Goal: Task Accomplishment & Management: Manage account settings

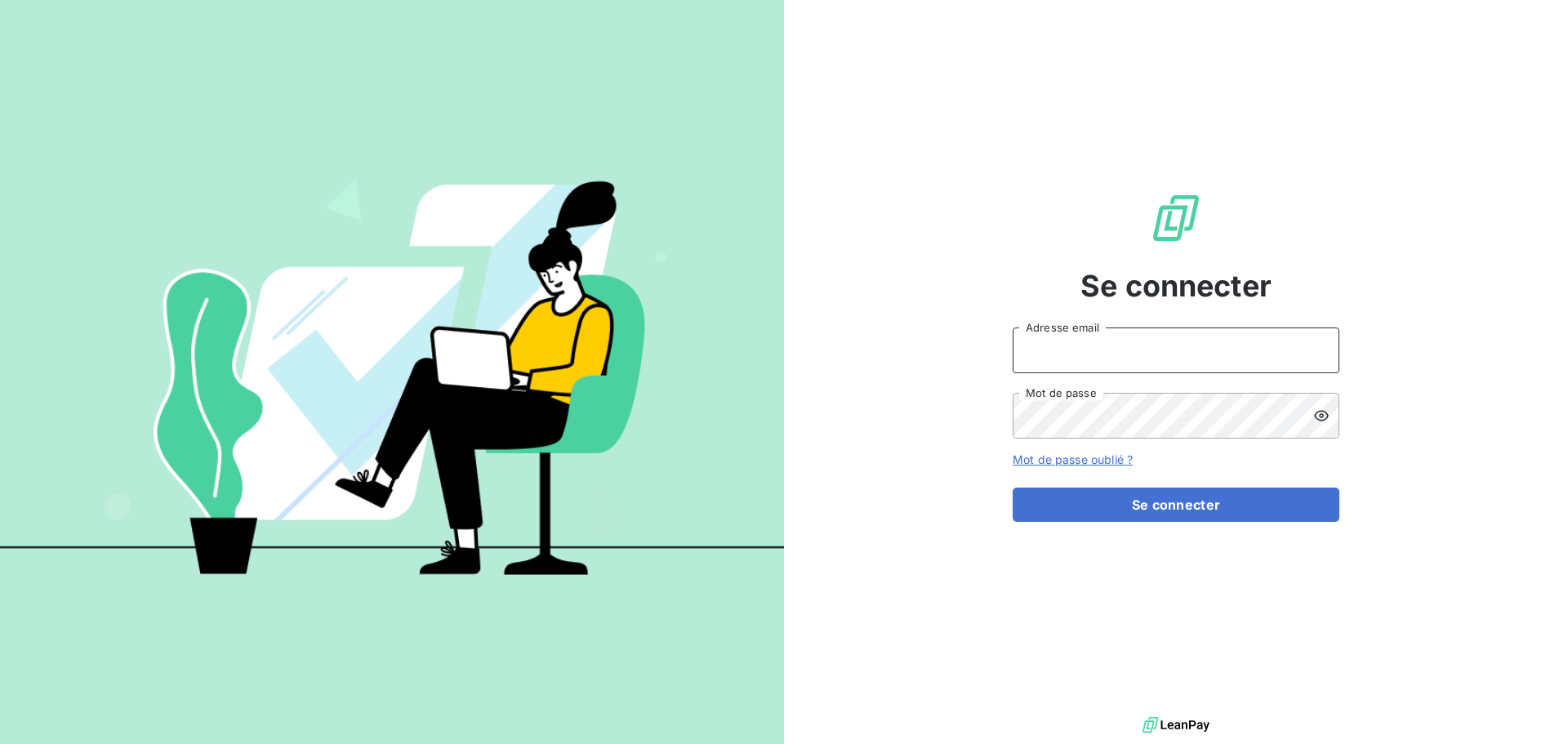
click at [1116, 355] on input "Adresse email" at bounding box center [1176, 351] width 327 height 46
type input "[PERSON_NAME][EMAIL_ADDRESS][DOMAIN_NAME]"
click at [1013, 487] on button "Se connecter" at bounding box center [1176, 504] width 327 height 35
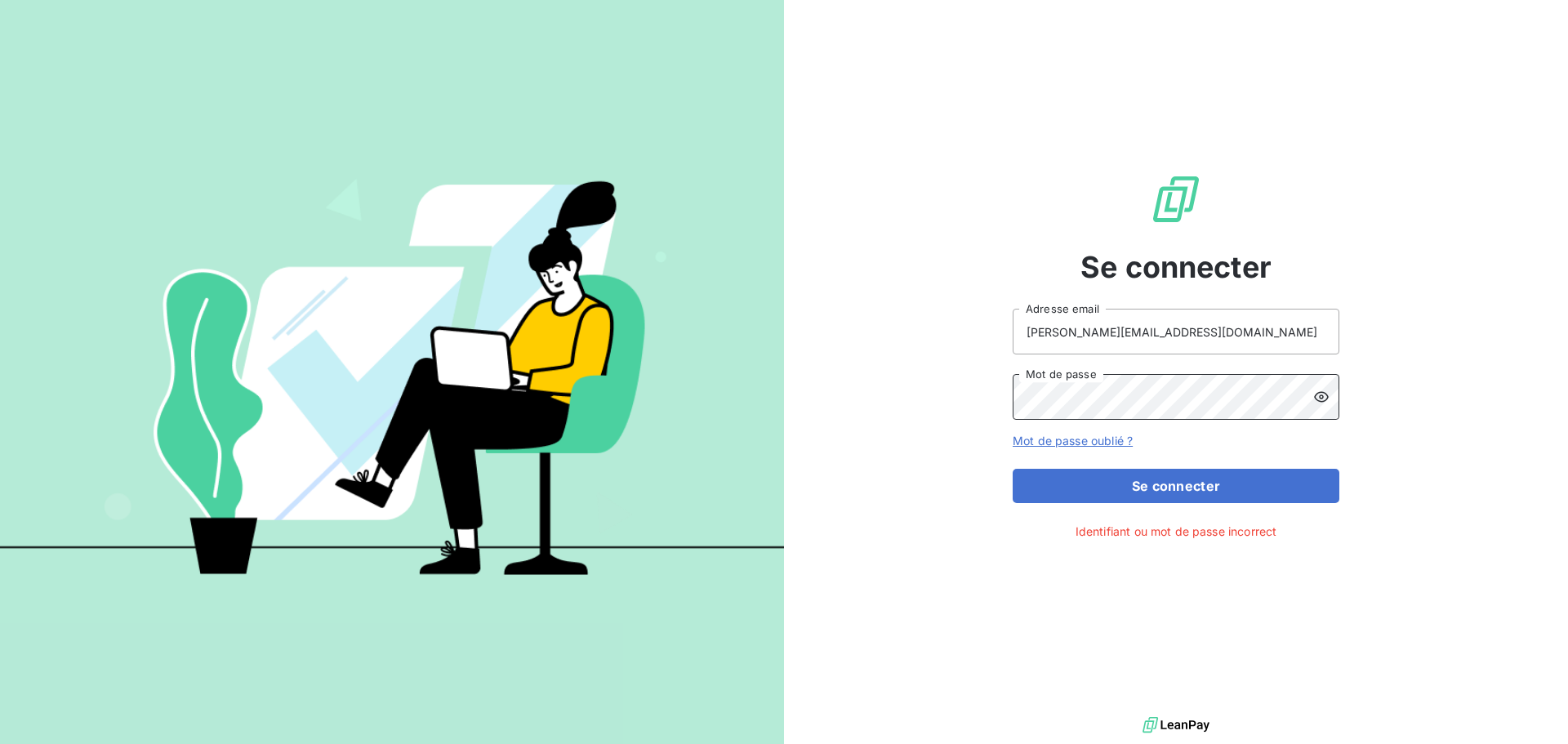
click at [1013, 469] on button "Se connecter" at bounding box center [1176, 485] width 327 height 35
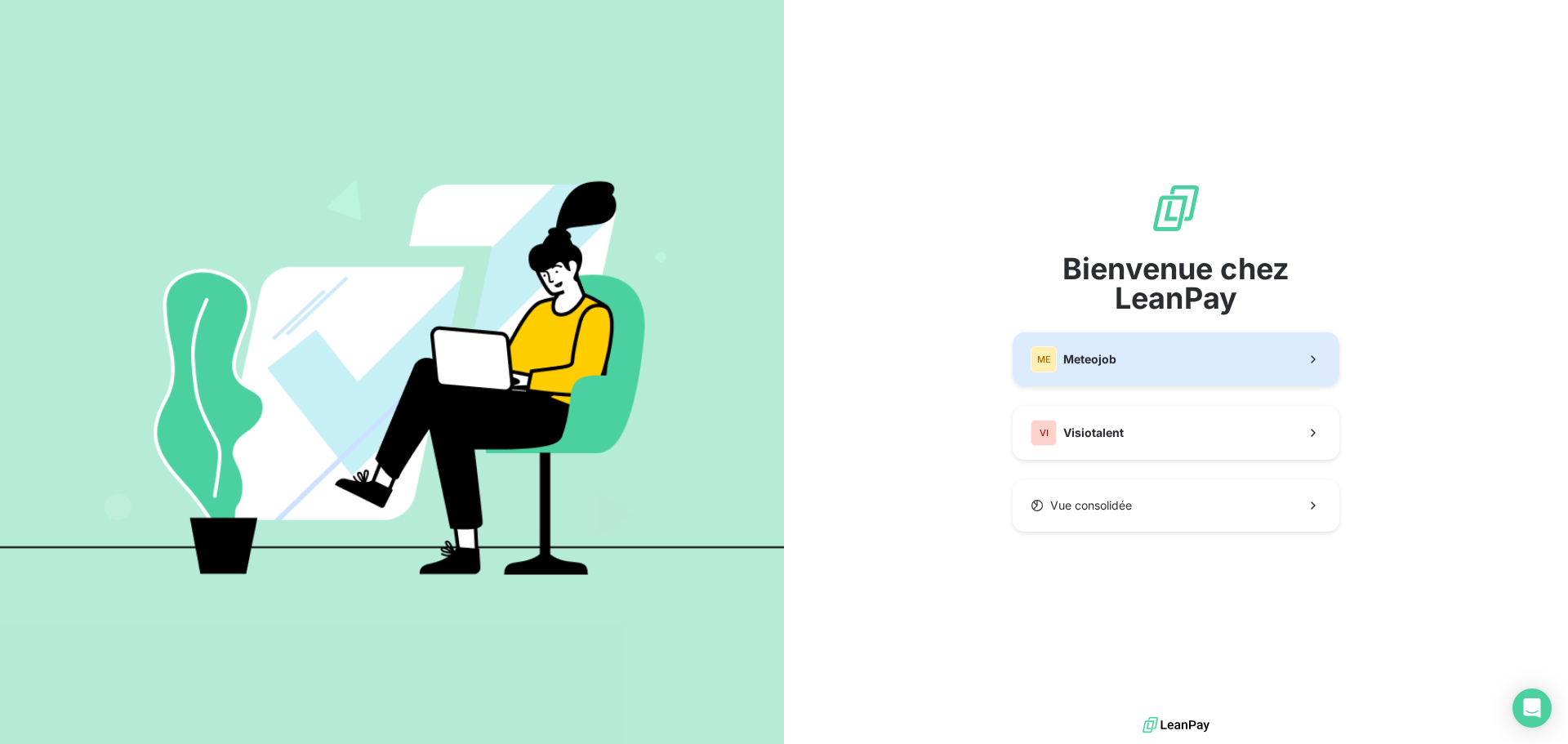
click at [1172, 376] on button "ME Meteojob" at bounding box center [1176, 359] width 327 height 54
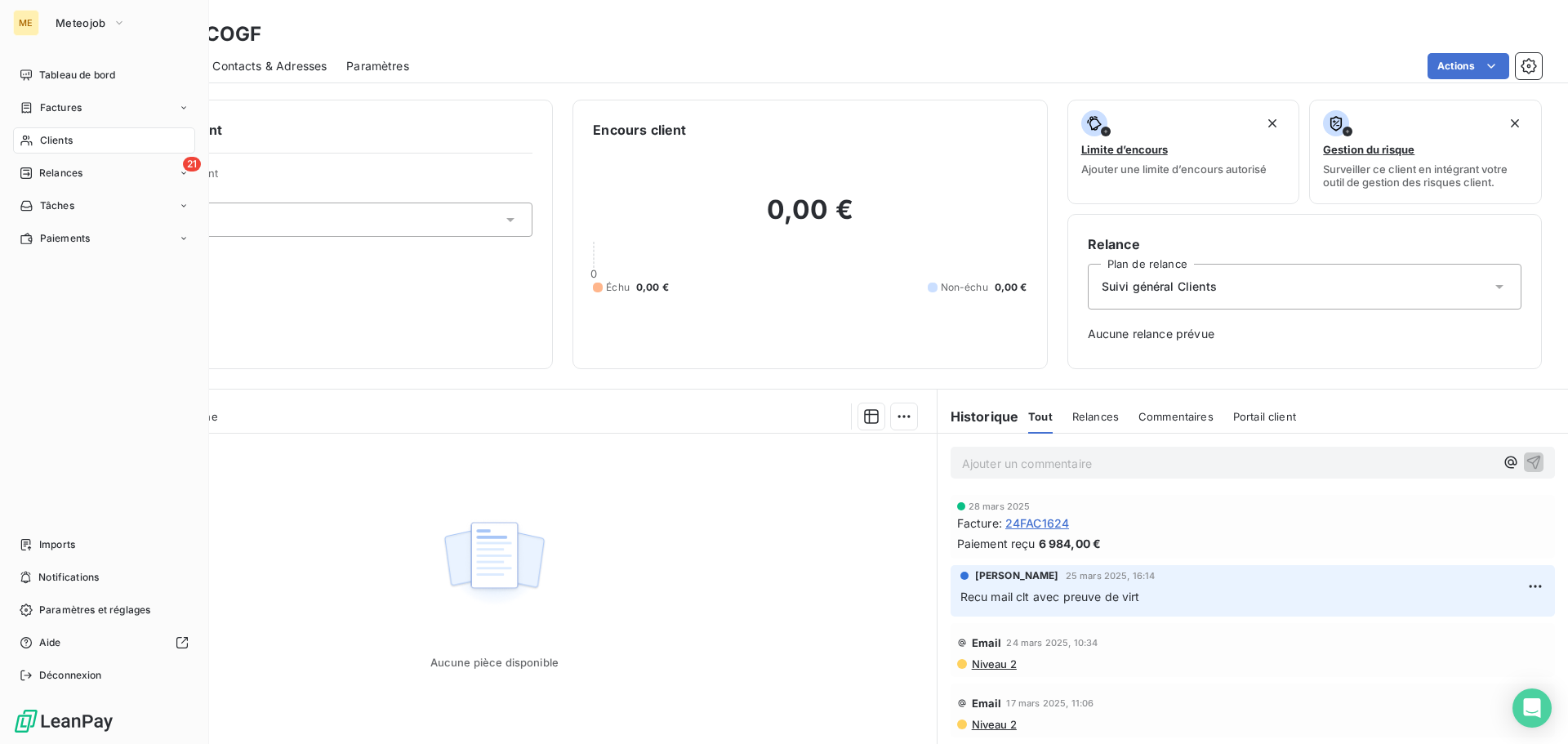
click at [54, 138] on span "Clients" at bounding box center [56, 140] width 33 height 15
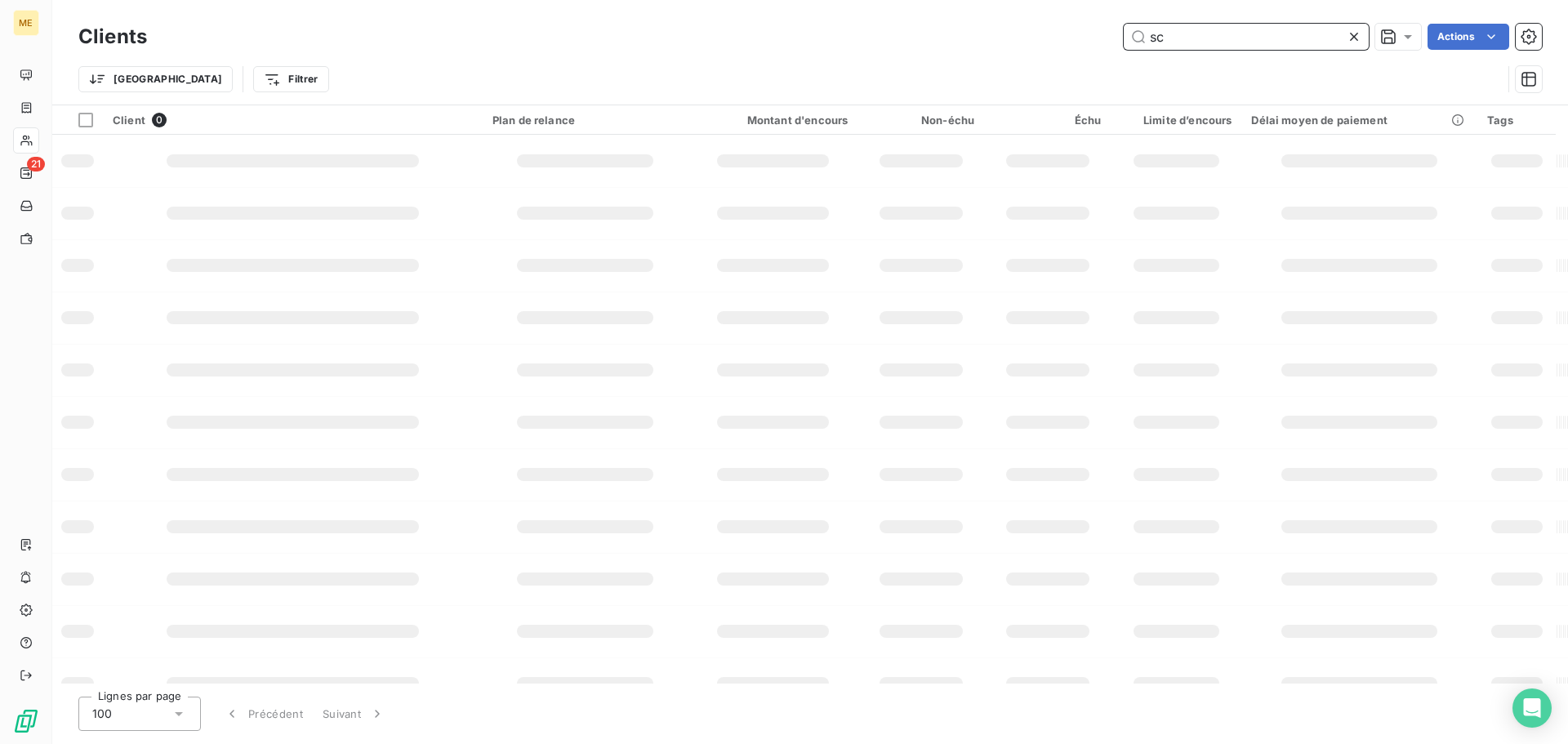
type input "s"
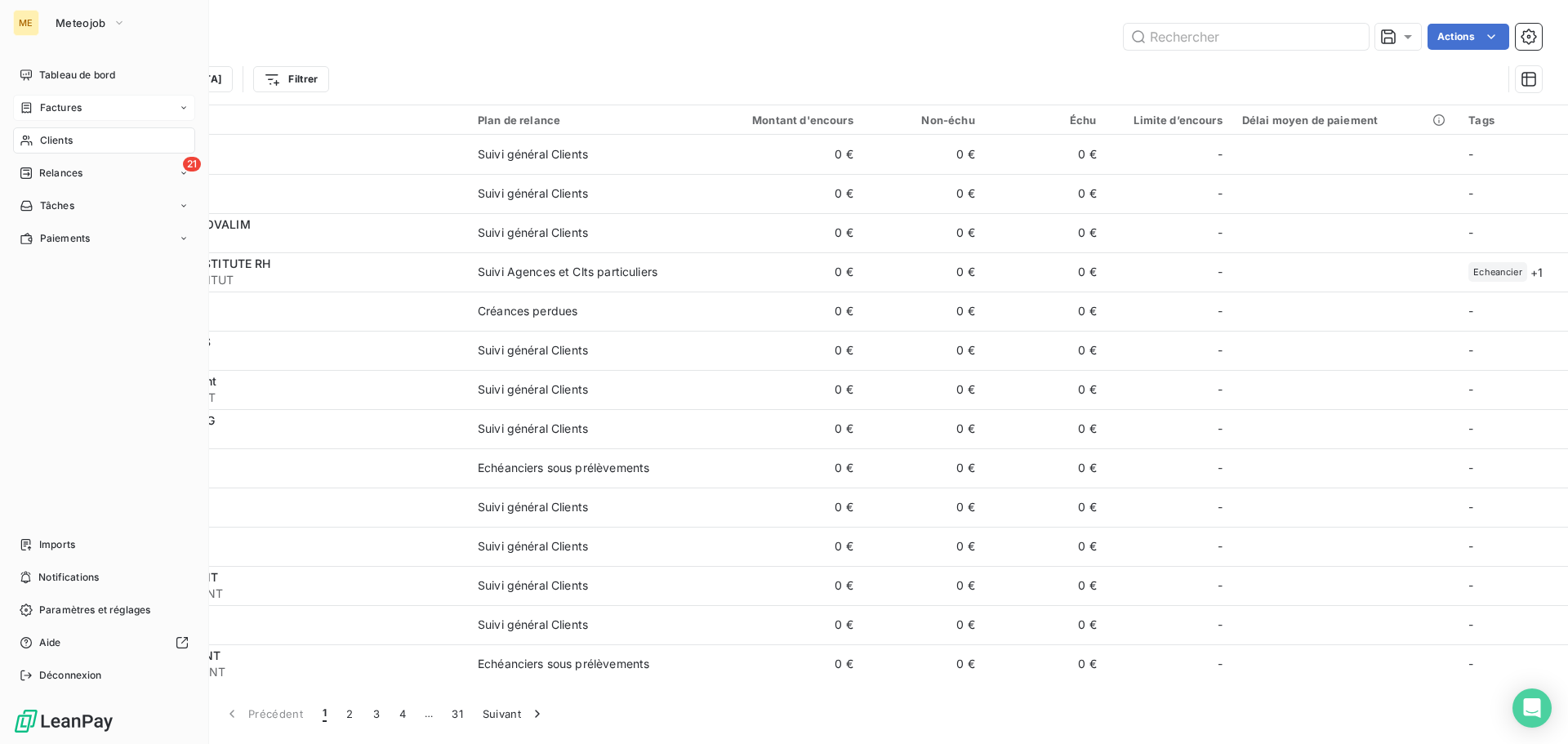
click at [52, 101] on span "Factures" at bounding box center [60, 107] width 42 height 15
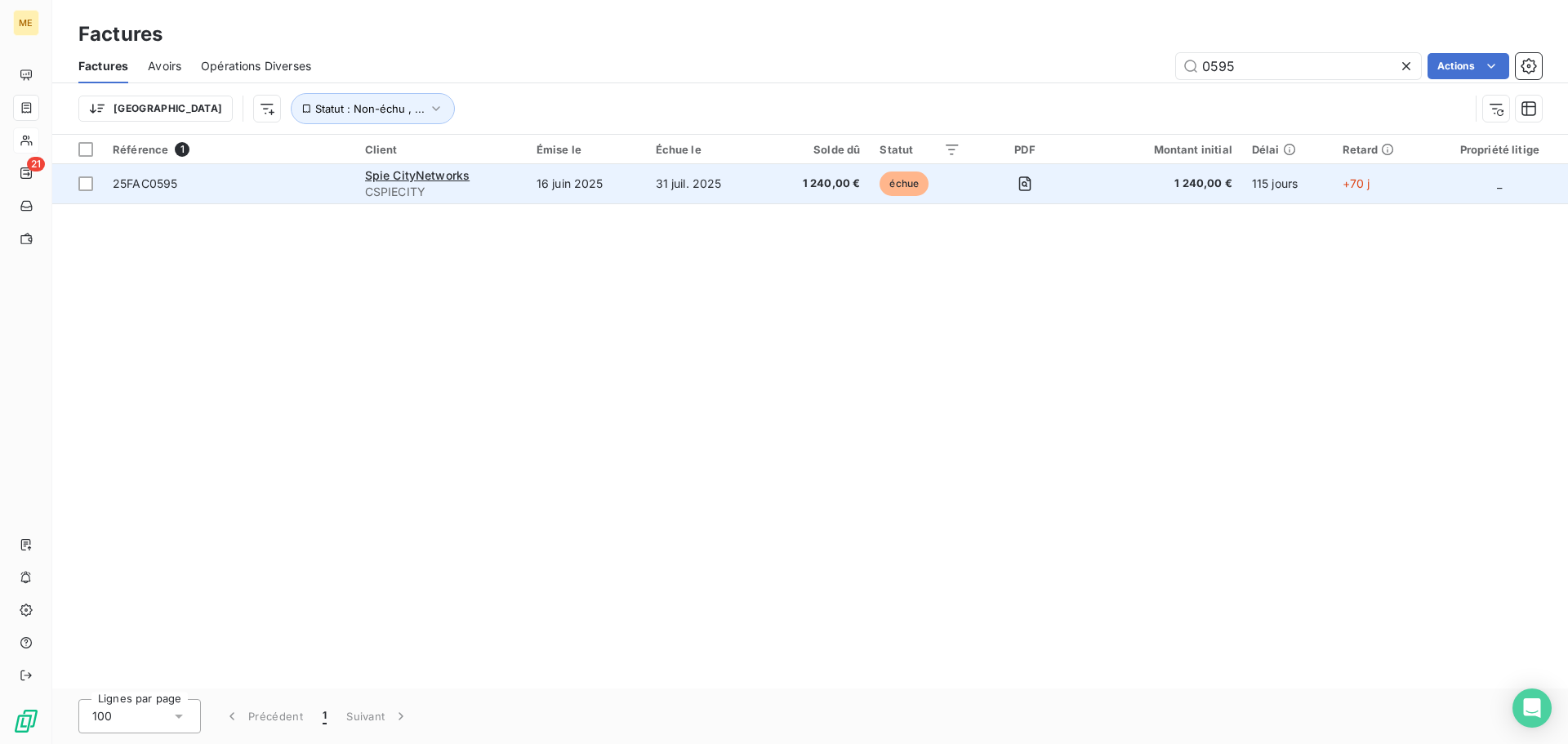
type input "0595"
click at [436, 183] on span "CSPIECITY" at bounding box center [440, 191] width 151 height 16
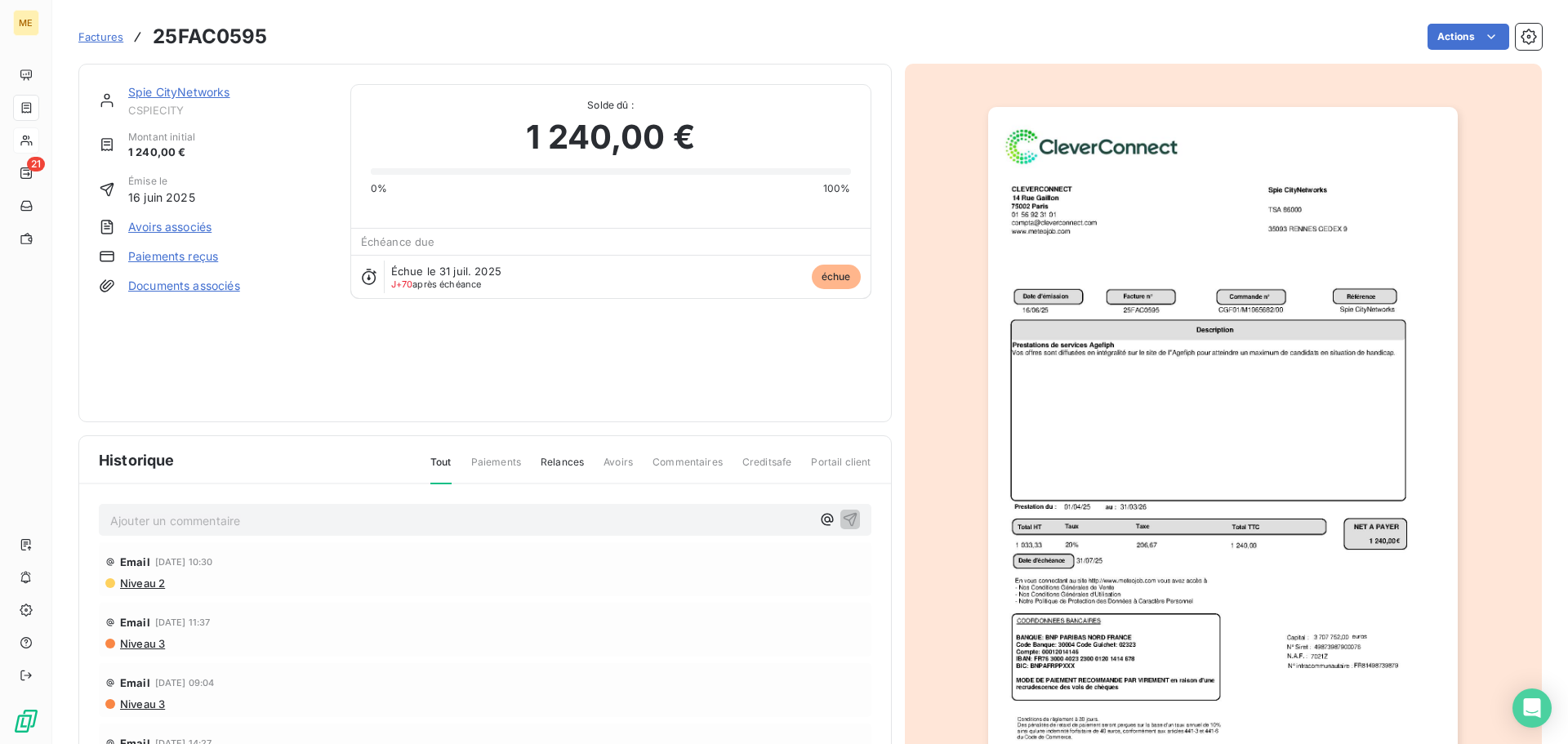
click at [192, 93] on link "Spie CityNetworks" at bounding box center [179, 92] width 102 height 14
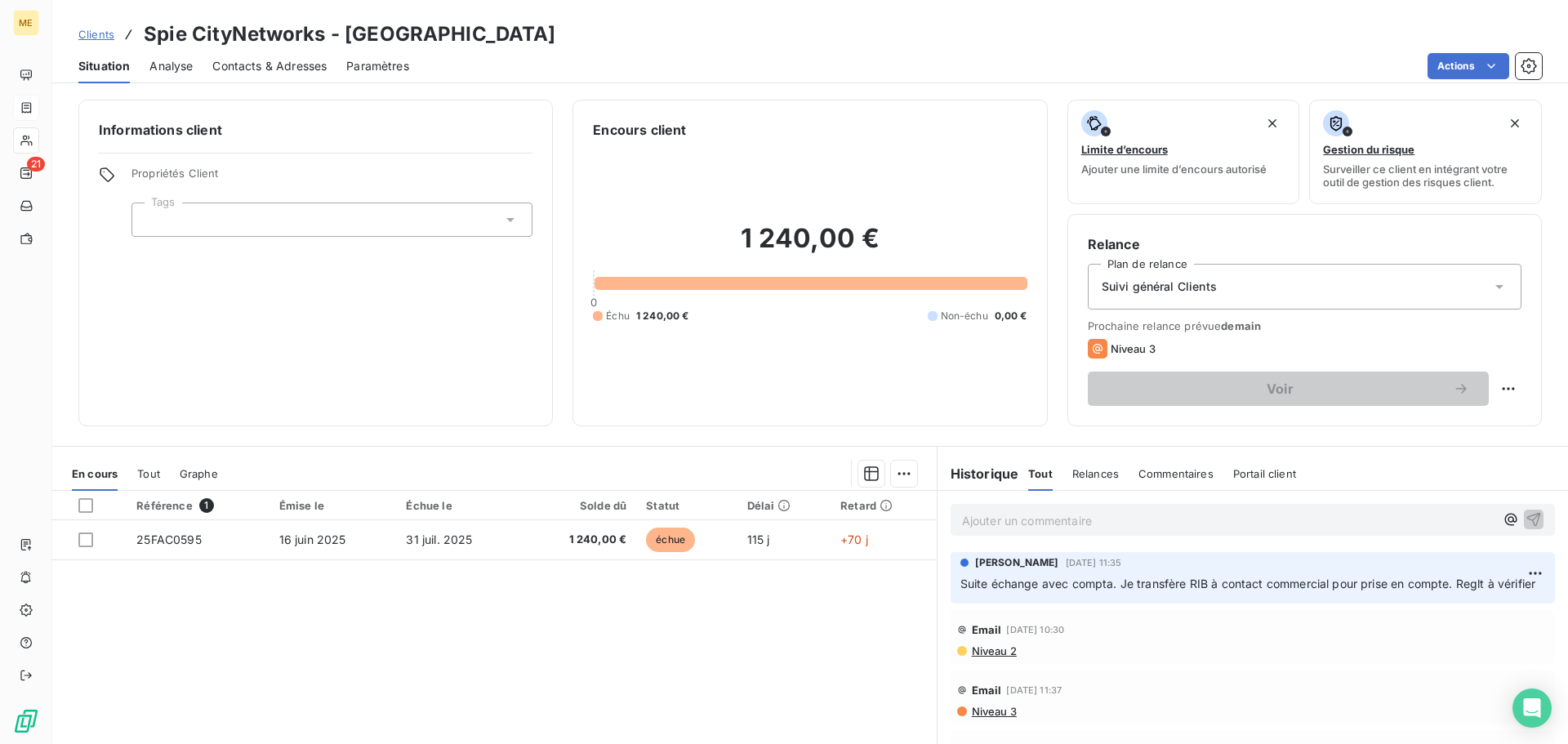
click at [266, 69] on span "Contacts & Adresses" at bounding box center [269, 66] width 114 height 16
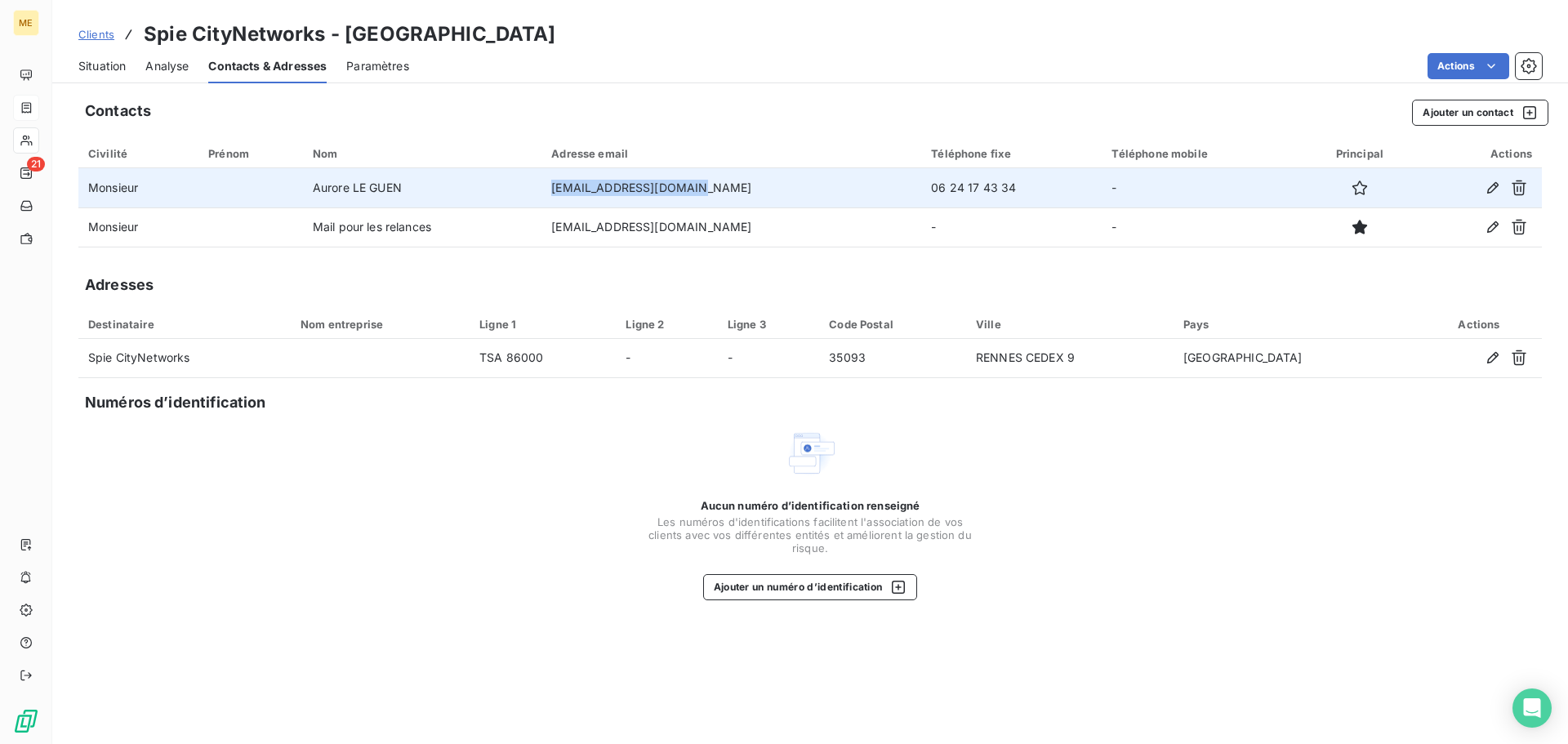
drag, startPoint x: 679, startPoint y: 188, endPoint x: 538, endPoint y: 188, distance: 141.0
click at [541, 188] on td "[EMAIL_ADDRESS][DOMAIN_NAME]" at bounding box center [731, 188] width 380 height 39
copy td "[EMAIL_ADDRESS][DOMAIN_NAME]"
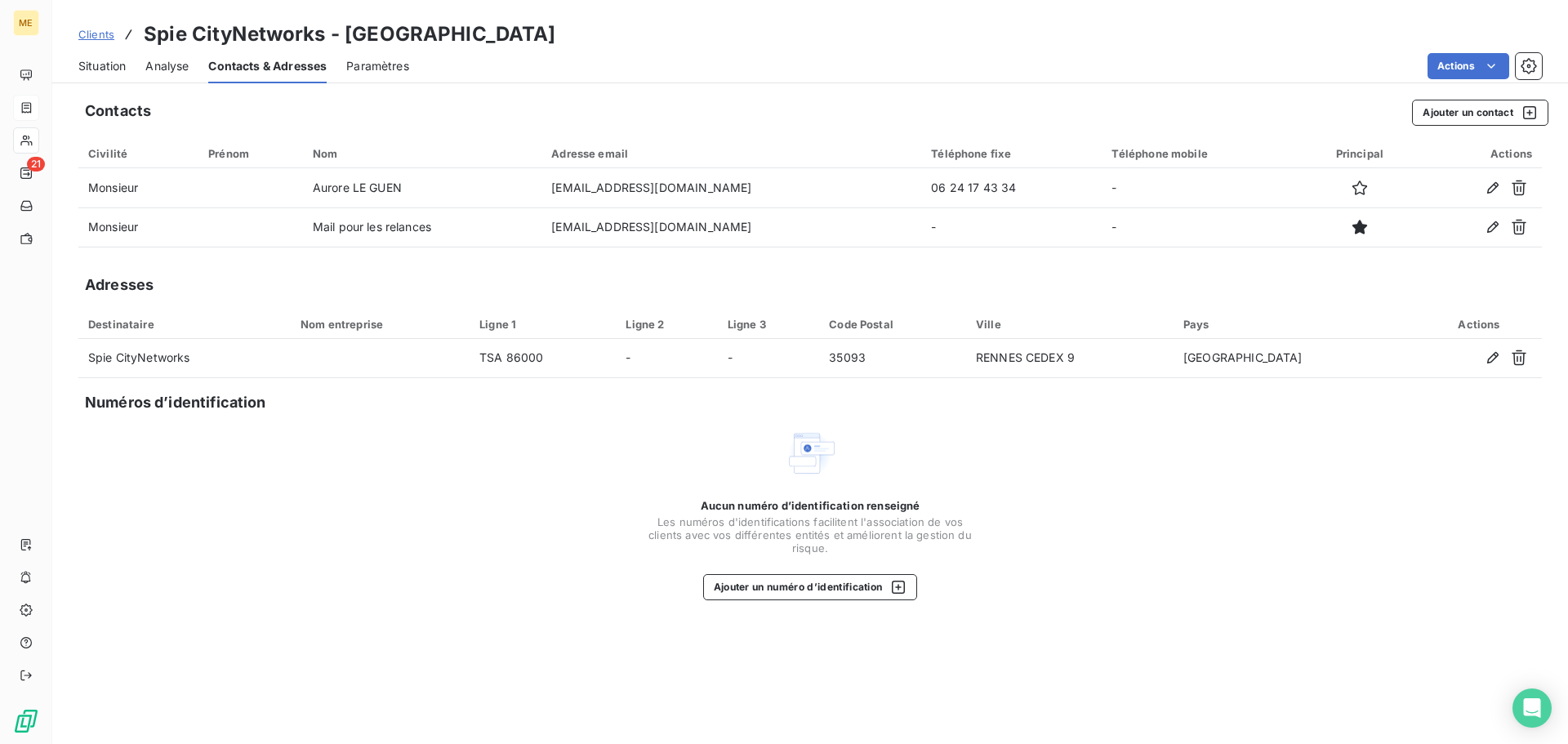
click at [735, 55] on div "Actions" at bounding box center [985, 66] width 1113 height 26
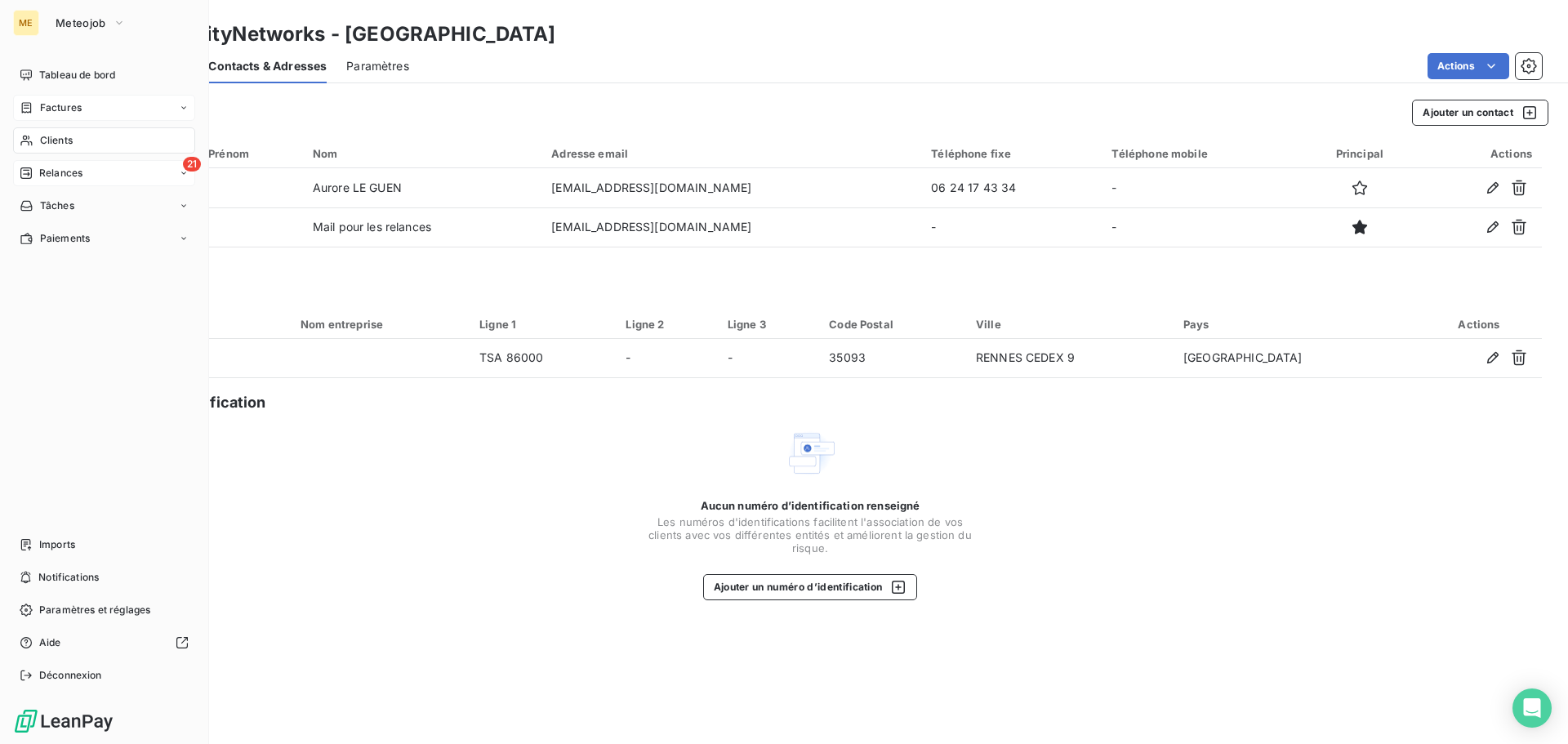
click at [52, 172] on span "Relances" at bounding box center [60, 173] width 43 height 15
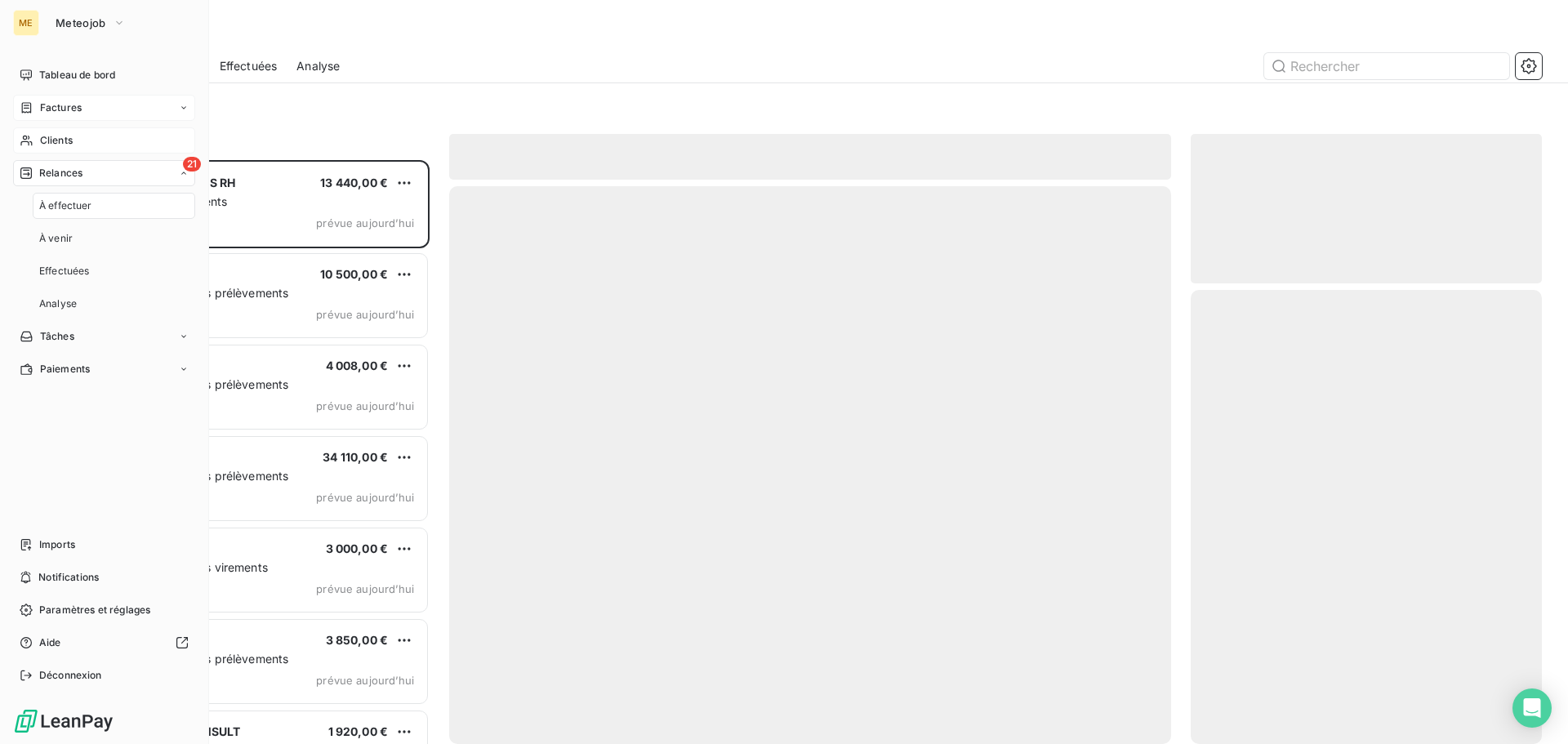
scroll to position [571, 339]
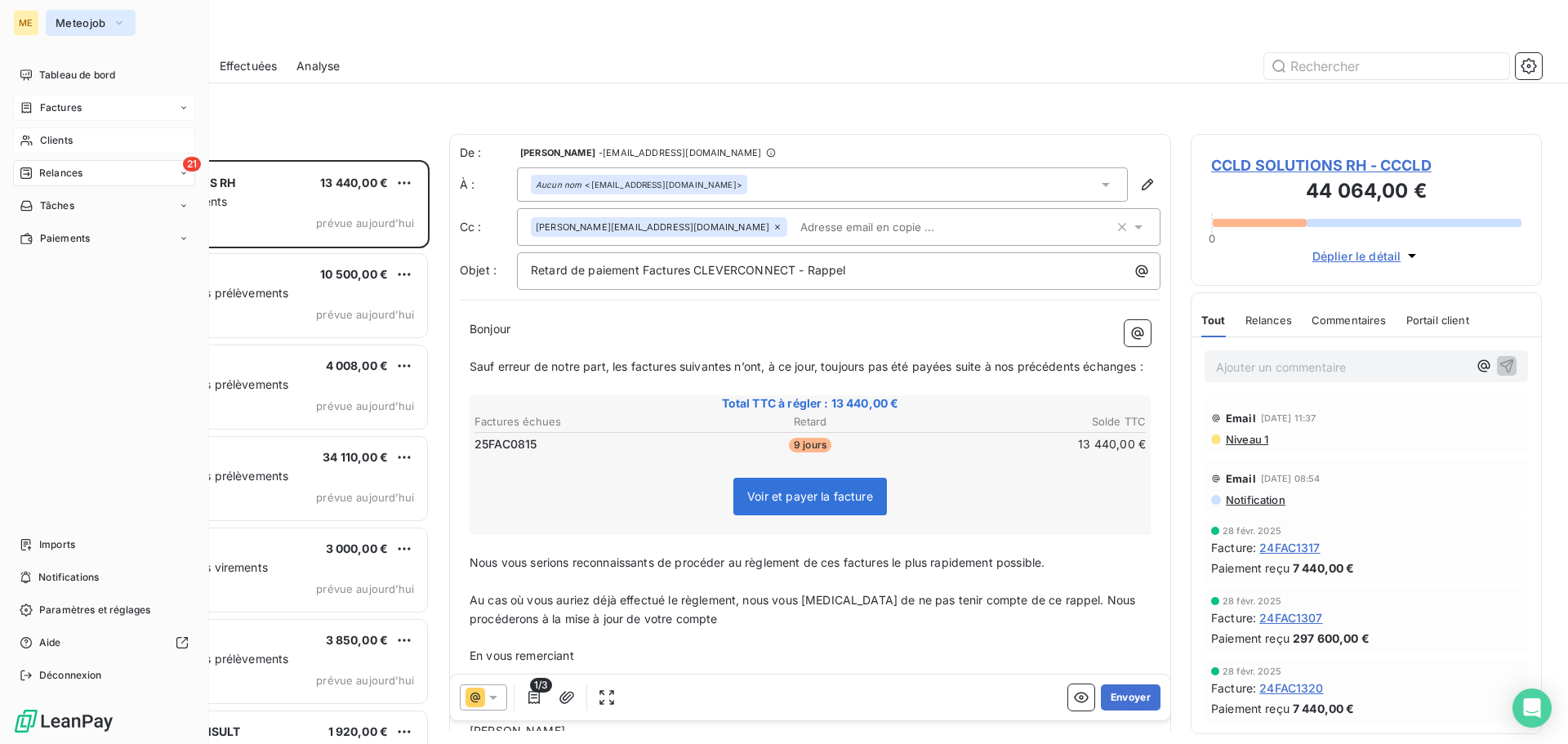
click at [93, 26] on span "Meteojob" at bounding box center [81, 22] width 50 height 13
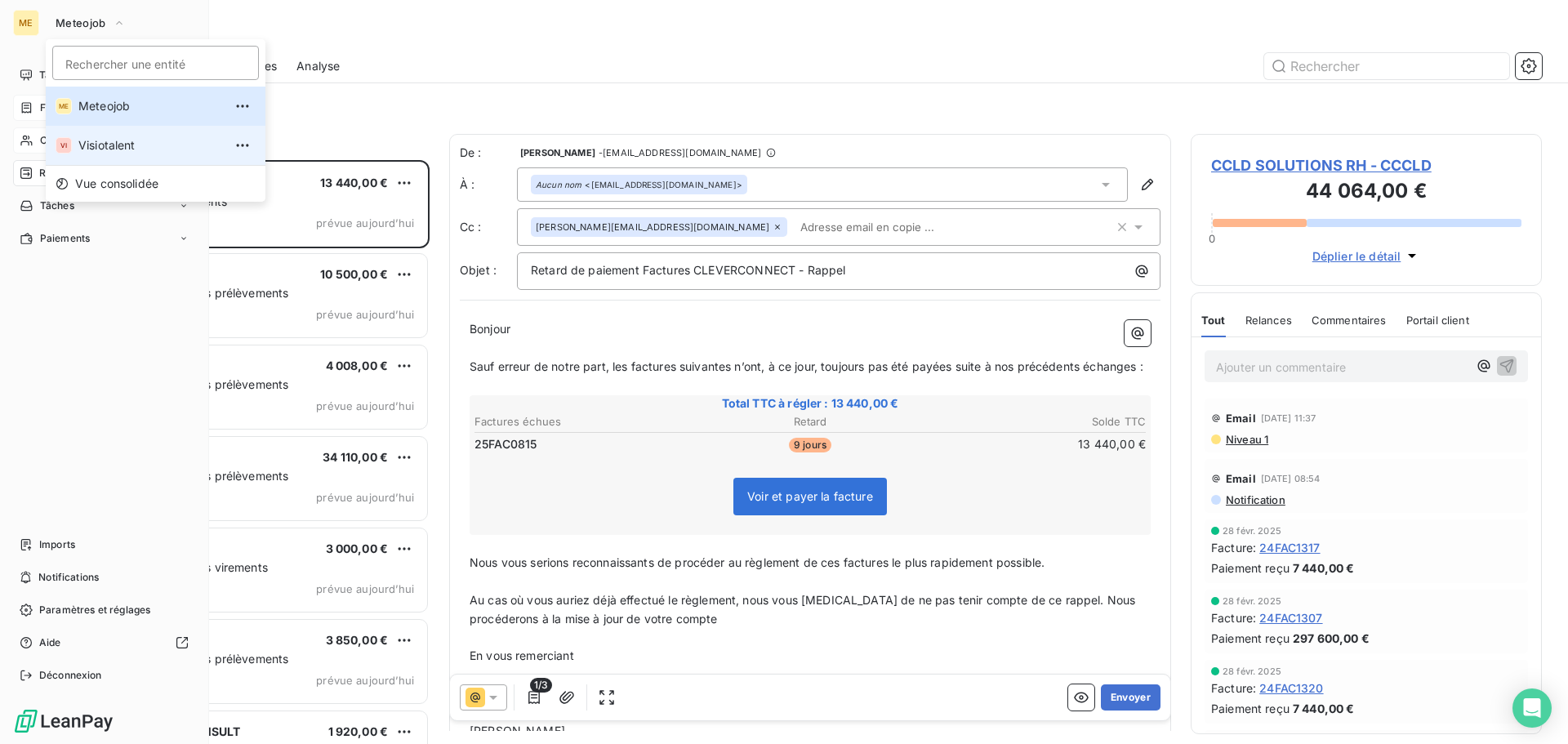
click at [98, 144] on span "Visiotalent" at bounding box center [150, 145] width 144 height 16
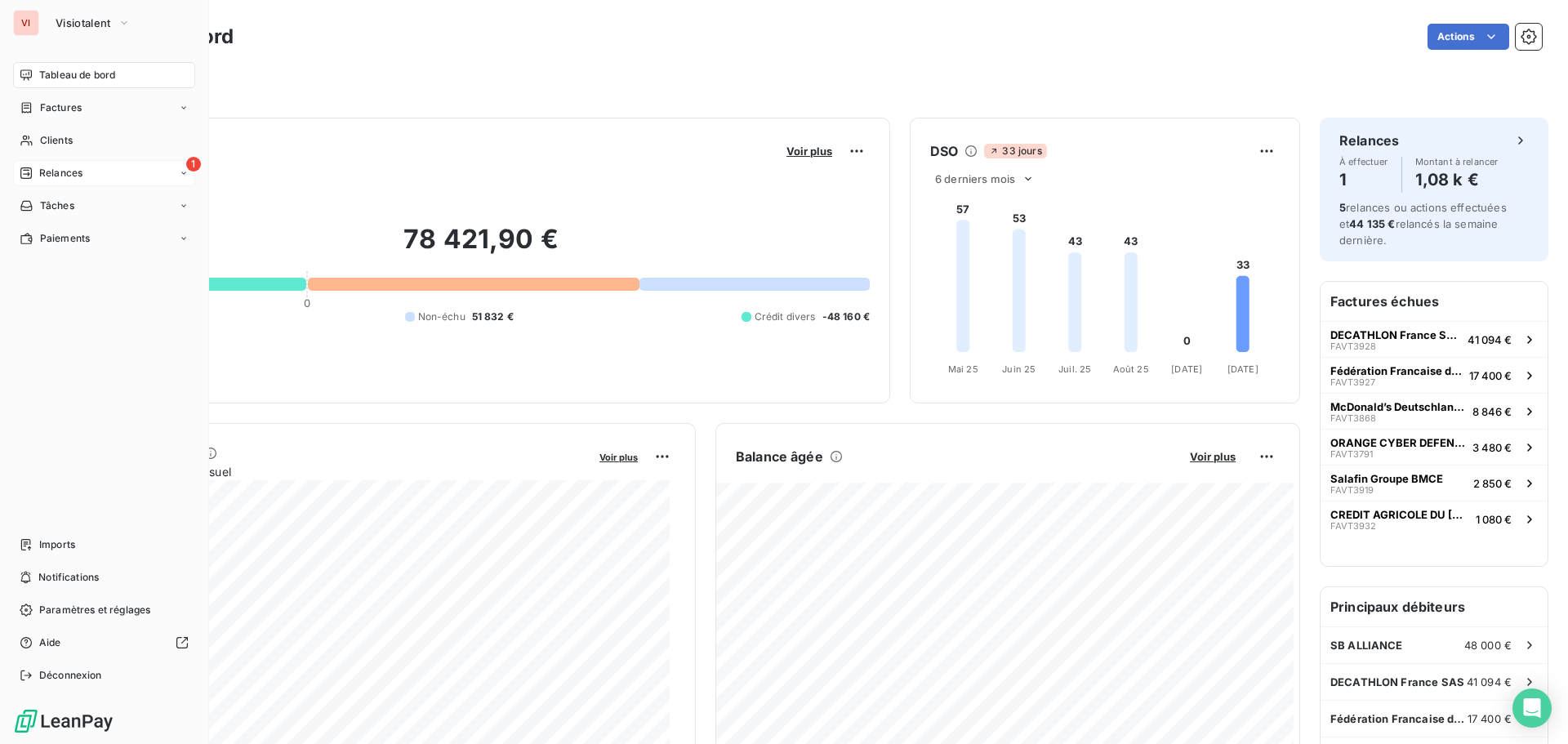
click at [66, 167] on span "Relances" at bounding box center [60, 173] width 43 height 15
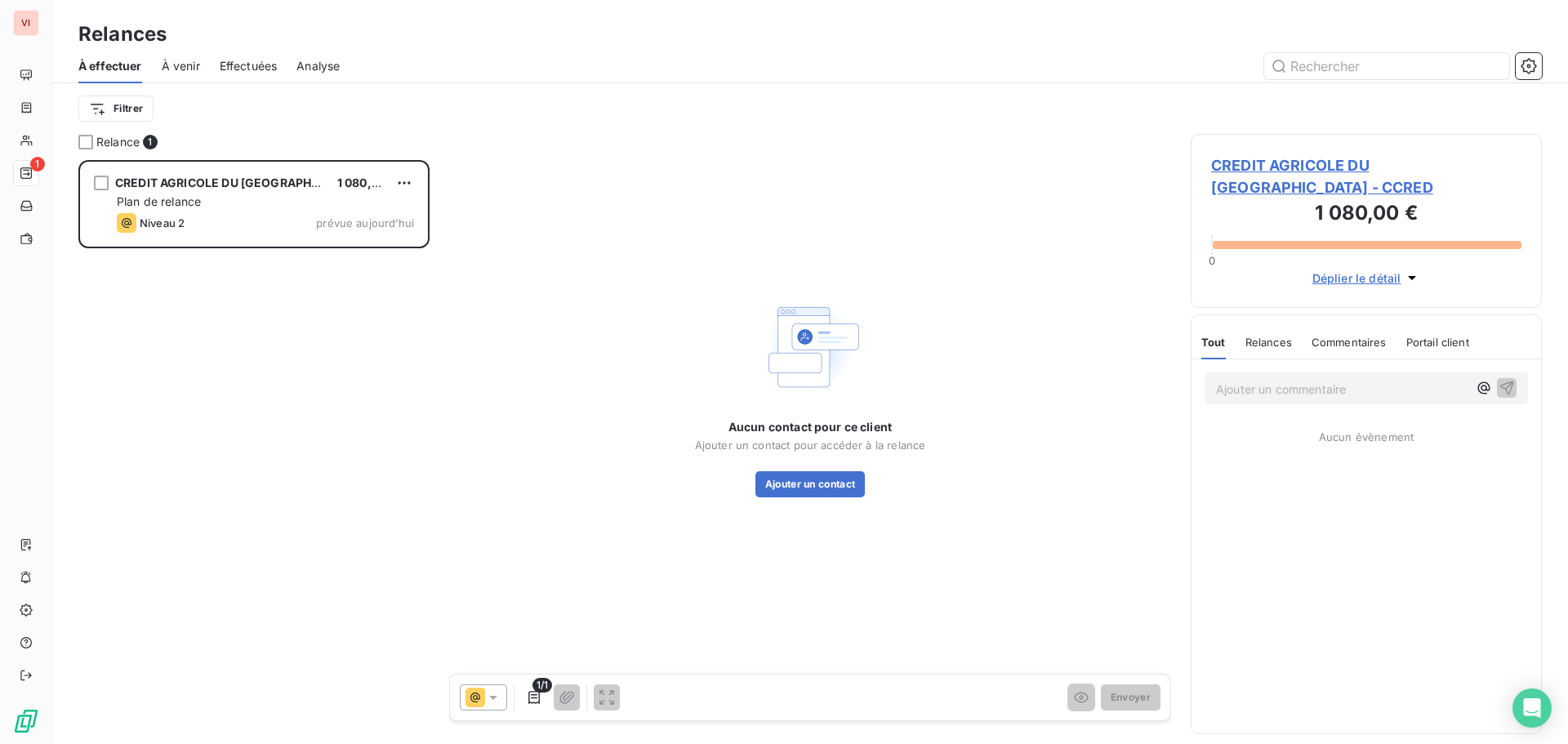
scroll to position [571, 339]
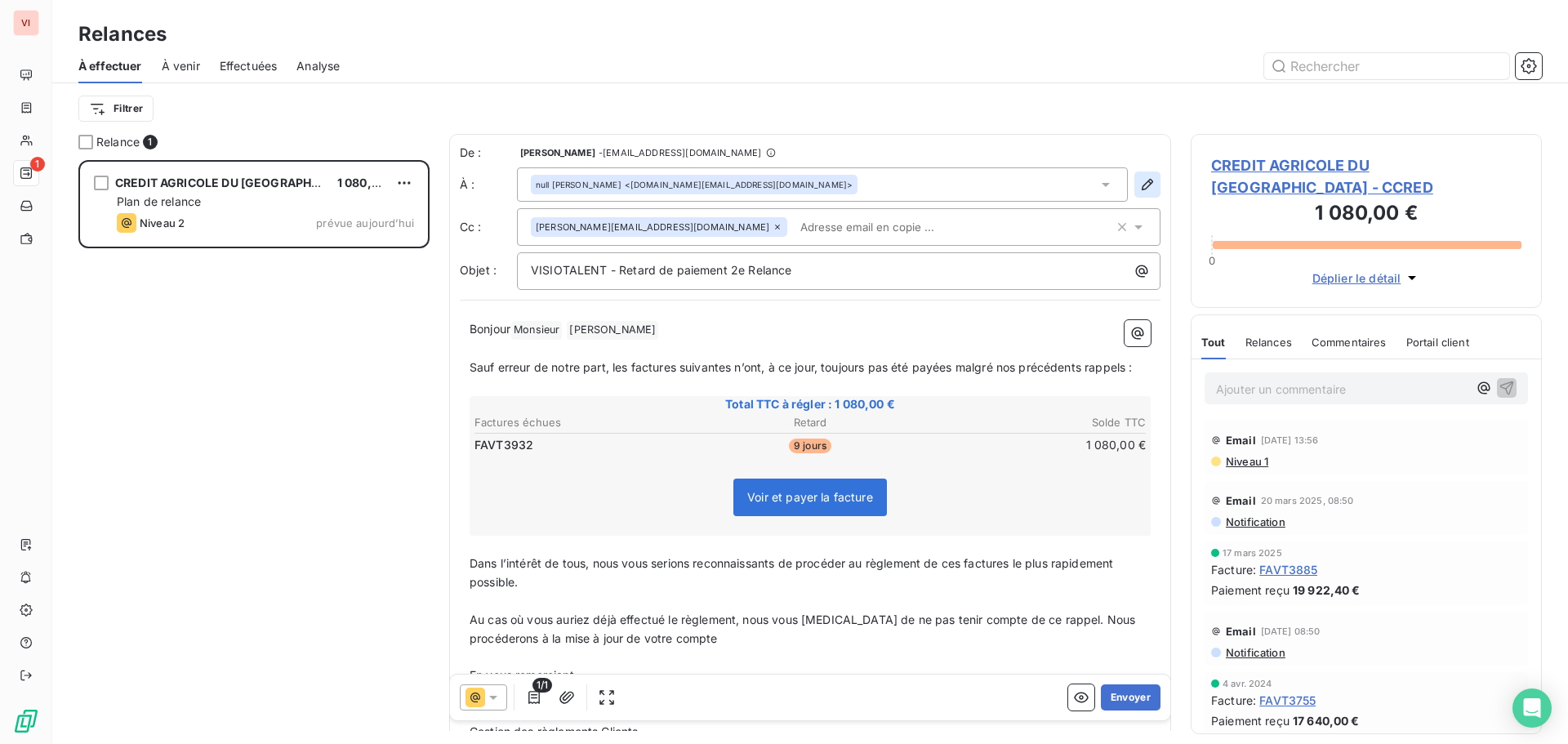
click at [1142, 187] on icon "button" at bounding box center [1147, 184] width 12 height 12
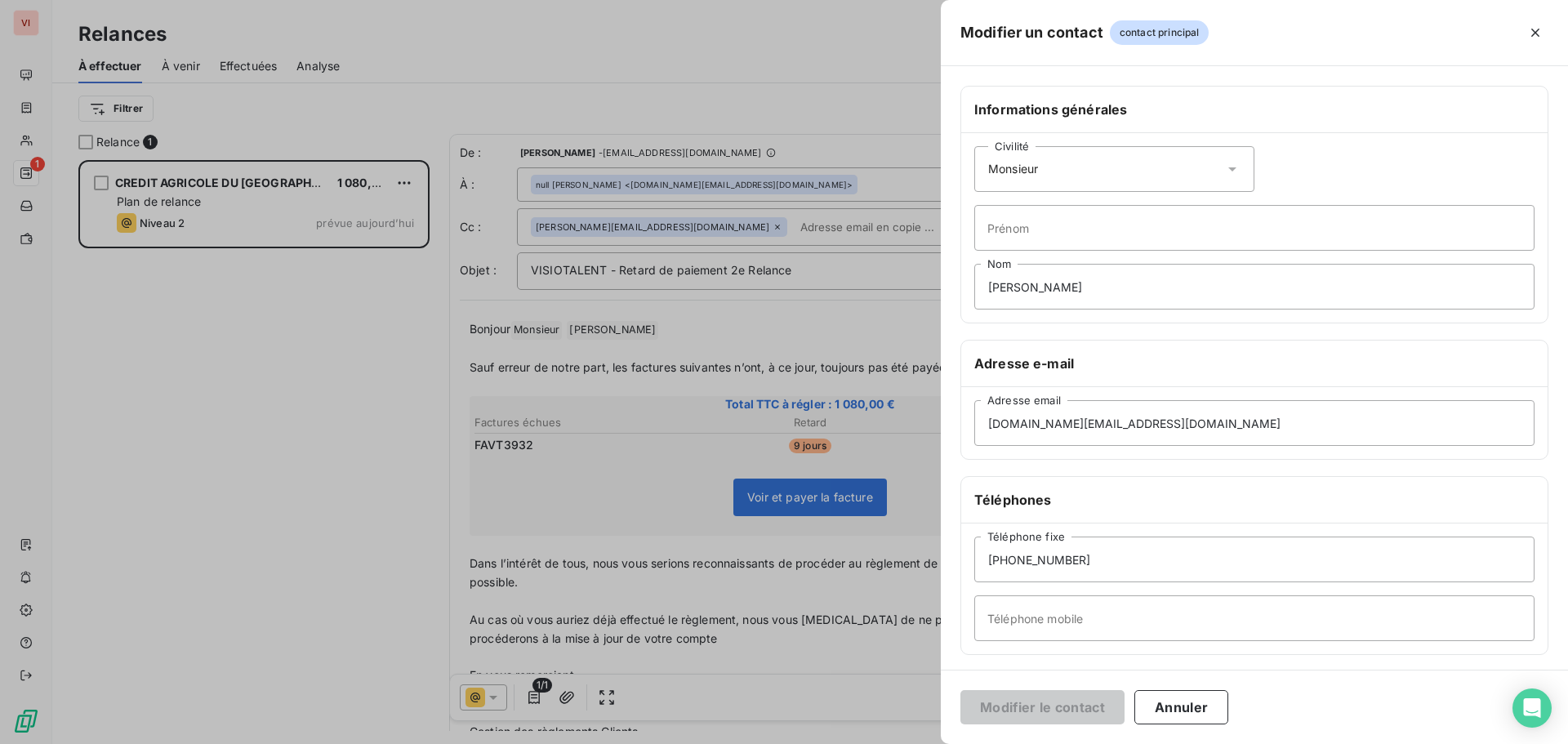
click at [1224, 169] on icon at bounding box center [1232, 169] width 16 height 16
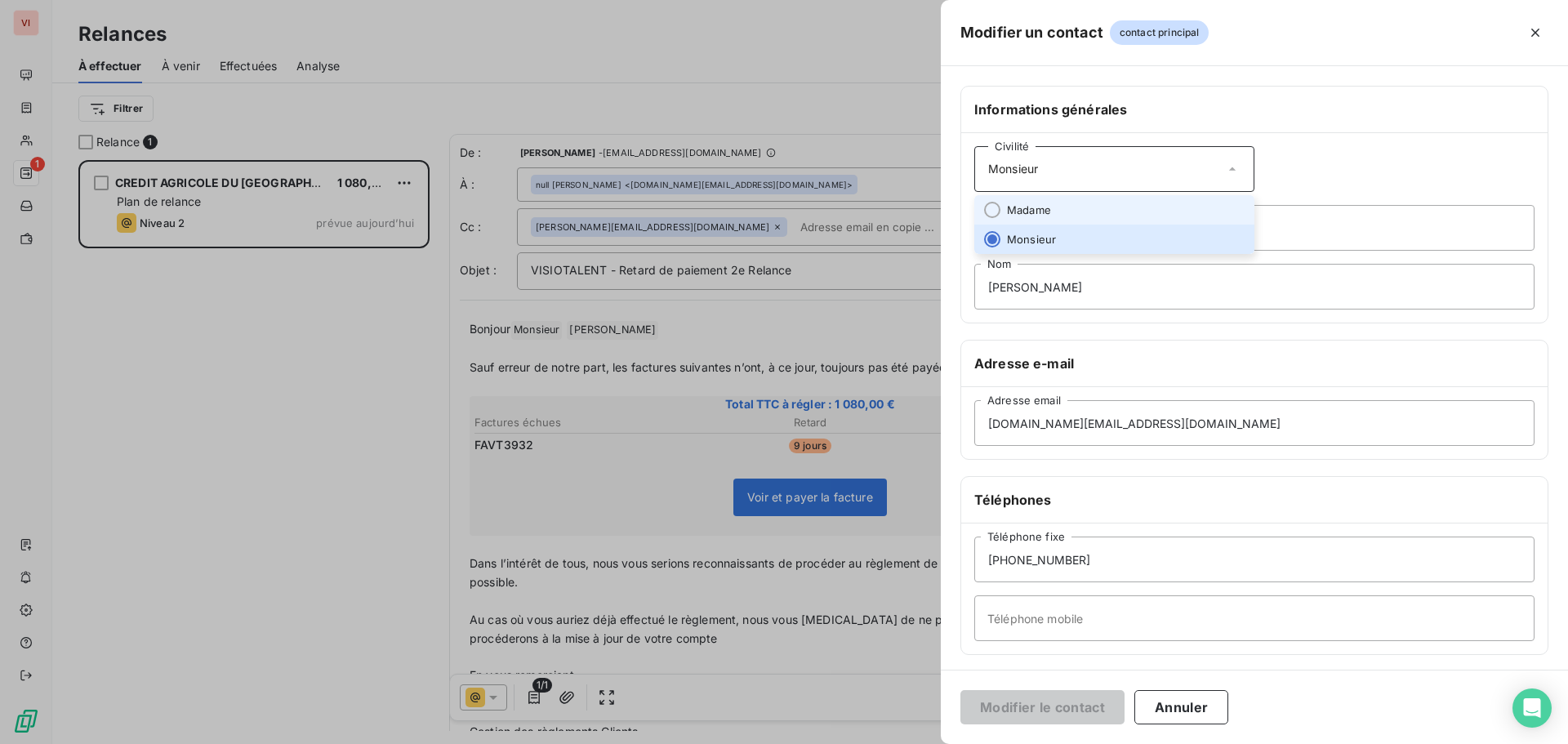
click at [1173, 205] on li "Madame" at bounding box center [1114, 209] width 280 height 29
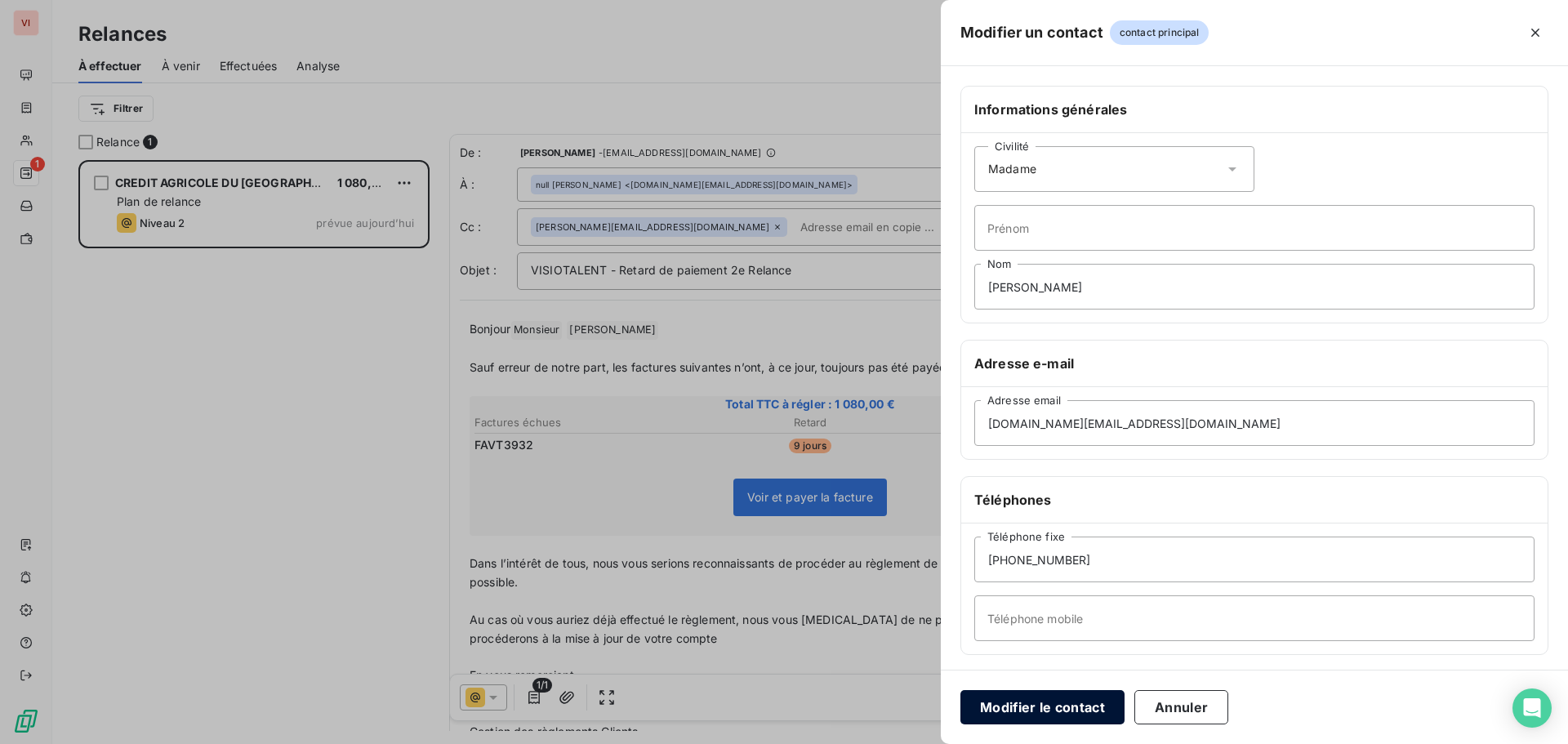
click at [1067, 703] on button "Modifier le contact" at bounding box center [1042, 707] width 164 height 35
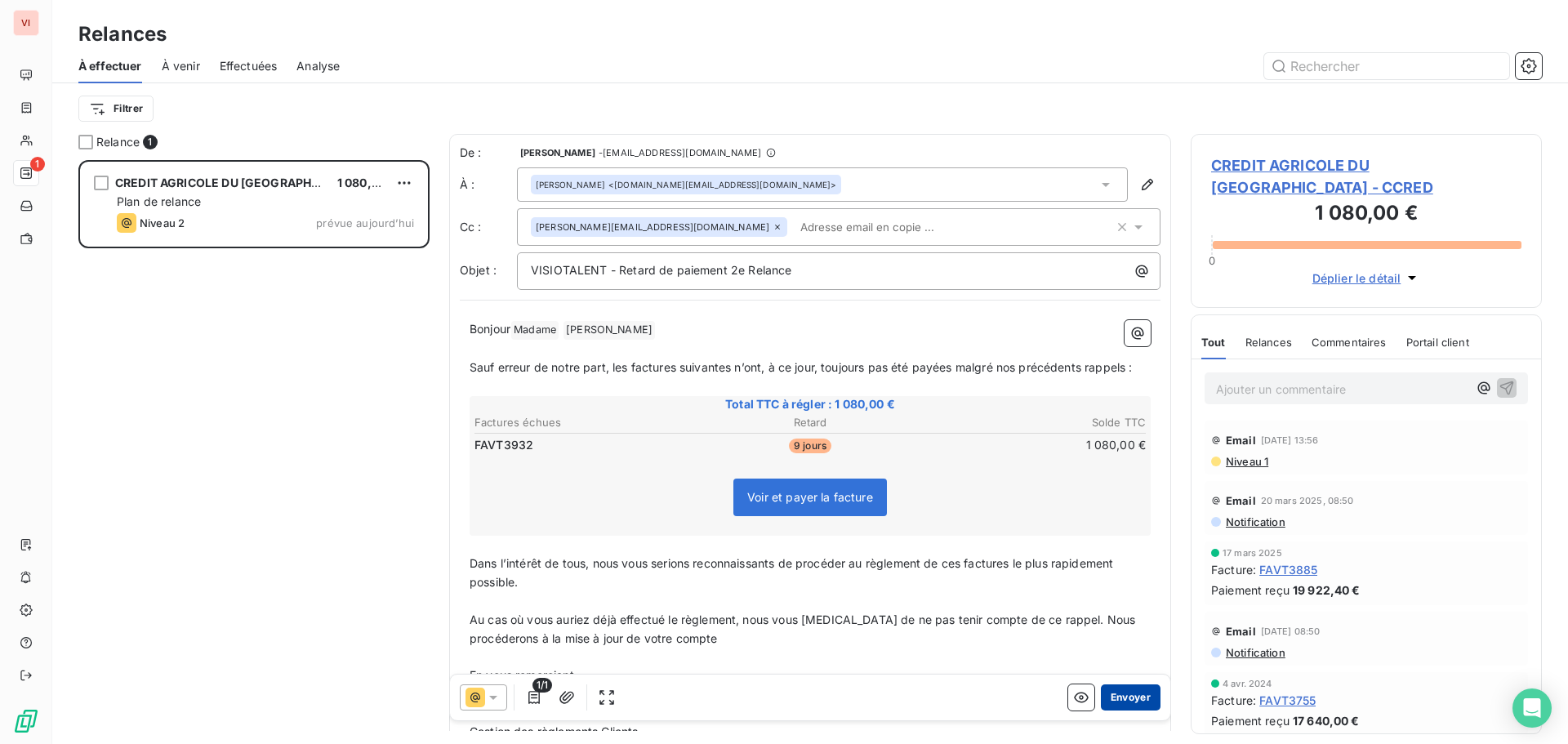
click at [1114, 697] on button "Envoyer" at bounding box center [1129, 696] width 59 height 26
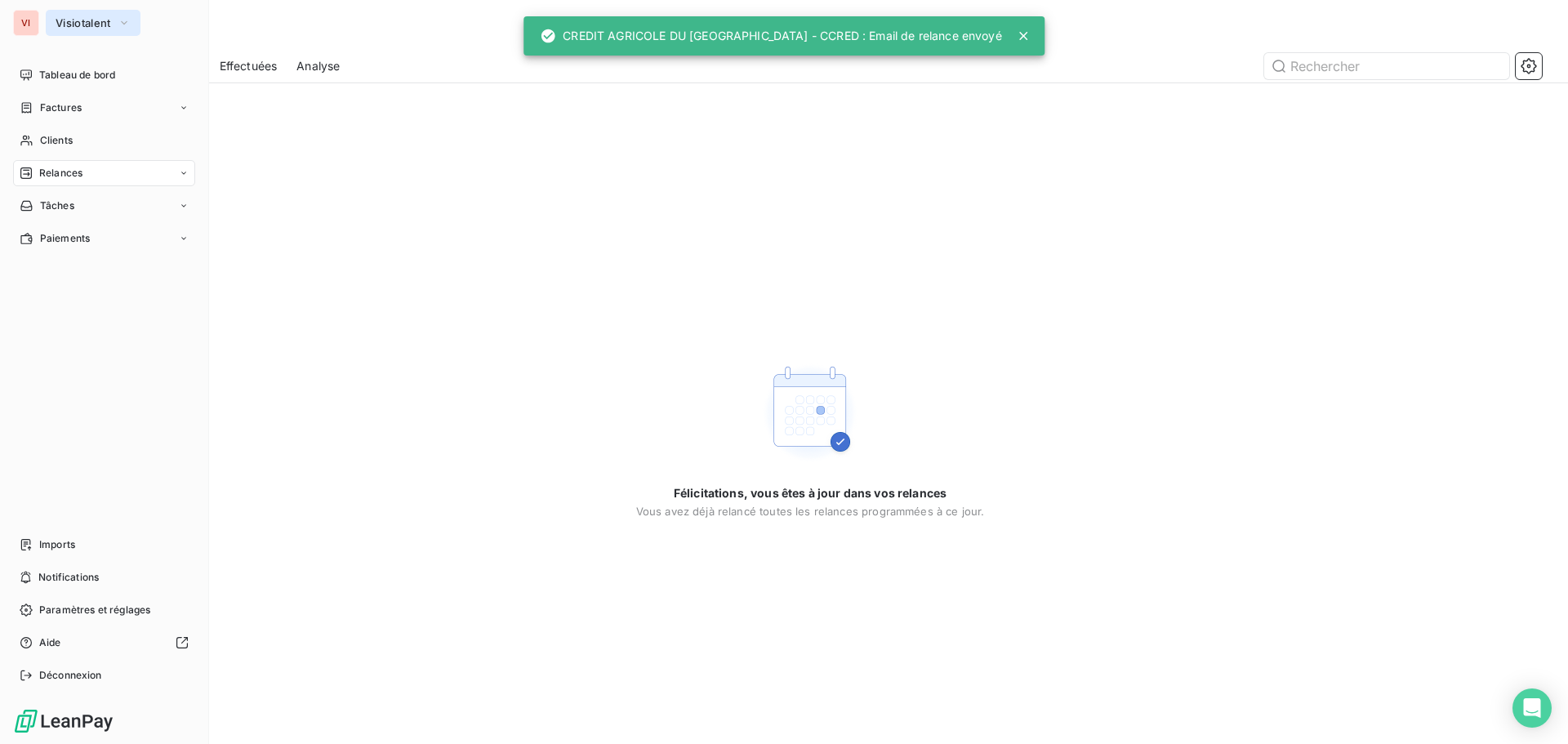
click at [74, 21] on span "Visiotalent" at bounding box center [83, 22] width 56 height 13
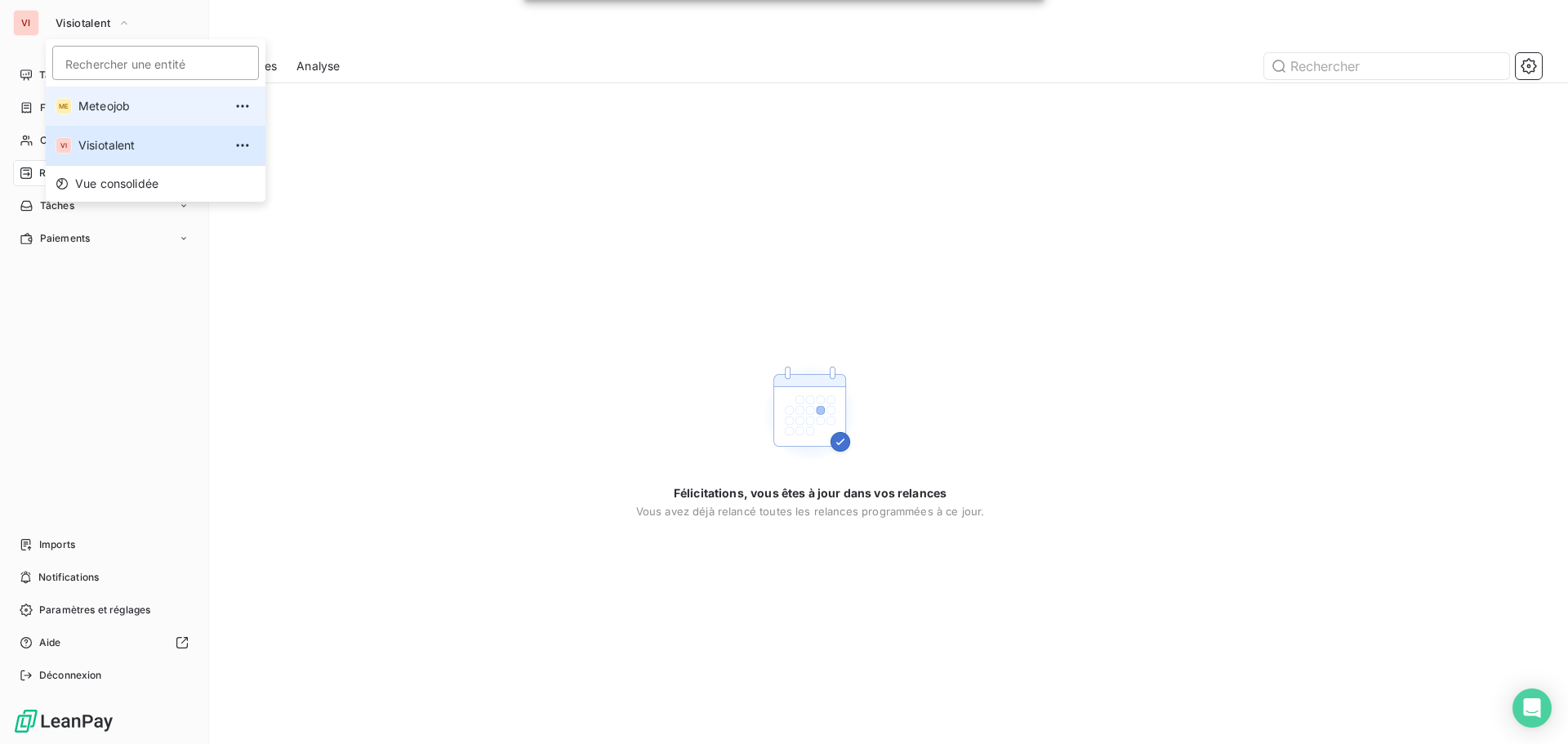
click at [111, 106] on span "Meteojob" at bounding box center [150, 106] width 144 height 16
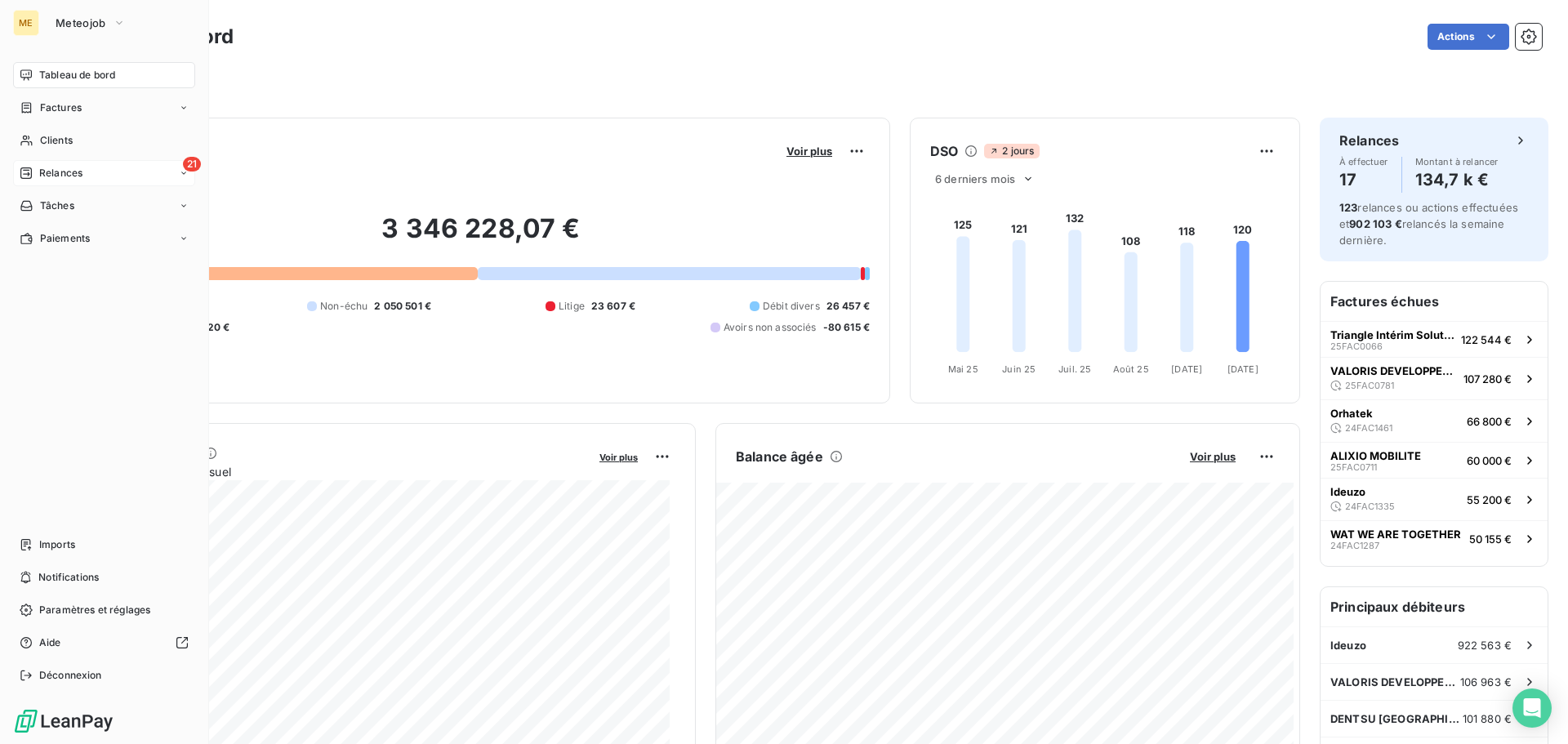
click at [48, 174] on span "Relances" at bounding box center [60, 173] width 43 height 15
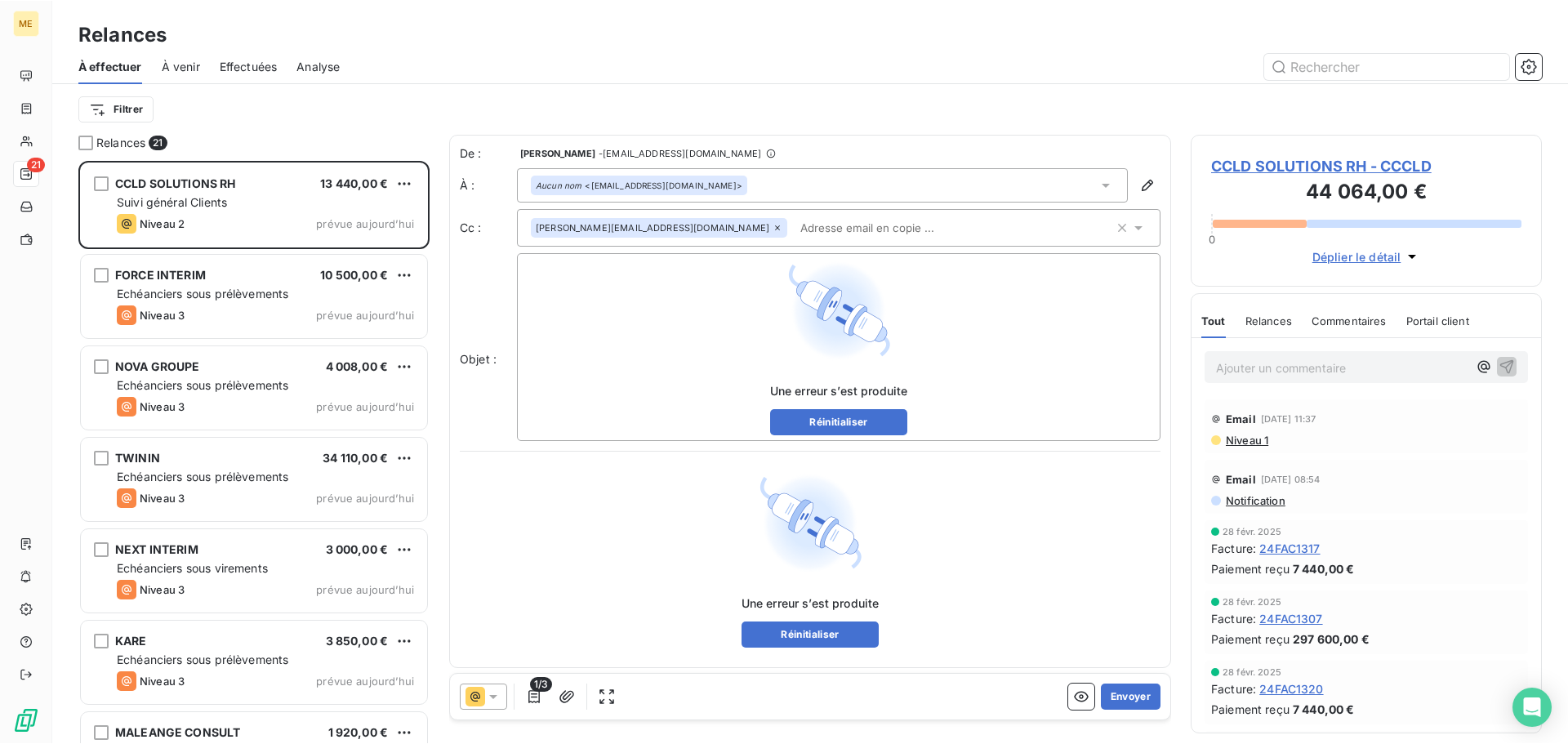
scroll to position [571, 339]
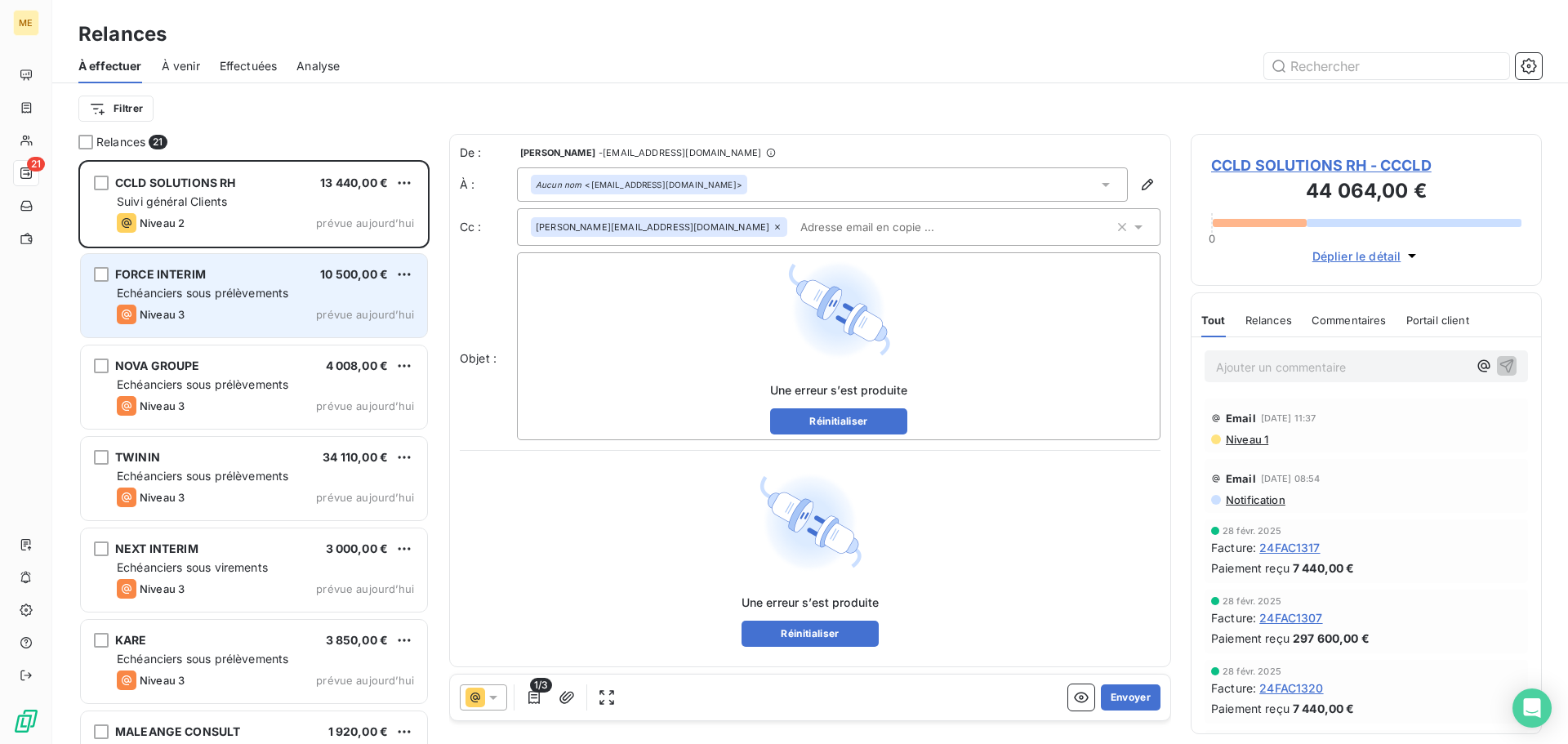
click at [204, 294] on span "Echéanciers sous prélèvements" at bounding box center [203, 293] width 172 height 14
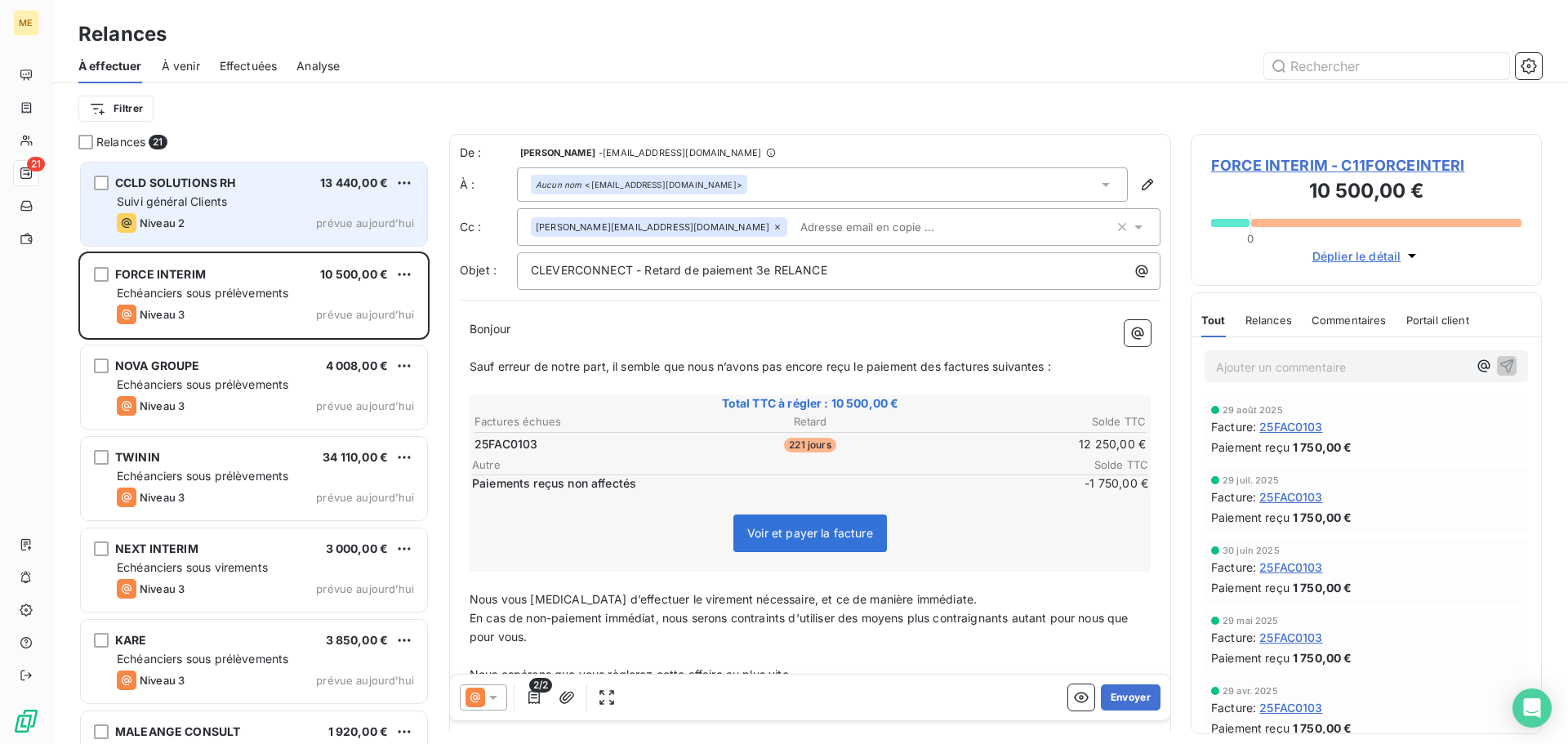
click at [240, 228] on div "Niveau 2 prévue aujourd’hui" at bounding box center [266, 223] width 298 height 19
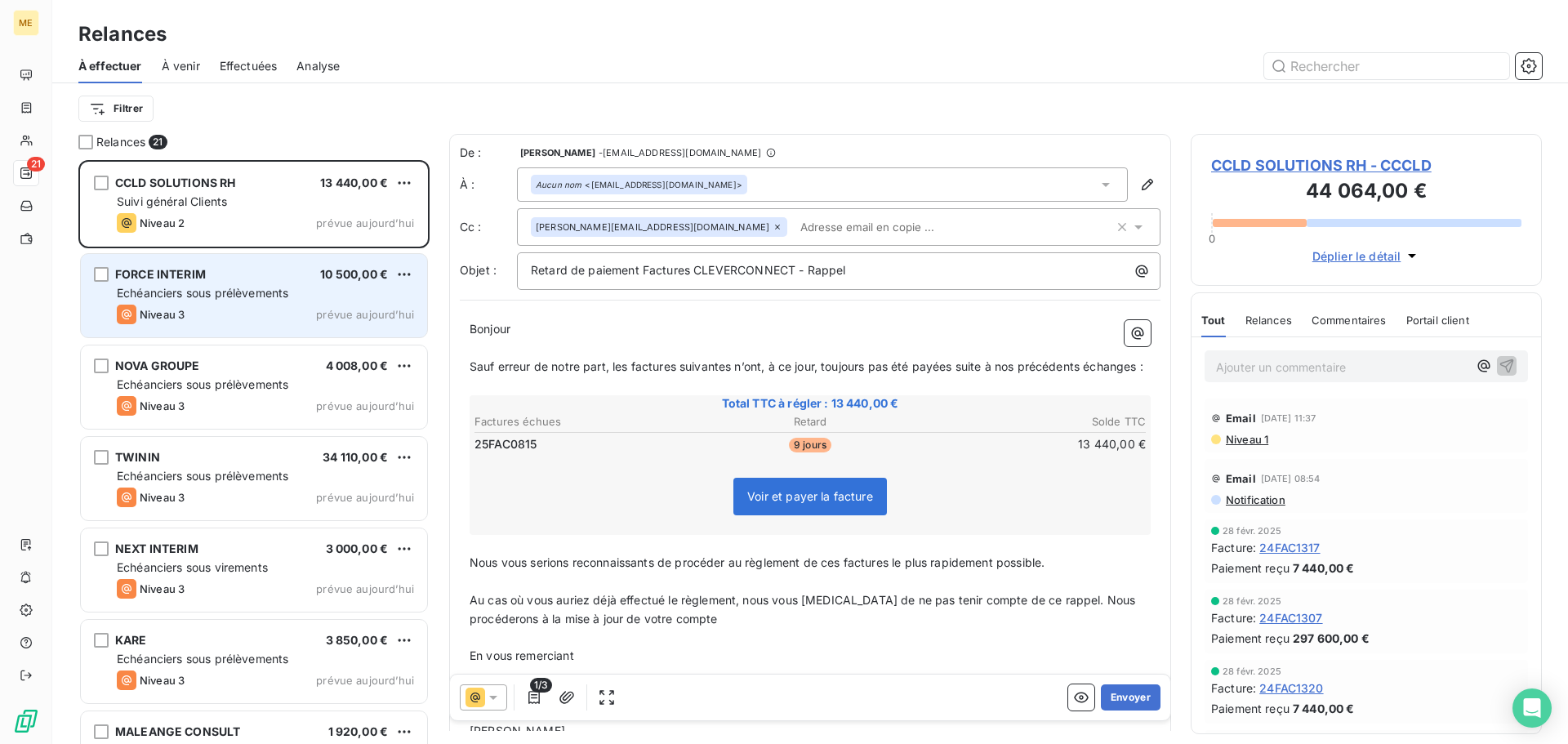
click at [256, 307] on div "Niveau 3 prévue aujourd’hui" at bounding box center [266, 314] width 298 height 19
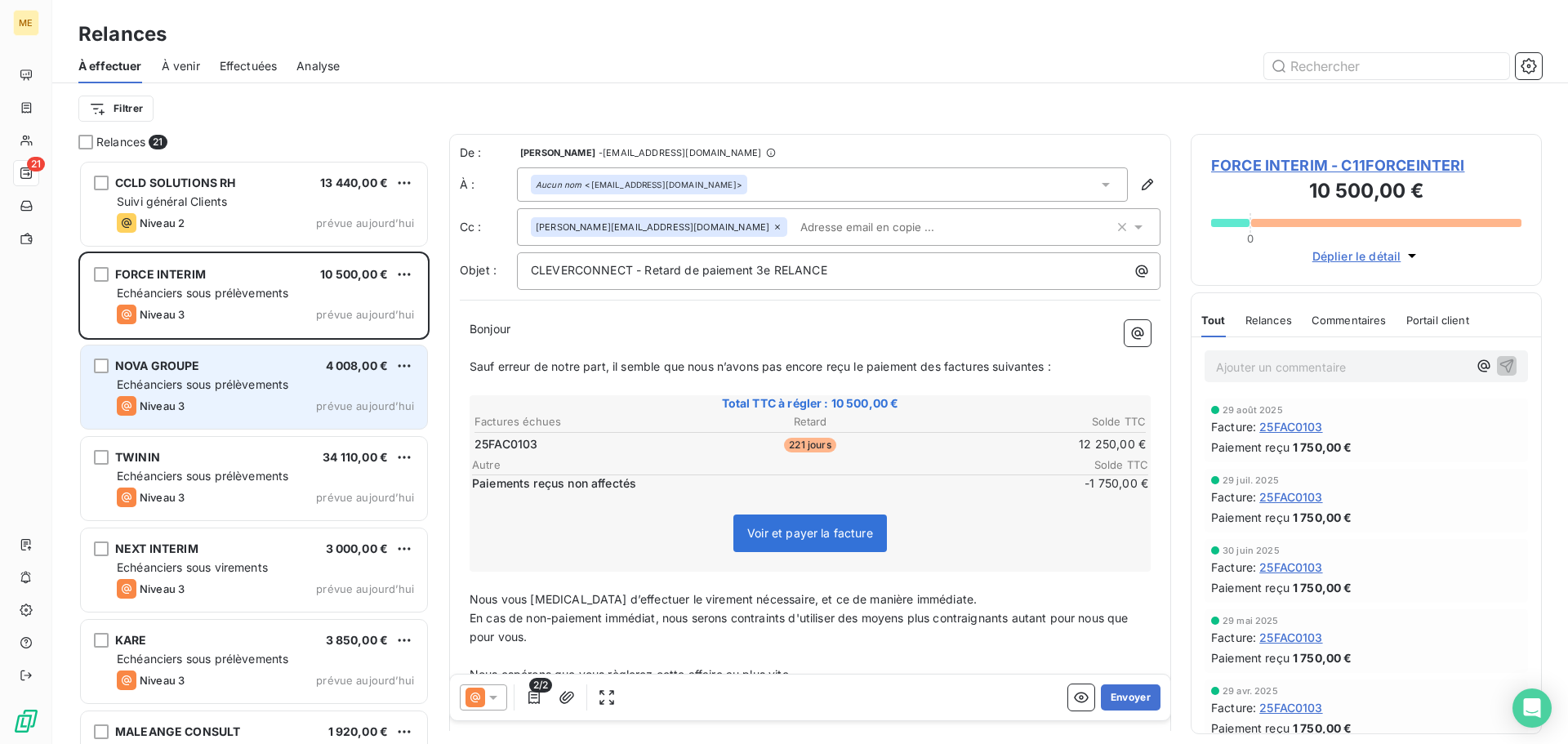
click at [258, 381] on span "Echéanciers sous prélèvements" at bounding box center [203, 384] width 172 height 14
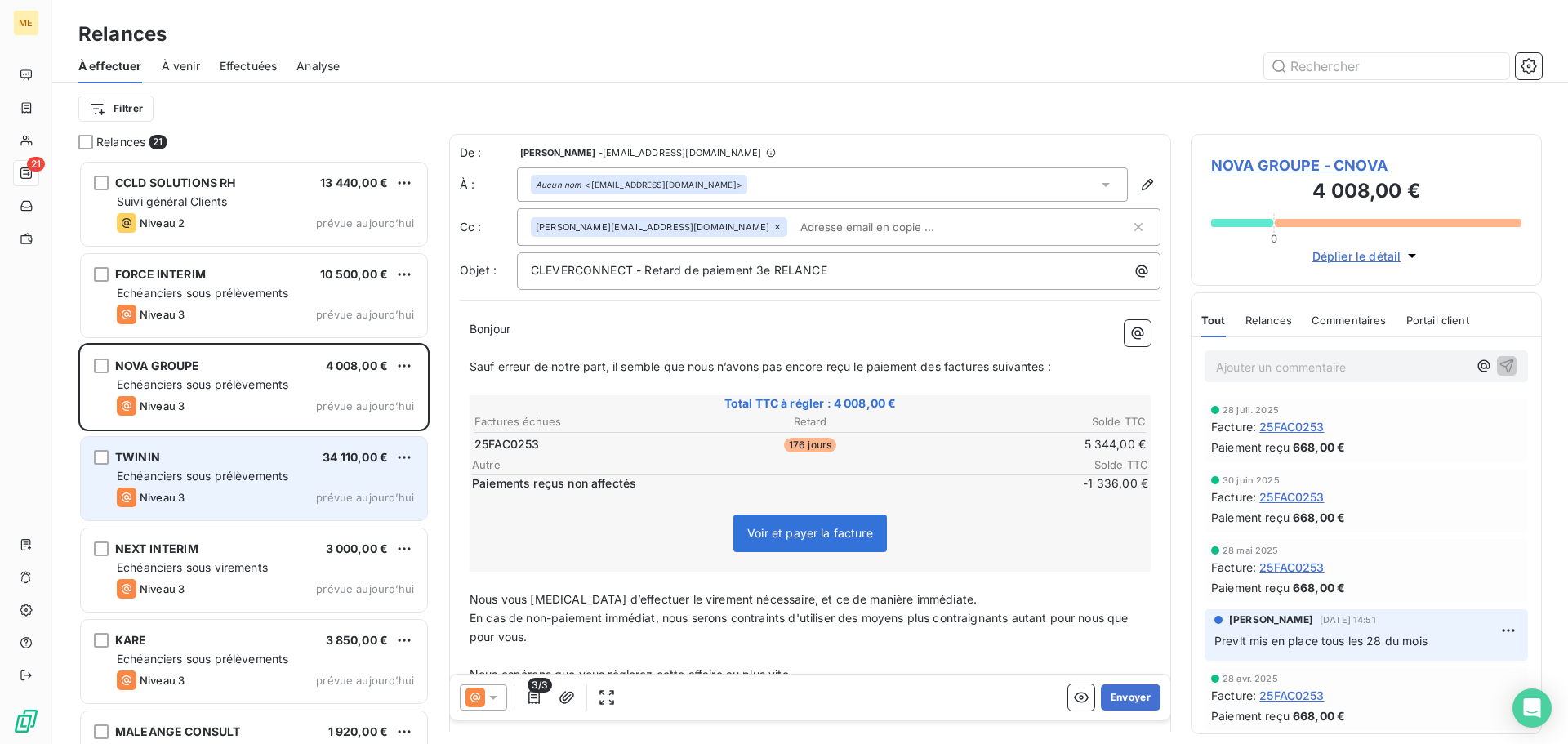
click at [252, 482] on span "Echéanciers sous prélèvements" at bounding box center [203, 476] width 172 height 14
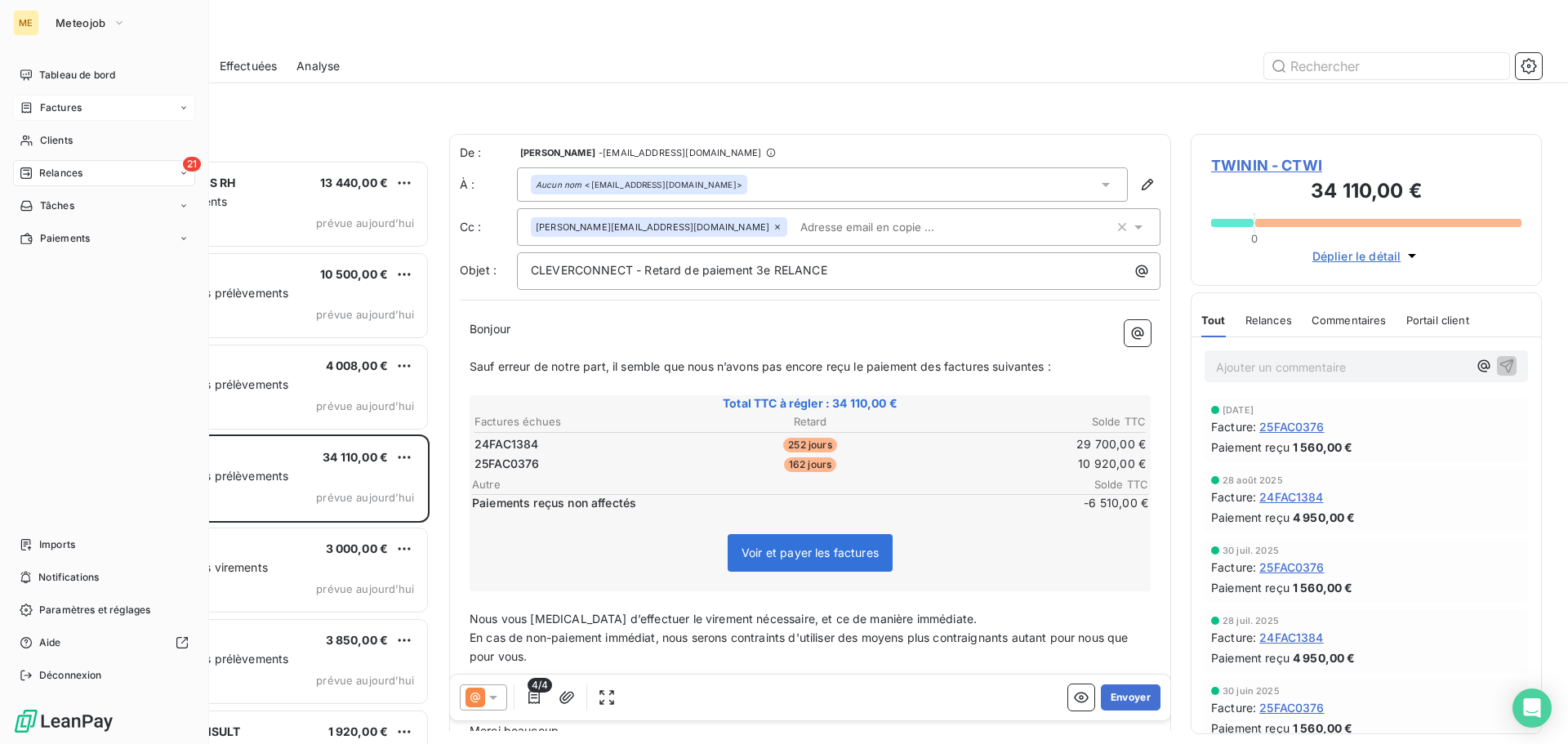
click at [77, 105] on span "Factures" at bounding box center [60, 107] width 42 height 15
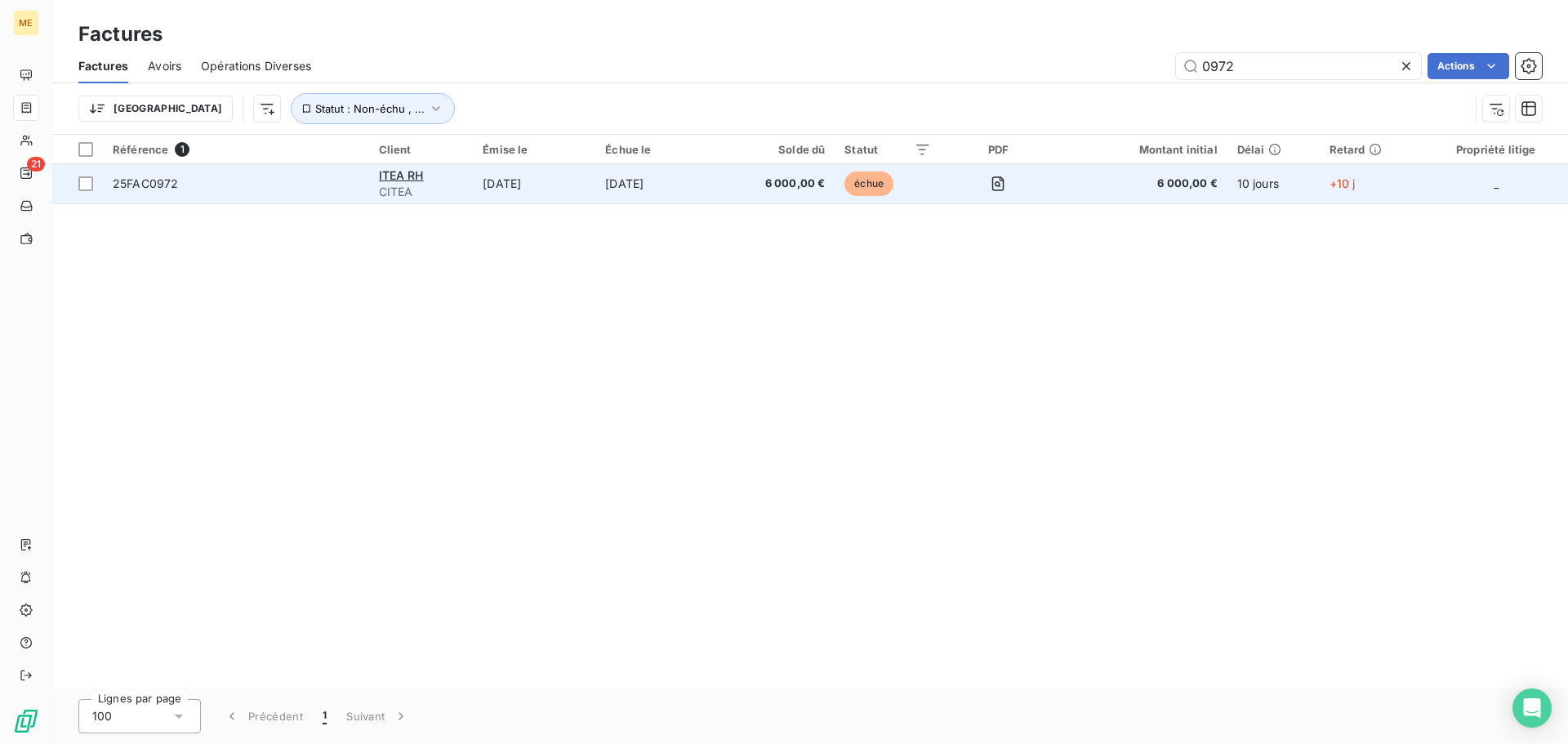
type input "0972"
click at [487, 184] on td "[DATE]" at bounding box center [534, 183] width 122 height 39
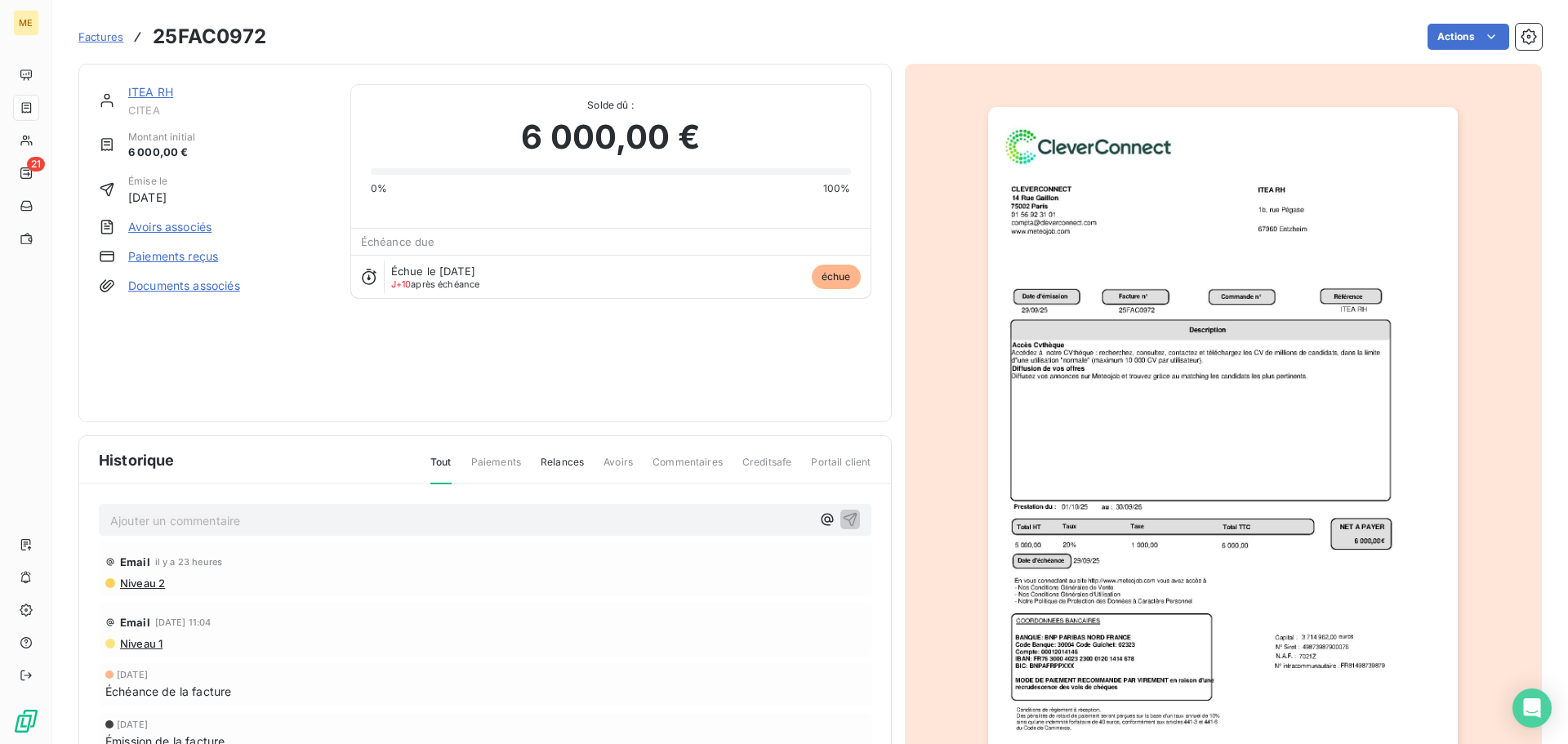
click at [1132, 375] on img "button" at bounding box center [1223, 439] width 470 height 664
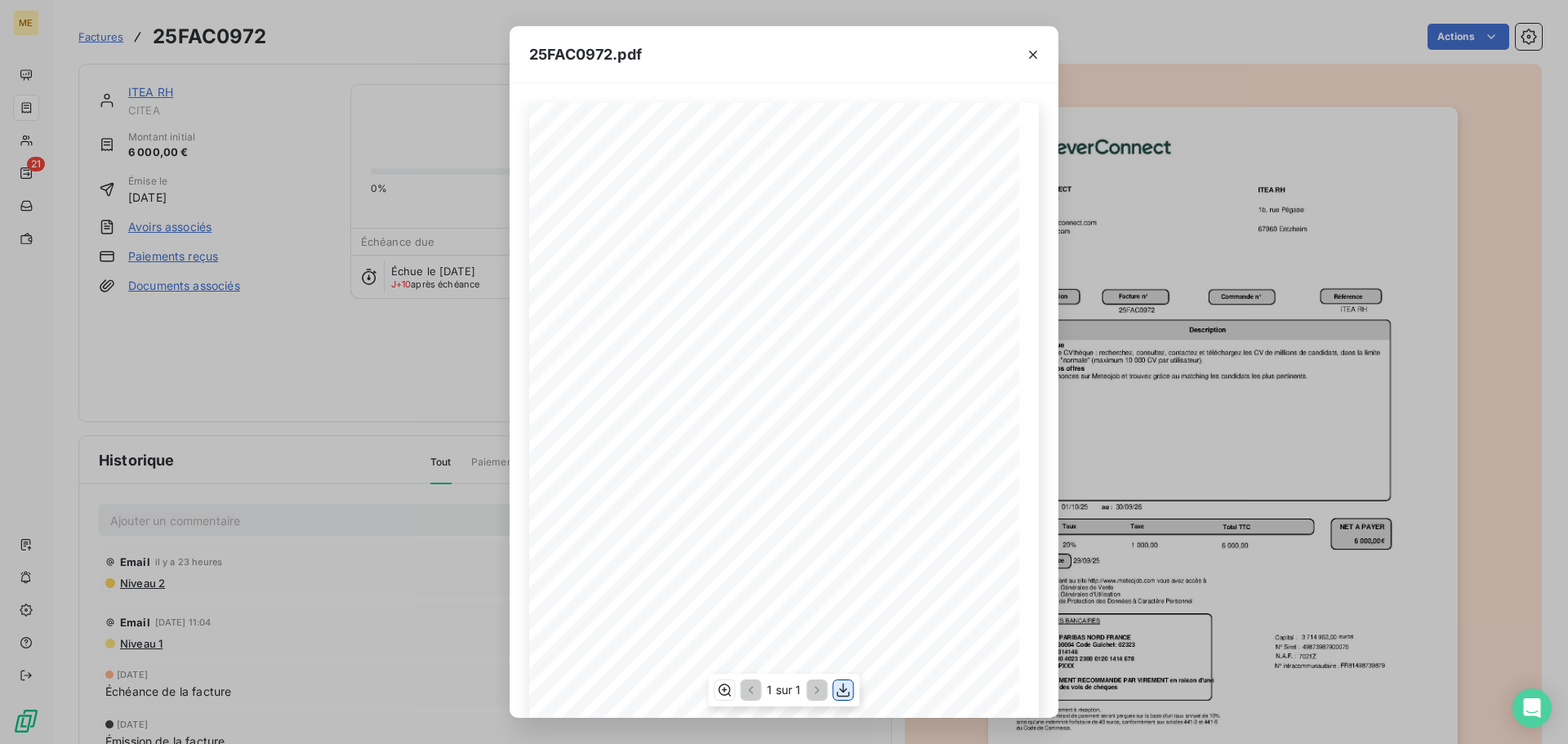
click at [840, 691] on icon "button" at bounding box center [843, 690] width 16 height 16
click at [1033, 57] on icon "button" at bounding box center [1033, 55] width 16 height 16
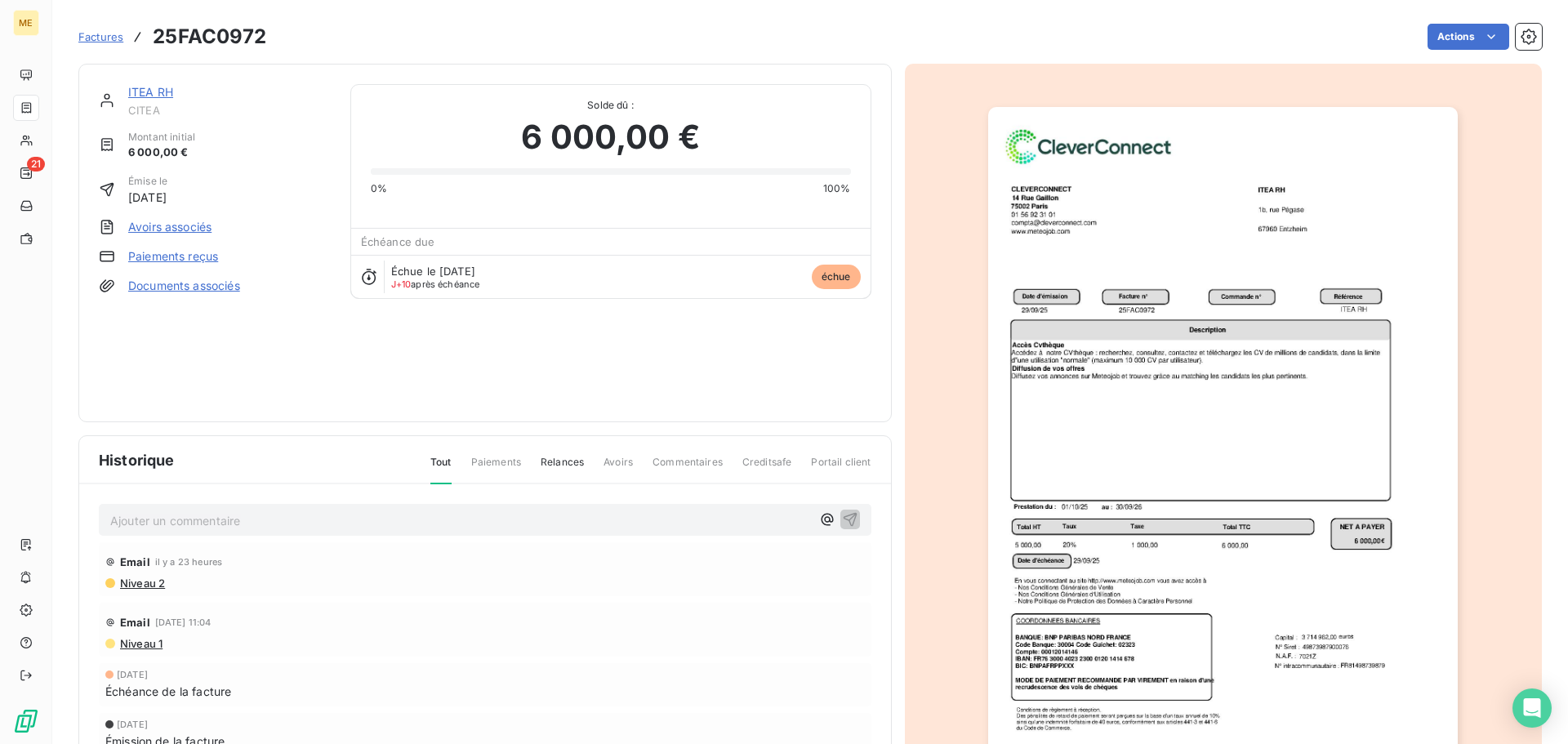
click at [299, 520] on p "Ajouter un commentaire ﻿" at bounding box center [460, 520] width 701 height 20
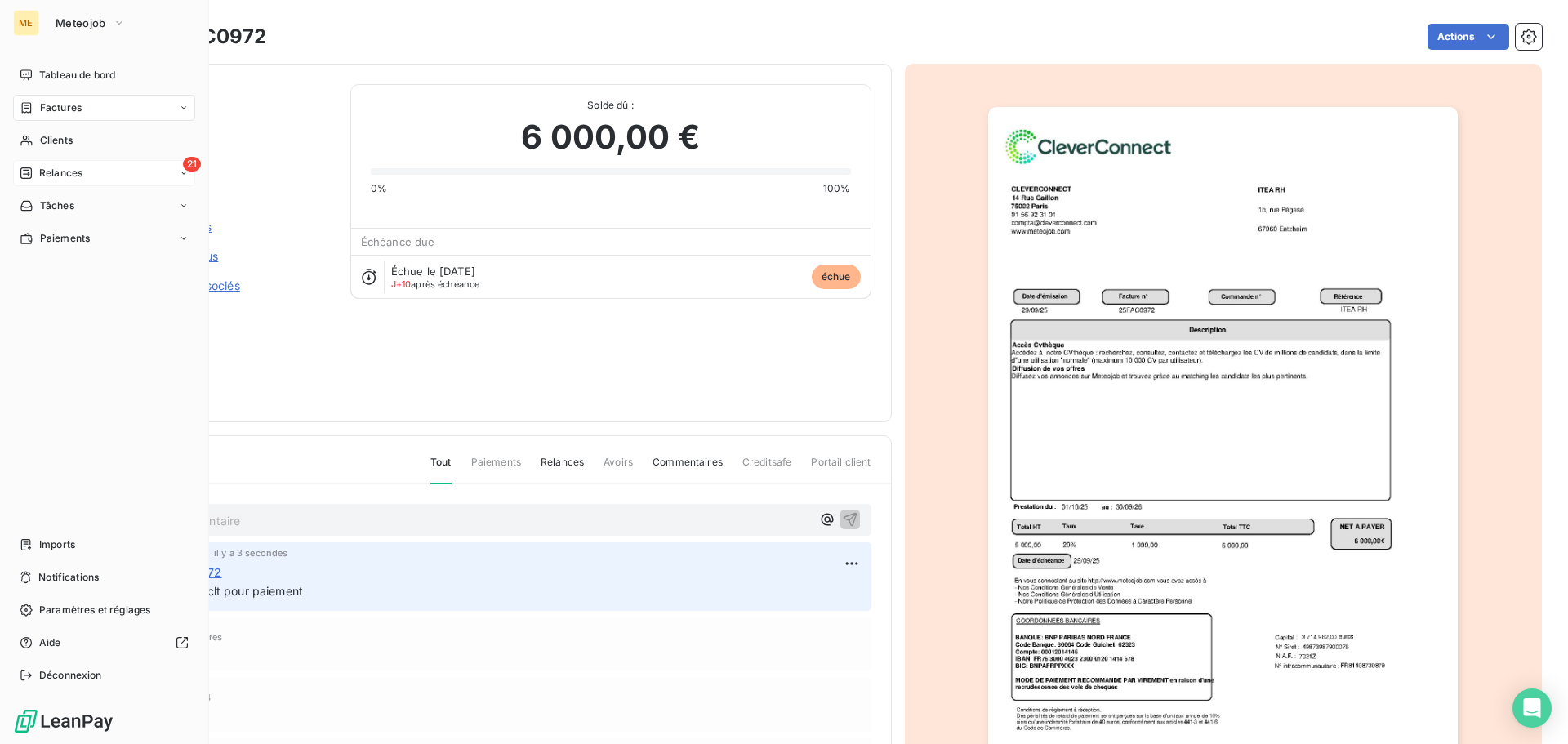
click at [48, 161] on div "21 Relances" at bounding box center [105, 173] width 182 height 26
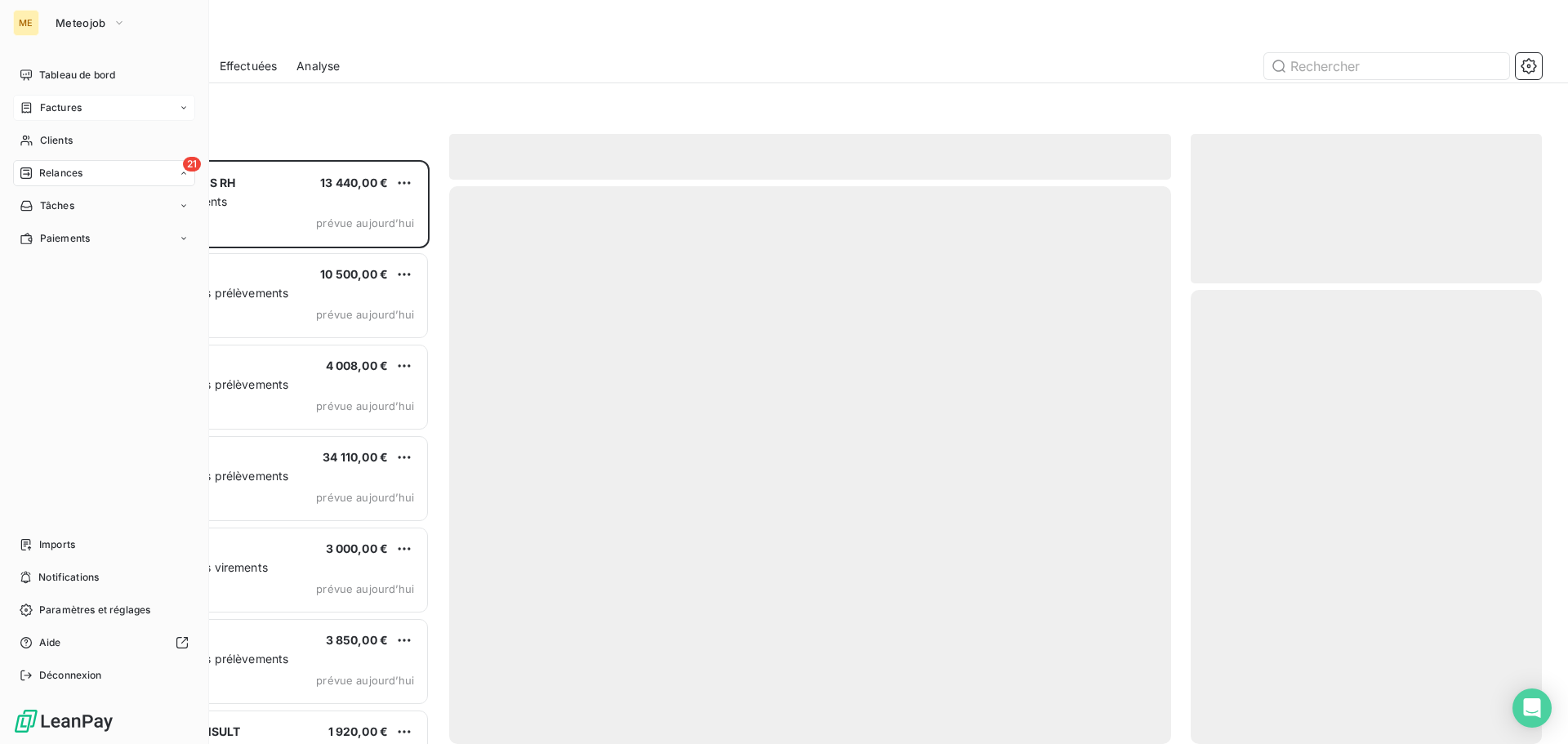
scroll to position [571, 339]
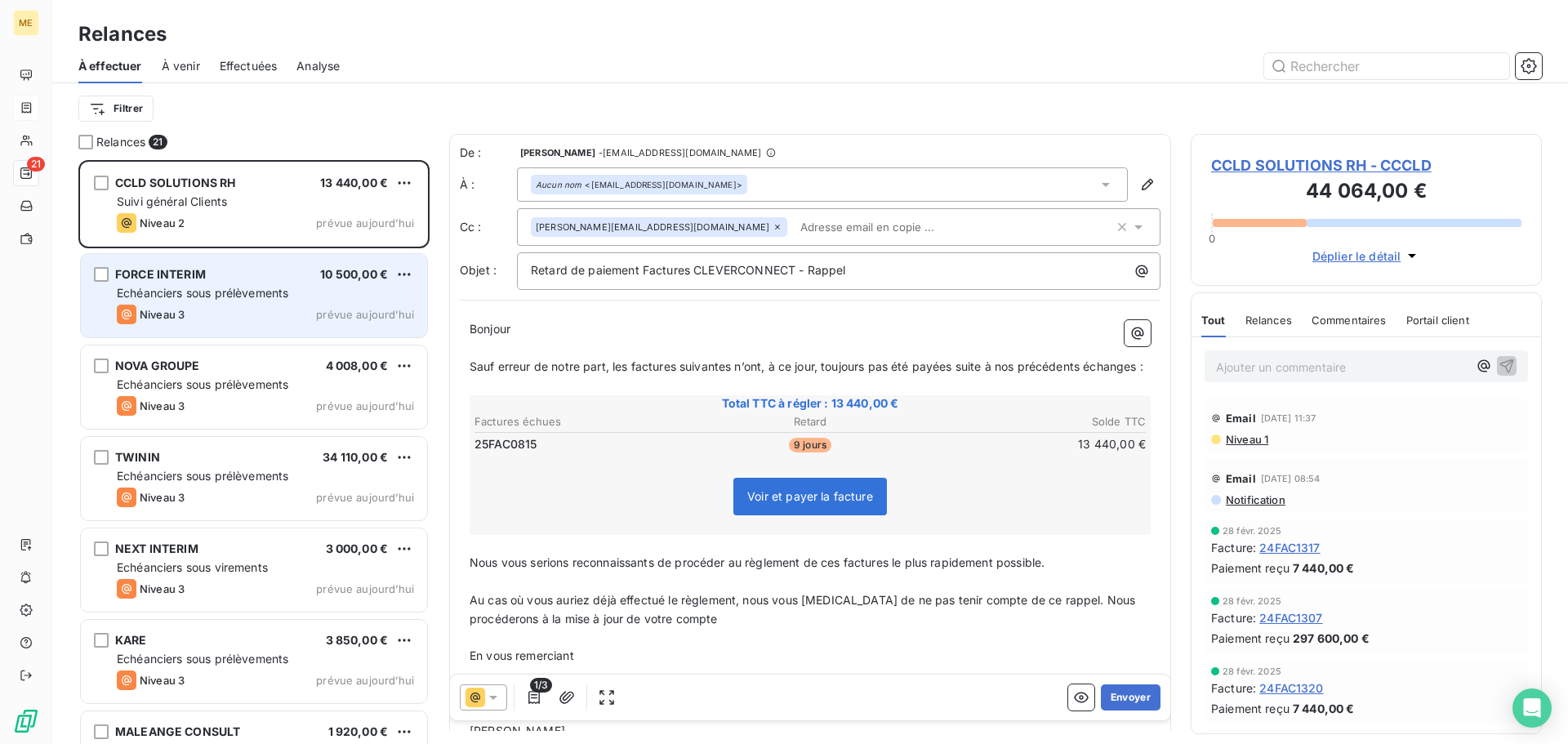
click at [287, 279] on div "FORCE INTERIM 10 500,00 €" at bounding box center [266, 274] width 298 height 15
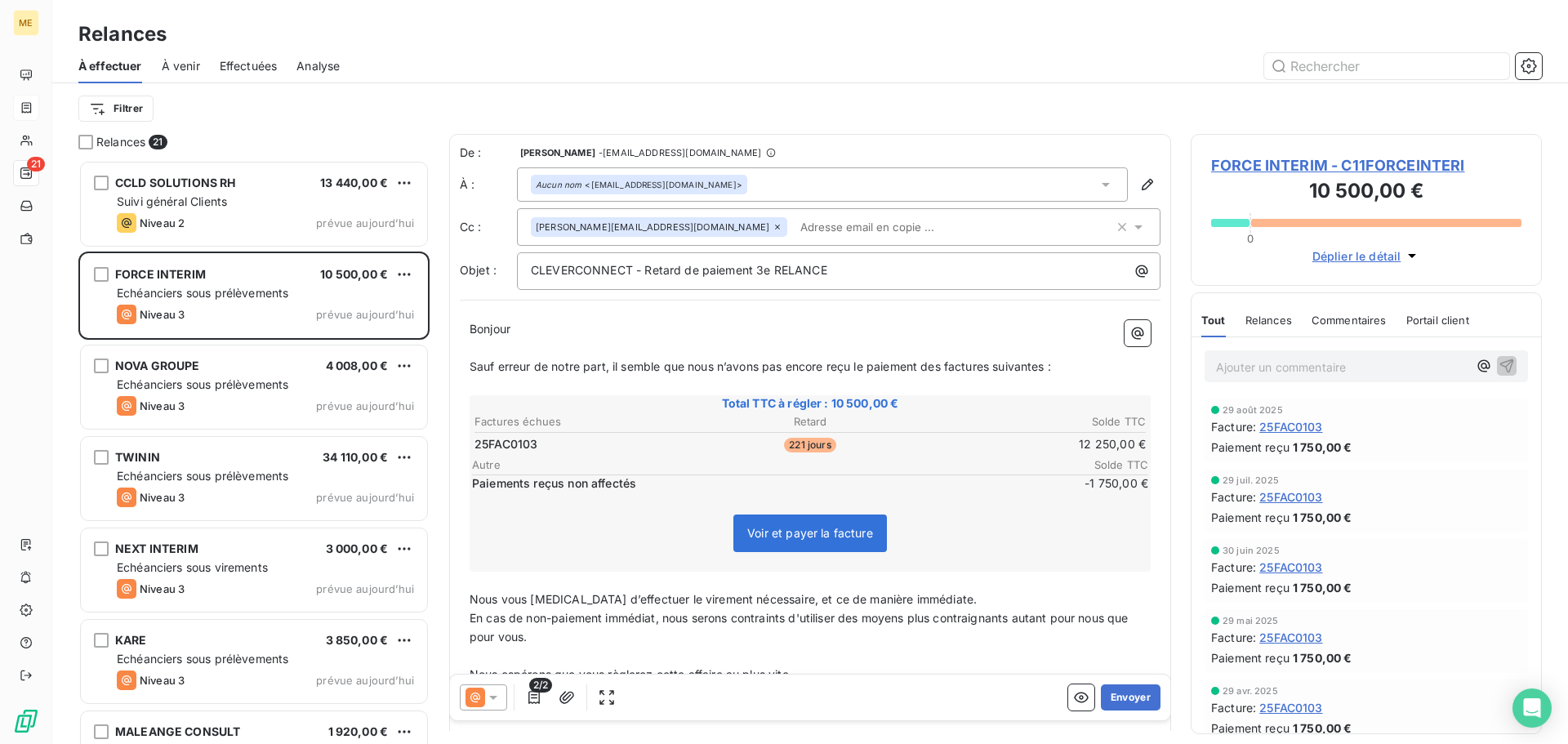
click at [1316, 160] on span "FORCE INTERIM - C11FORCEINTERI" at bounding box center [1366, 165] width 310 height 22
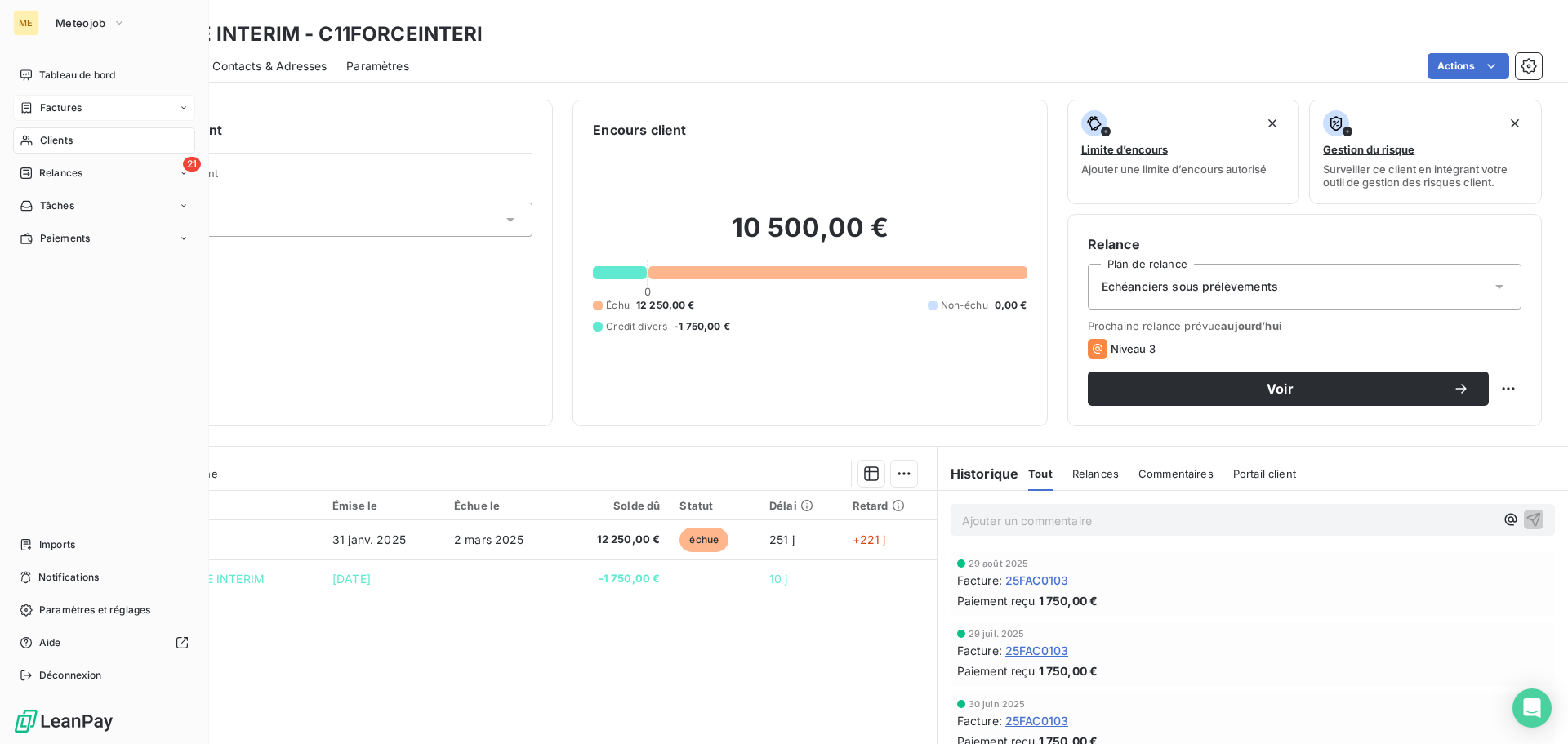
click at [51, 138] on span "Clients" at bounding box center [56, 140] width 33 height 15
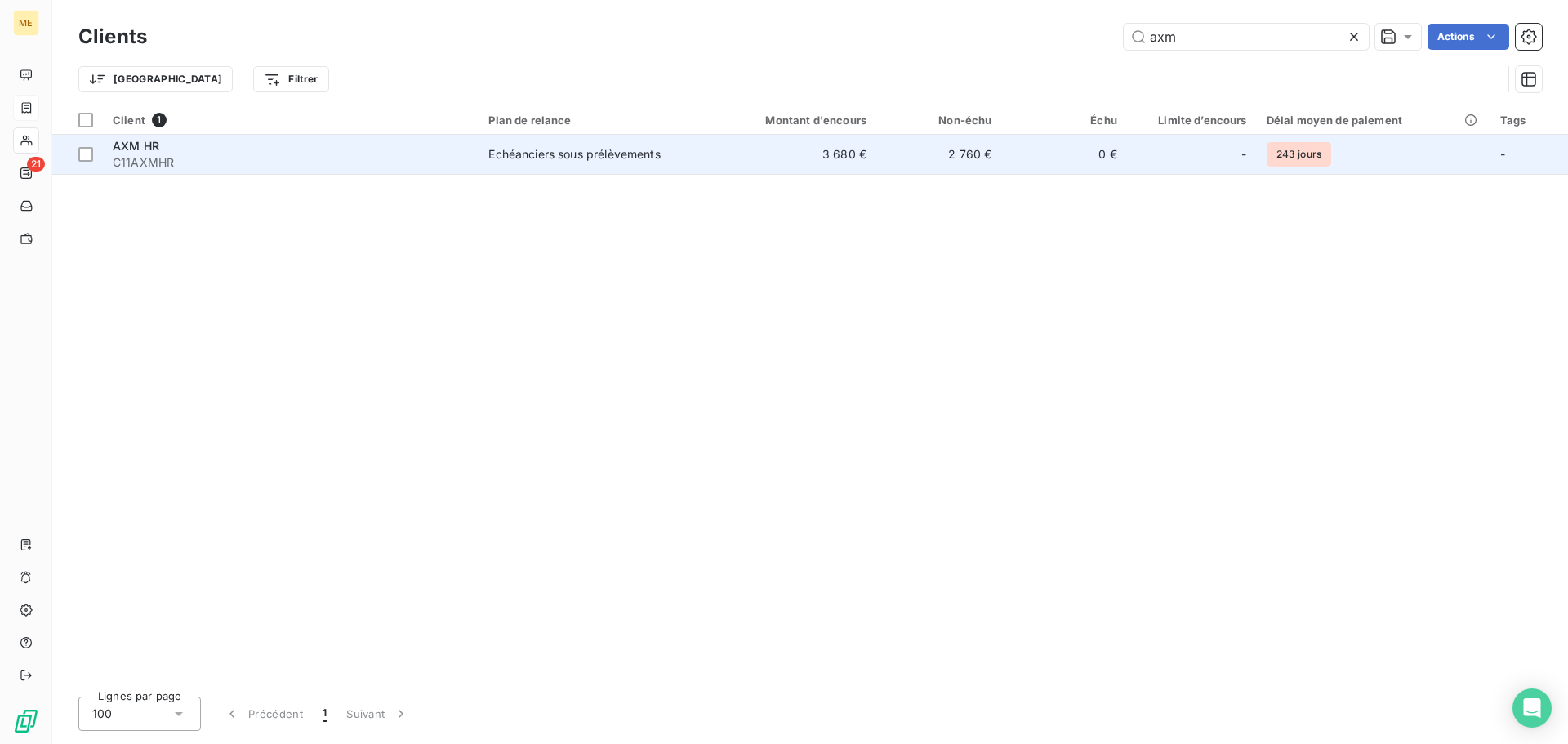
type input "axm"
click at [660, 154] on div "Echéanciers sous prélèvements" at bounding box center [574, 154] width 172 height 16
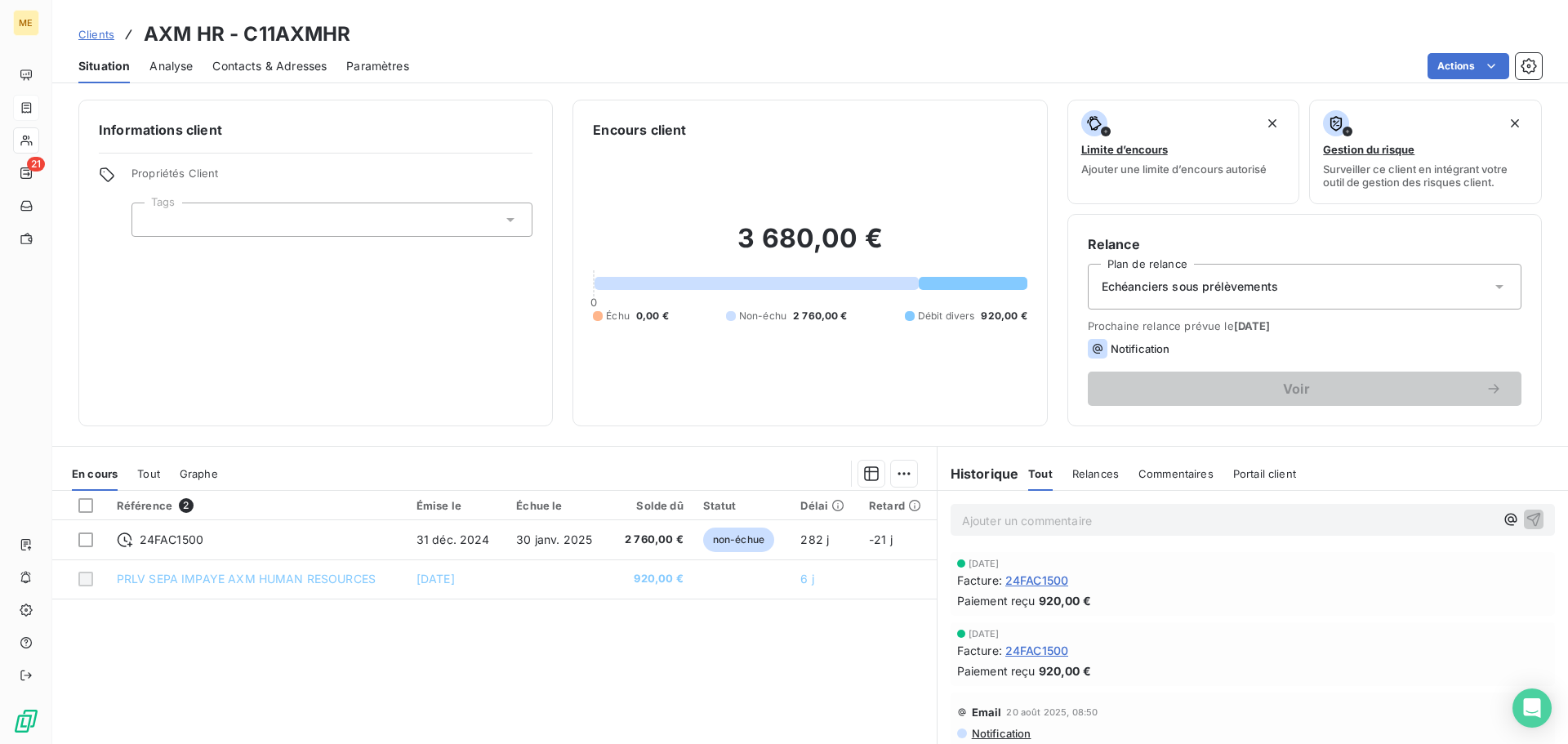
scroll to position [81, 0]
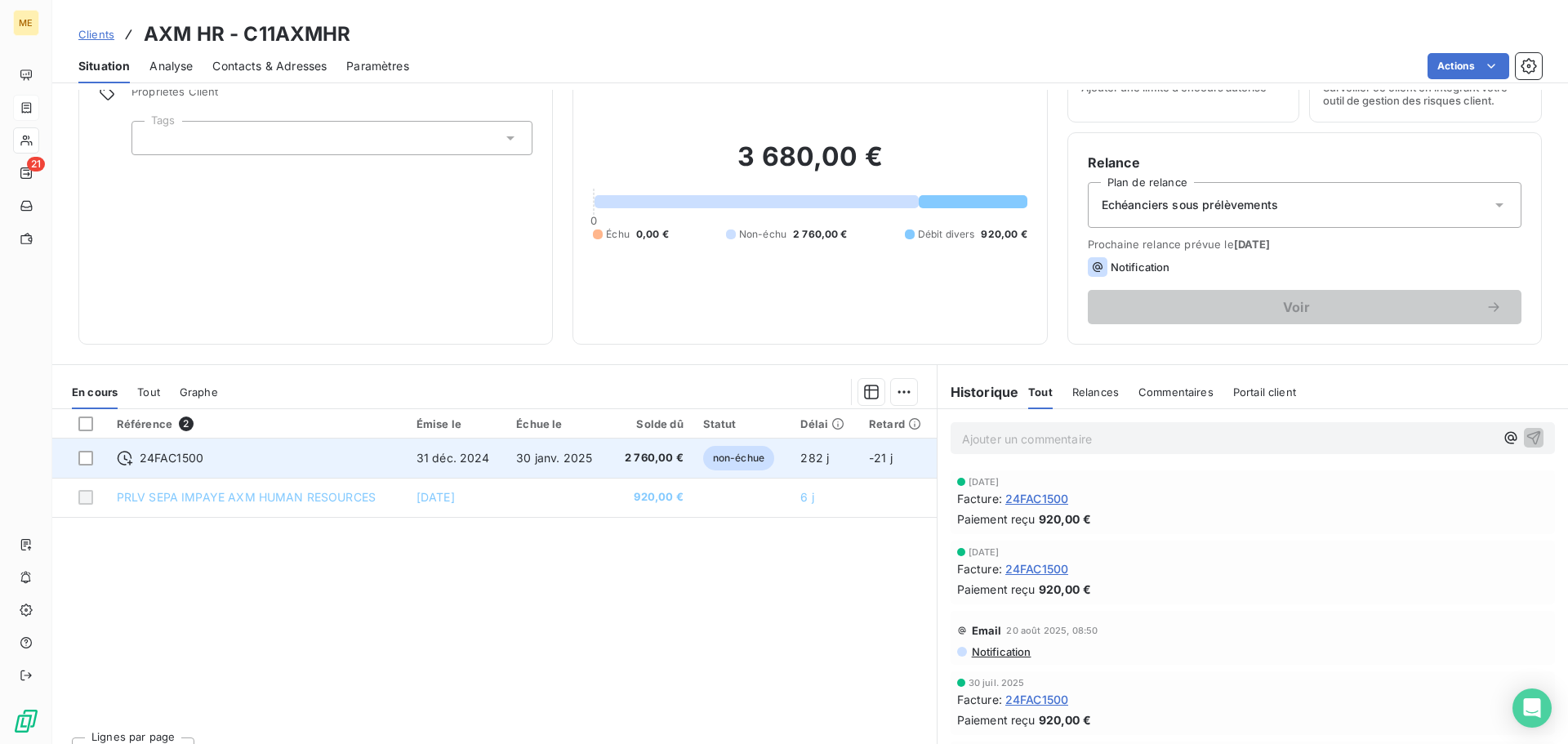
click at [527, 463] on span "30 janv. 2025" at bounding box center [555, 458] width 76 height 14
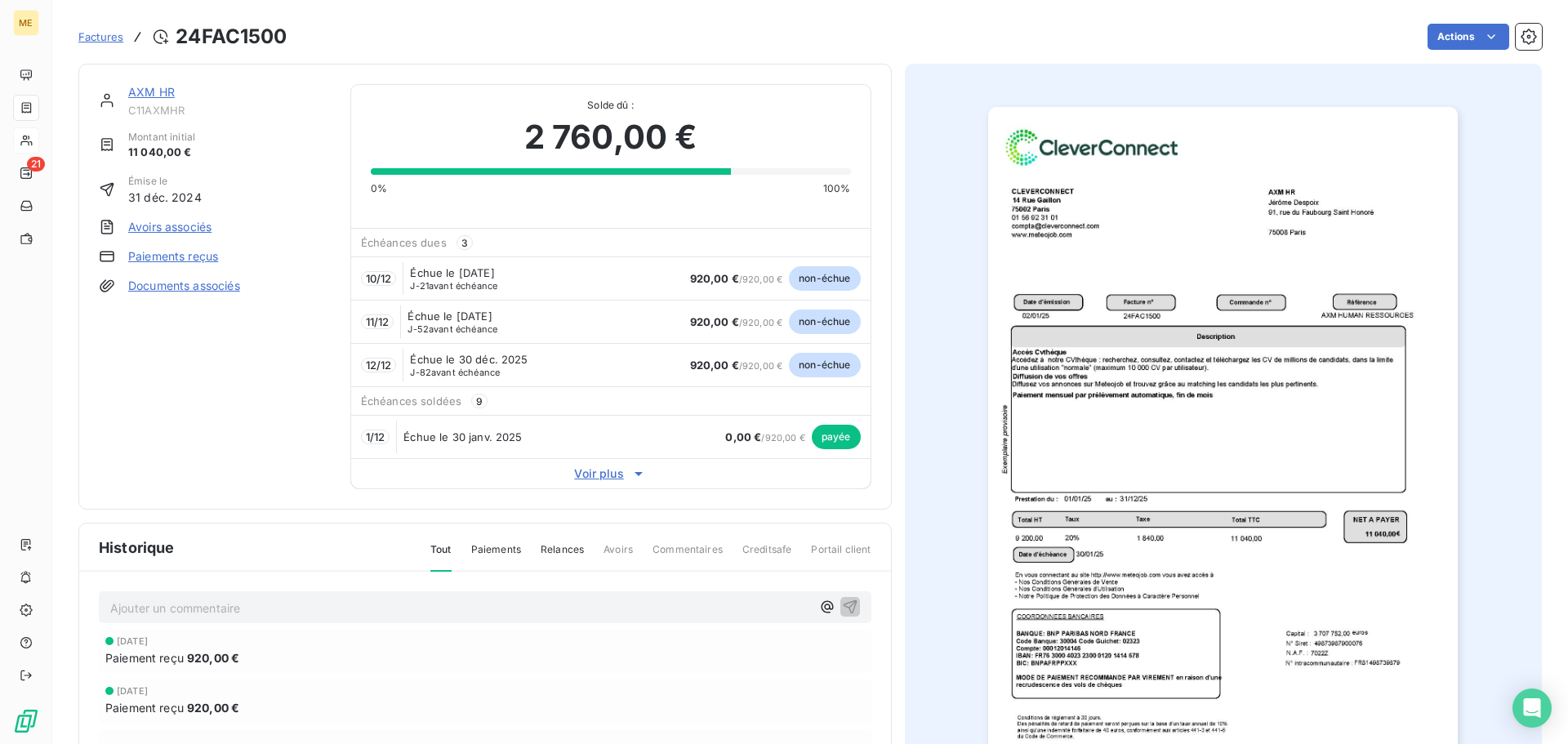
click at [207, 261] on link "Paiements reçus" at bounding box center [173, 256] width 89 height 16
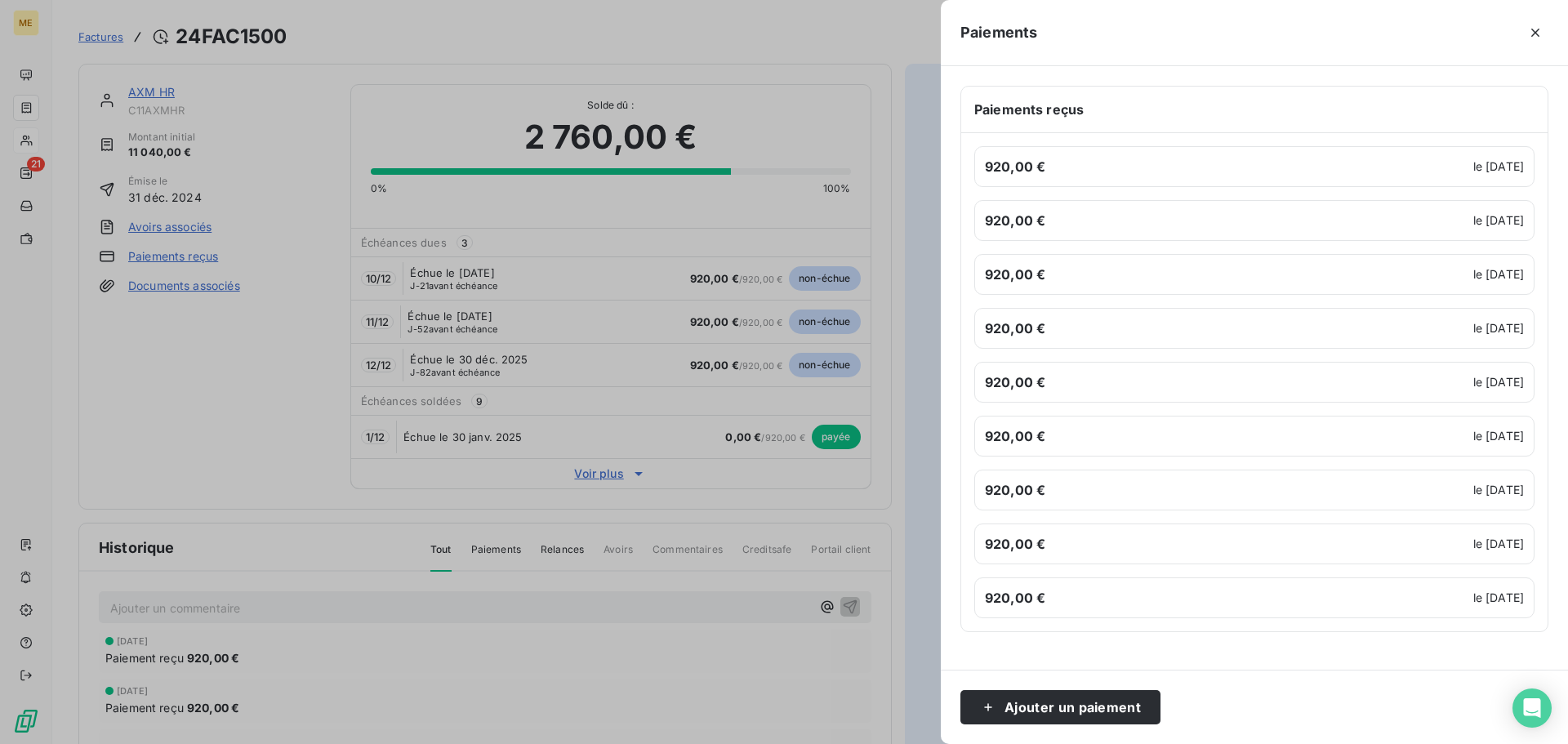
drag, startPoint x: 1539, startPoint y: 31, endPoint x: 1530, endPoint y: 31, distance: 9.0
click at [1538, 31] on icon "button" at bounding box center [1535, 33] width 16 height 16
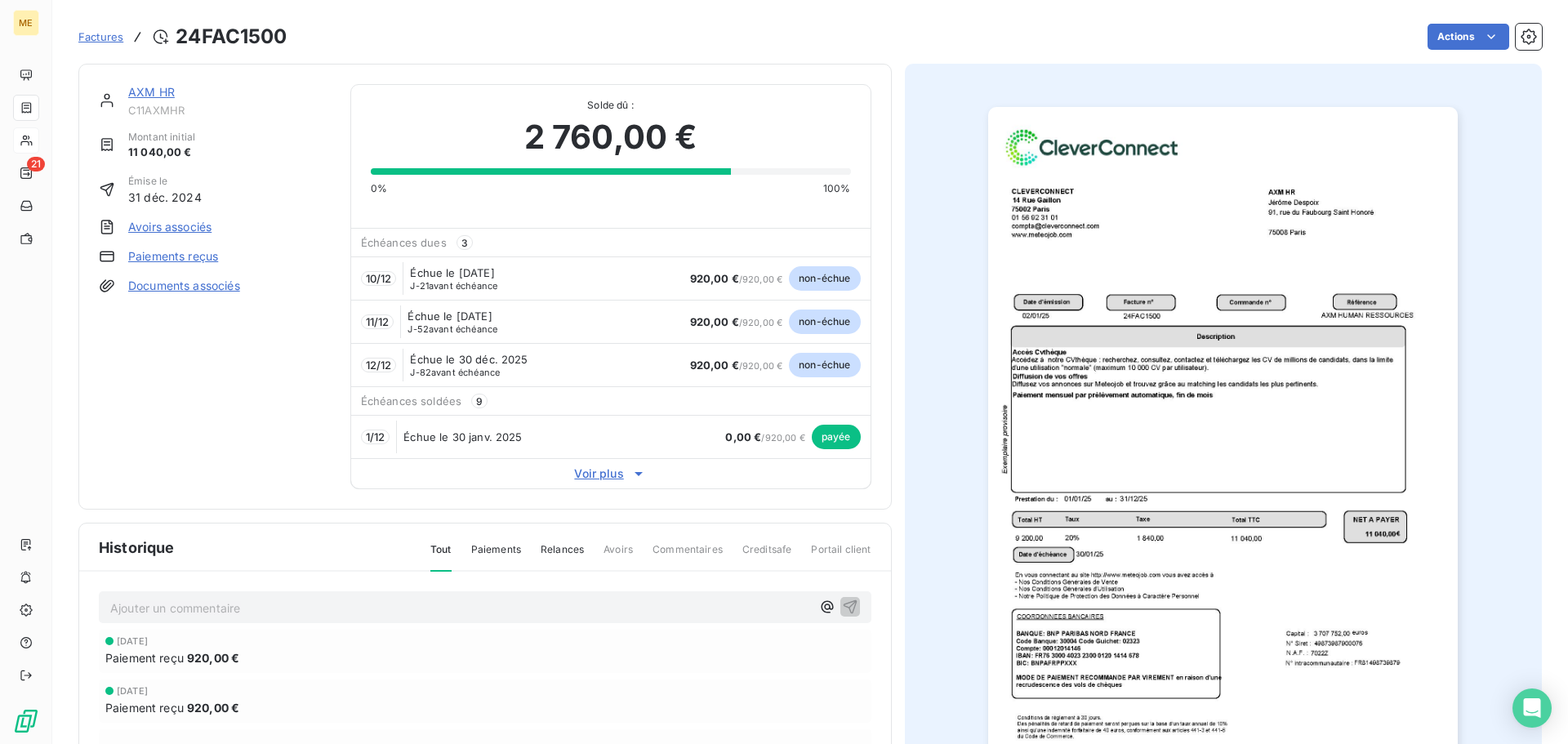
click at [187, 258] on link "Paiements reçus" at bounding box center [173, 256] width 89 height 16
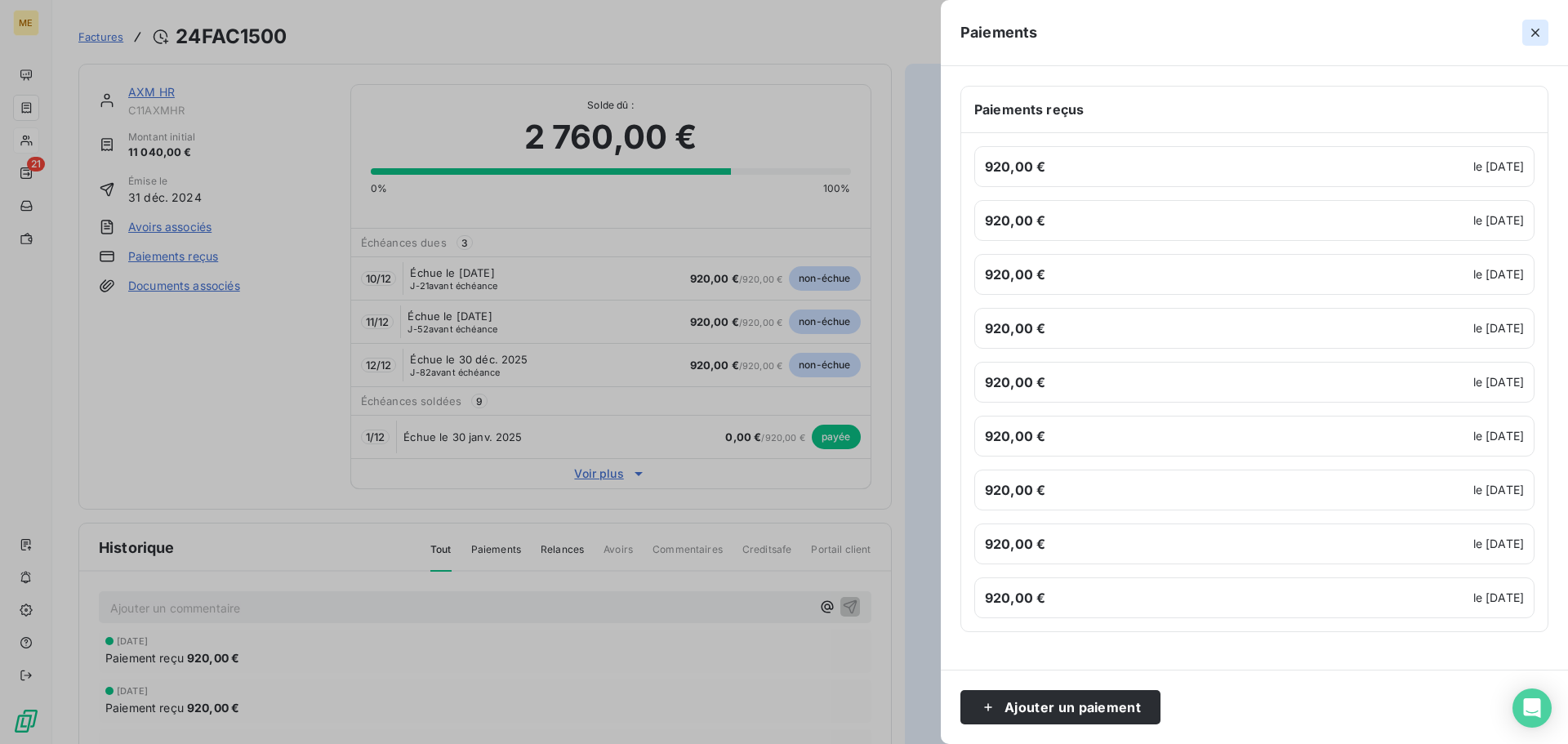
click at [1539, 36] on icon "button" at bounding box center [1535, 33] width 16 height 16
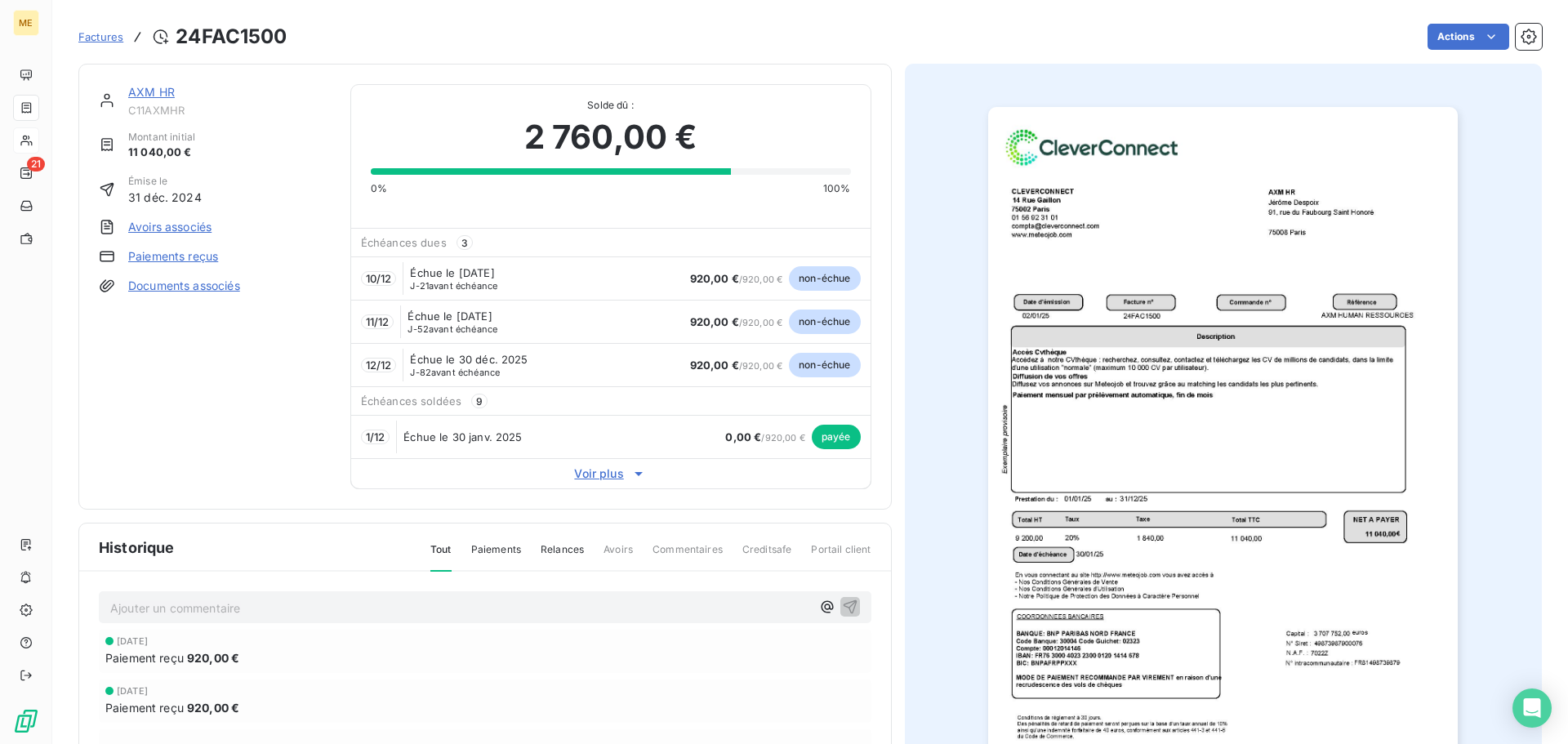
click at [164, 94] on link "AXM HR" at bounding box center [151, 92] width 47 height 14
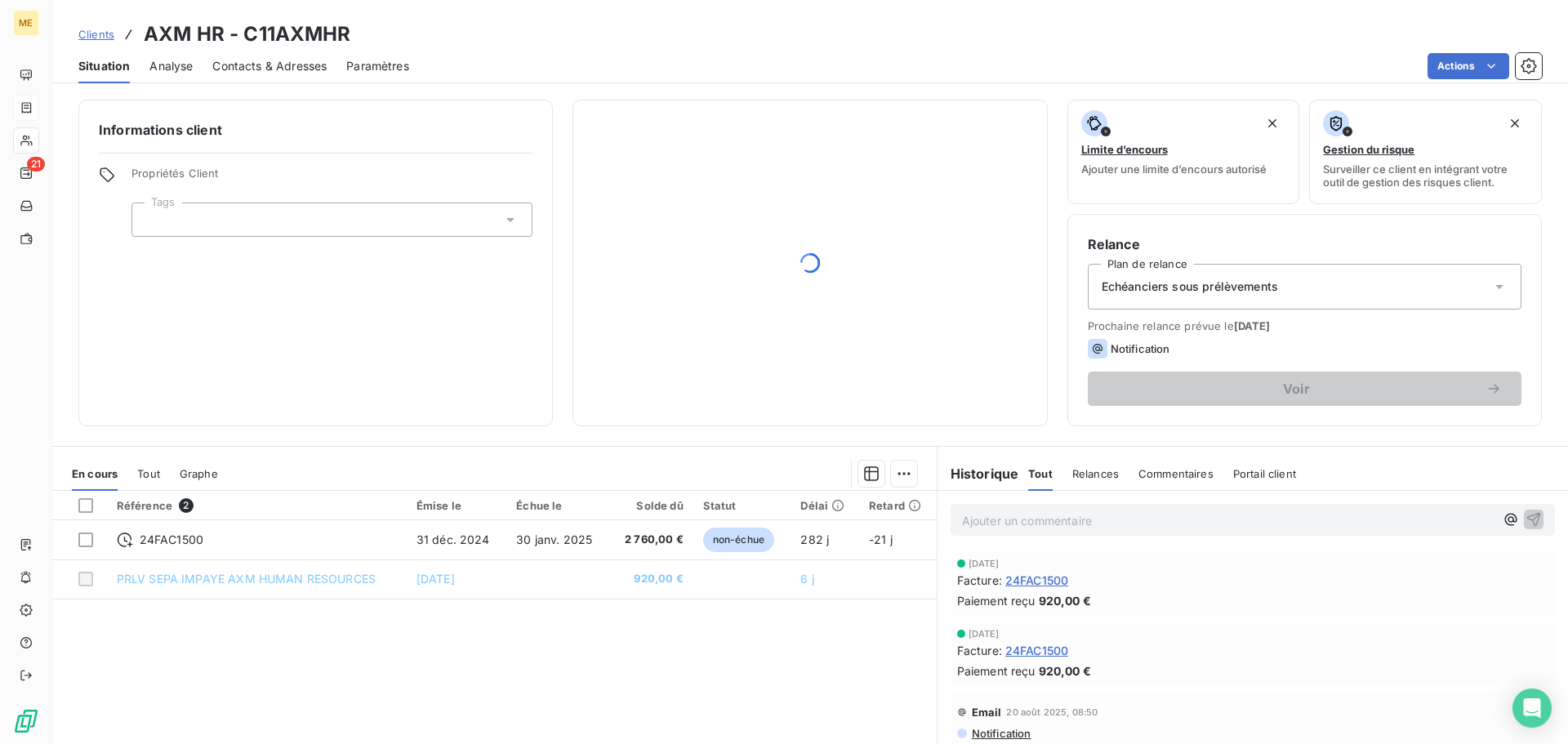
click at [260, 60] on span "Contacts & Adresses" at bounding box center [269, 66] width 114 height 16
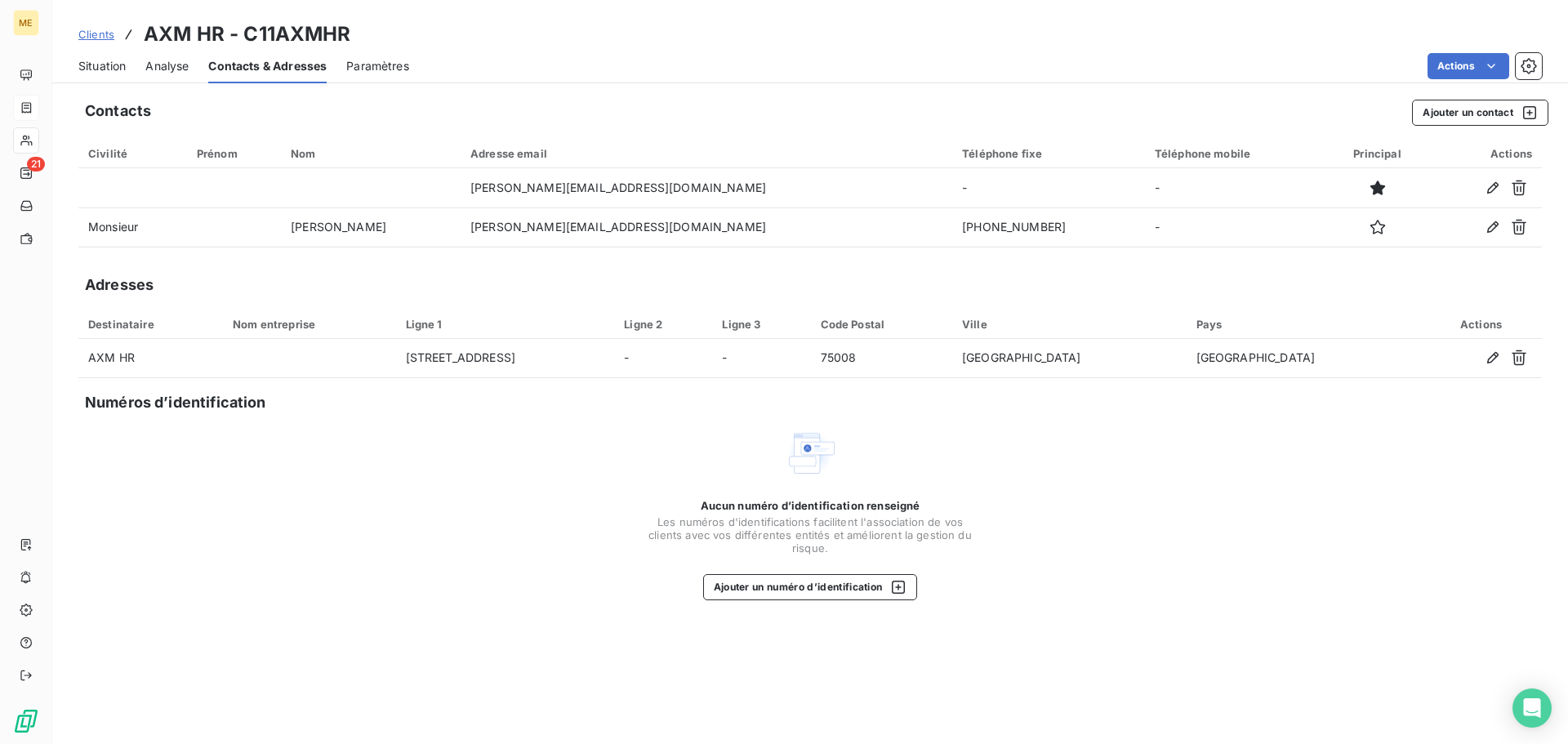
click at [103, 63] on span "Situation" at bounding box center [101, 66] width 47 height 16
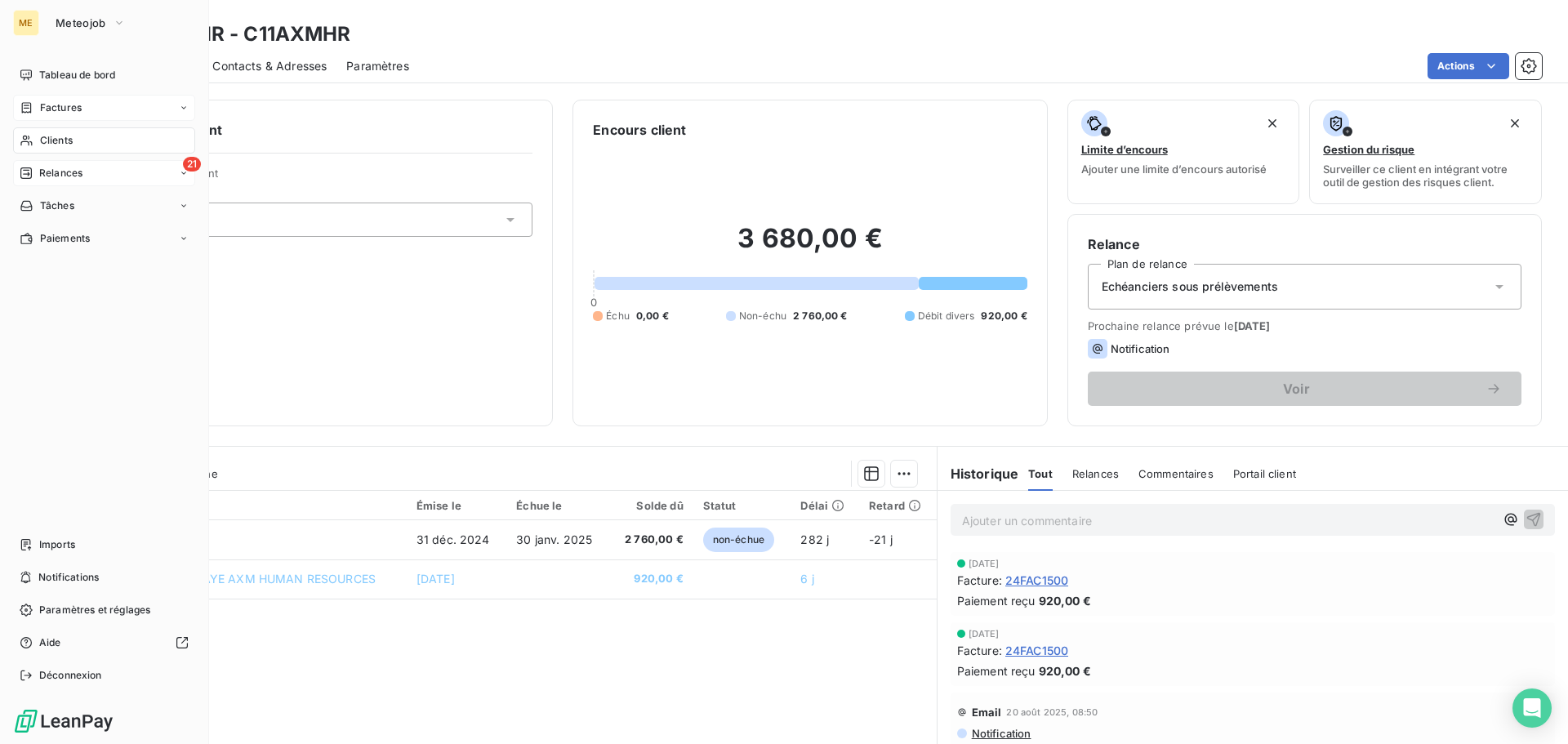
click at [58, 178] on span "Relances" at bounding box center [60, 173] width 43 height 15
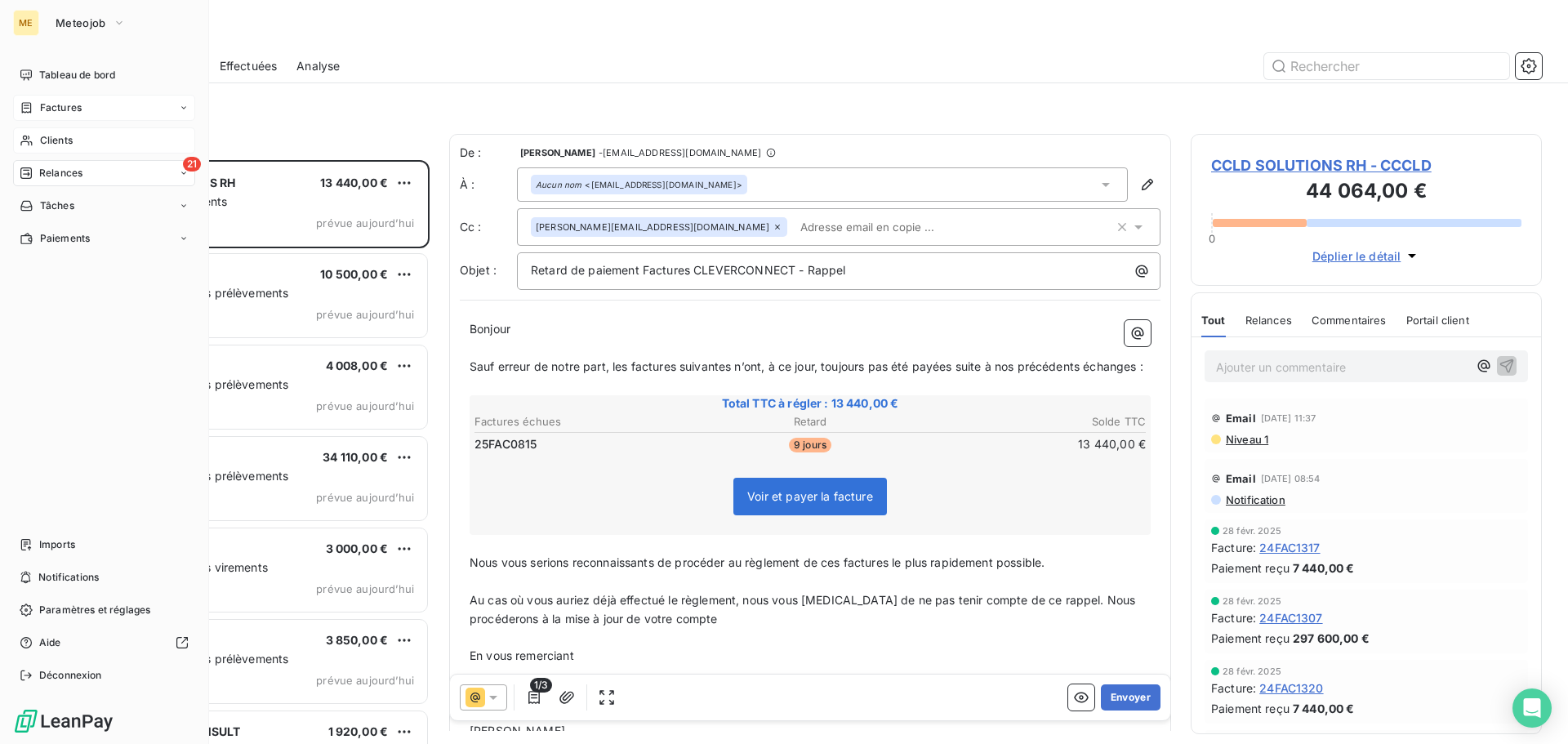
click at [56, 143] on span "Clients" at bounding box center [56, 140] width 33 height 15
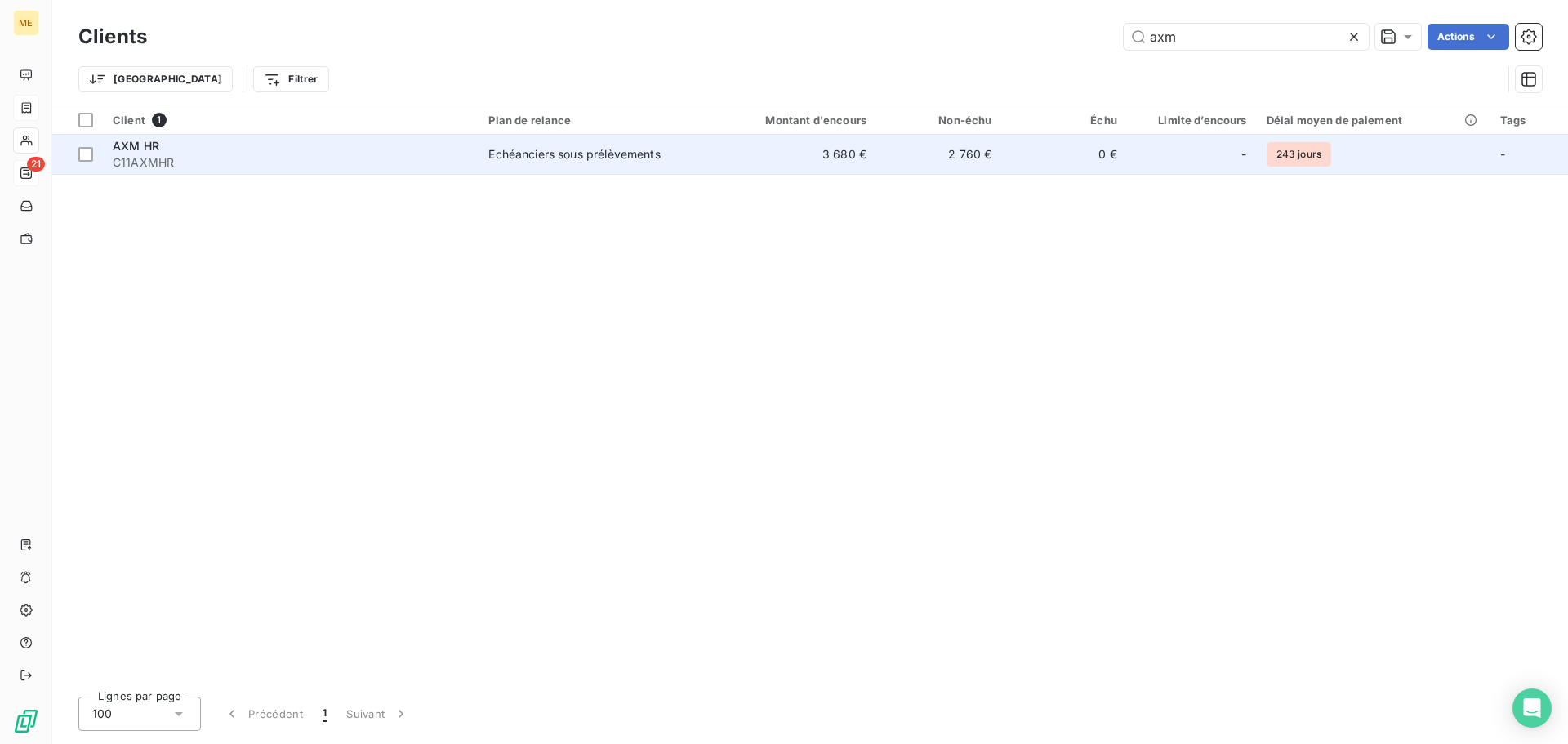
click at [625, 159] on div "Echéanciers sous prélèvements" at bounding box center [574, 154] width 172 height 16
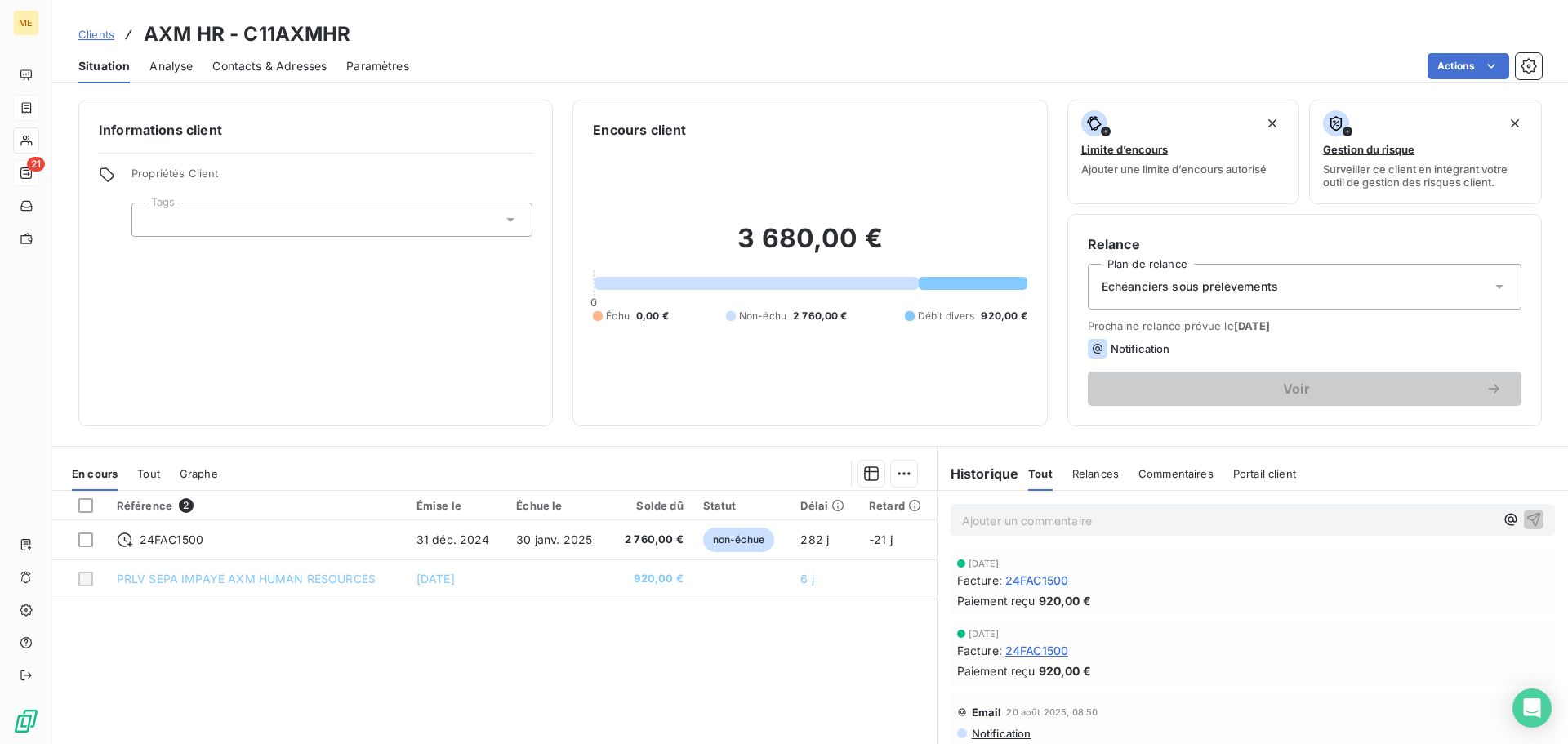
drag, startPoint x: 961, startPoint y: 518, endPoint x: 1567, endPoint y: 456, distance: 609.2
click at [964, 517] on p "Ajouter un commentaire ﻿" at bounding box center [1228, 520] width 532 height 20
click at [1047, 520] on span "Prevlt de septemlbre rejeté" at bounding box center [1036, 519] width 149 height 14
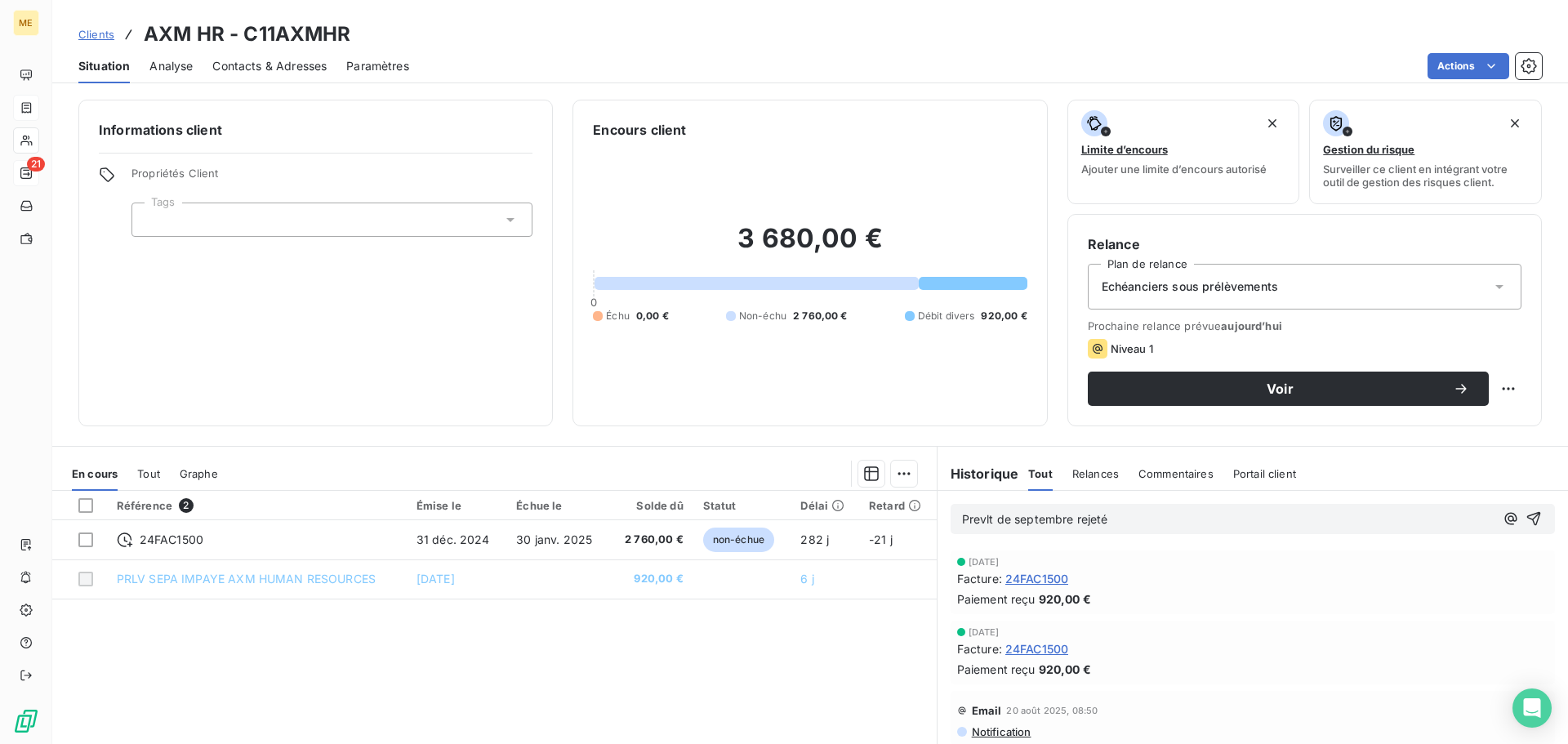
click at [1137, 518] on p "Prevlt de septembre rejeté" at bounding box center [1228, 519] width 532 height 19
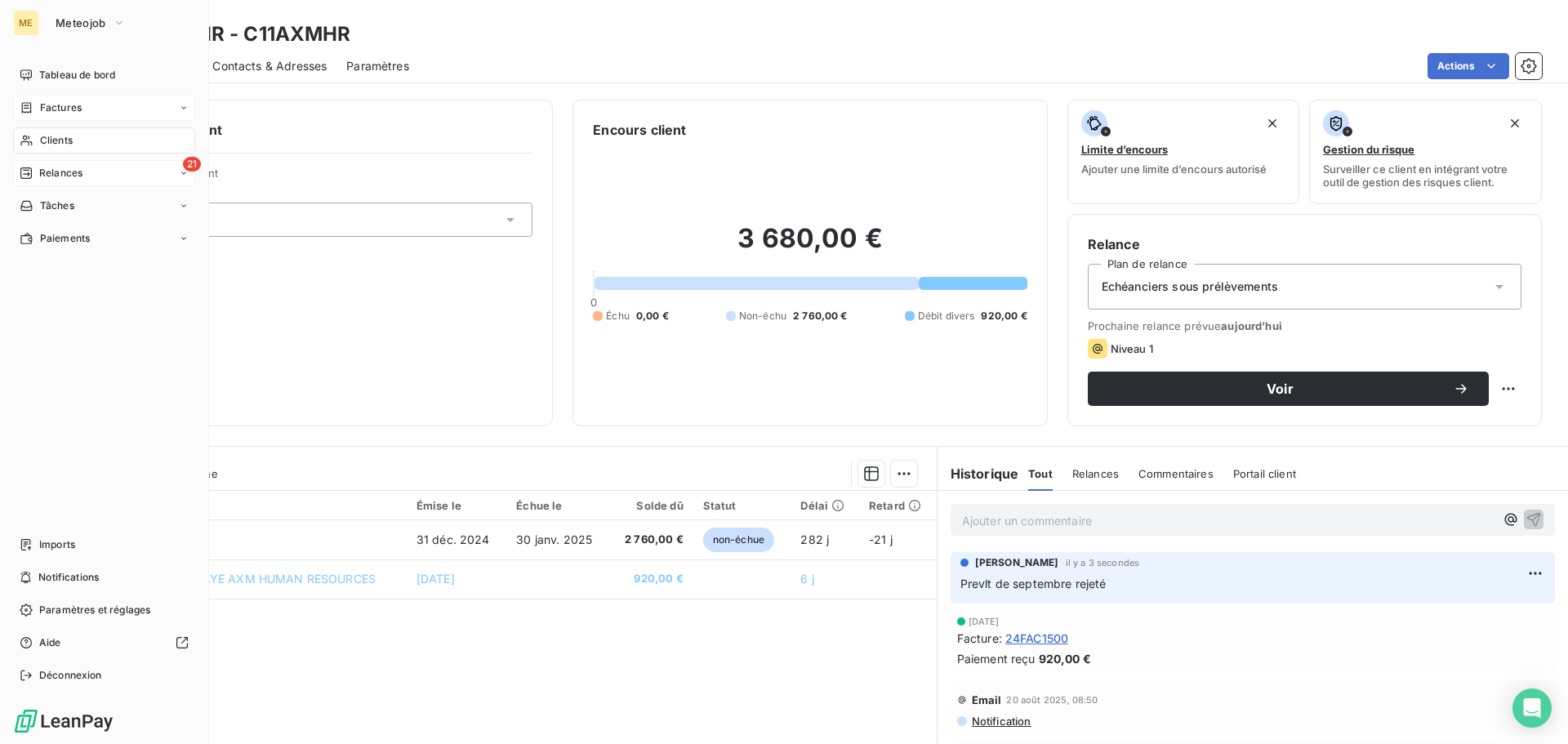
click at [78, 171] on span "Relances" at bounding box center [60, 173] width 43 height 15
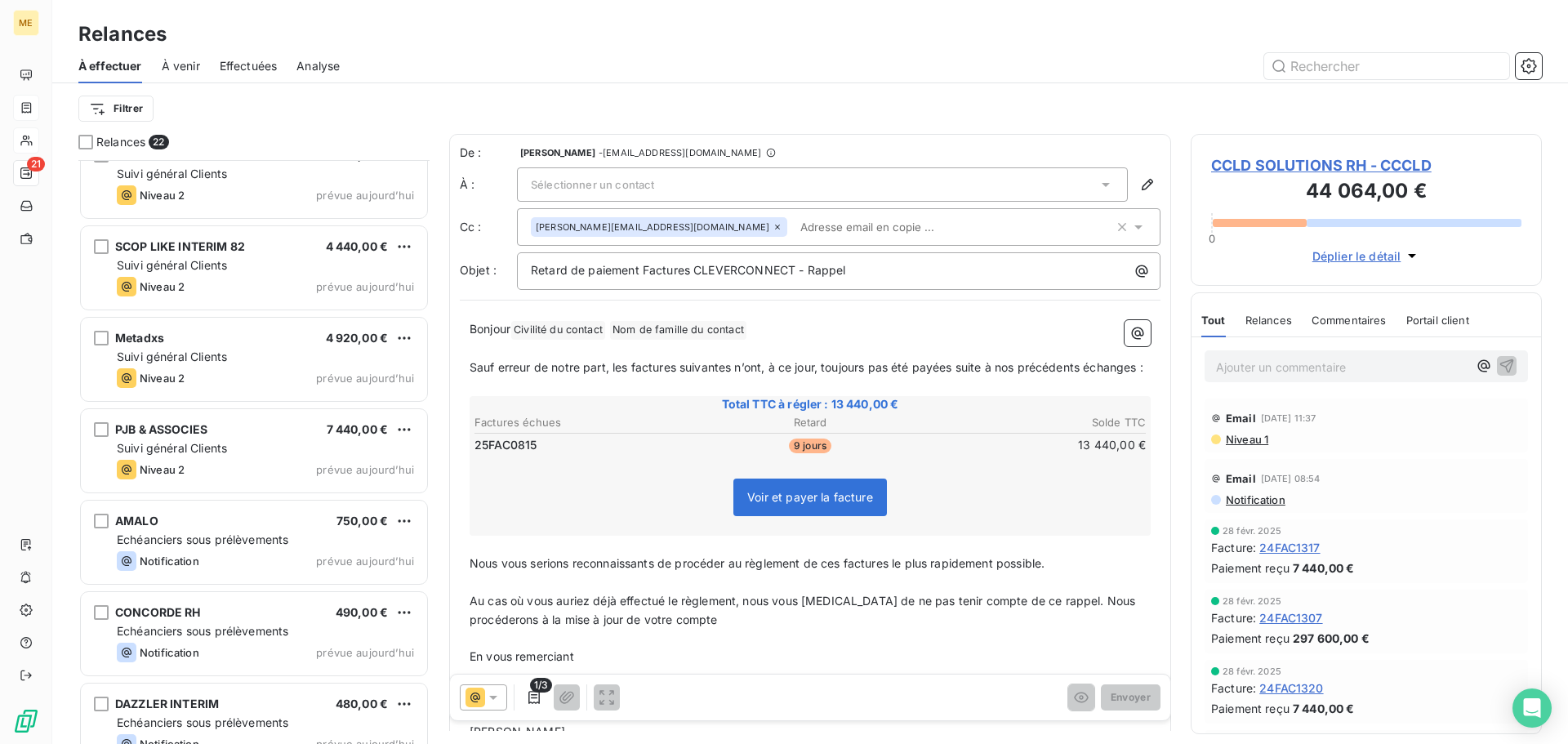
scroll to position [1429, 0]
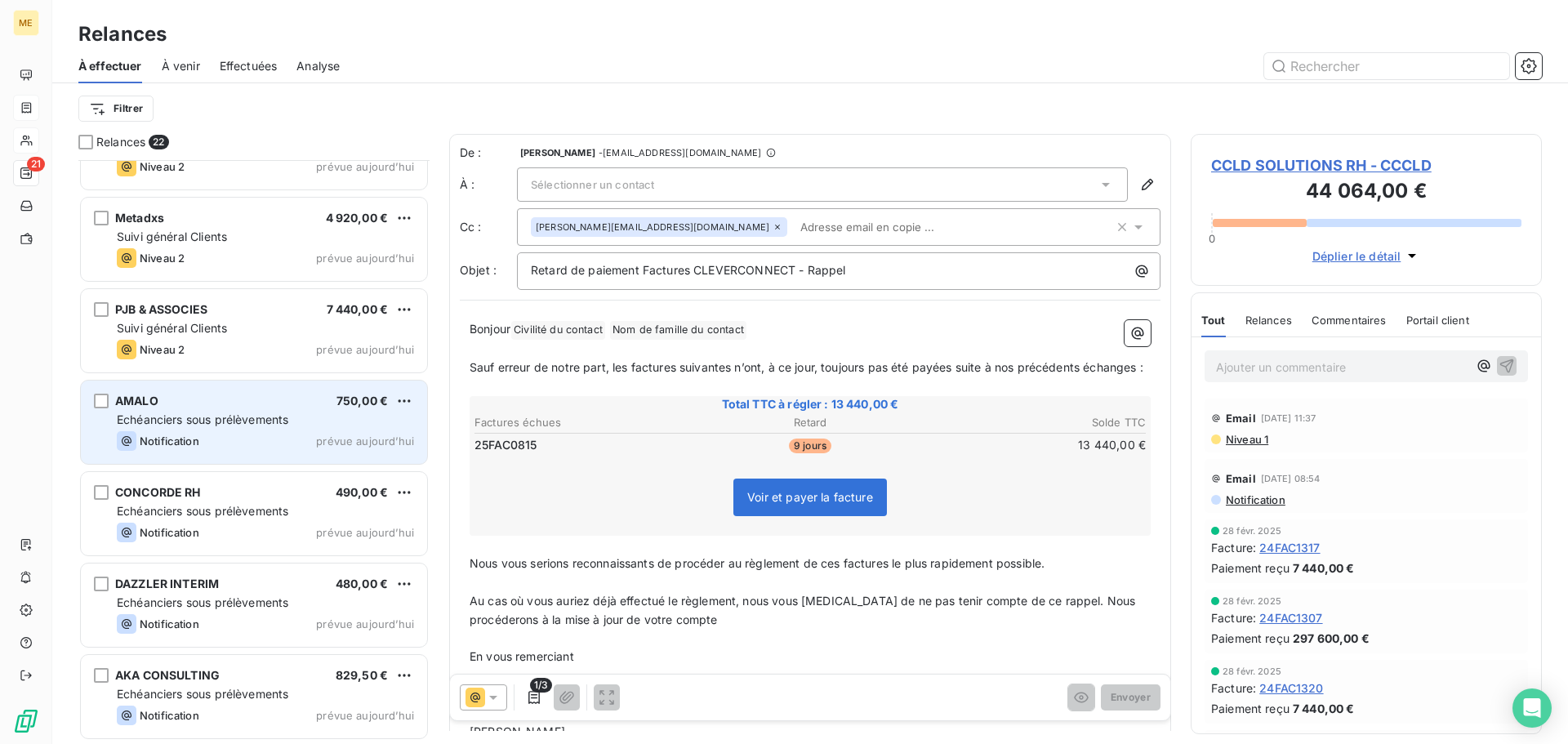
click at [274, 422] on span "Echéanciers sous prélèvements" at bounding box center [203, 419] width 172 height 14
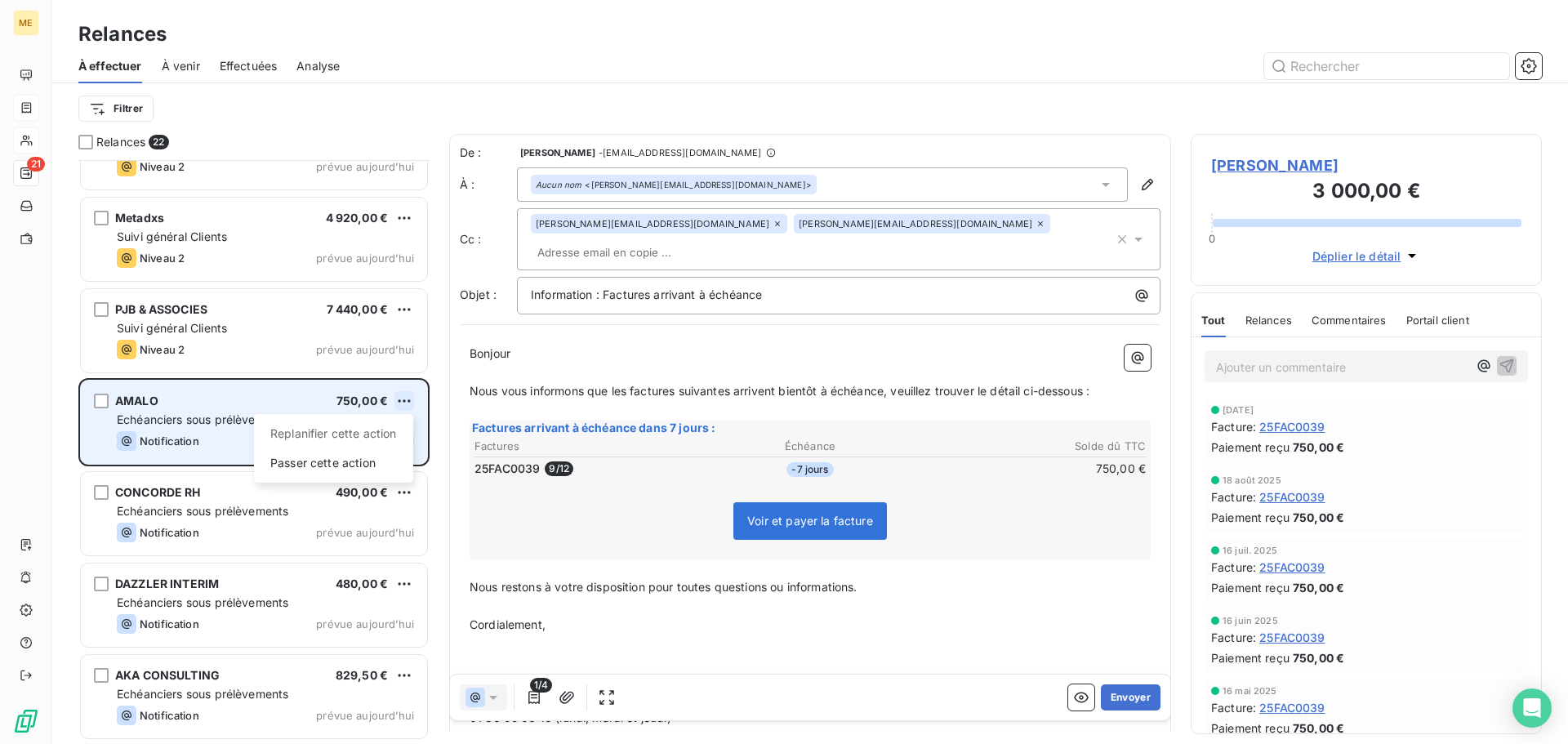
click at [400, 398] on html "ME 21 Relances À effectuer À venir Effectuées Analyse Filtrer Relances 22 LACRO…" at bounding box center [784, 372] width 1568 height 744
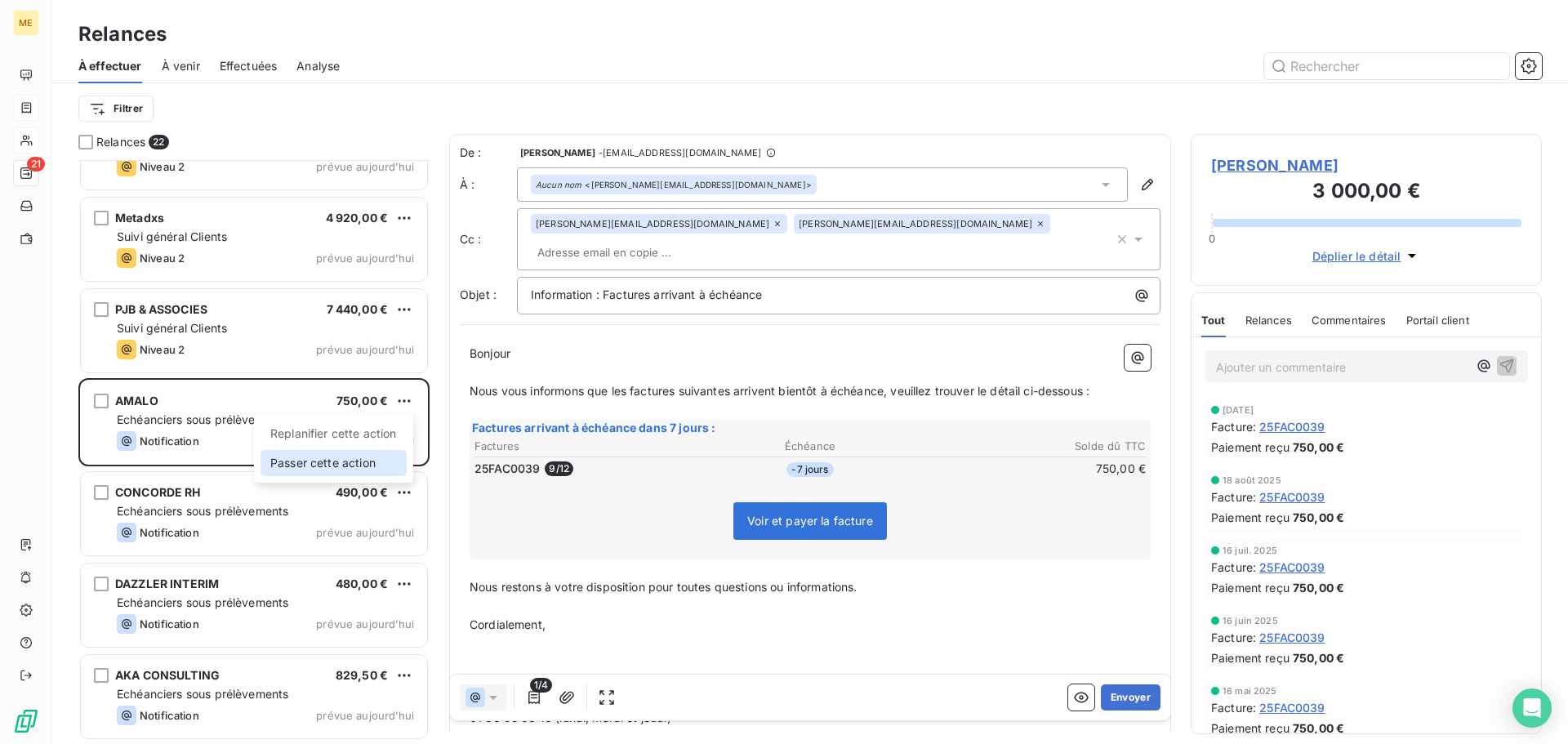
click at [375, 469] on div "Passer cette action" at bounding box center [333, 462] width 146 height 26
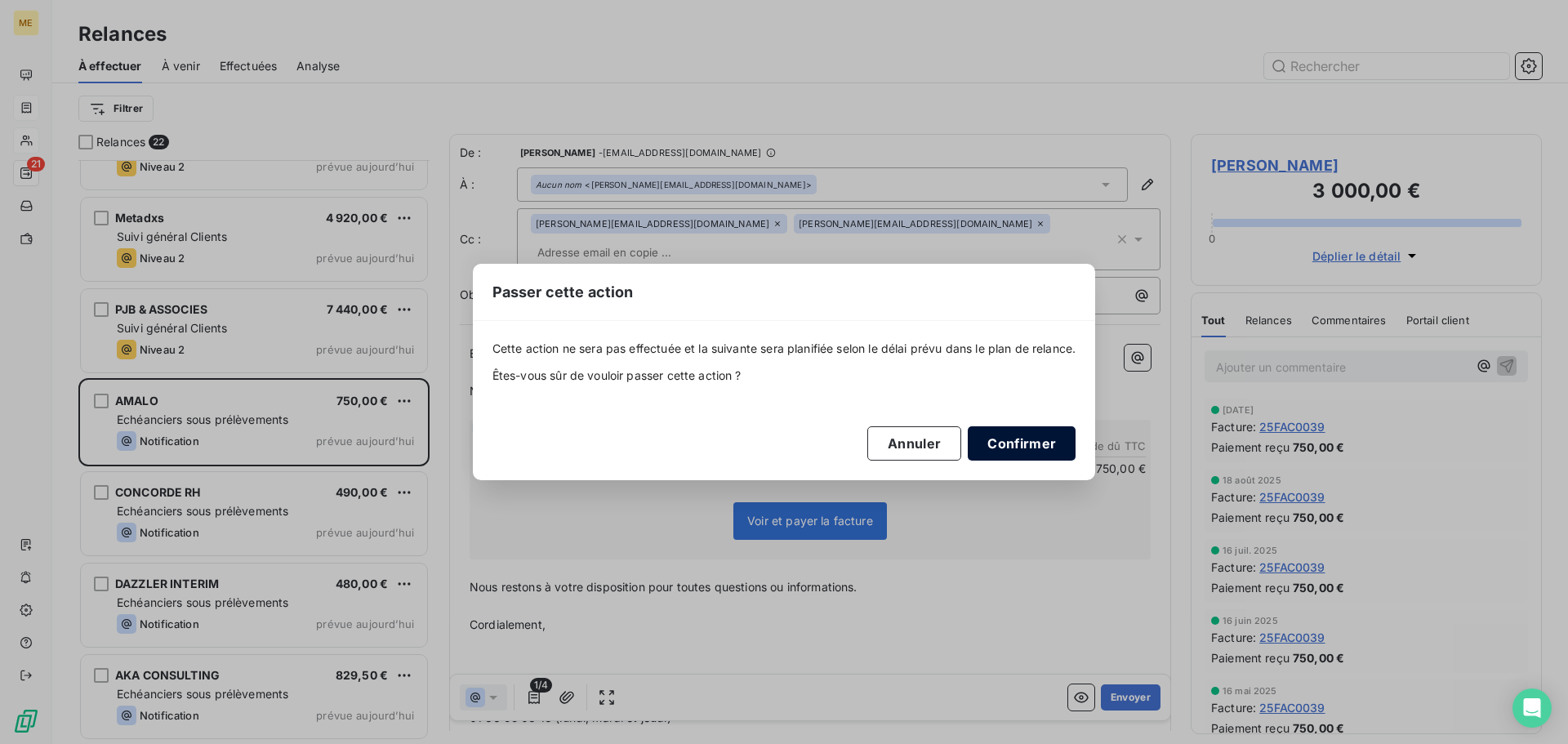
click at [1043, 439] on button "Confirmer" at bounding box center [1021, 443] width 108 height 35
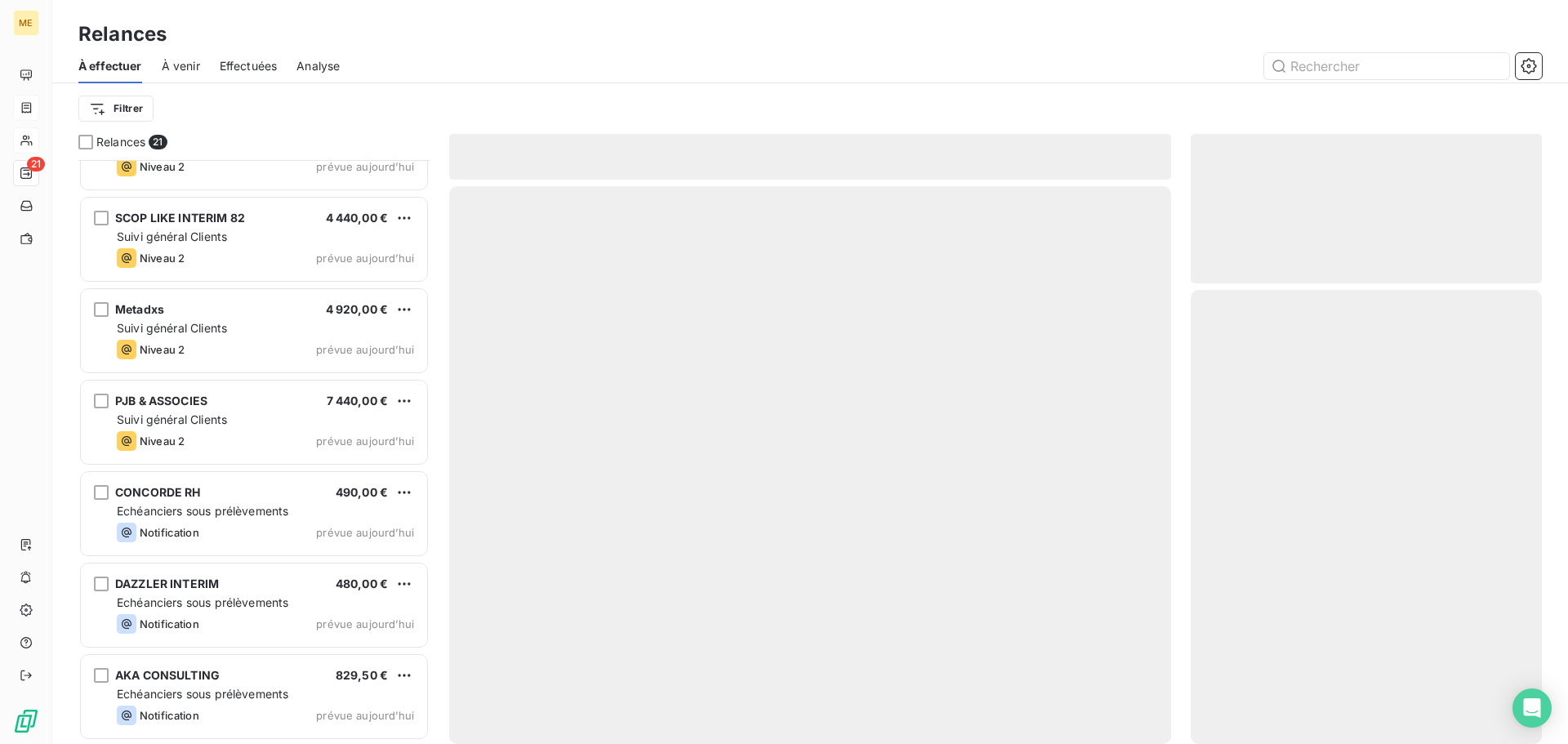
scroll to position [1337, 0]
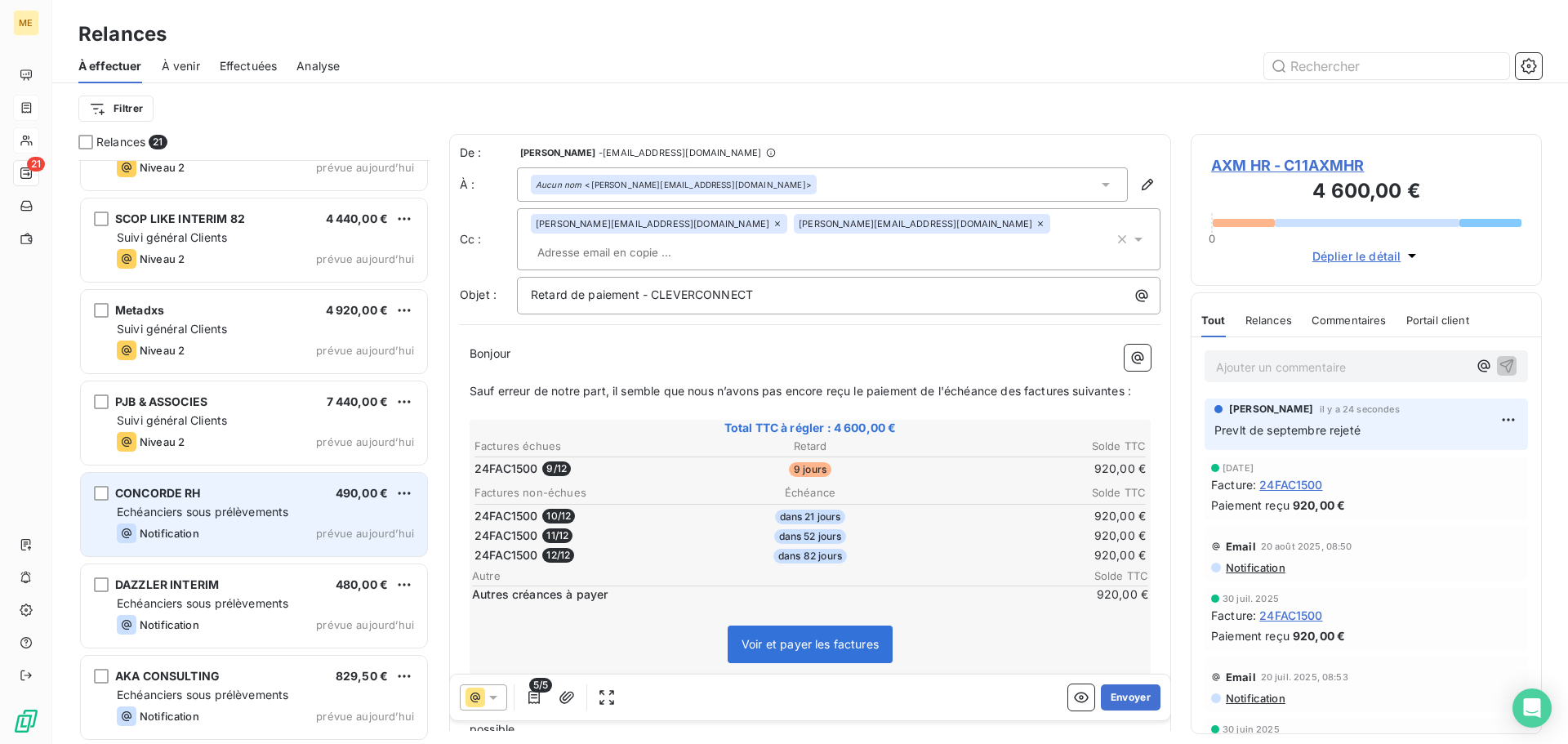
click at [300, 506] on div "Echéanciers sous prélèvements" at bounding box center [266, 512] width 298 height 16
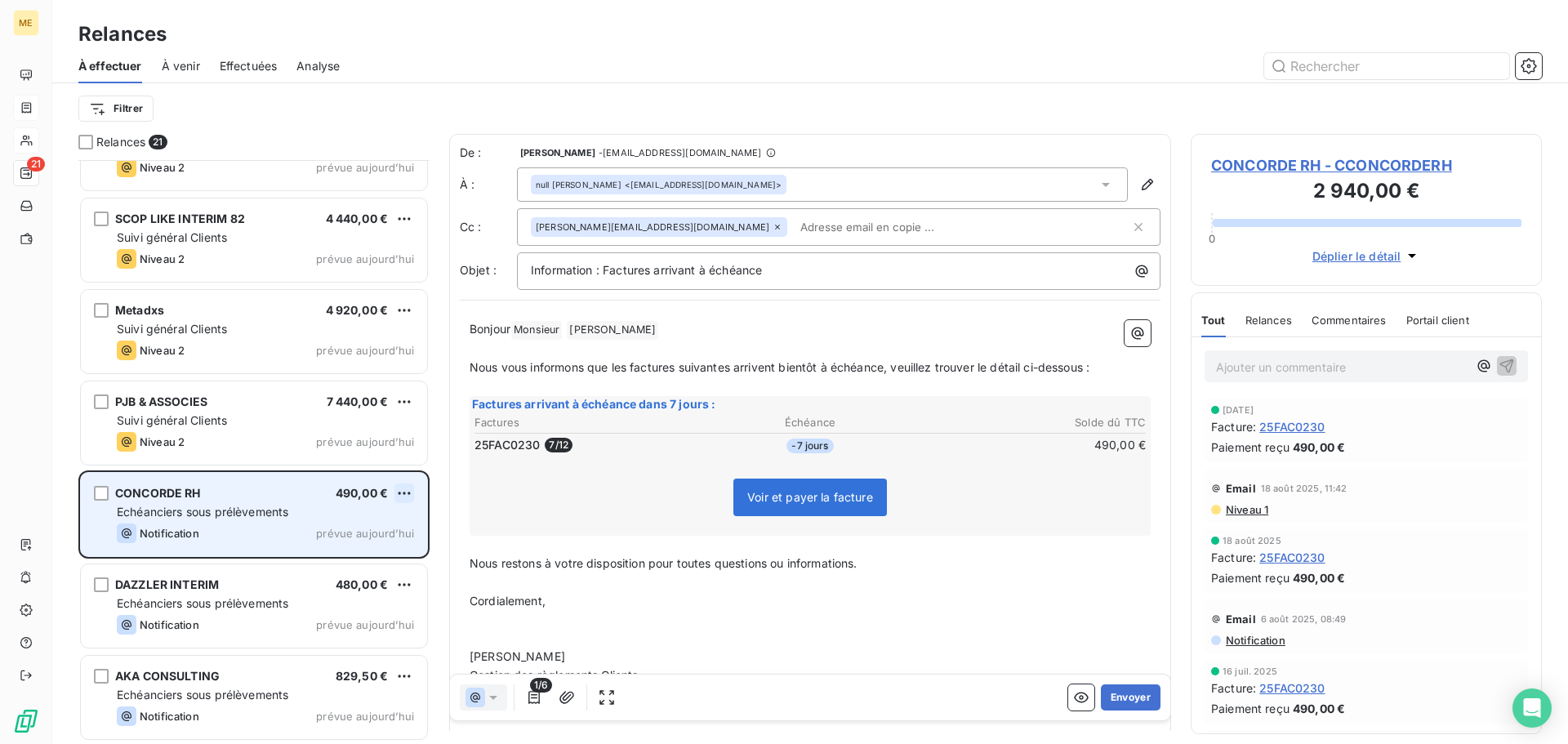
click at [401, 496] on html "ME 21 Relances À effectuer À venir Effectuées Analyse Filtrer Relances 21 TWINI…" at bounding box center [784, 372] width 1568 height 744
click at [379, 558] on div "Passer cette action" at bounding box center [333, 554] width 146 height 26
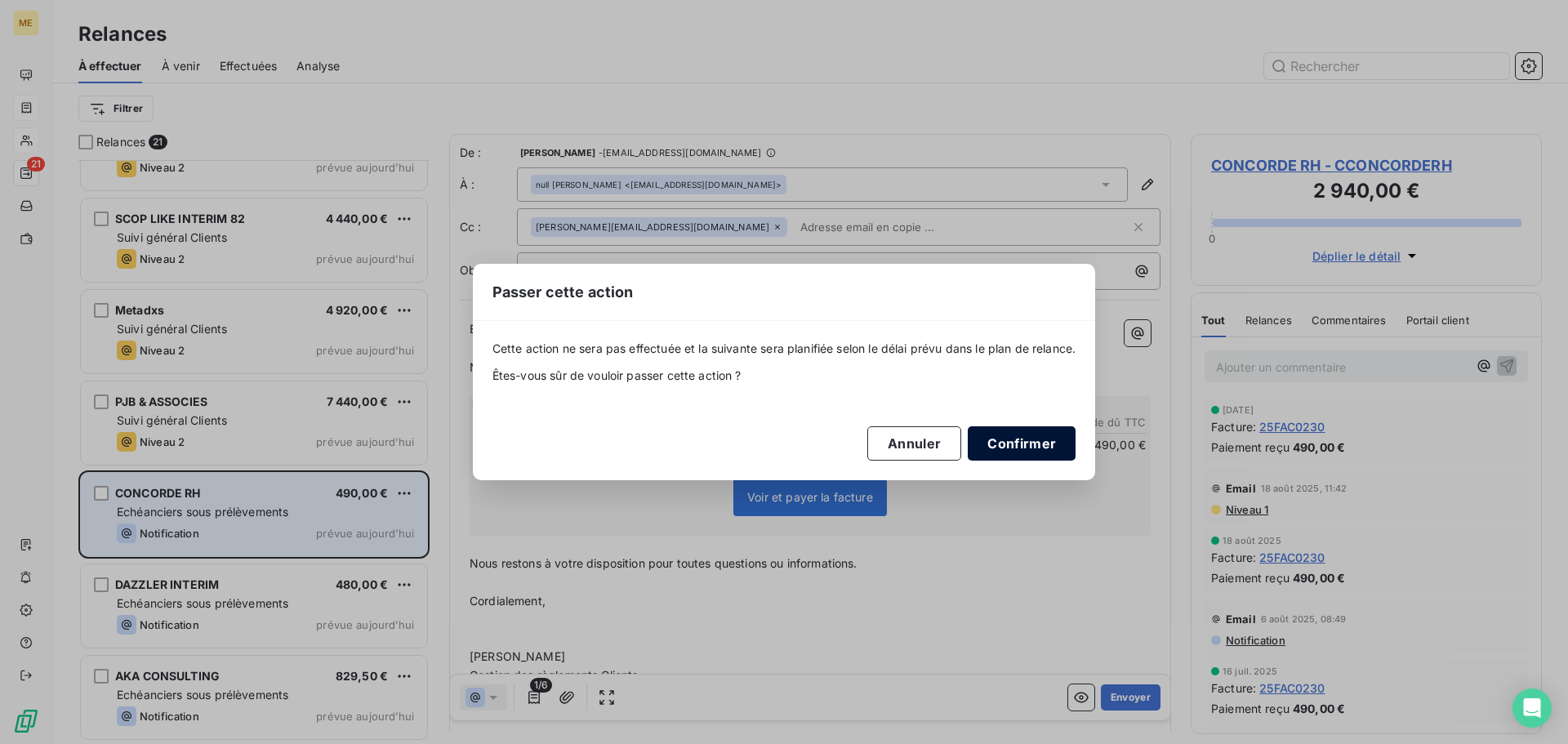
click at [1043, 443] on button "Confirmer" at bounding box center [1021, 443] width 108 height 35
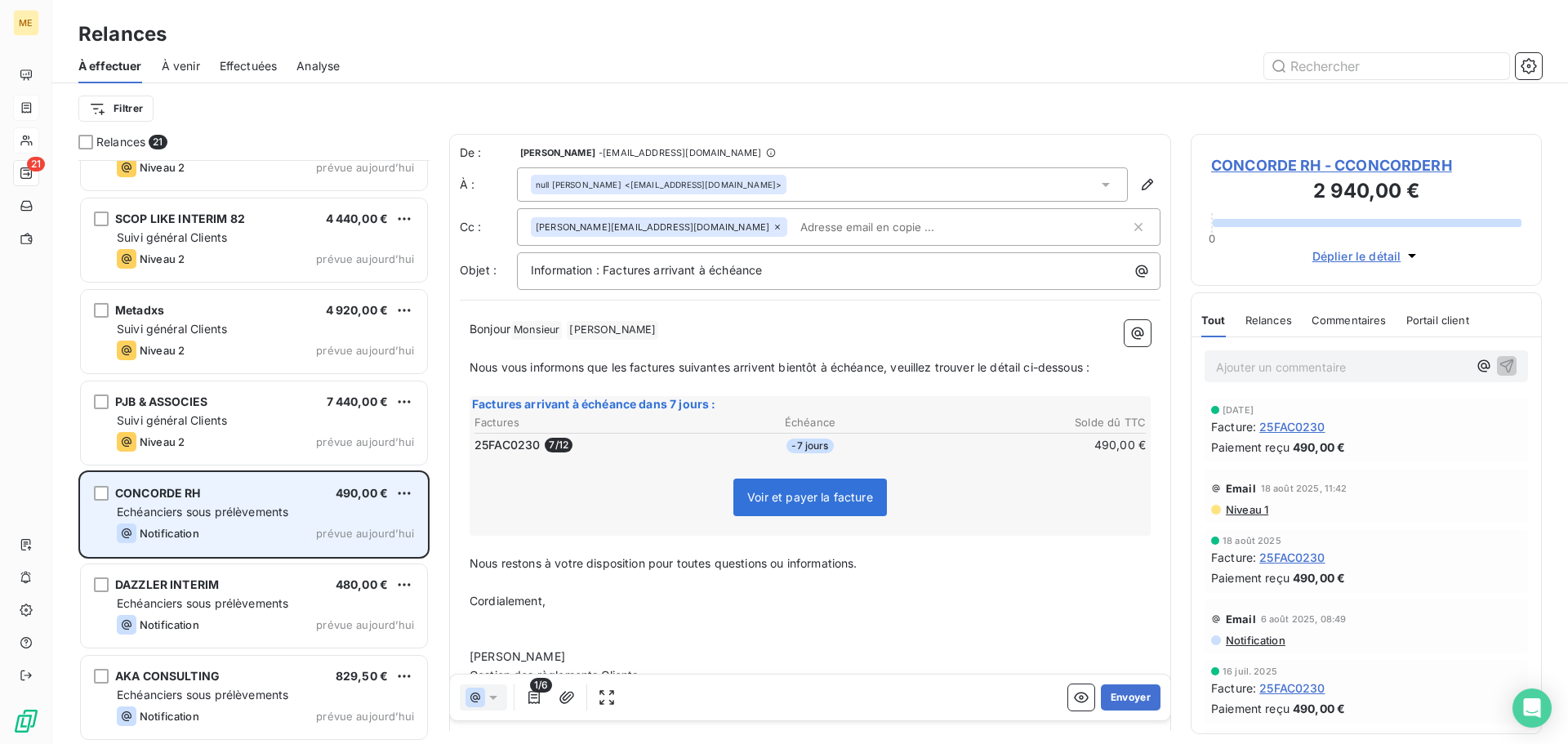
scroll to position [1245, 0]
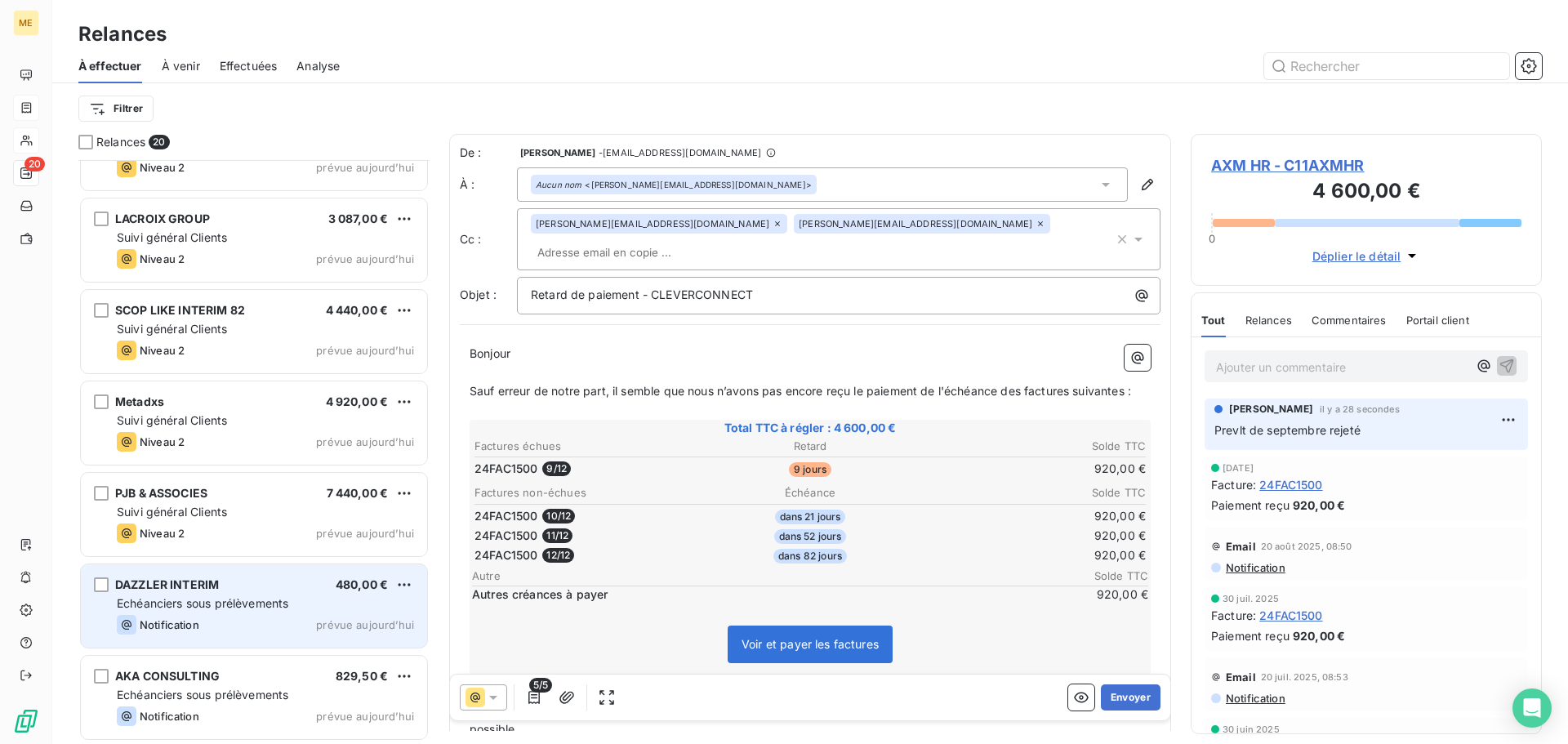
click at [285, 581] on div "DAZZLER INTERIM 480,00 €" at bounding box center [266, 585] width 298 height 15
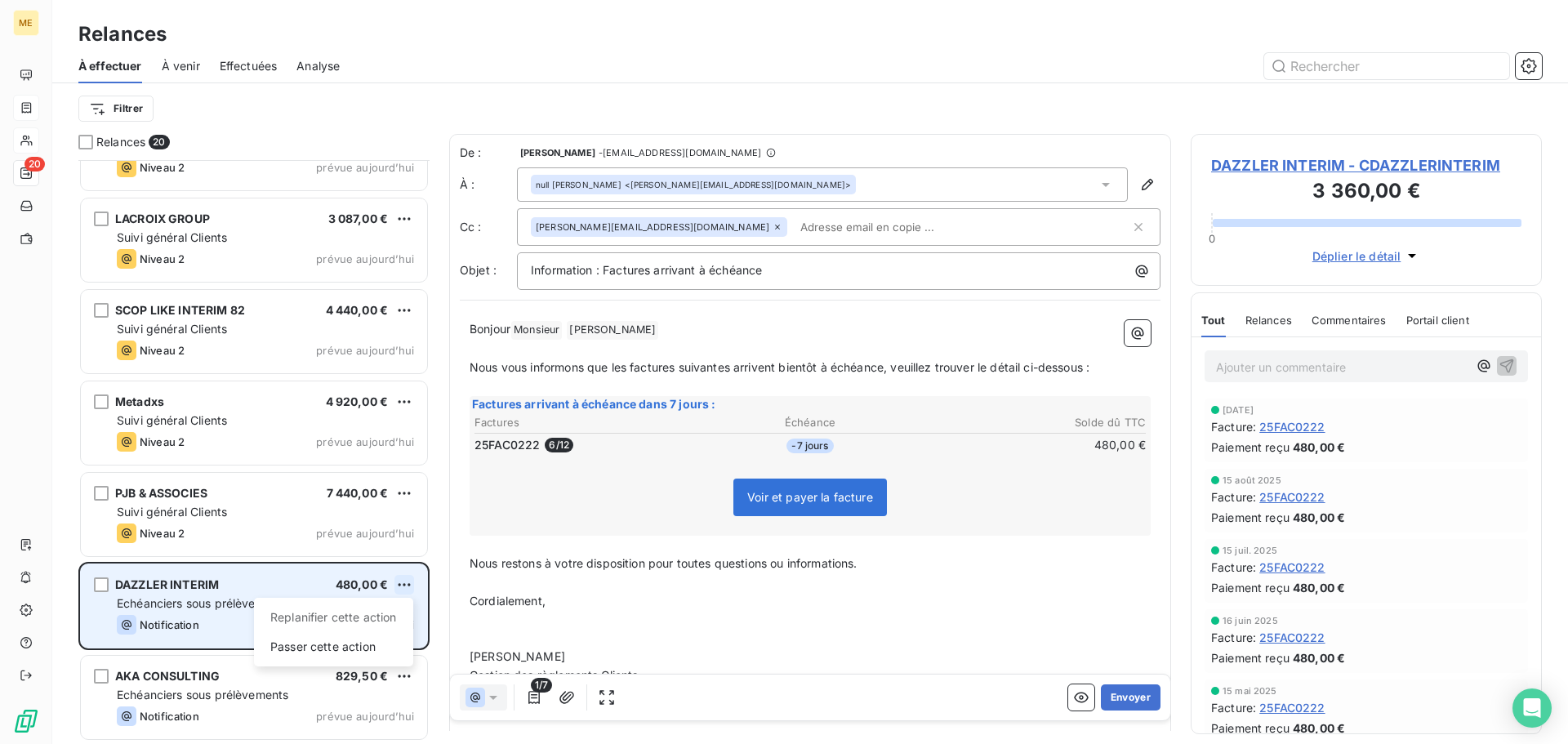
click at [399, 585] on html "ME 20 Relances À effectuer À venir Effectuées Analyse Filtrer Relances 20 NOVA …" at bounding box center [784, 372] width 1568 height 744
click at [355, 641] on div "Passer cette action" at bounding box center [333, 646] width 146 height 26
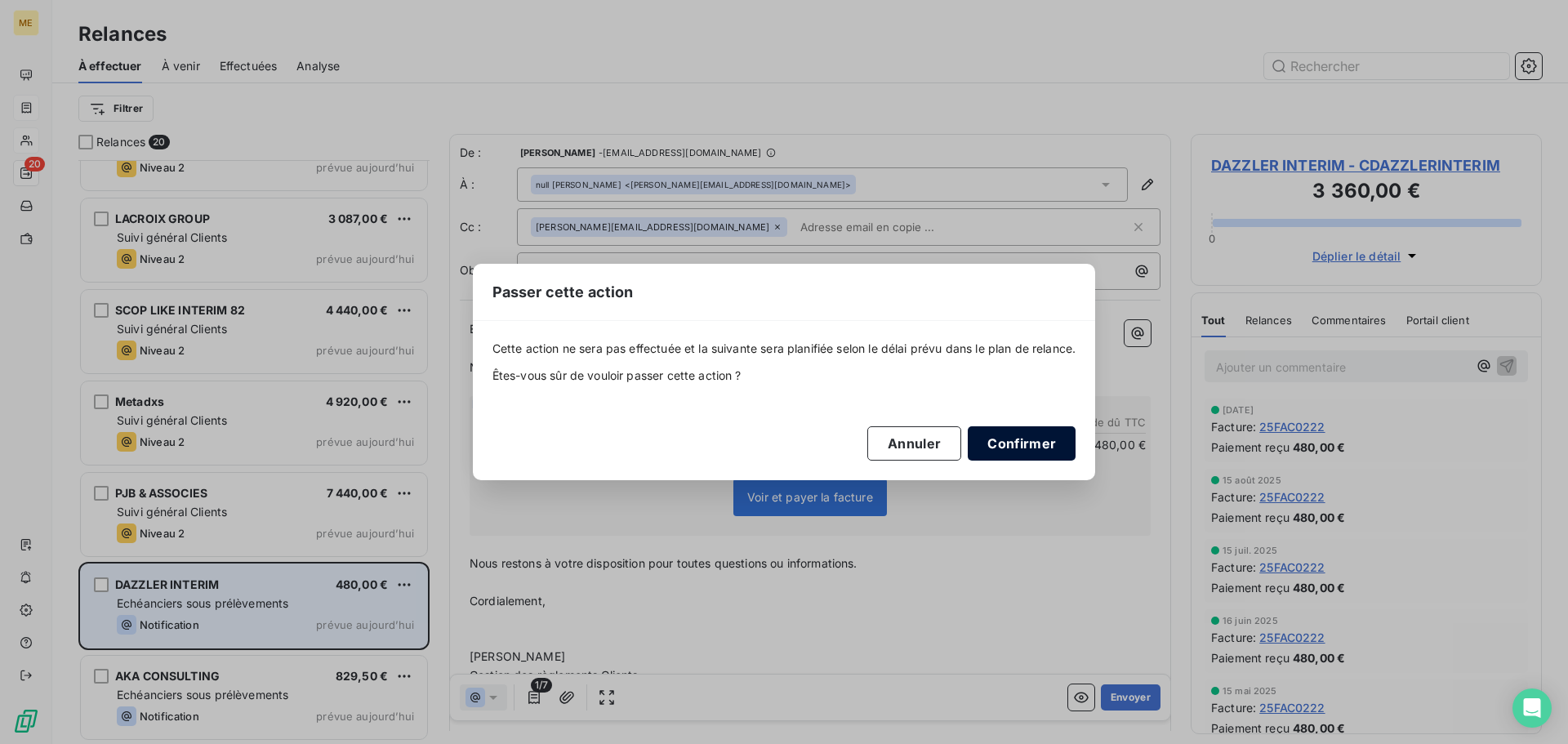
click at [1023, 445] on button "Confirmer" at bounding box center [1021, 443] width 108 height 35
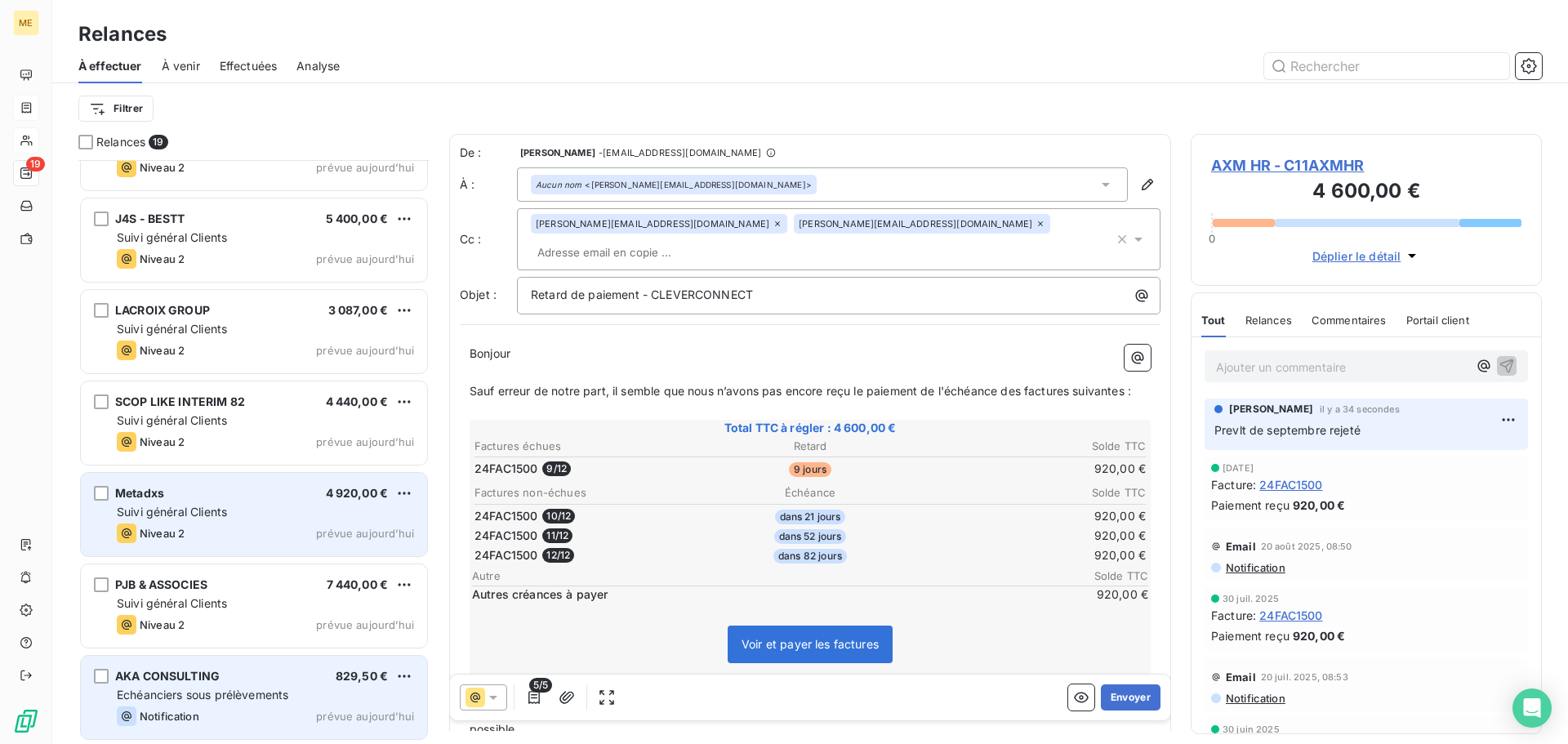
scroll to position [1154, 0]
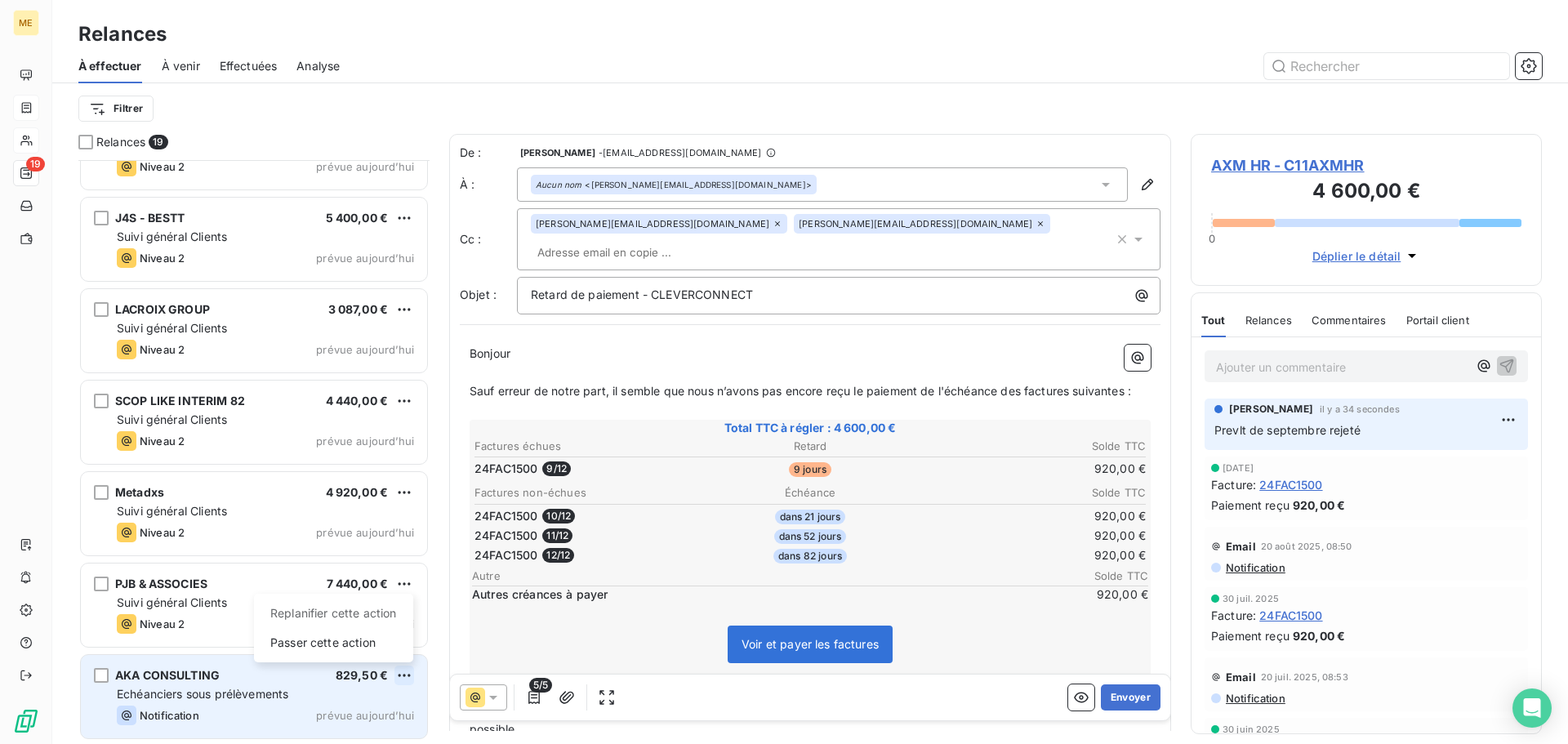
click at [403, 677] on html "ME 19 Relances À effectuer À venir Effectuées Analyse Filtrer Relances 19 Bioga…" at bounding box center [784, 372] width 1568 height 744
click at [388, 643] on div "Passer cette action" at bounding box center [333, 642] width 146 height 26
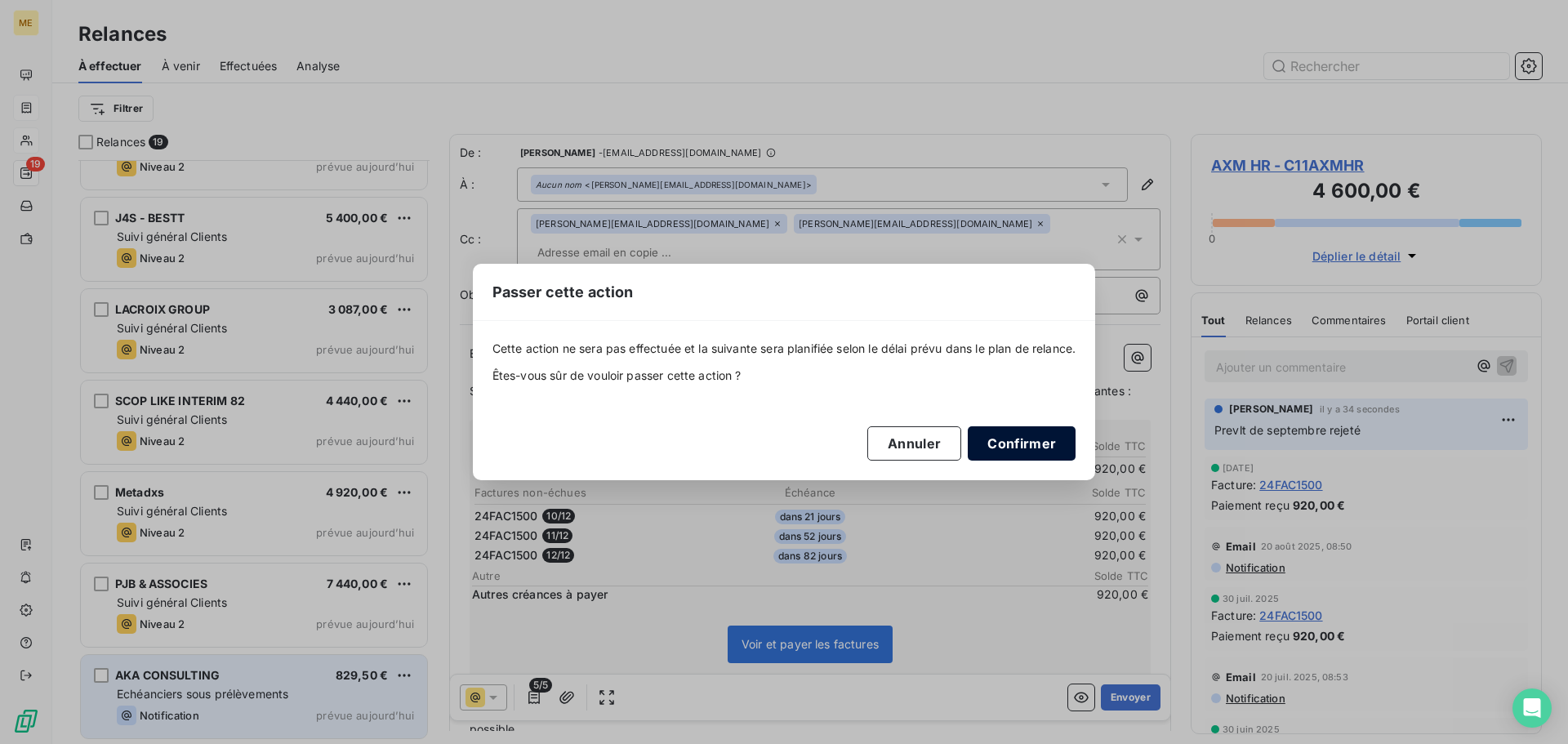
click at [1055, 443] on button "Confirmer" at bounding box center [1021, 443] width 108 height 35
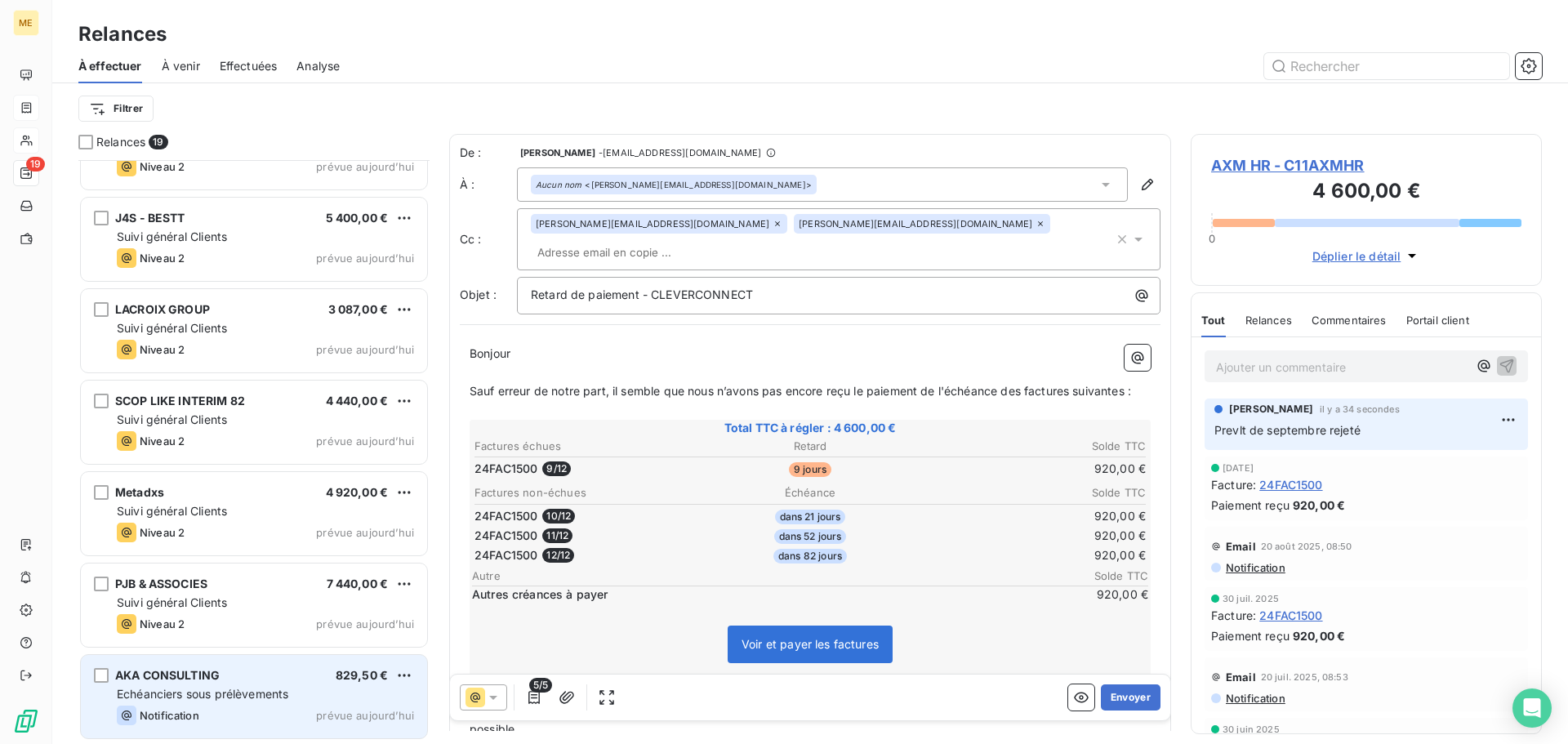
scroll to position [1062, 0]
click at [287, 679] on div "PJB & ASSOCIES 7 440,00 €" at bounding box center [266, 676] width 298 height 15
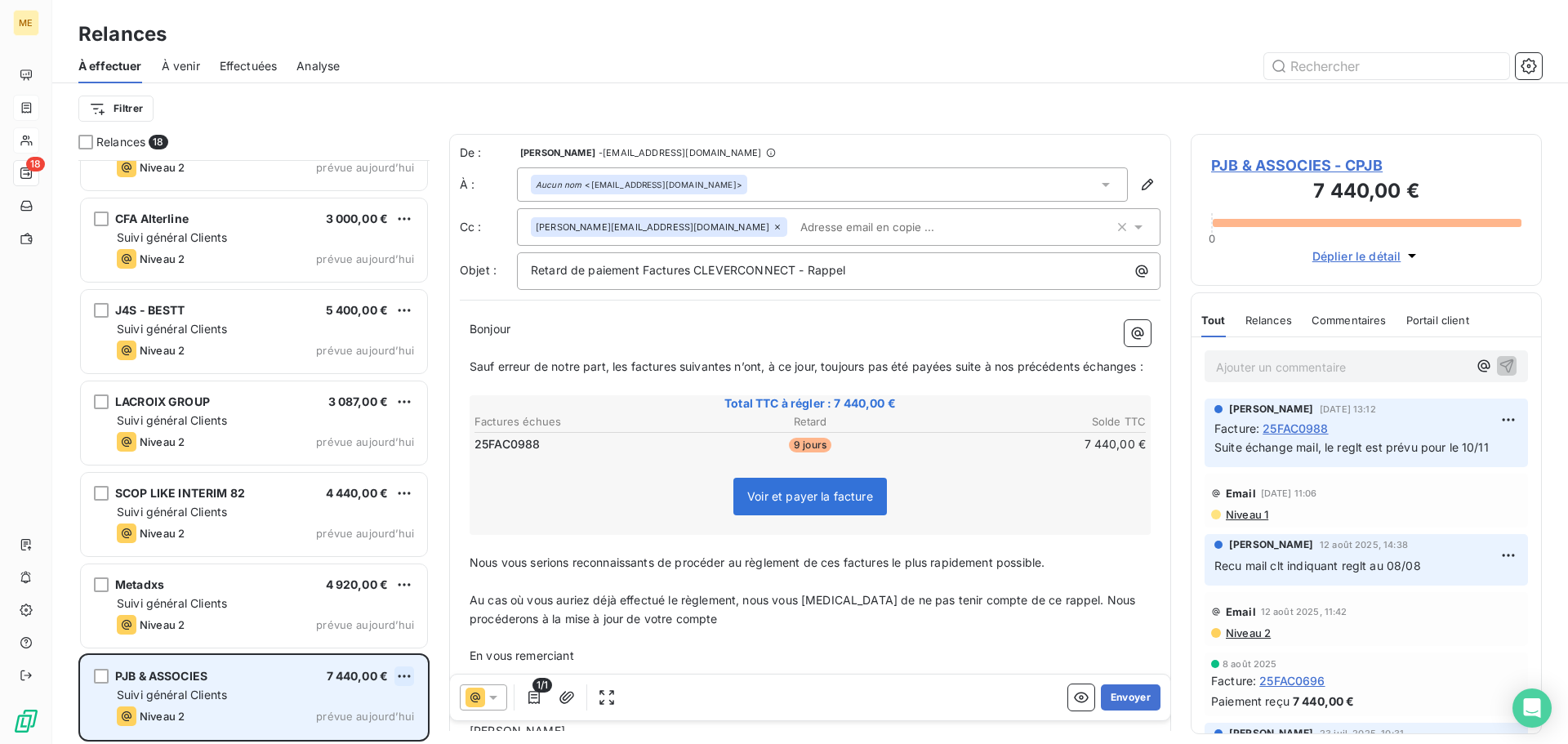
click at [406, 678] on html "ME 18 Relances À effectuer À venir Effectuées Analyse Filtrer Relances 18 CCLD …" at bounding box center [784, 372] width 1568 height 744
click at [384, 616] on div "Replanifier cette action" at bounding box center [333, 613] width 146 height 26
select select "9"
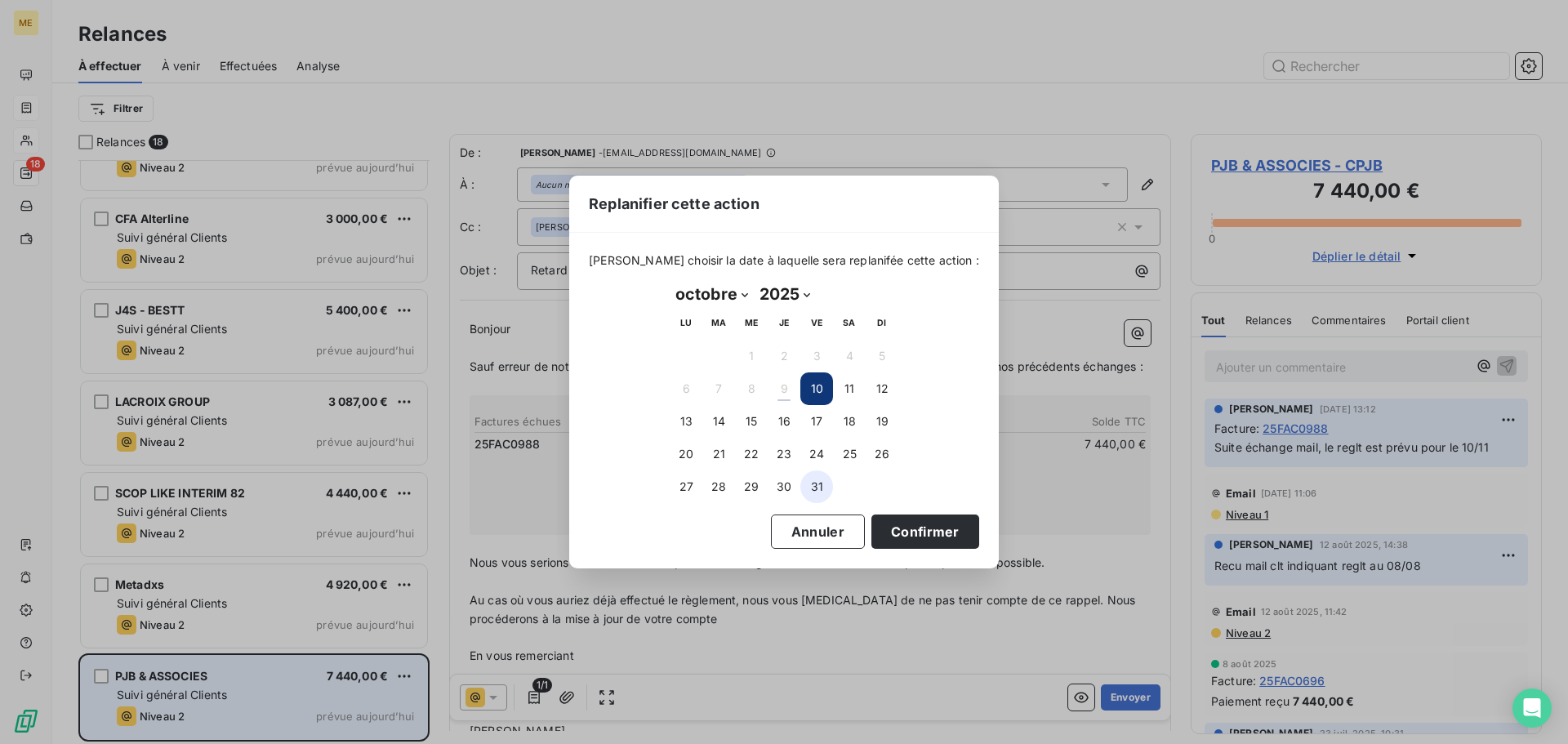
click at [820, 488] on button "31" at bounding box center [816, 486] width 33 height 33
click at [890, 527] on button "Confirmer" at bounding box center [925, 531] width 108 height 35
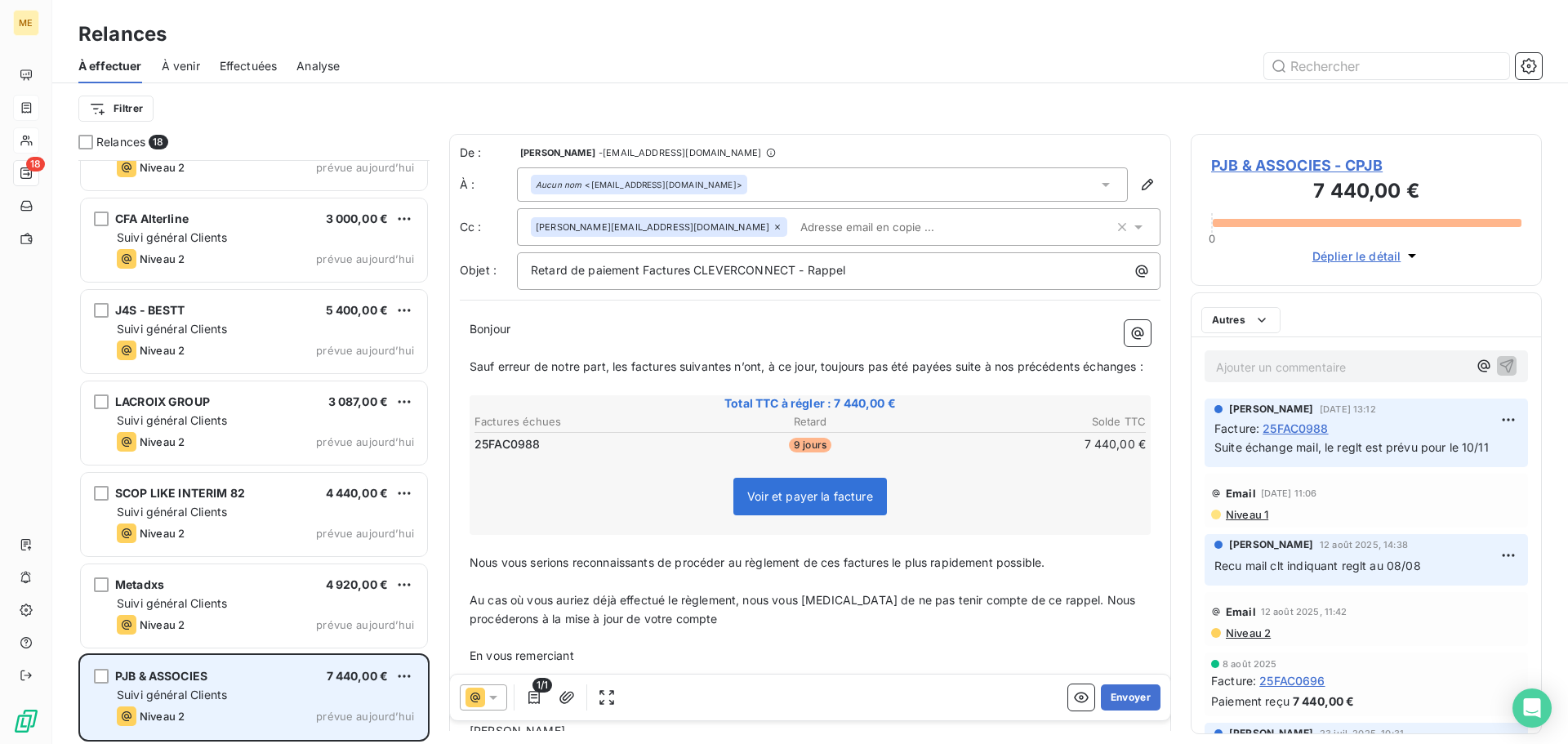
scroll to position [971, 0]
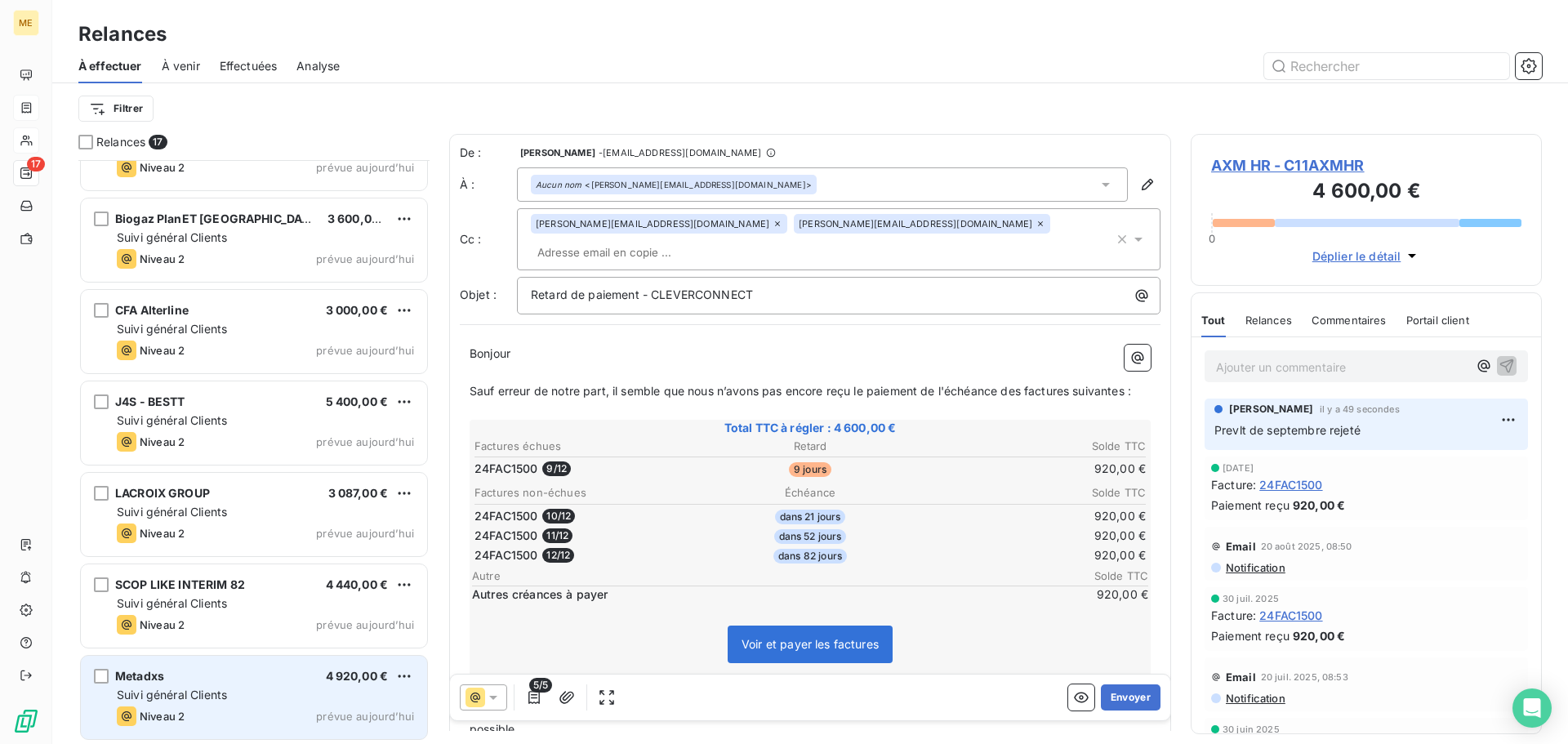
click at [252, 686] on div "Suivi général Clients" at bounding box center [266, 694] width 298 height 16
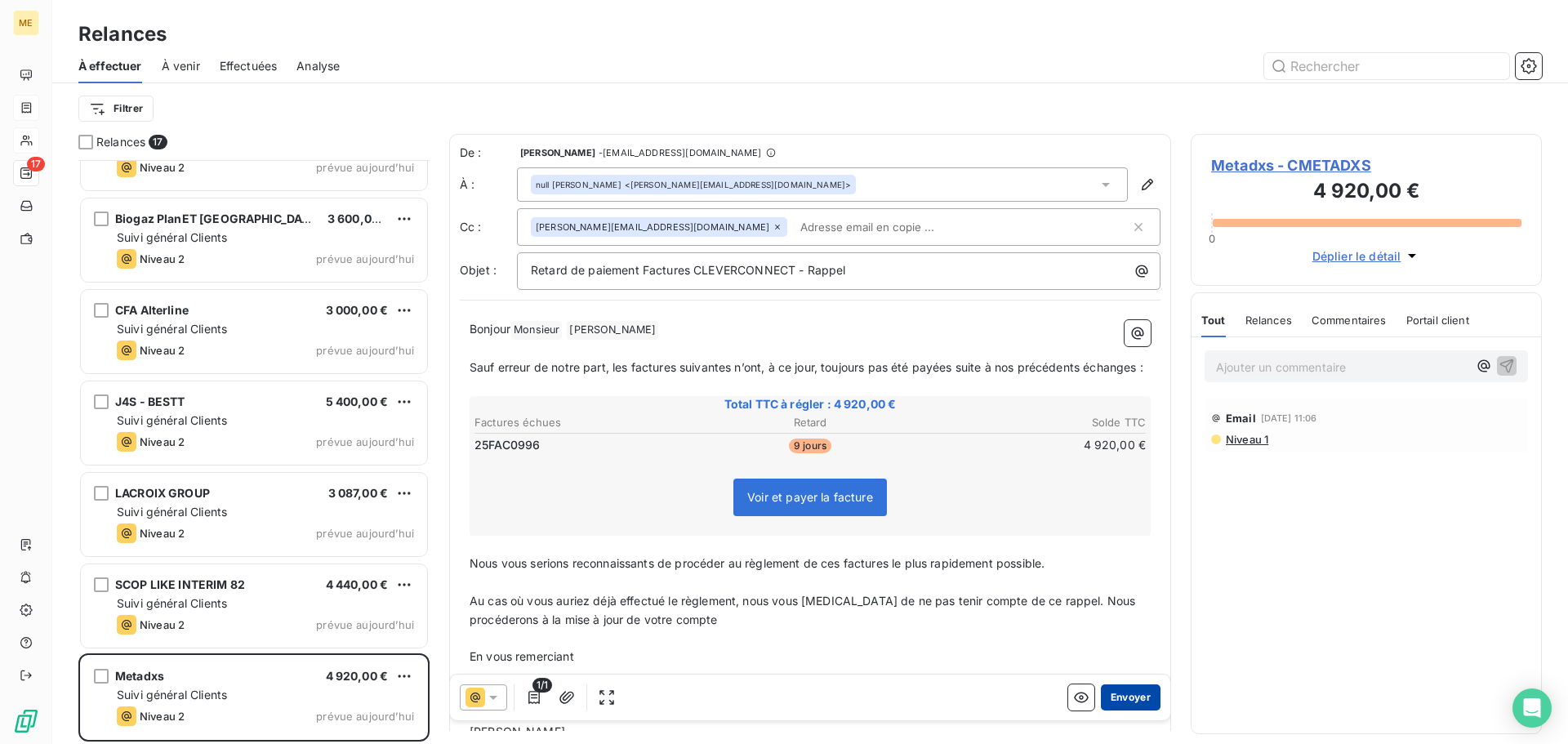
click at [1115, 694] on button "Envoyer" at bounding box center [1129, 696] width 59 height 26
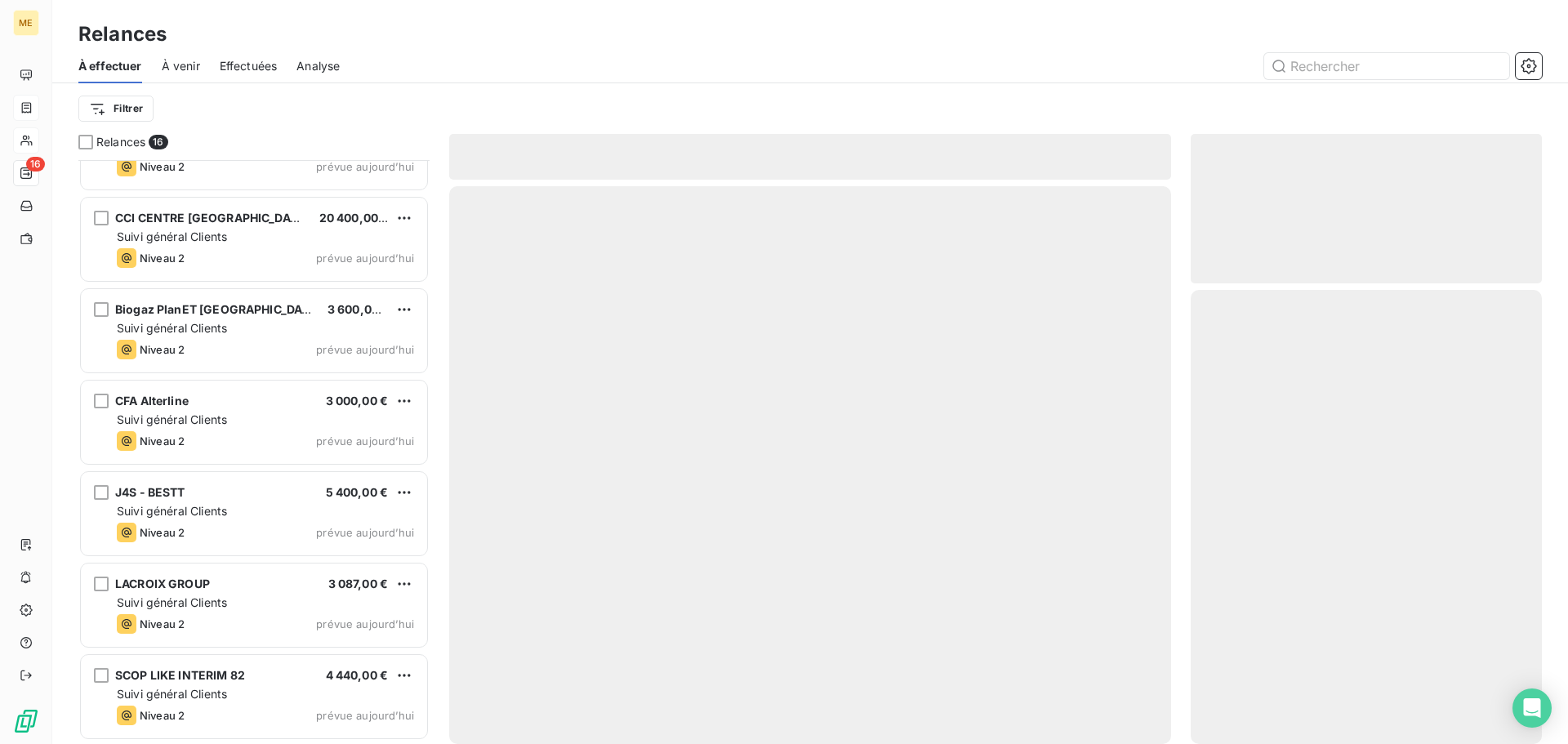
scroll to position [880, 0]
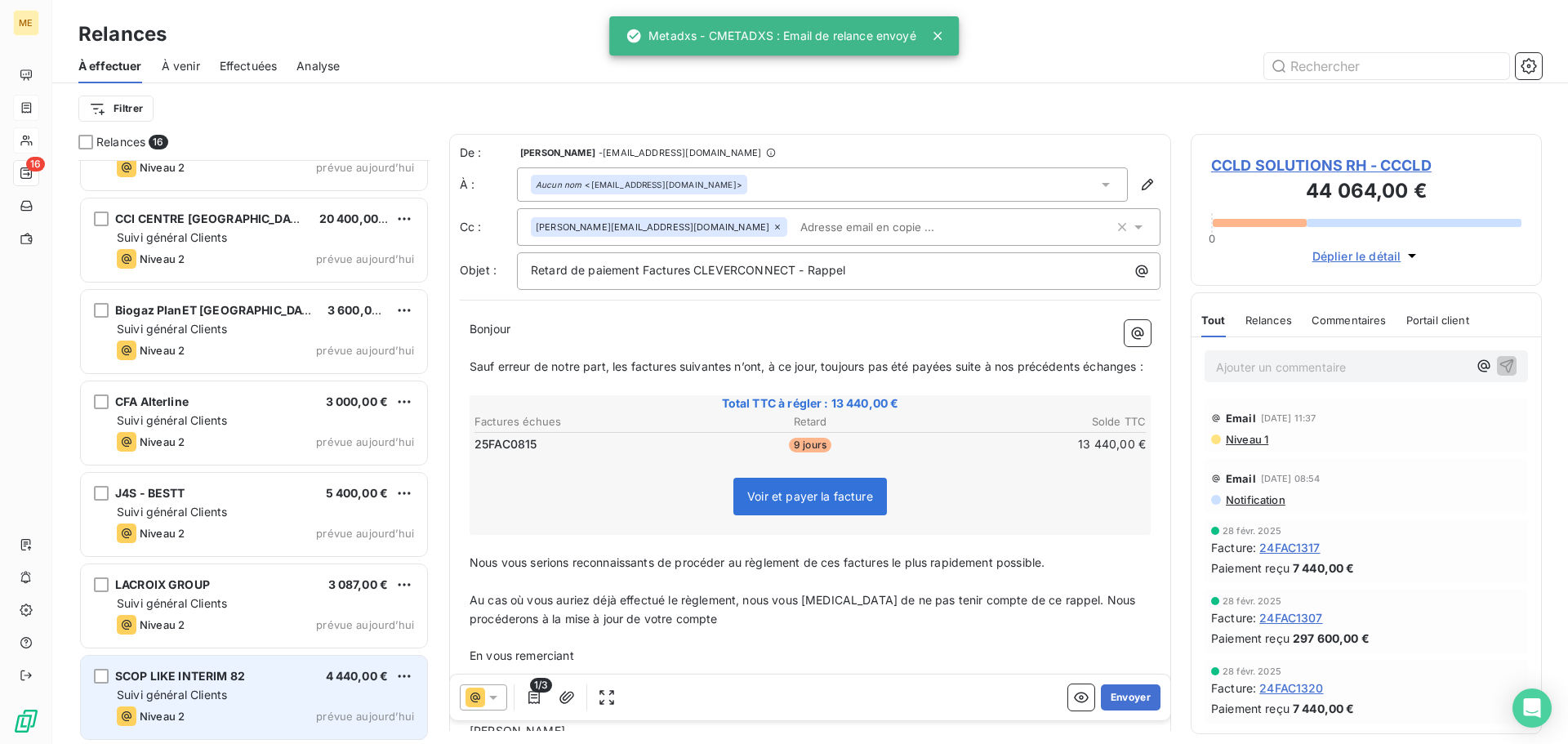
click at [291, 698] on div "Suivi général Clients" at bounding box center [266, 694] width 298 height 16
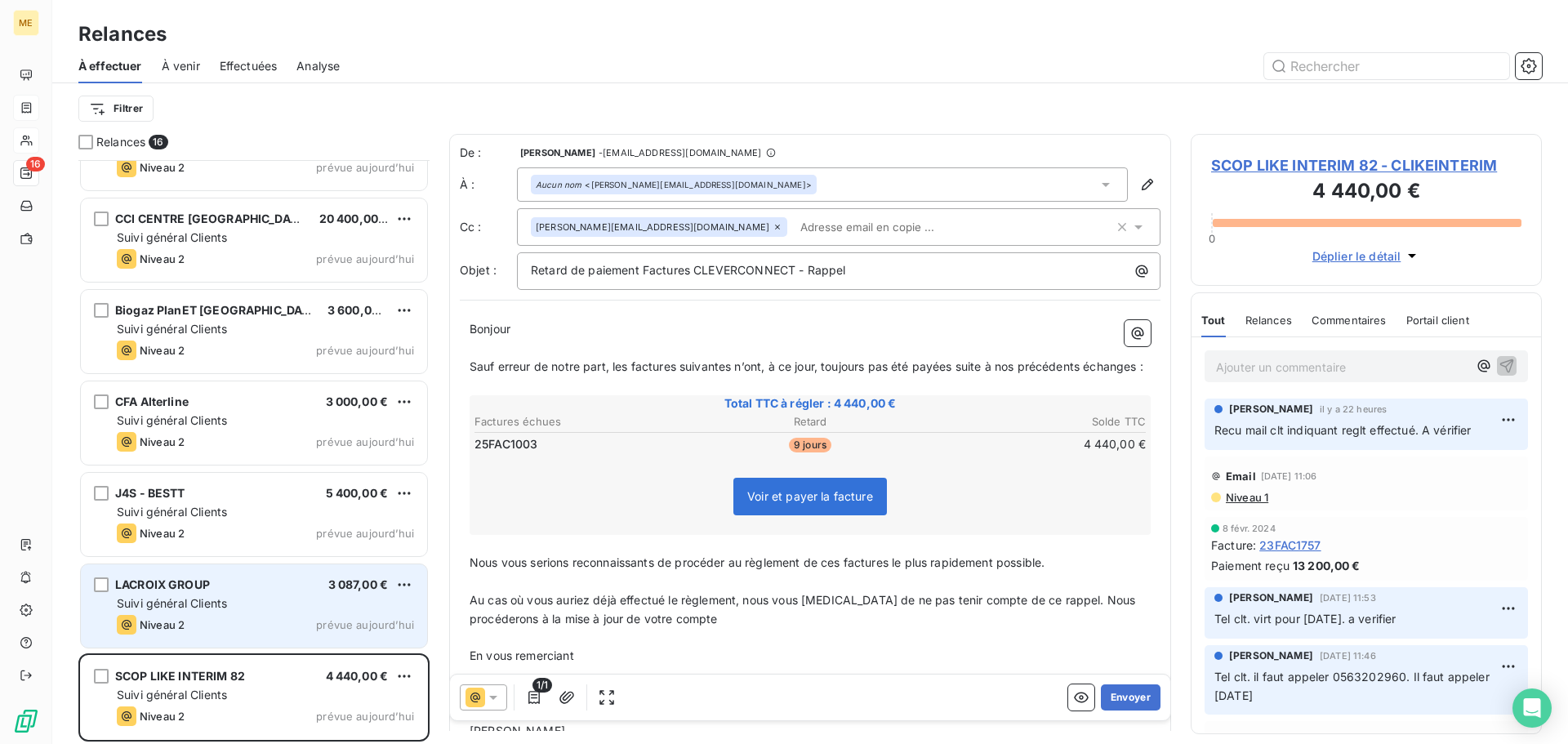
click at [275, 613] on div "LACROIX GROUP 3 087,00 € Suivi général Clients Niveau 2 prévue [DATE]" at bounding box center [253, 606] width 346 height 83
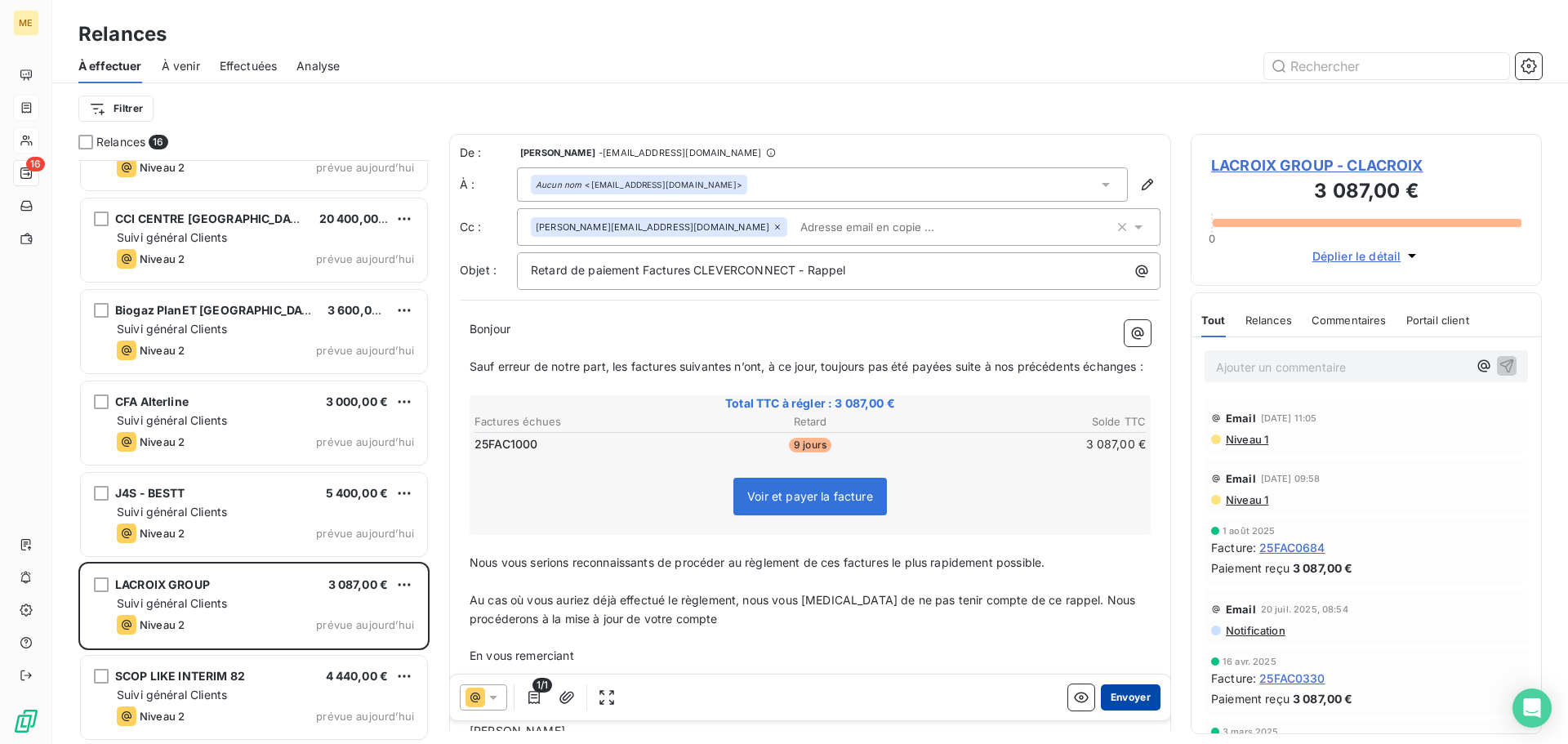
click at [1117, 698] on button "Envoyer" at bounding box center [1129, 696] width 59 height 26
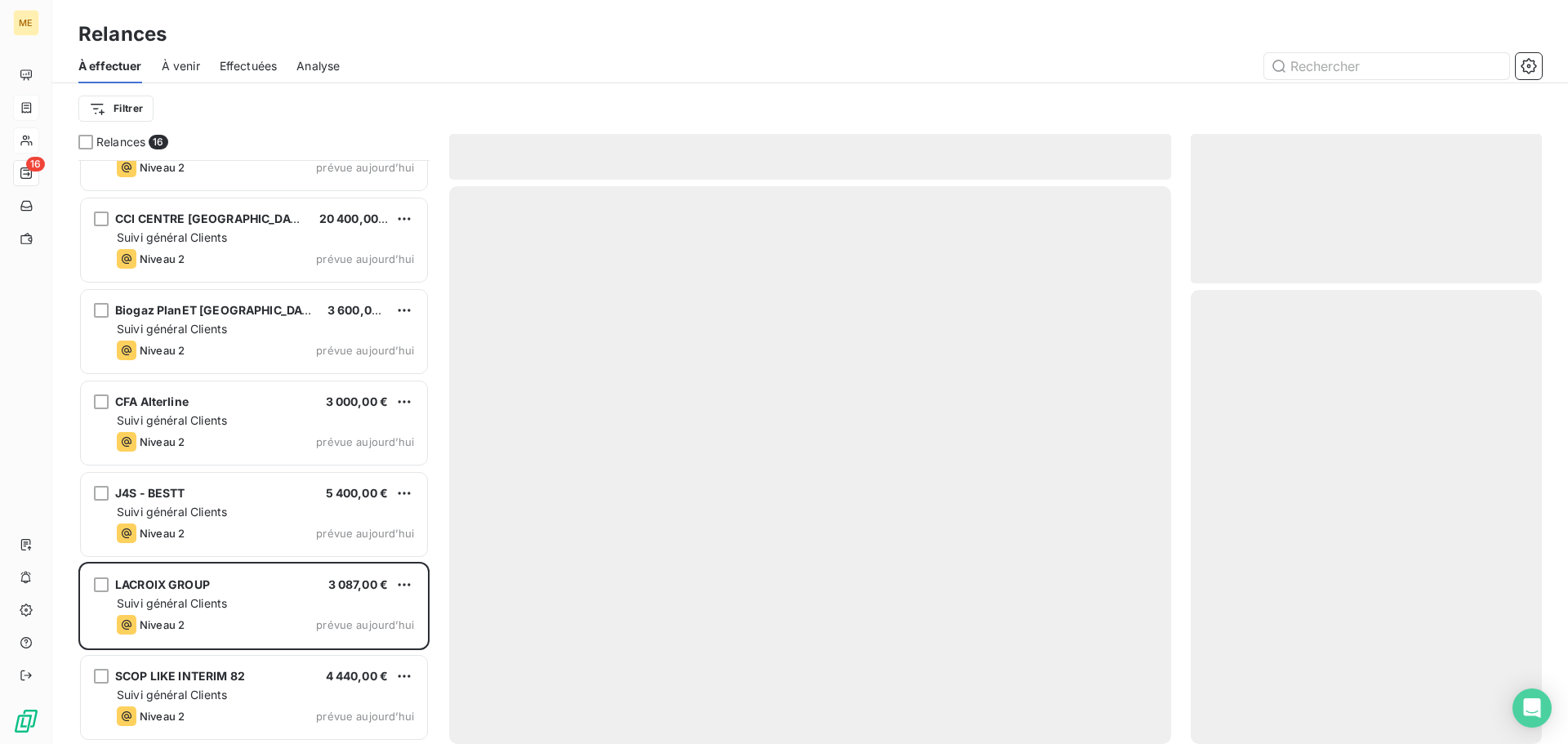
scroll to position [787, 0]
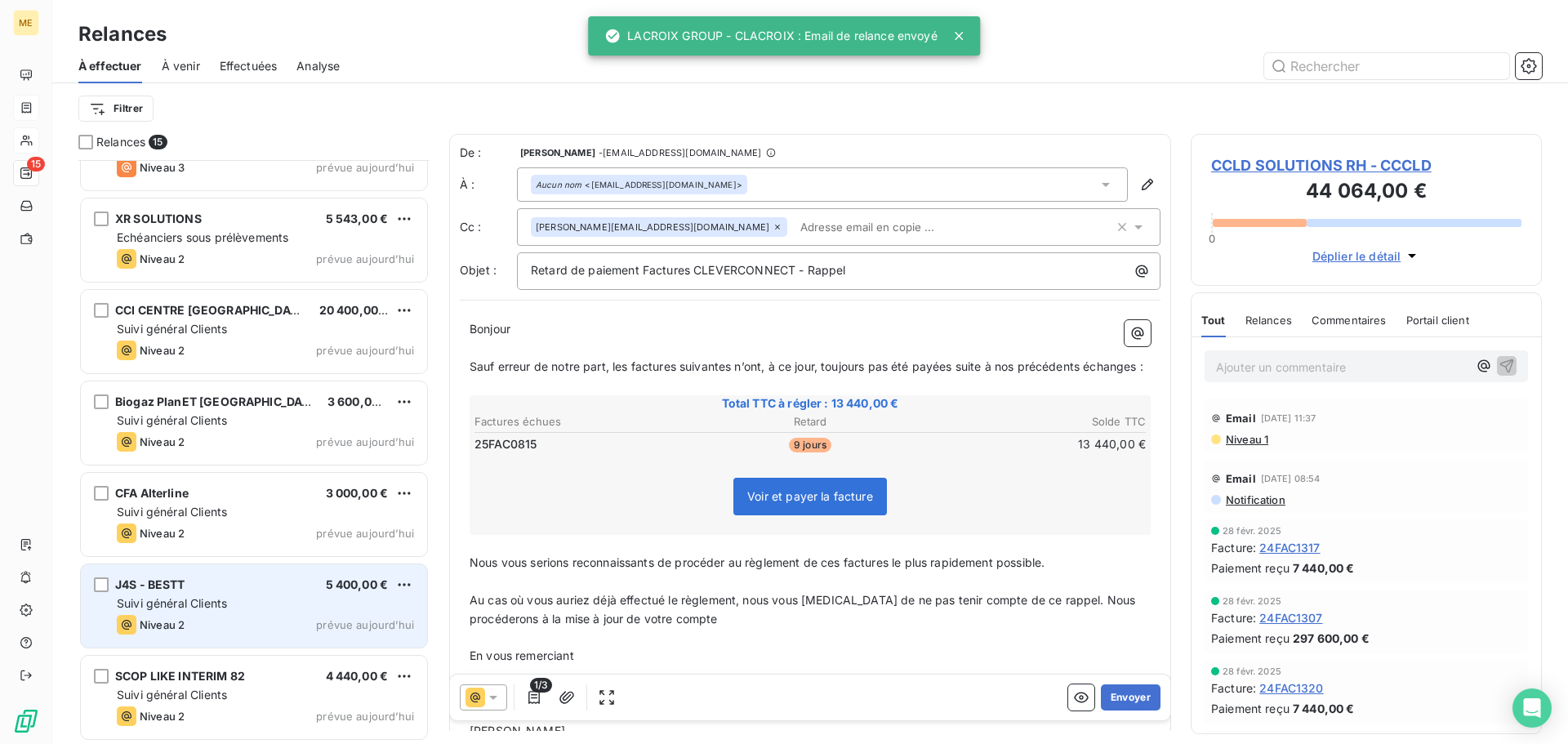
click at [255, 587] on div "J4S - BESTT 5 400,00 €" at bounding box center [266, 585] width 298 height 15
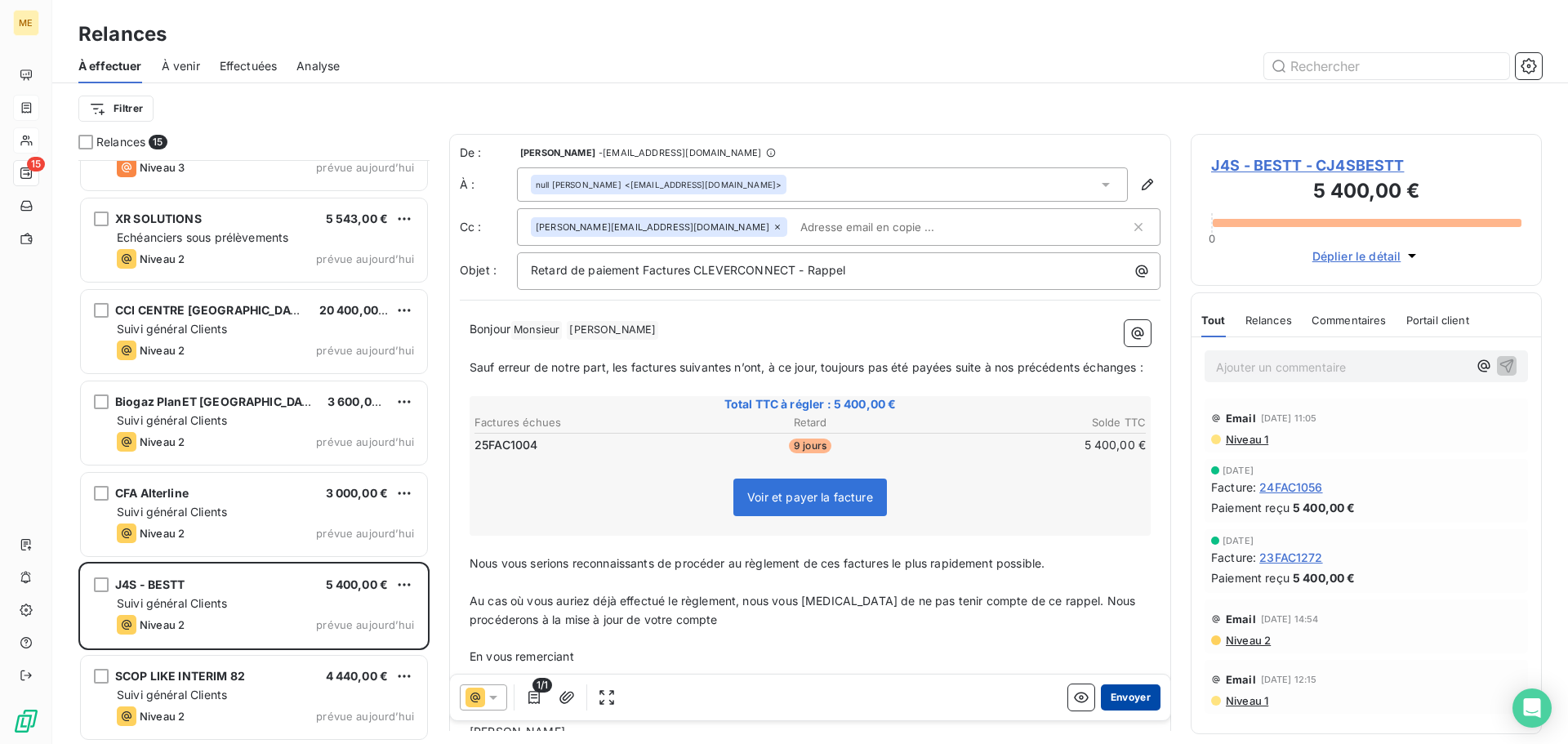
click at [1122, 701] on button "Envoyer" at bounding box center [1129, 696] width 59 height 26
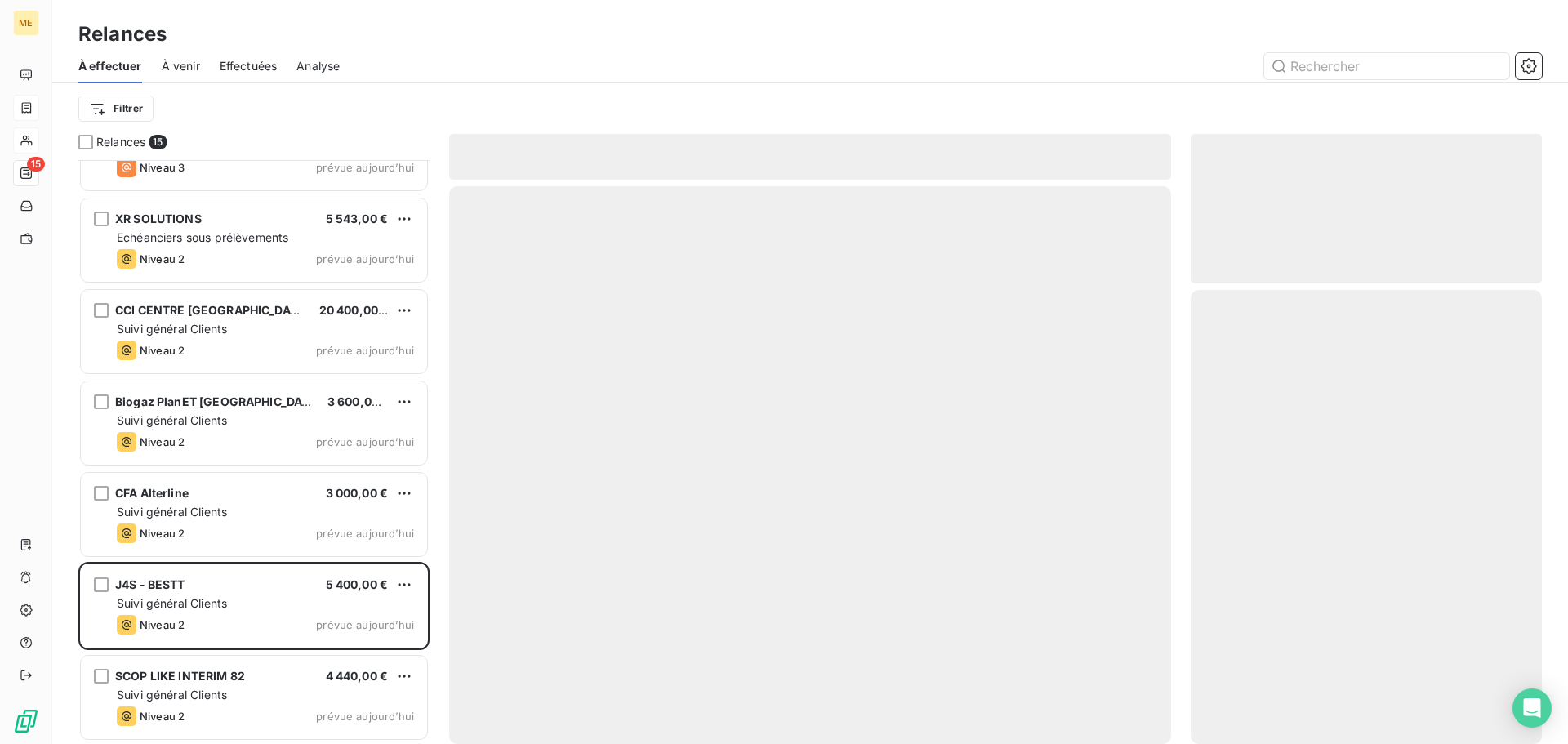
scroll to position [696, 0]
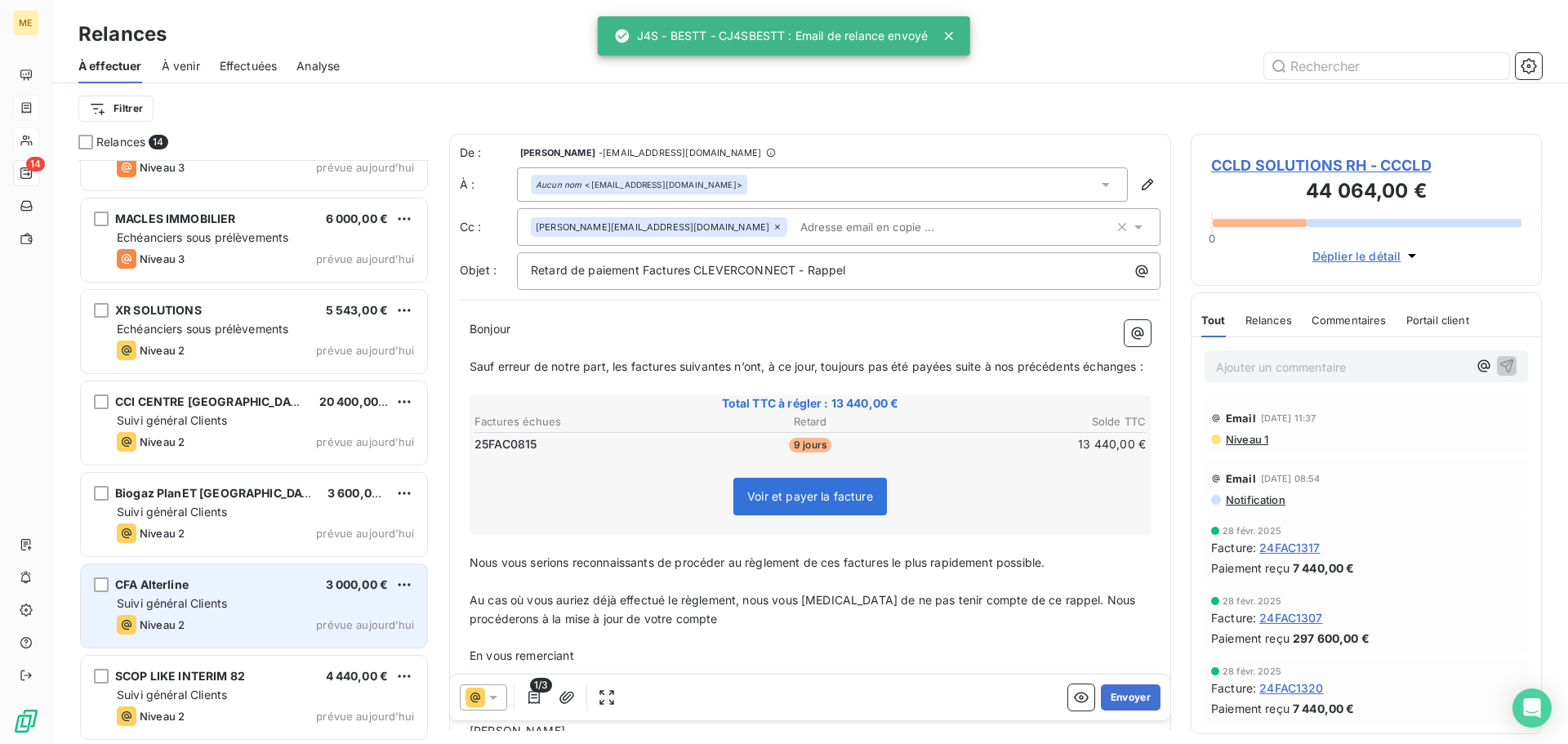
click at [247, 609] on div "Suivi général Clients" at bounding box center [266, 603] width 298 height 16
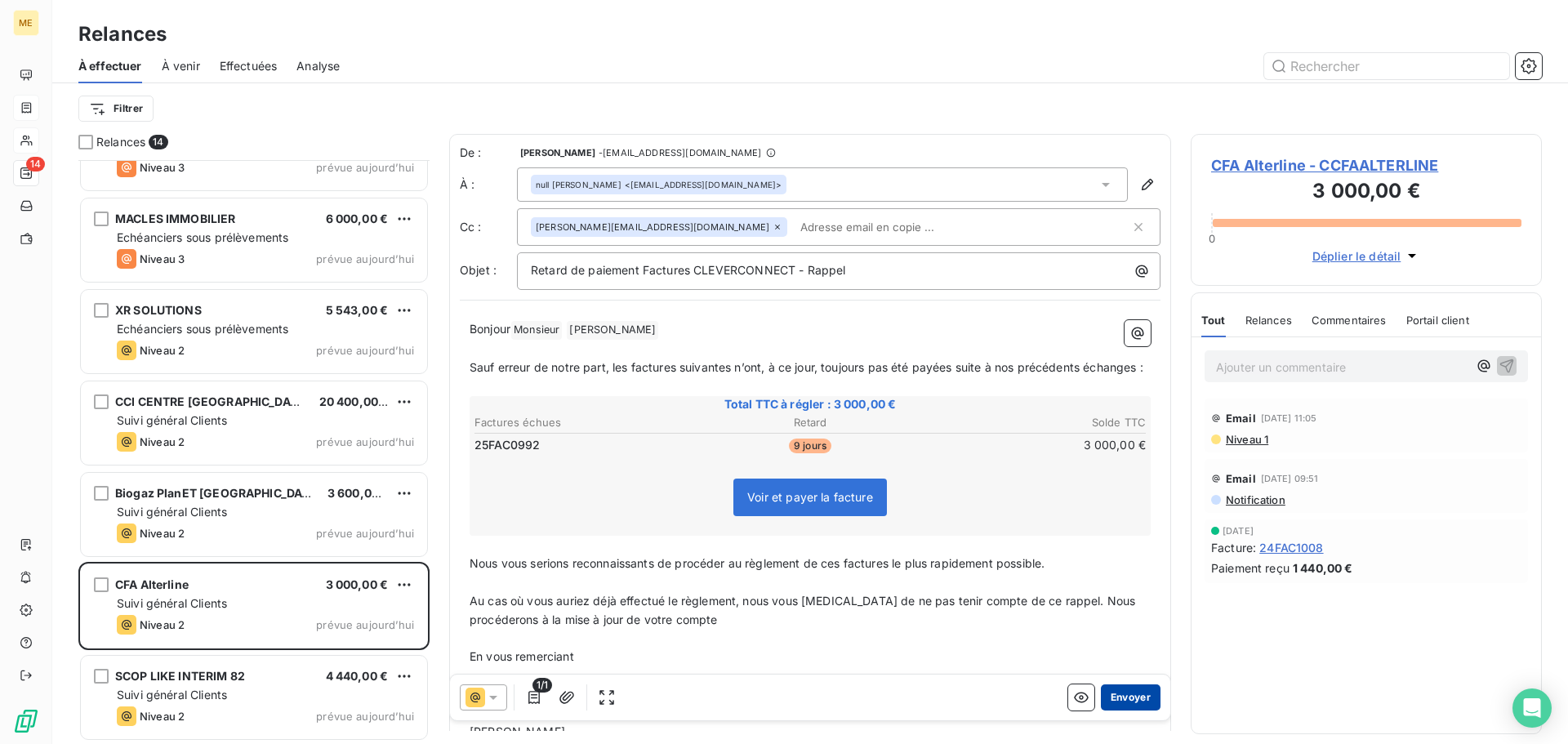
click at [1117, 697] on button "Envoyer" at bounding box center [1129, 696] width 59 height 26
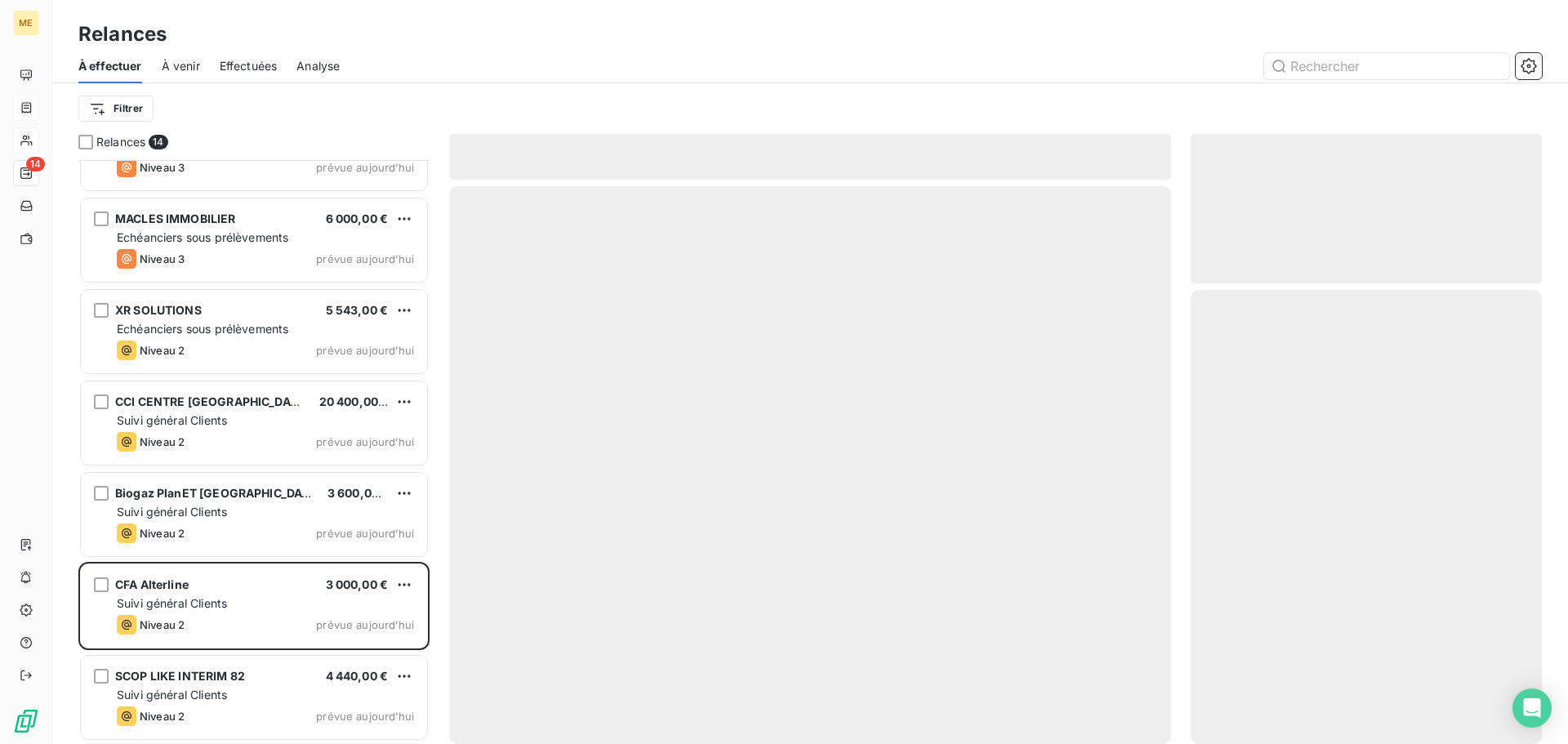
scroll to position [605, 0]
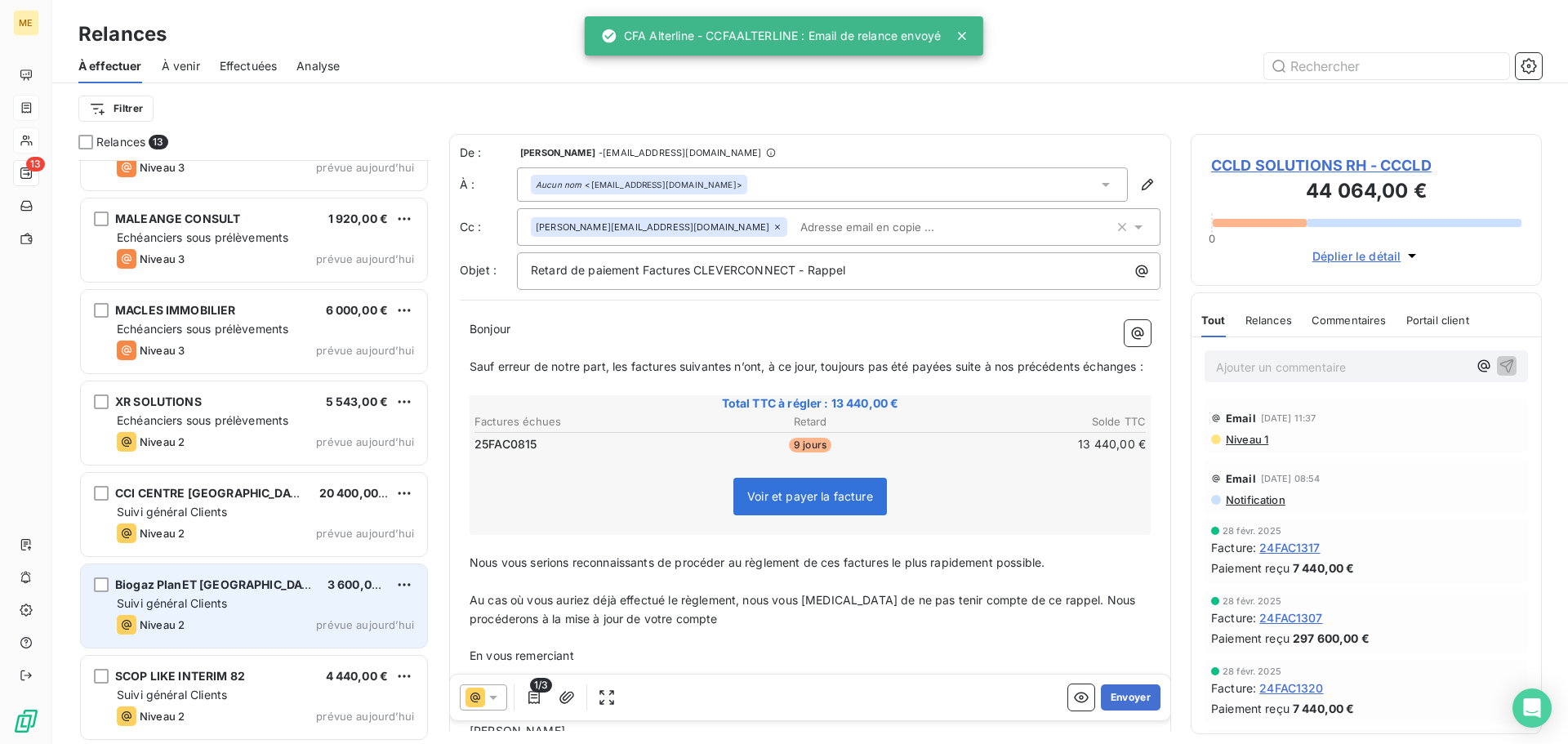
click at [270, 621] on div "Niveau 2 prévue aujourd’hui" at bounding box center [266, 624] width 298 height 19
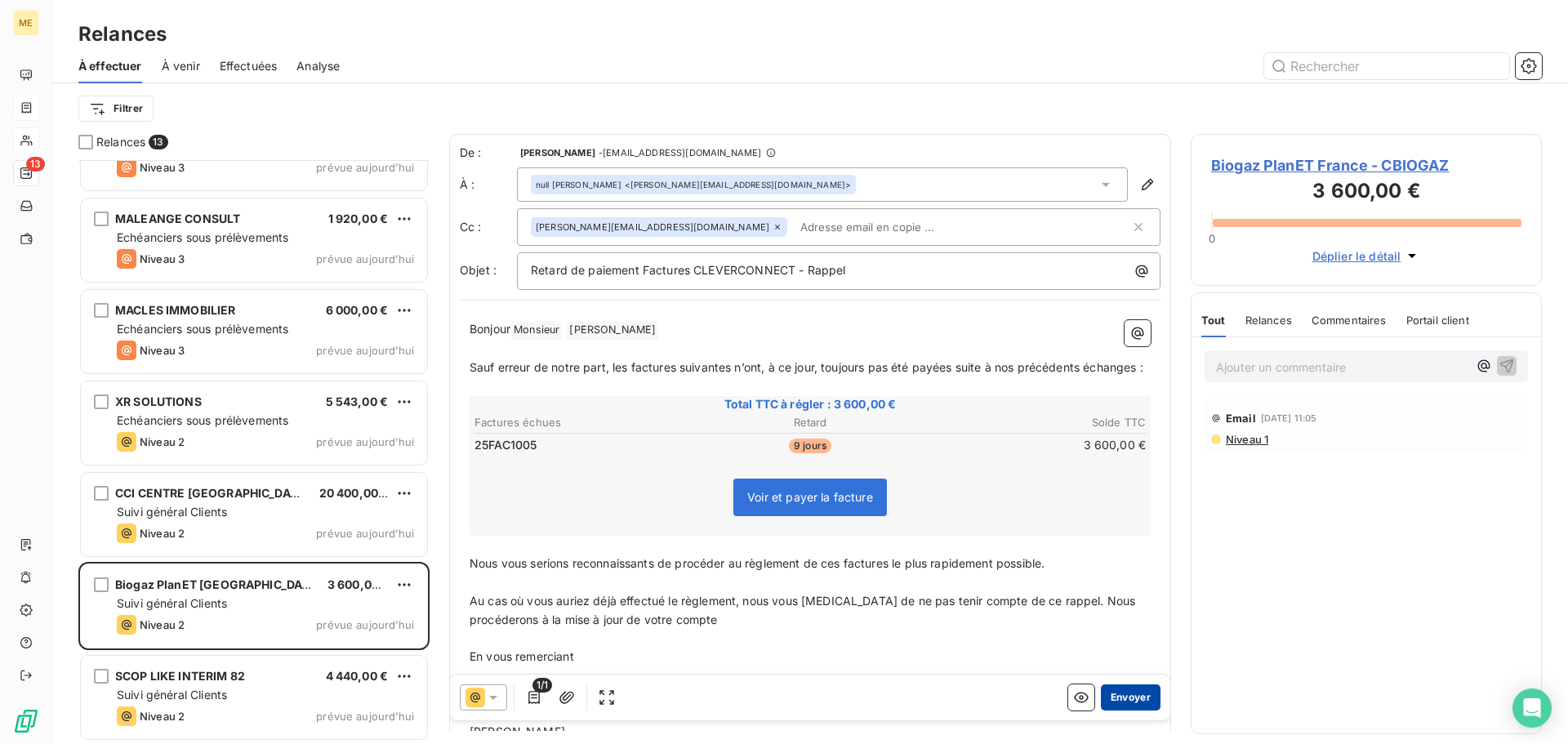
click at [1111, 697] on button "Envoyer" at bounding box center [1129, 696] width 59 height 26
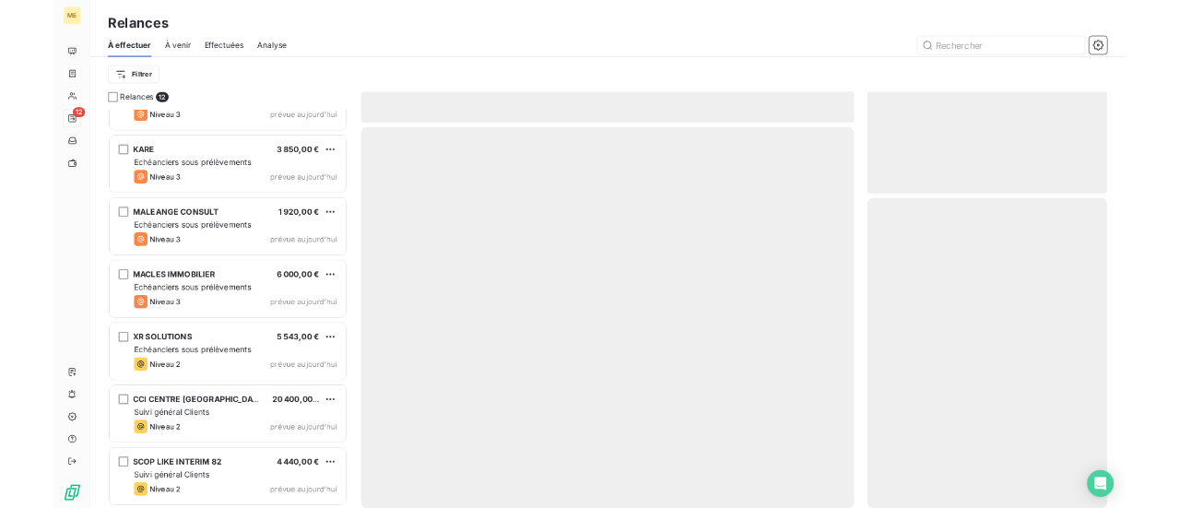
scroll to position [580, 0]
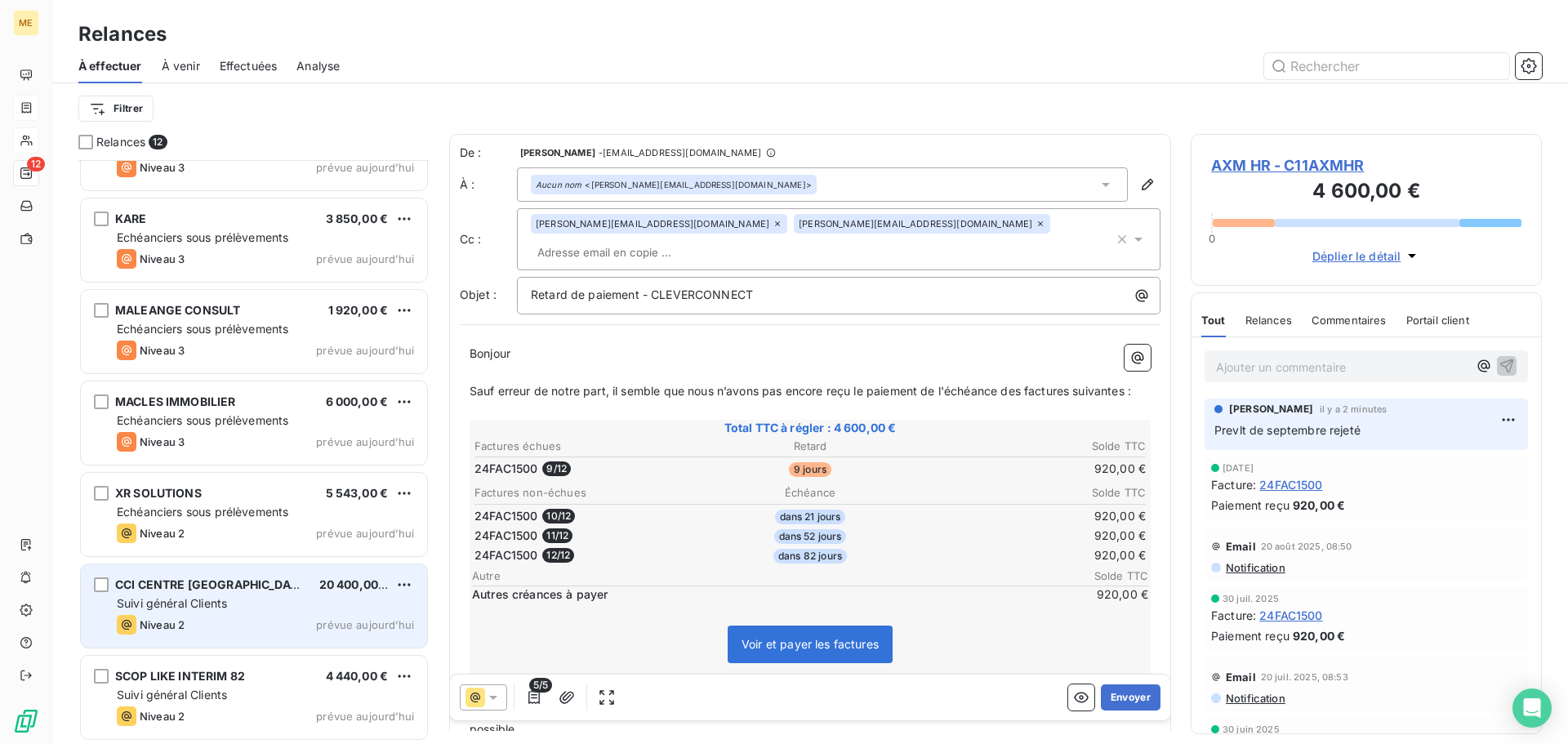
click at [257, 602] on div "Suivi général Clients" at bounding box center [266, 603] width 298 height 16
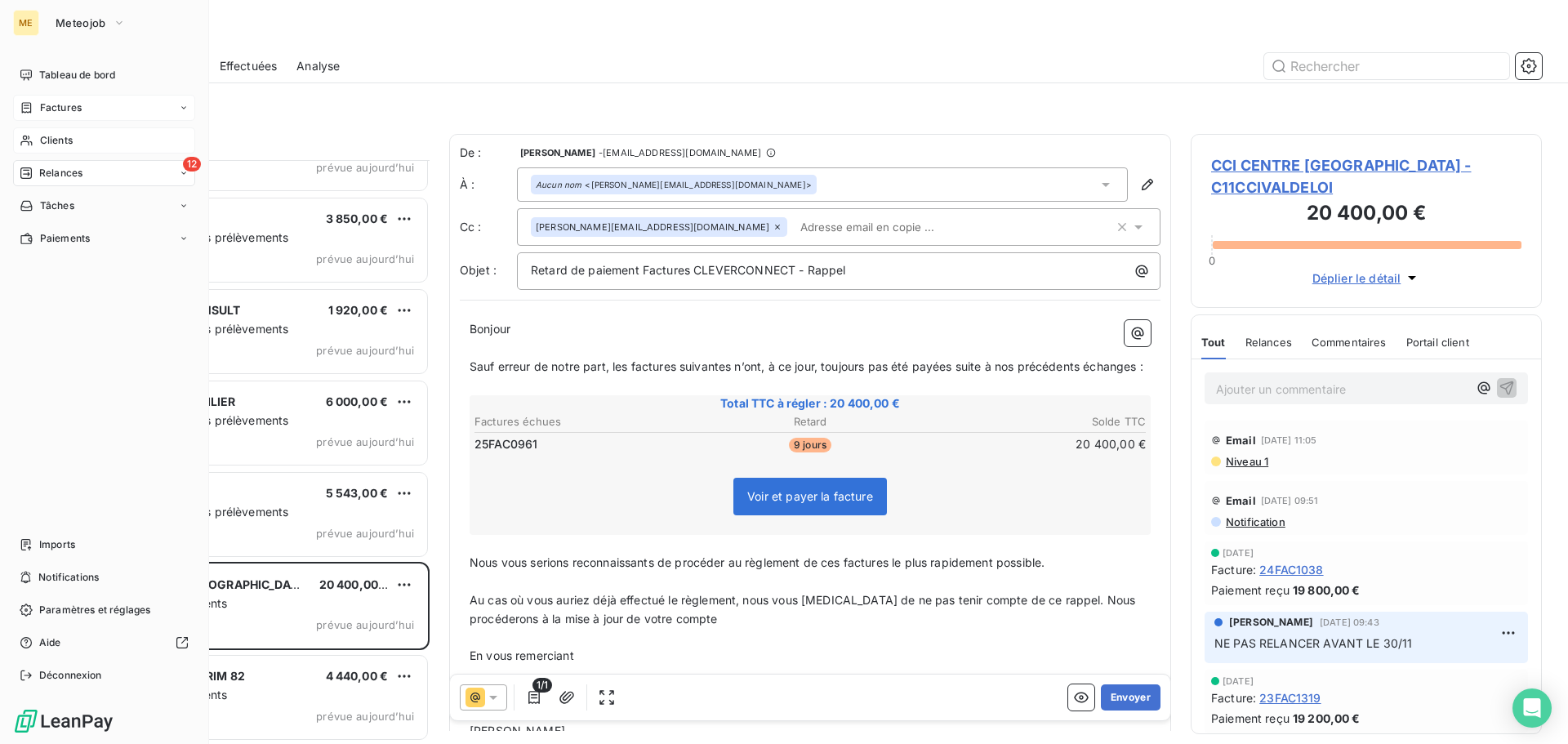
click at [55, 143] on span "Clients" at bounding box center [56, 140] width 33 height 15
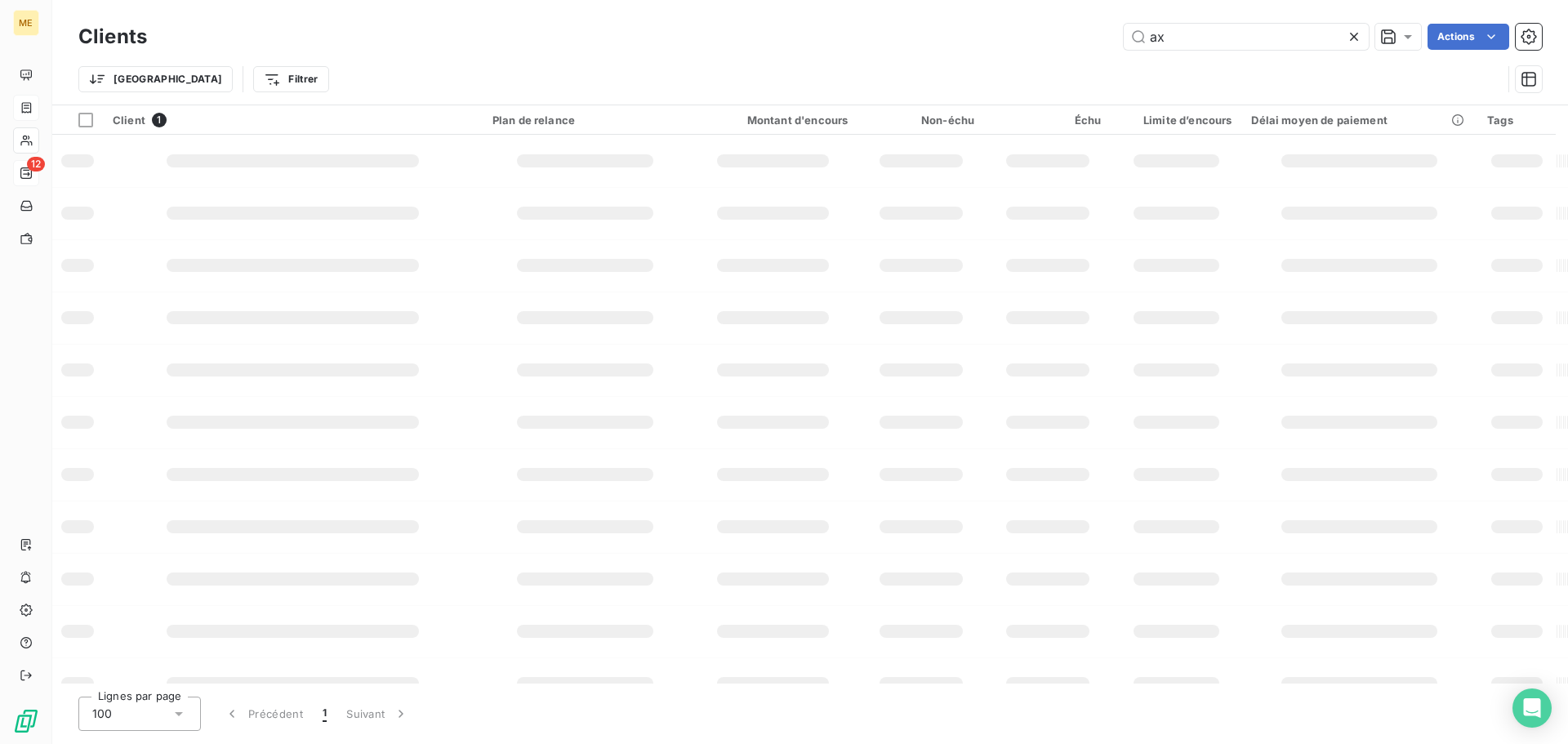
type input "a"
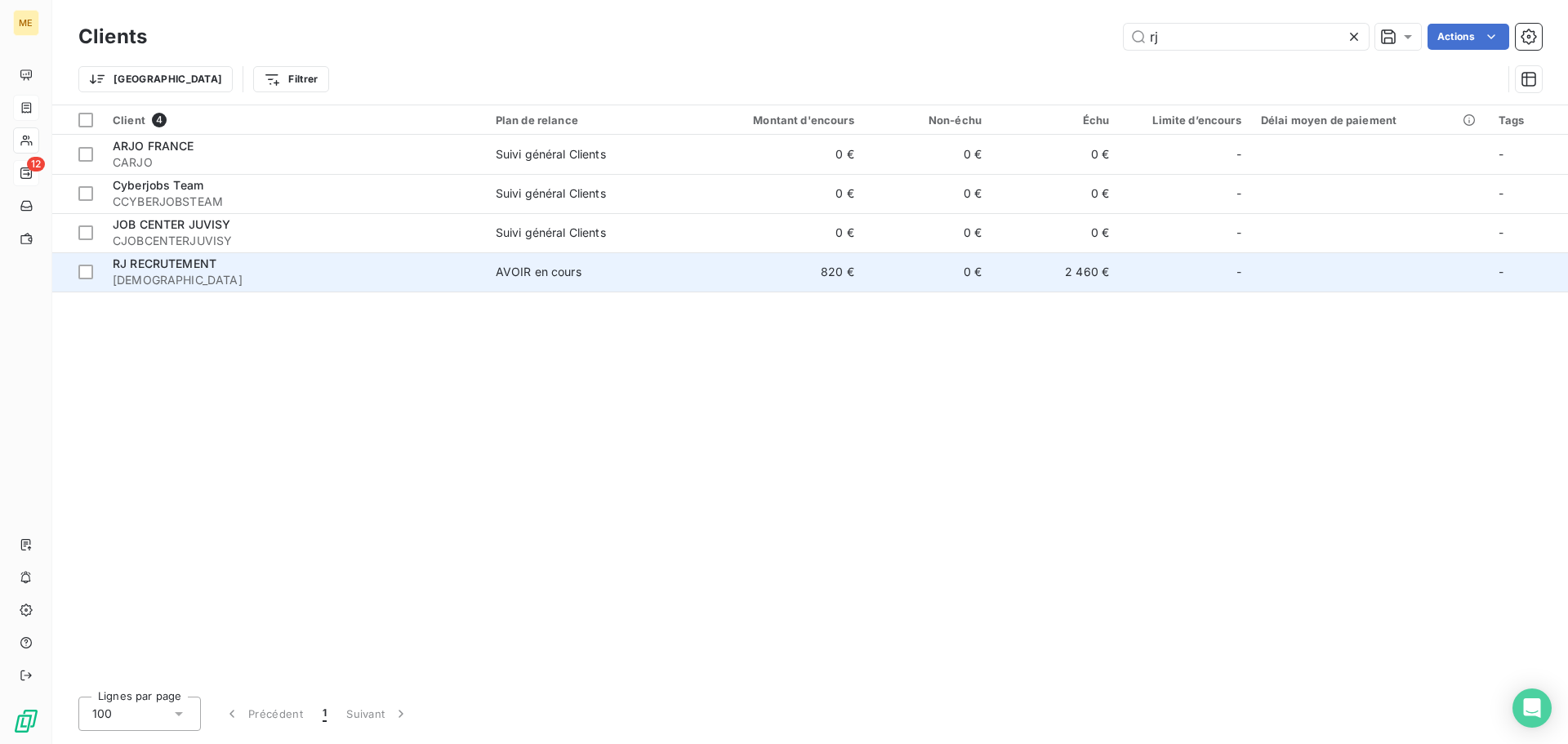
type input "rj"
click at [569, 276] on div "AVOIR en cours" at bounding box center [538, 272] width 86 height 16
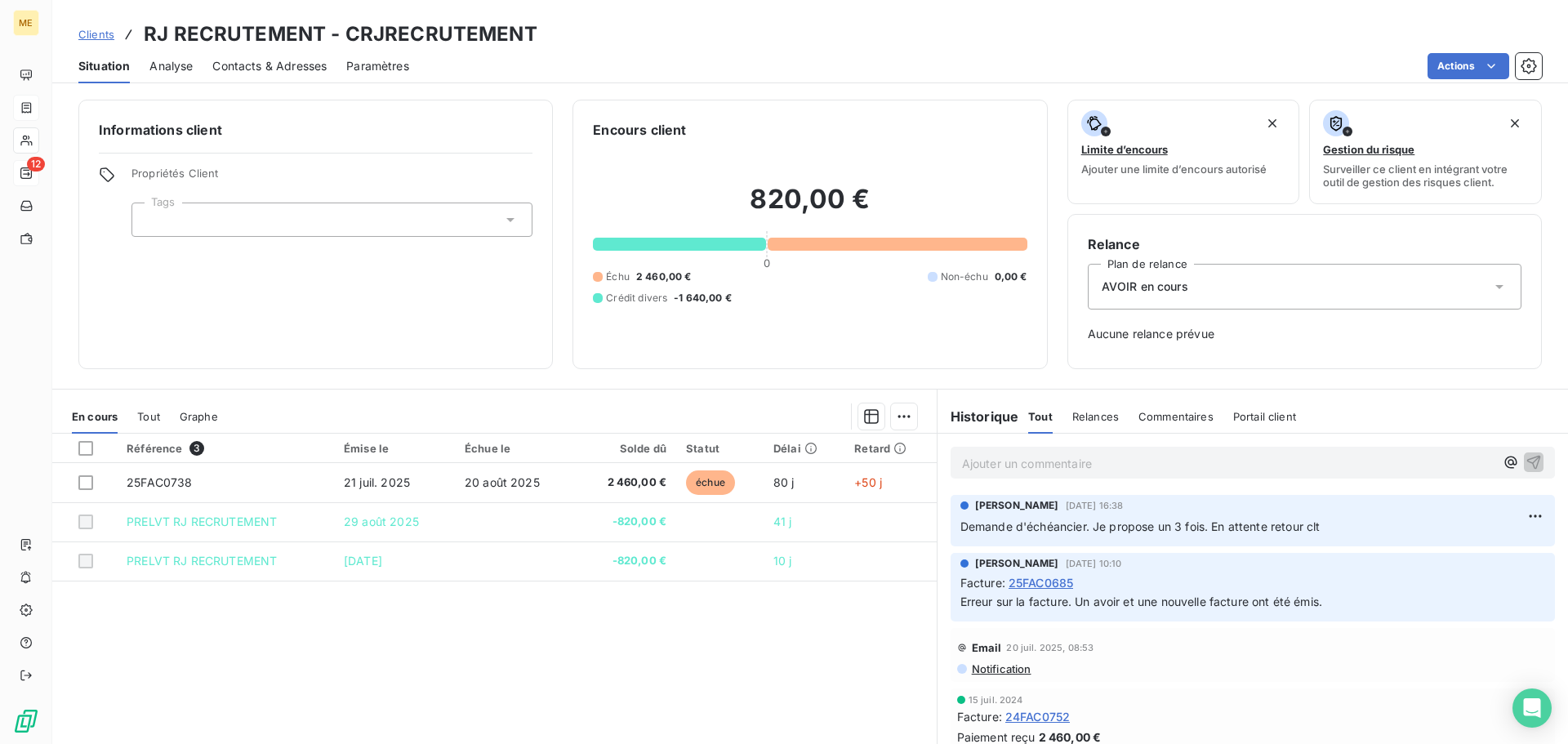
click at [1001, 461] on p "Ajouter un commentaire ﻿" at bounding box center [1228, 463] width 532 height 20
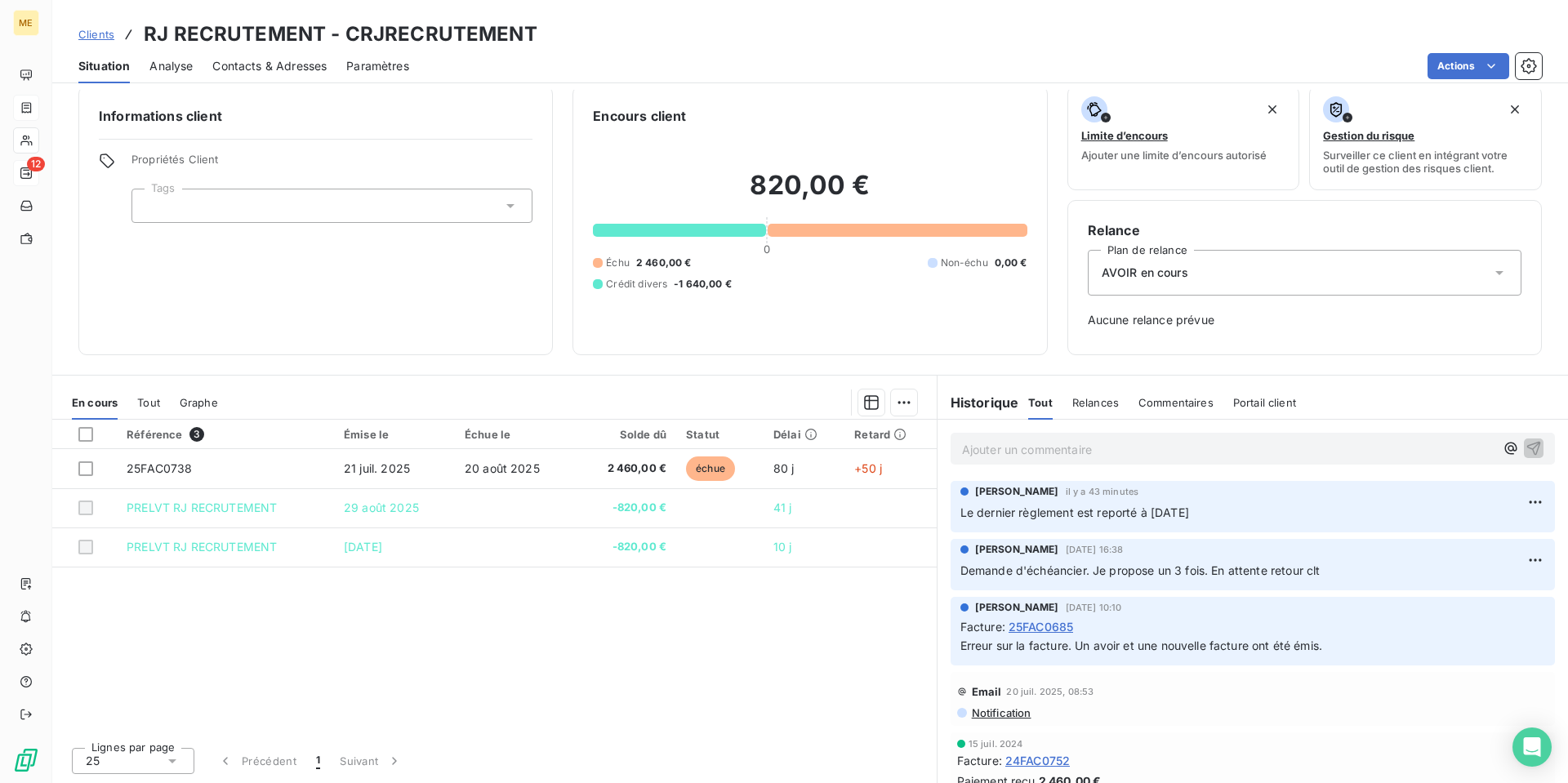
scroll to position [14, 0]
click at [1491, 268] on icon at bounding box center [1499, 273] width 16 height 16
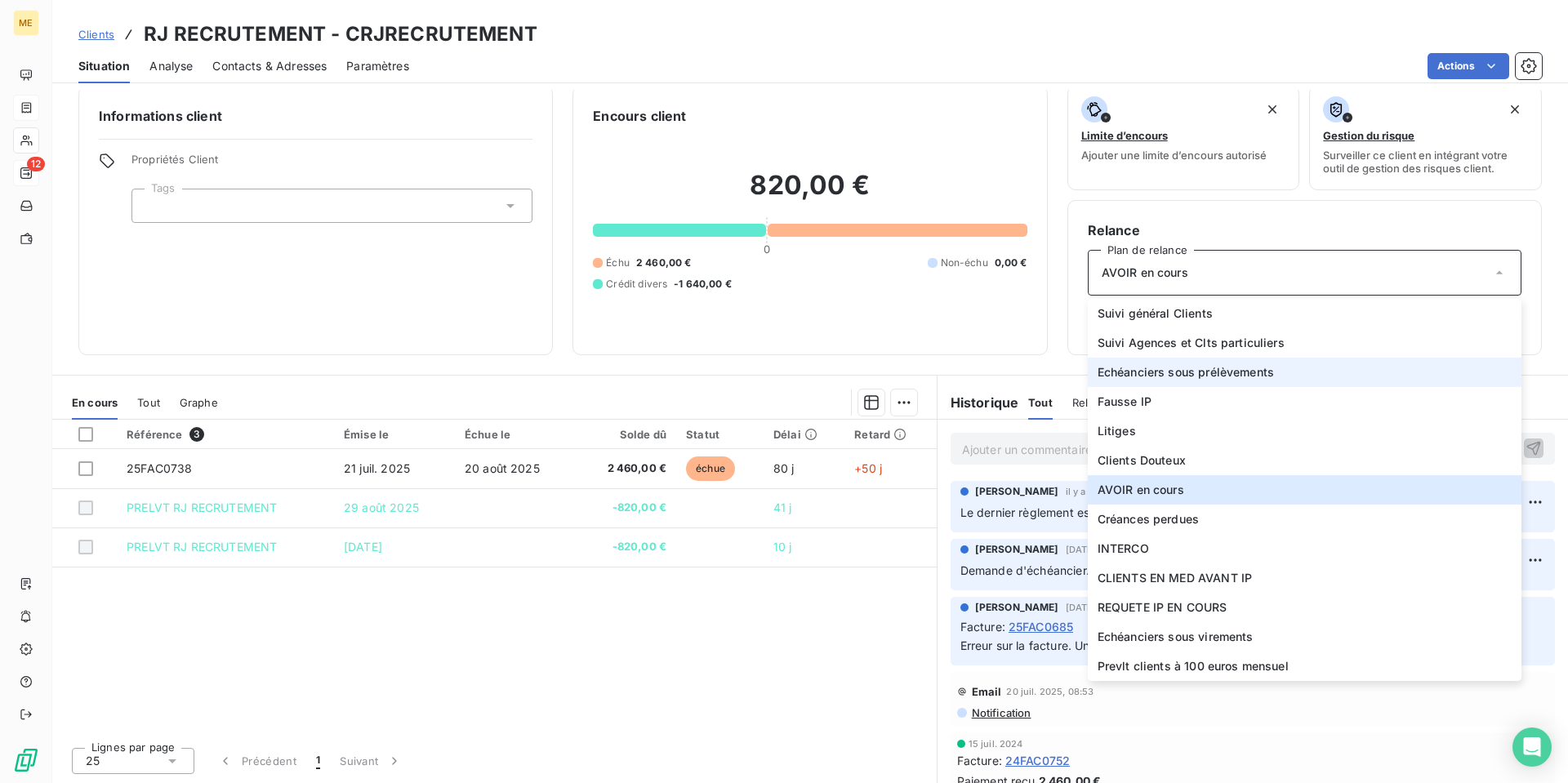
click at [1333, 361] on li "Echéanciers sous prélèvements" at bounding box center [1304, 372] width 433 height 29
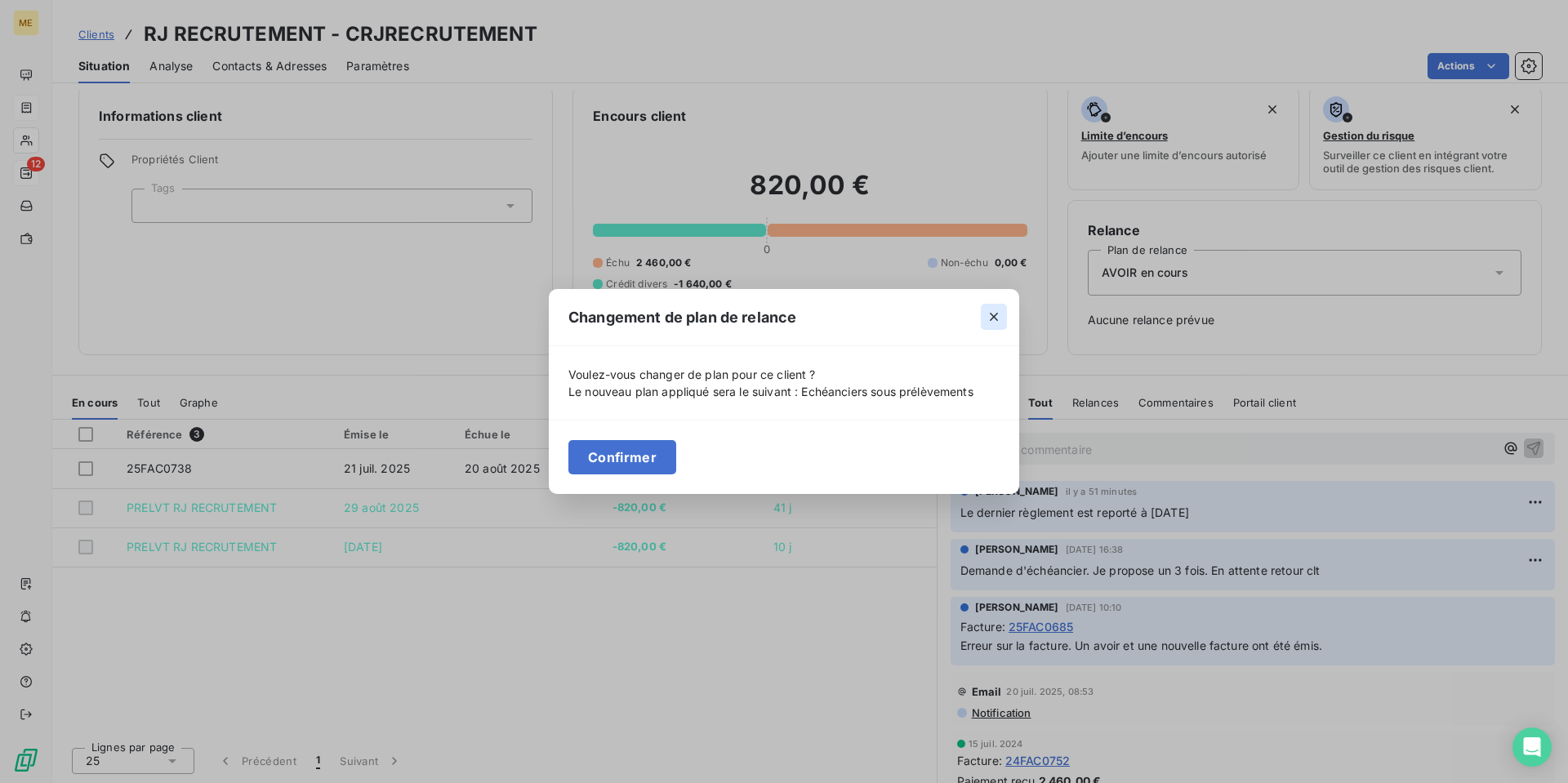
click at [992, 314] on icon "button" at bounding box center [994, 316] width 16 height 16
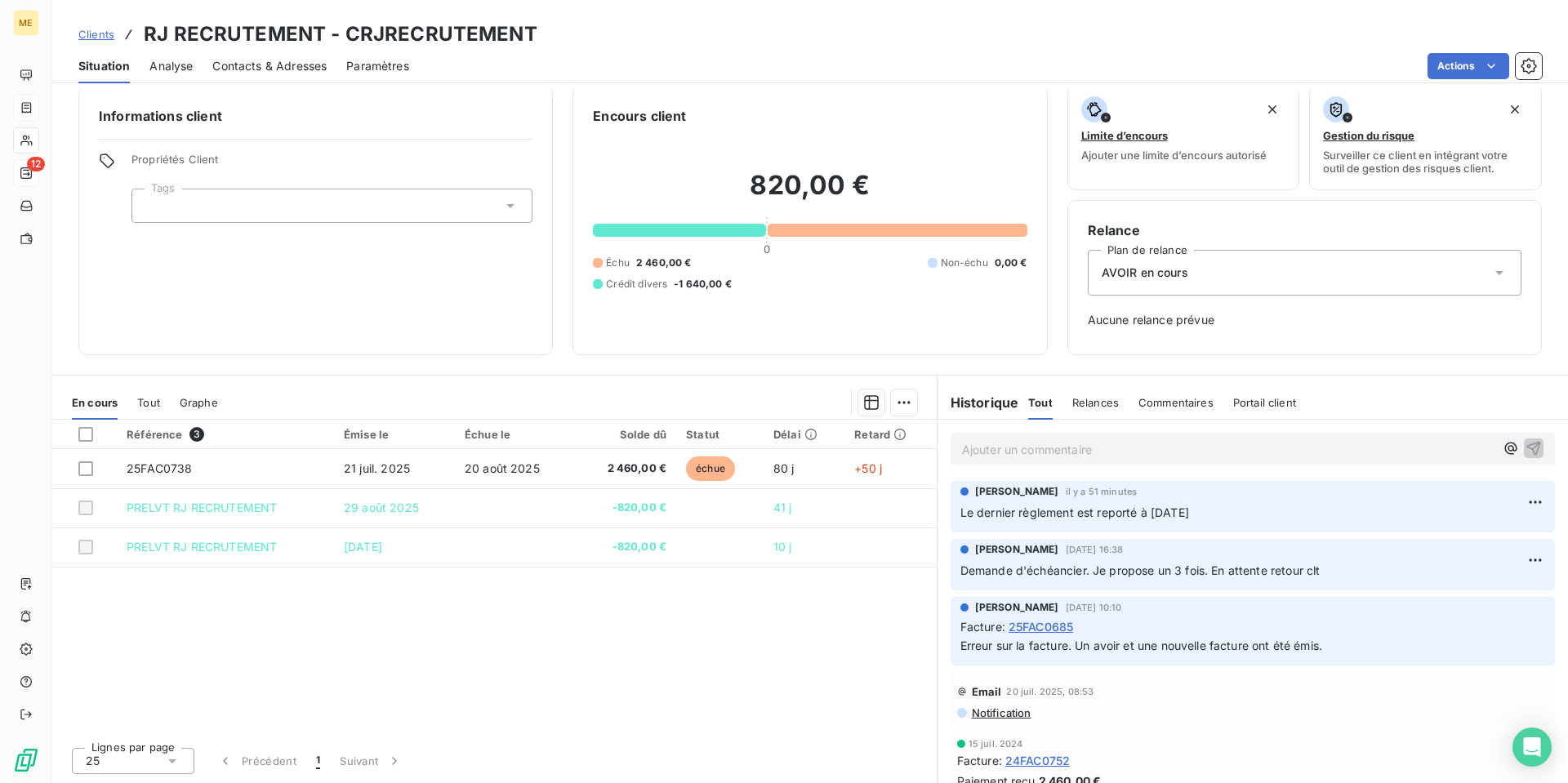
click at [1268, 281] on div "AVOIR en cours" at bounding box center [1304, 273] width 433 height 46
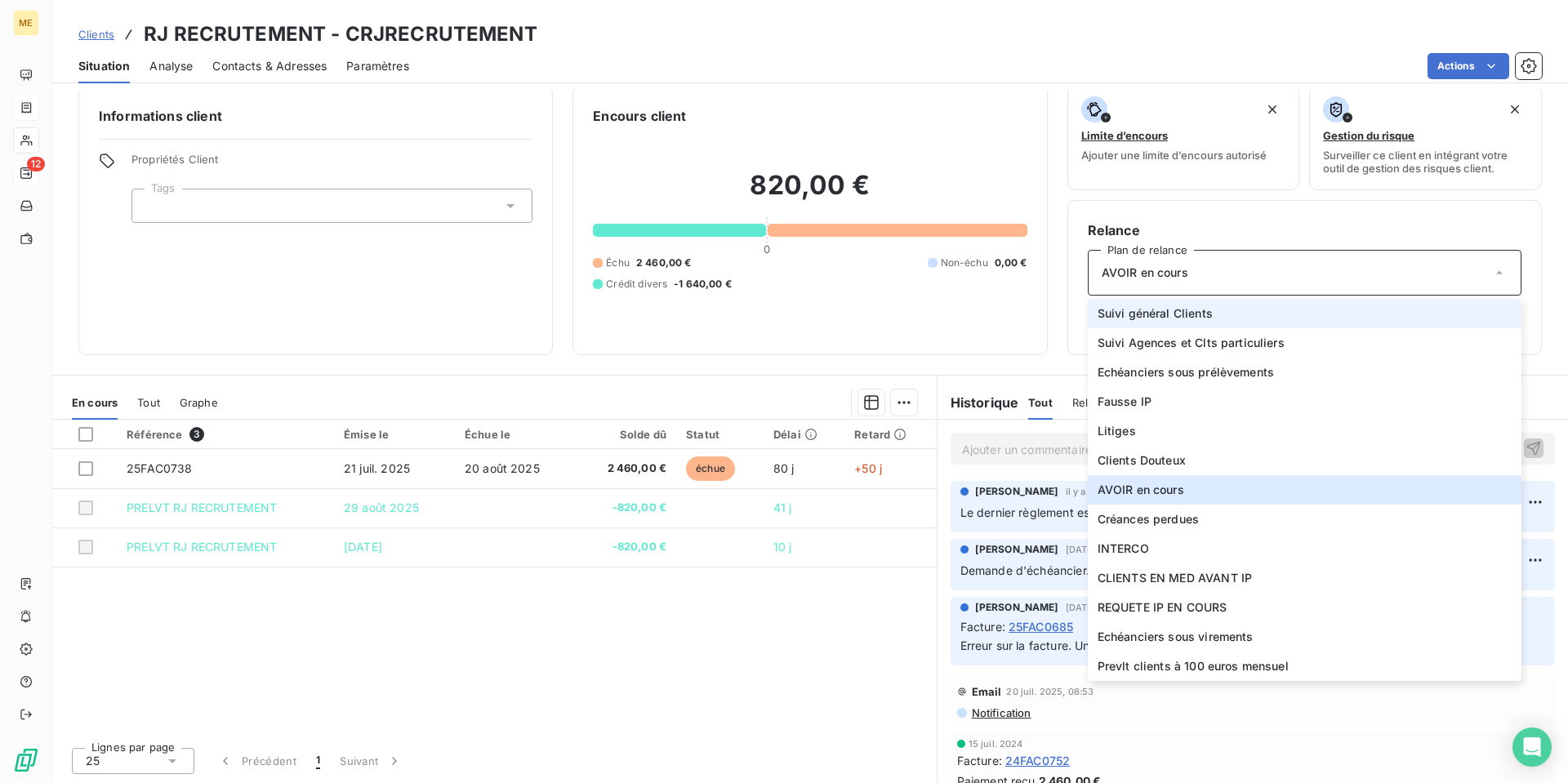
click at [1252, 309] on li "Suivi général Clients" at bounding box center [1304, 313] width 433 height 29
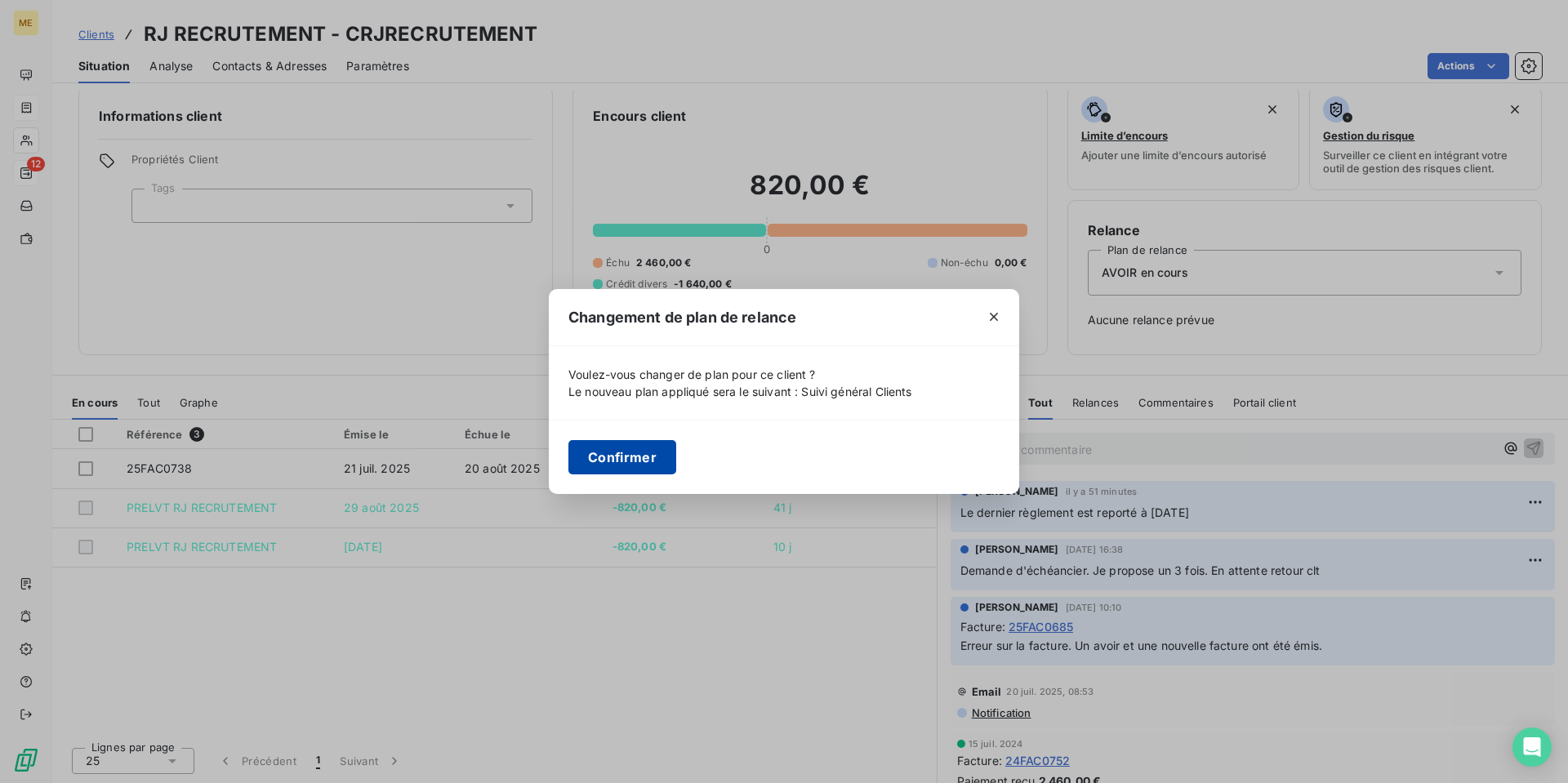
click at [648, 448] on button "Confirmer" at bounding box center [623, 457] width 108 height 35
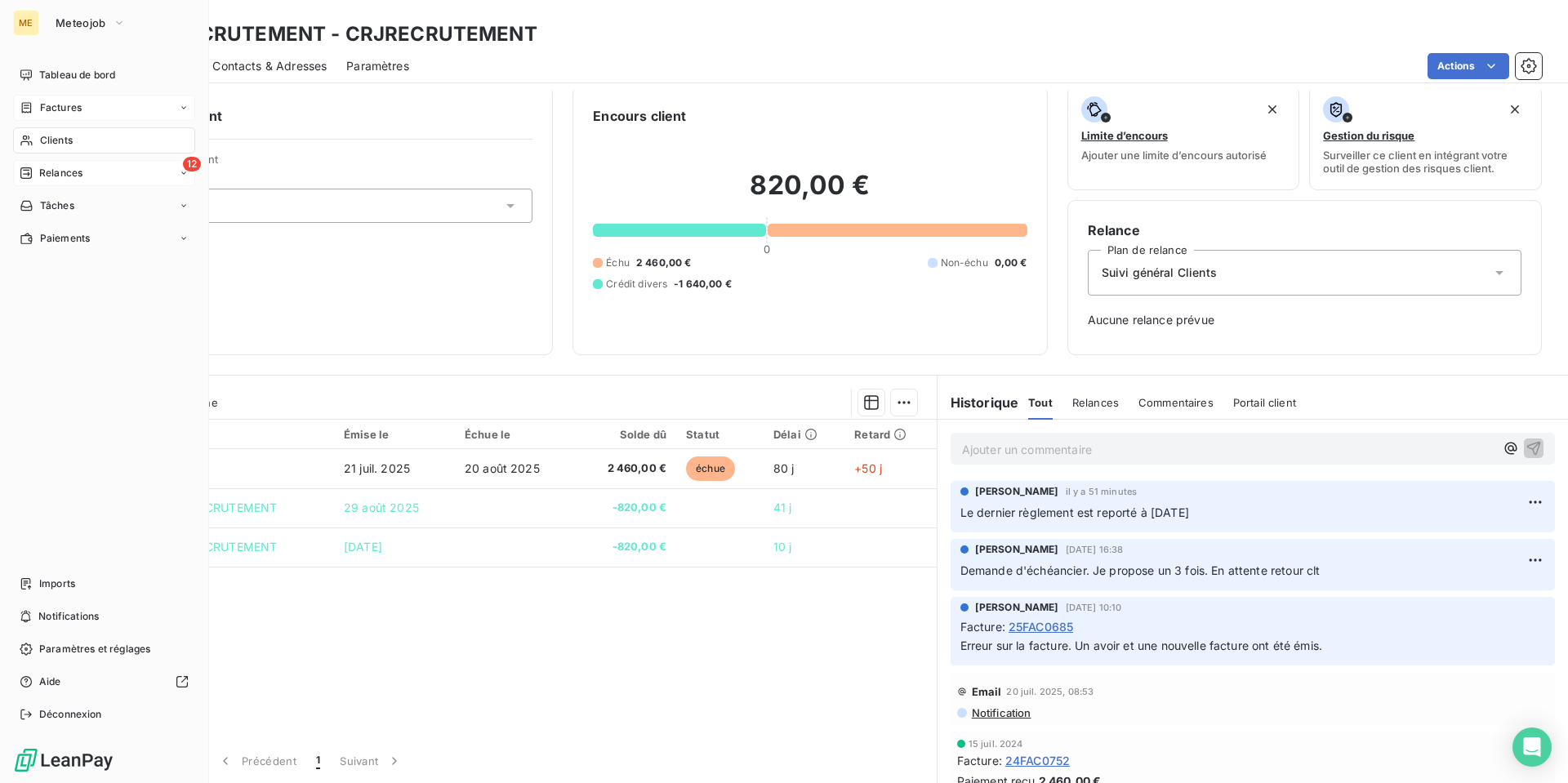
click at [66, 175] on span "Relances" at bounding box center [60, 173] width 43 height 15
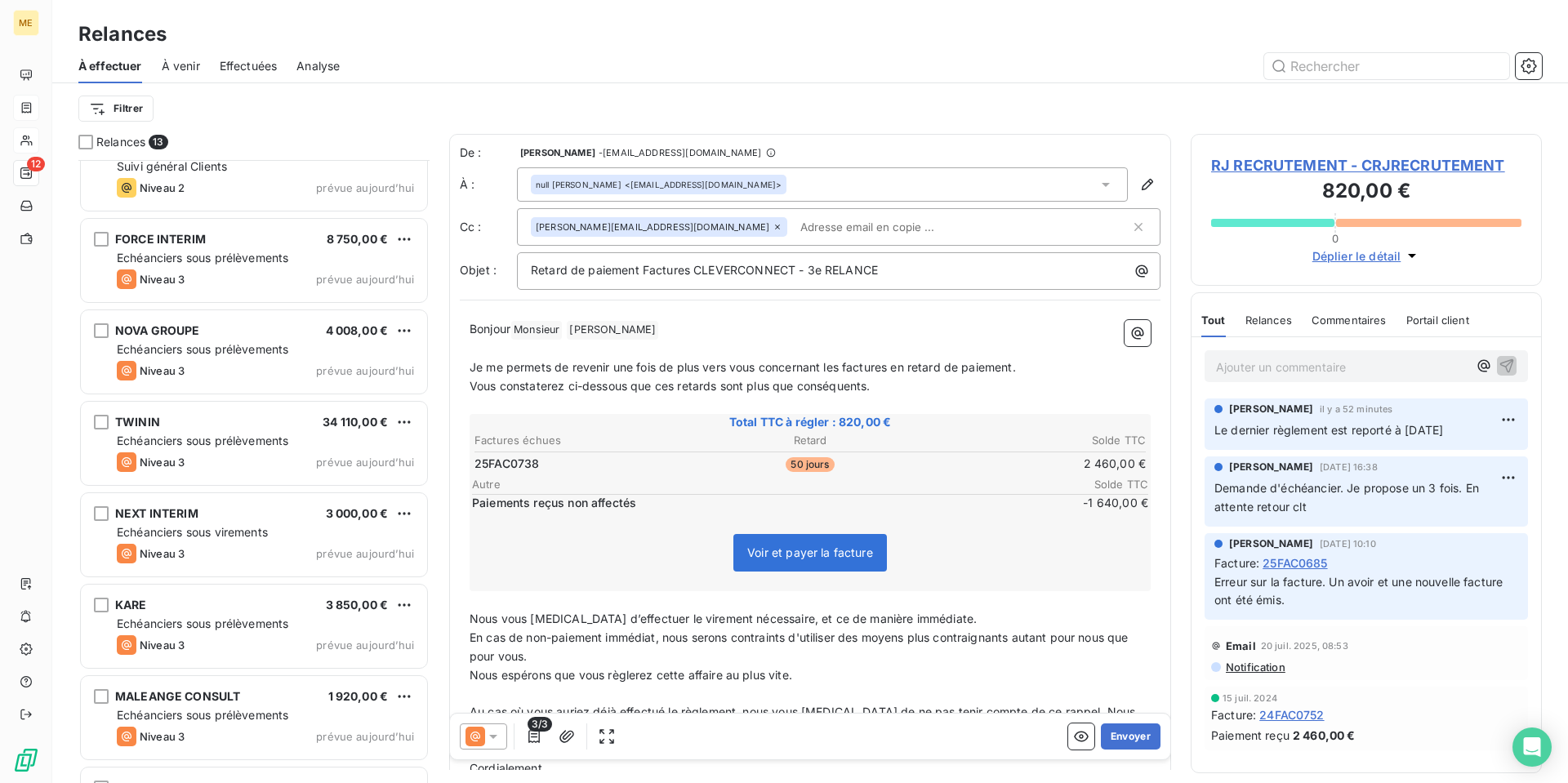
scroll to position [567, 0]
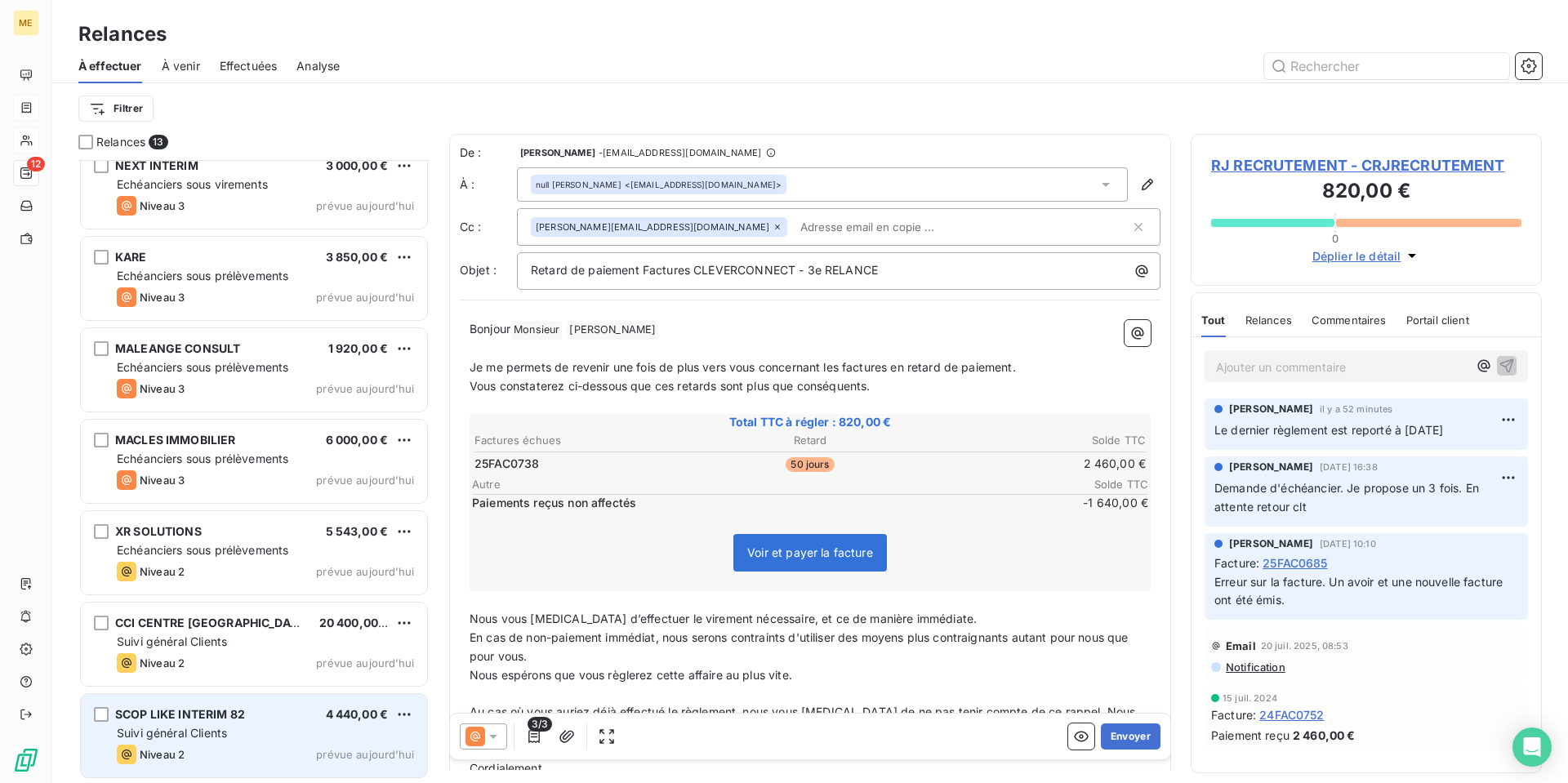
click at [256, 725] on div "Suivi général Clients" at bounding box center [266, 733] width 298 height 16
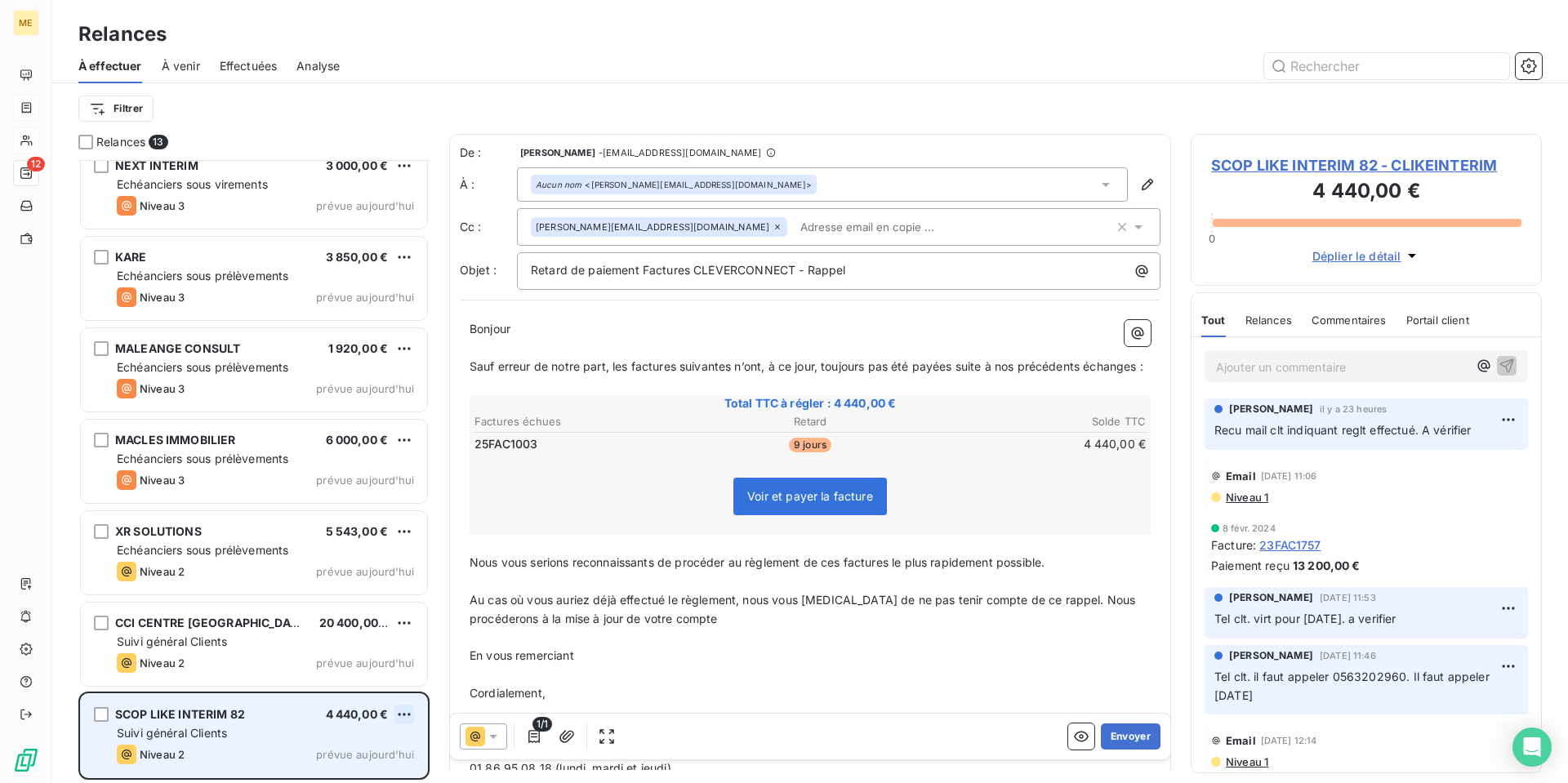
click at [396, 714] on html "ME 12 Relances À effectuer À venir Effectuées Analyse Filtrer Relances 13 TWINI…" at bounding box center [784, 392] width 1568 height 783
click at [392, 661] on div "Replanifier cette action" at bounding box center [333, 652] width 146 height 26
select select "9"
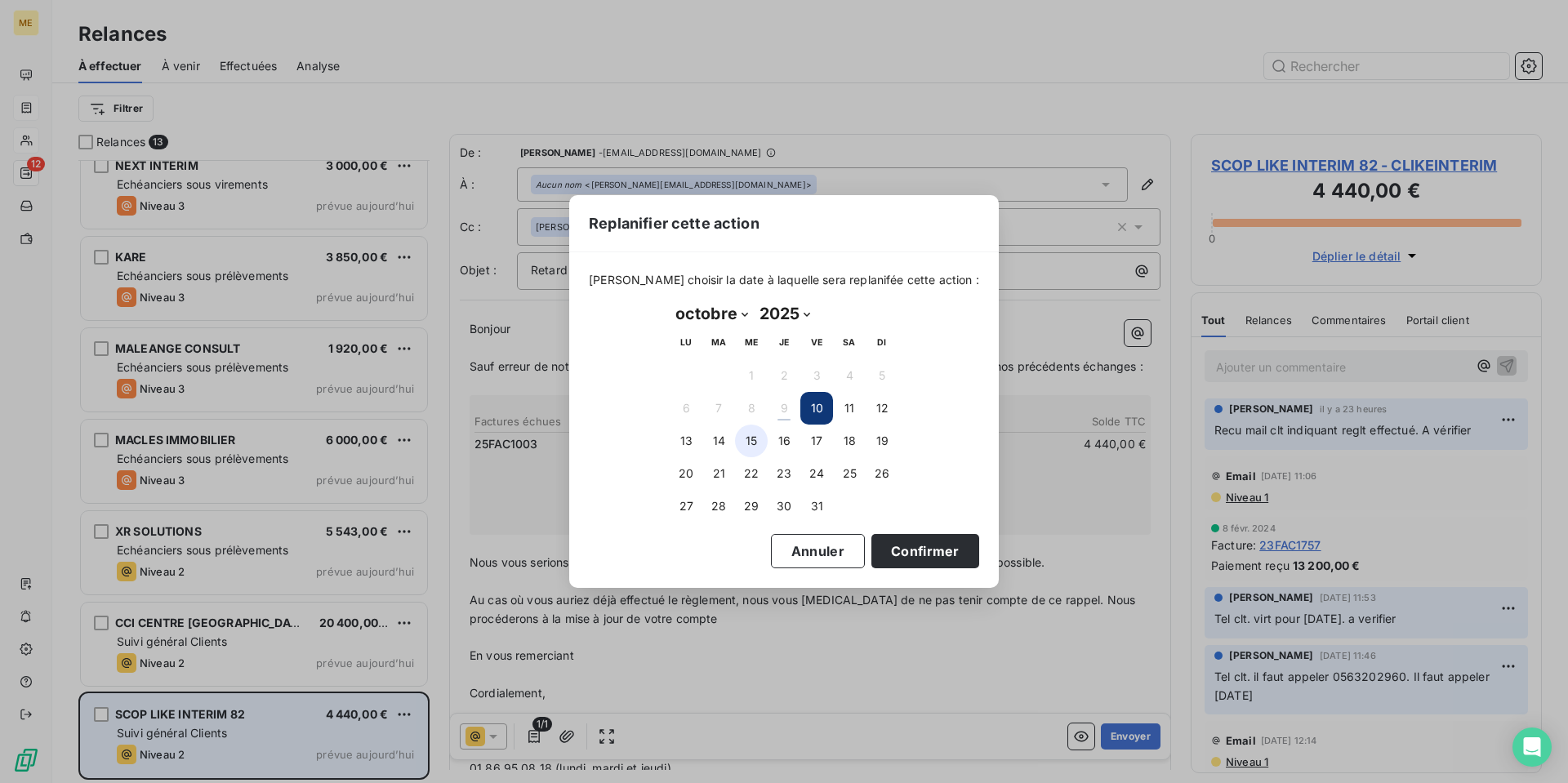
click at [744, 446] on button "15" at bounding box center [751, 440] width 33 height 33
click at [898, 556] on button "Confirmer" at bounding box center [925, 551] width 108 height 35
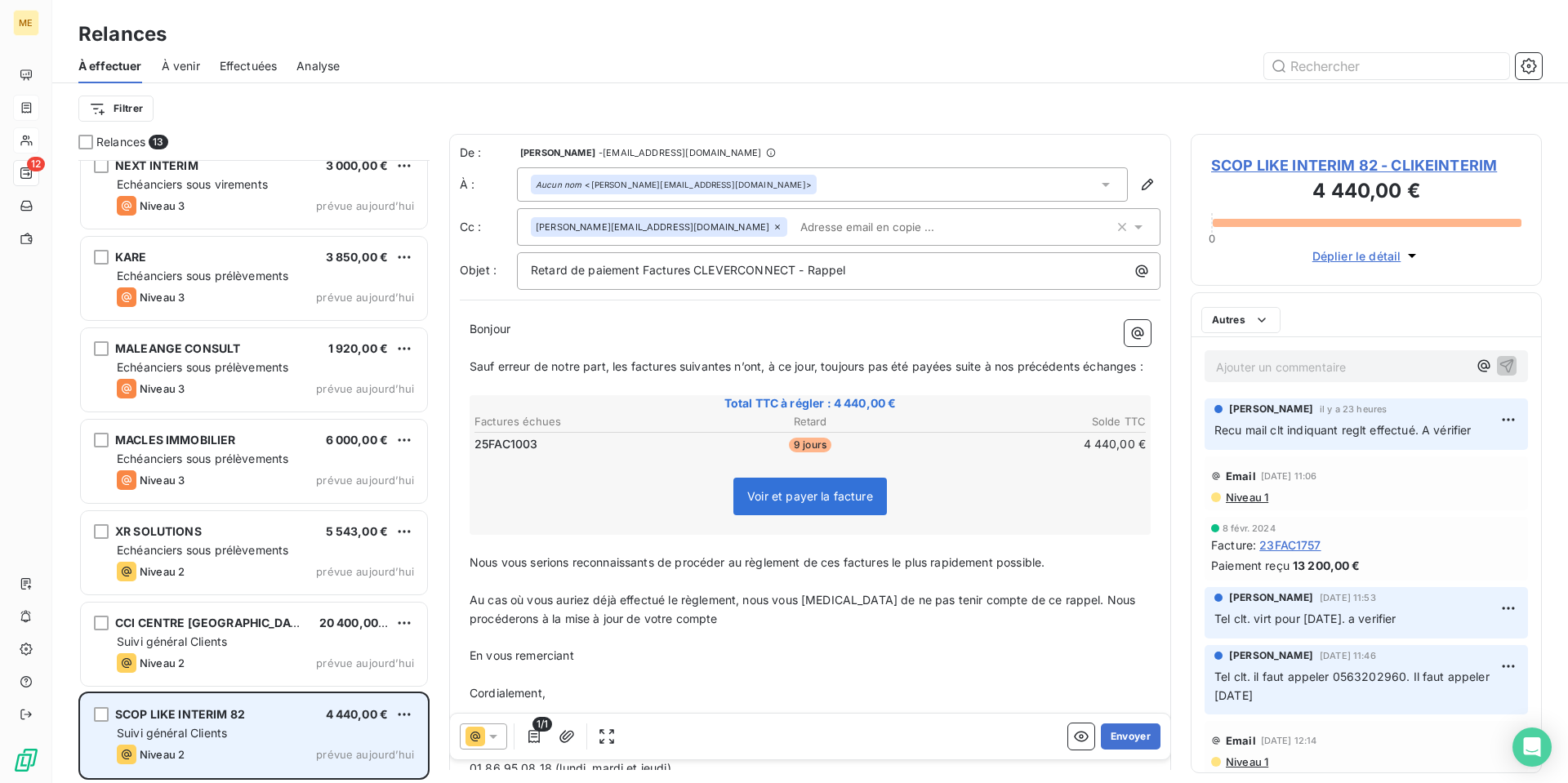
scroll to position [475, 0]
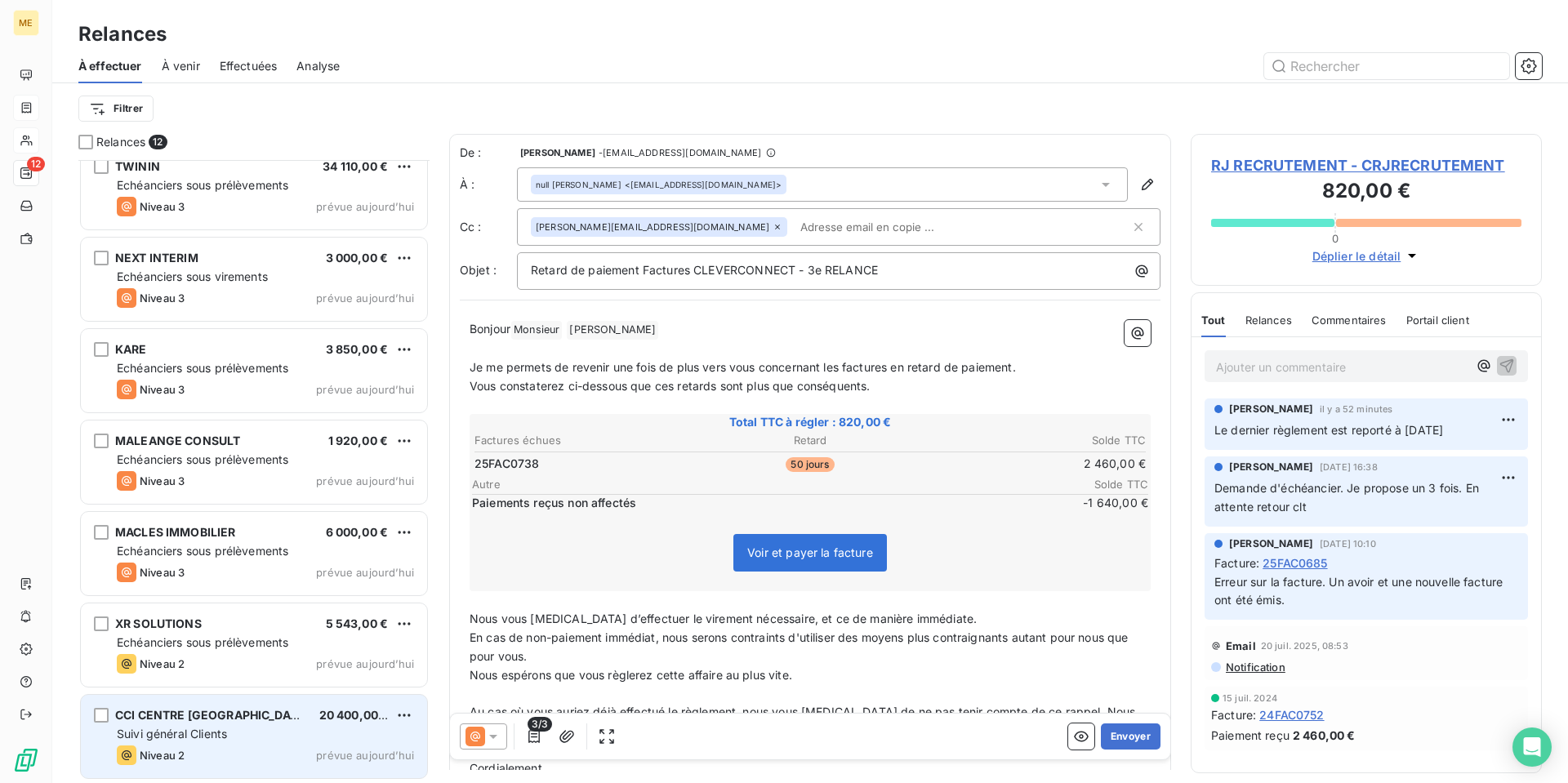
click at [273, 738] on div "Suivi général Clients" at bounding box center [266, 733] width 298 height 16
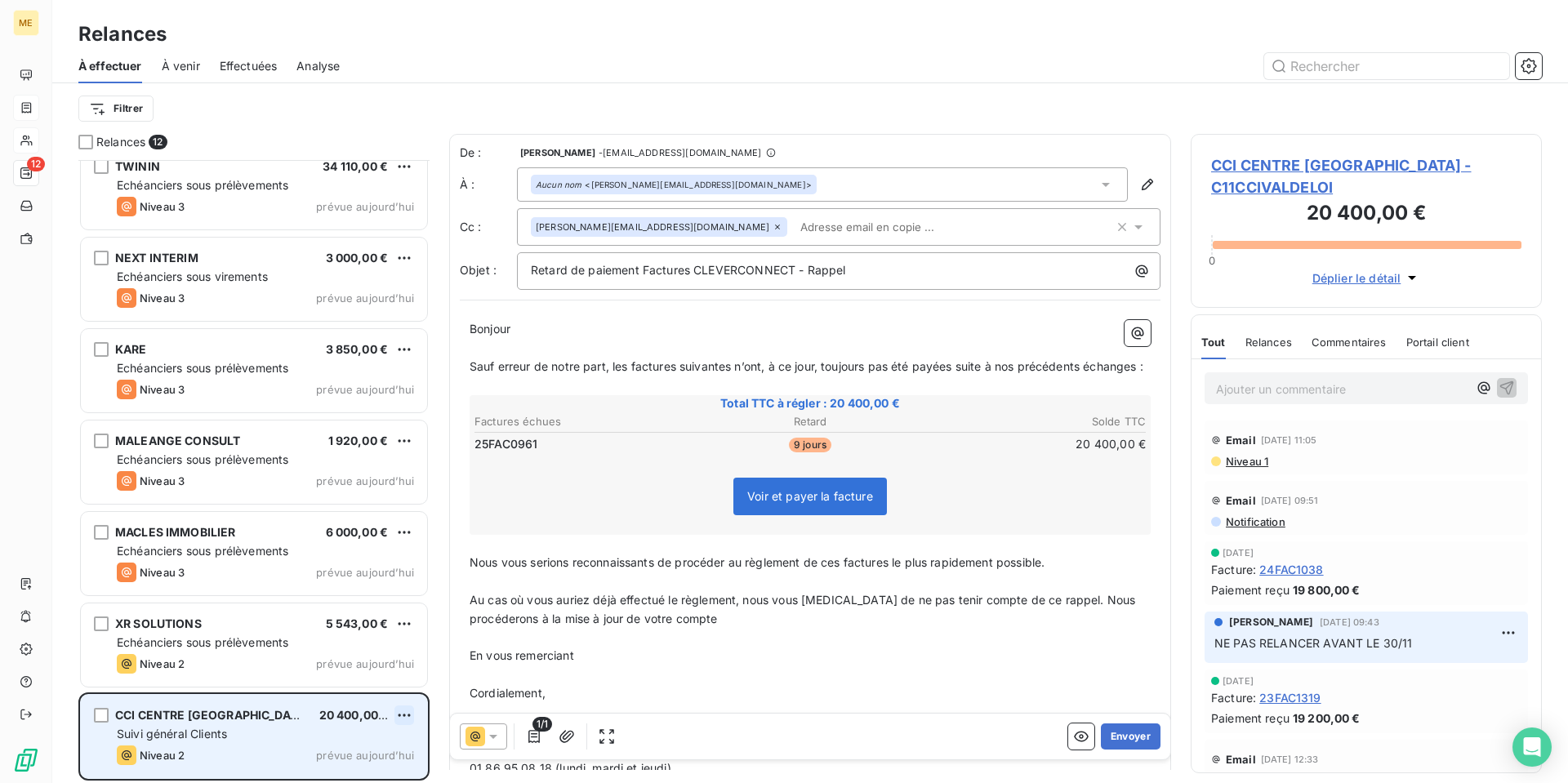
click at [402, 716] on html "ME 12 Relances À effectuer À venir Effectuées Analyse Filtrer Relances 12 RJ RE…" at bounding box center [784, 392] width 1568 height 783
click at [375, 656] on div "Replanifier cette action" at bounding box center [333, 653] width 146 height 26
select select "9"
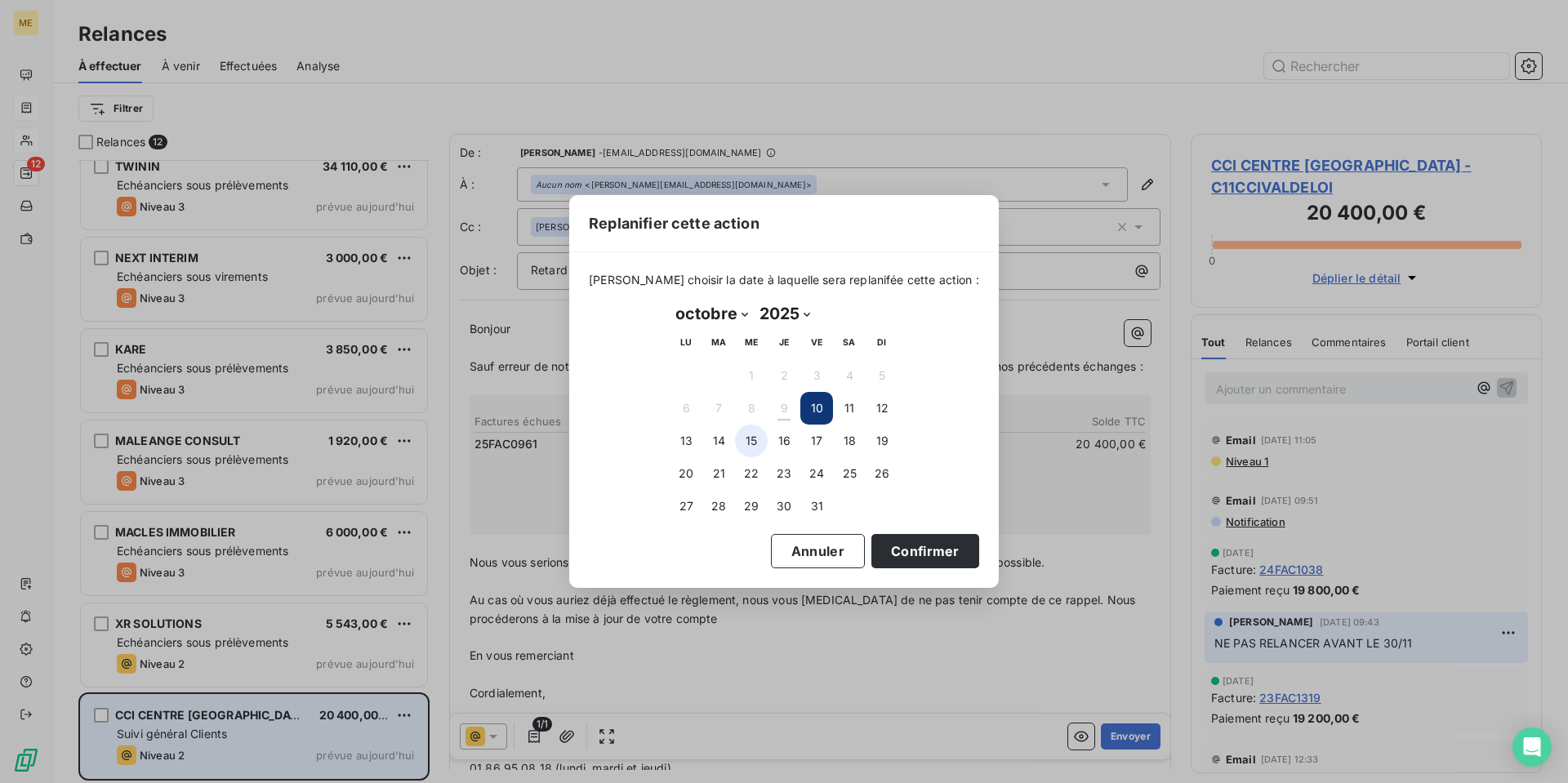
click at [742, 442] on button "15" at bounding box center [751, 440] width 33 height 33
click at [920, 550] on button "Confirmer" at bounding box center [925, 551] width 108 height 35
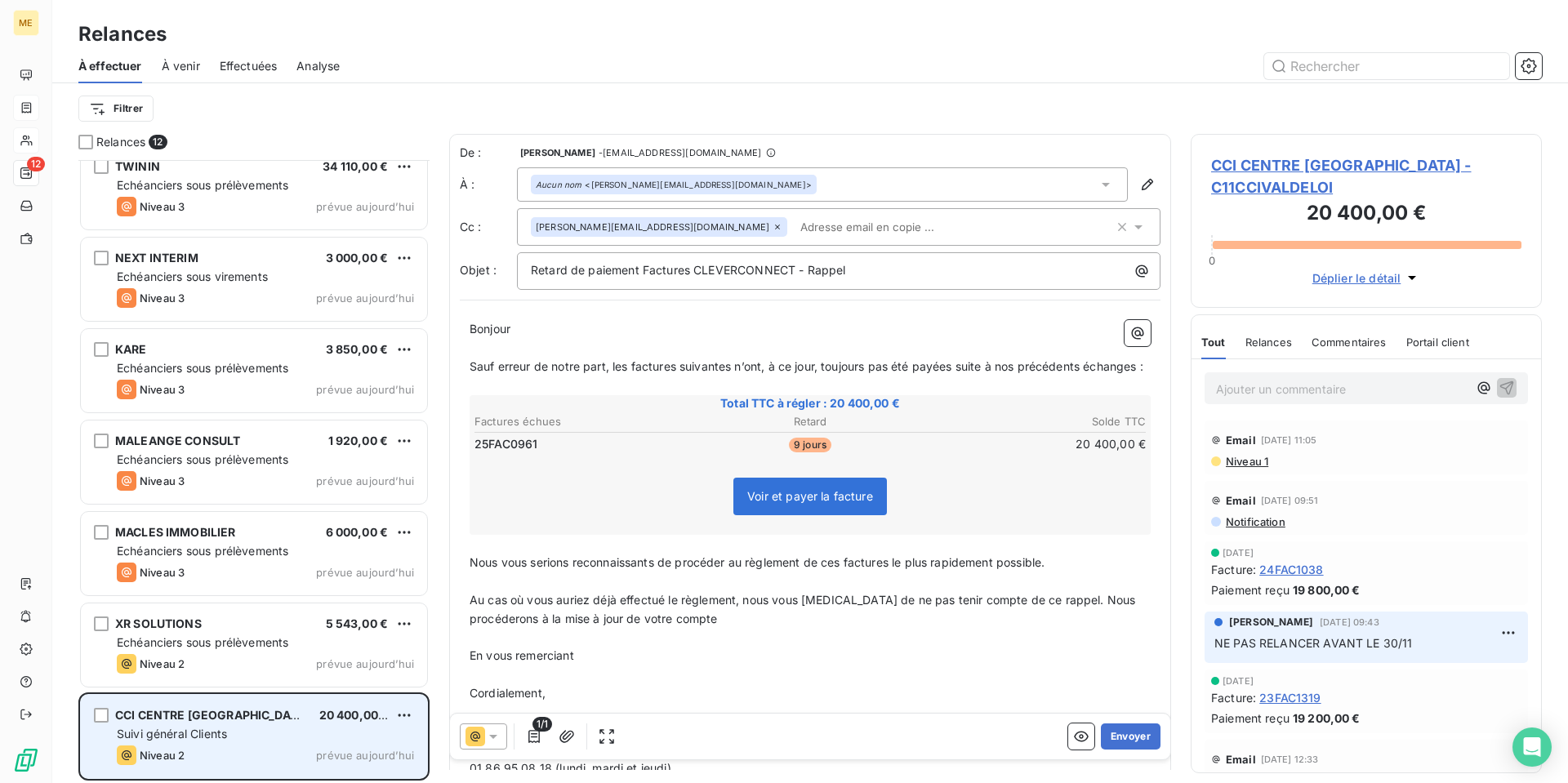
scroll to position [383, 0]
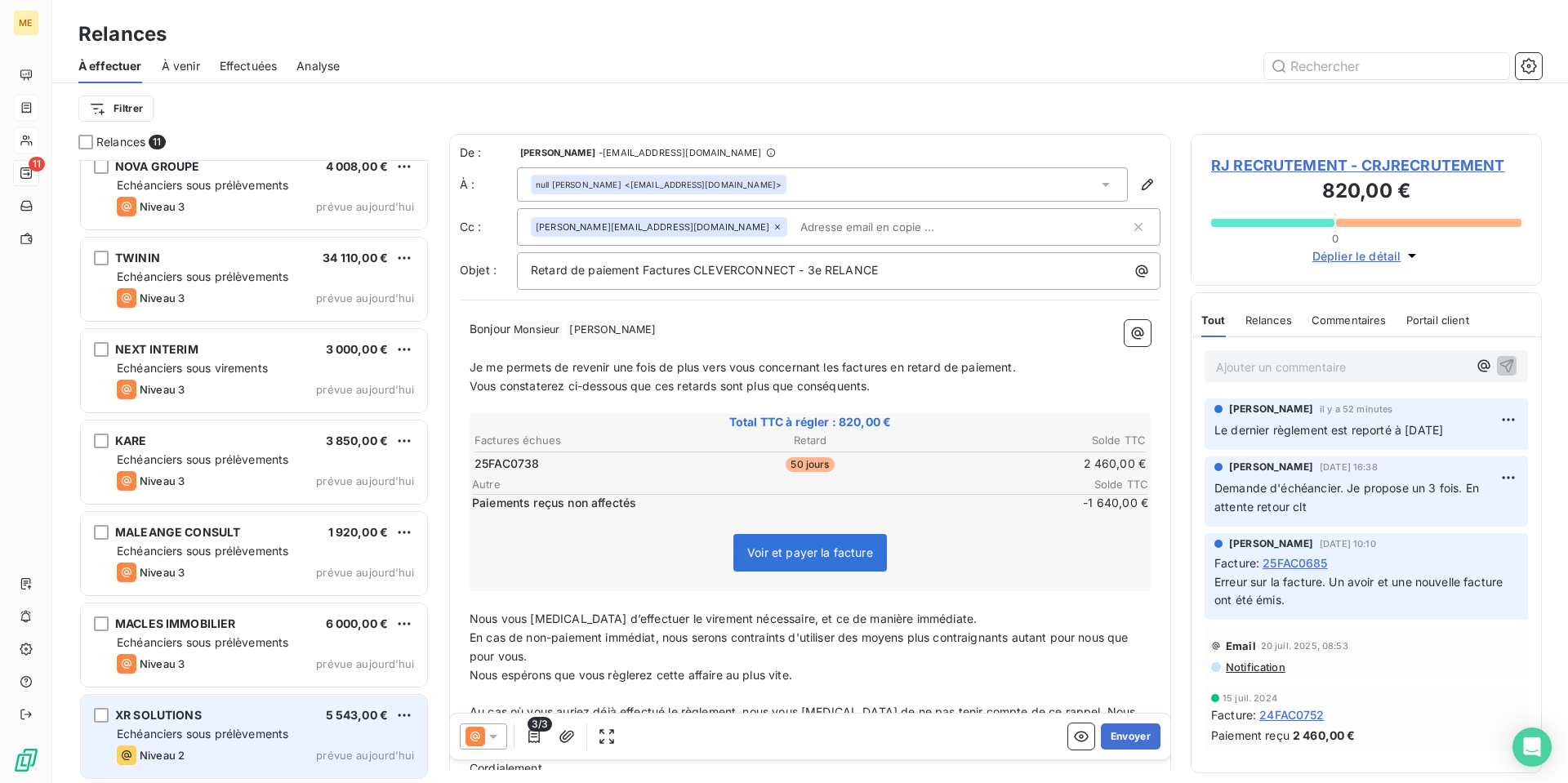
click at [283, 710] on div "XR SOLUTIONS 5 543,00 €" at bounding box center [266, 715] width 298 height 15
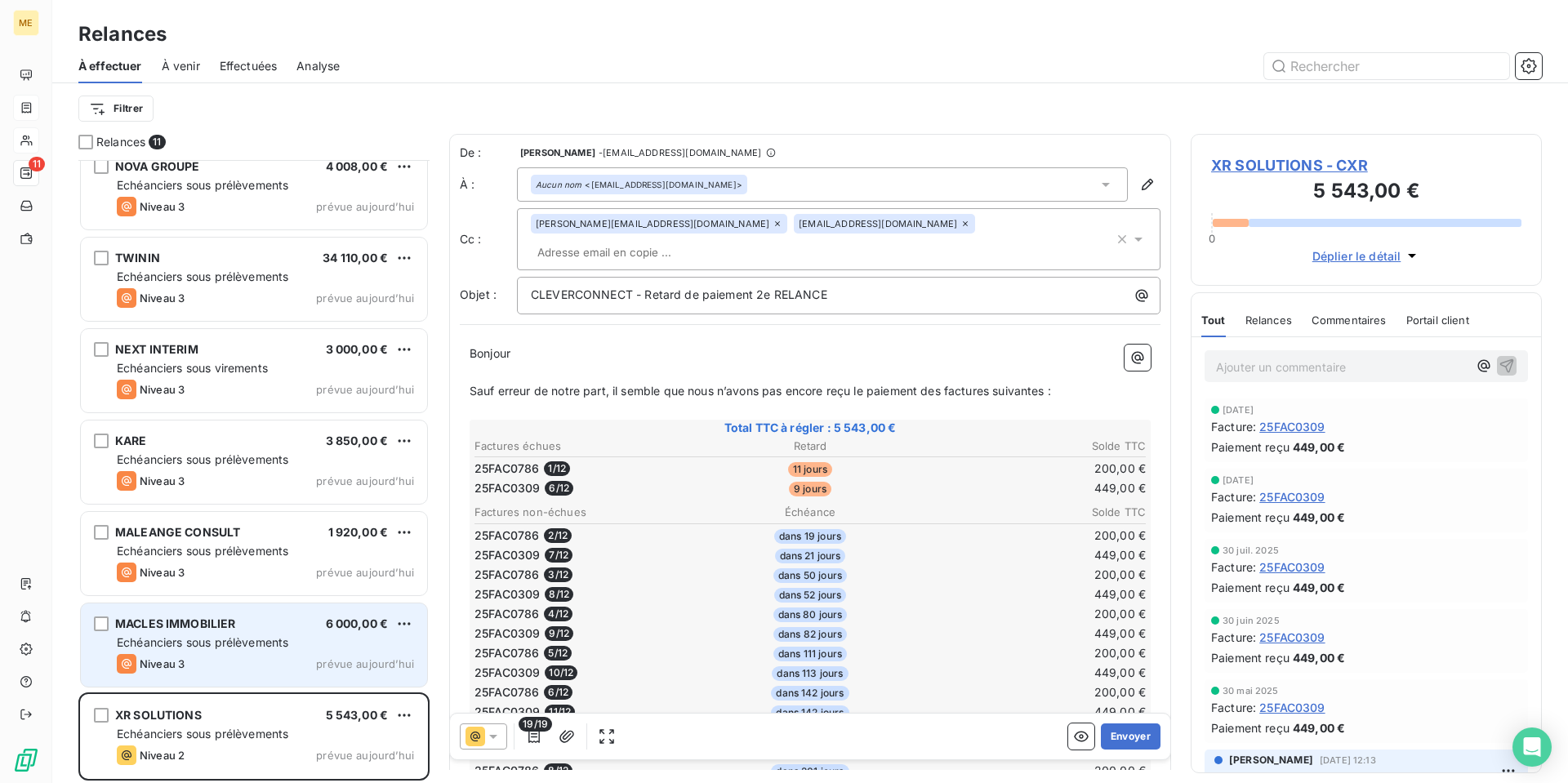
click at [285, 621] on div "MACLES IMMOBILIER 6 000,00 €" at bounding box center [266, 624] width 298 height 15
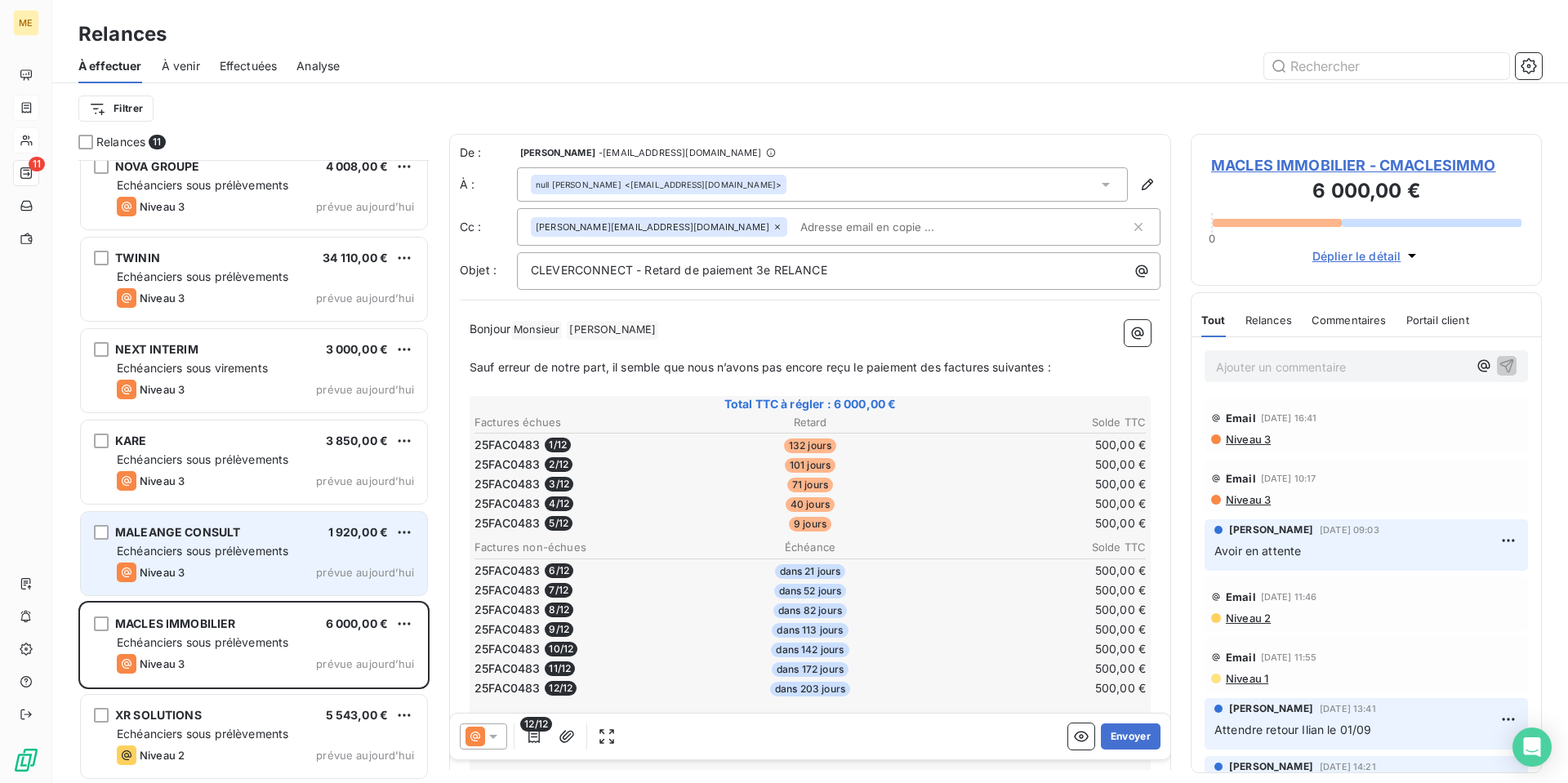
click at [291, 529] on div "MALEANGE CONSULT 1 920,00 €" at bounding box center [266, 532] width 298 height 15
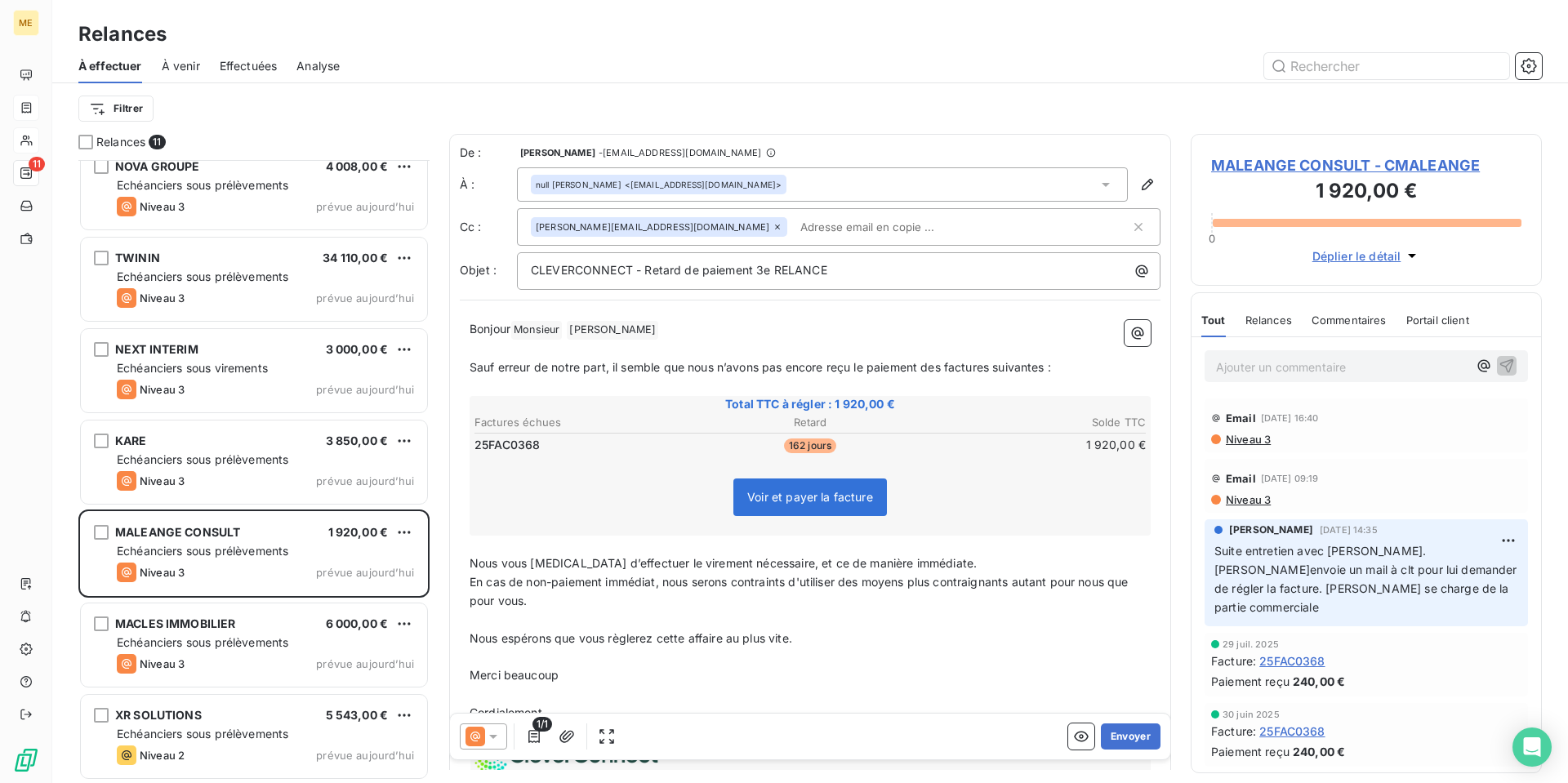
click at [1319, 164] on span "MALEANGE CONSULT - CMALEANGE" at bounding box center [1366, 165] width 310 height 22
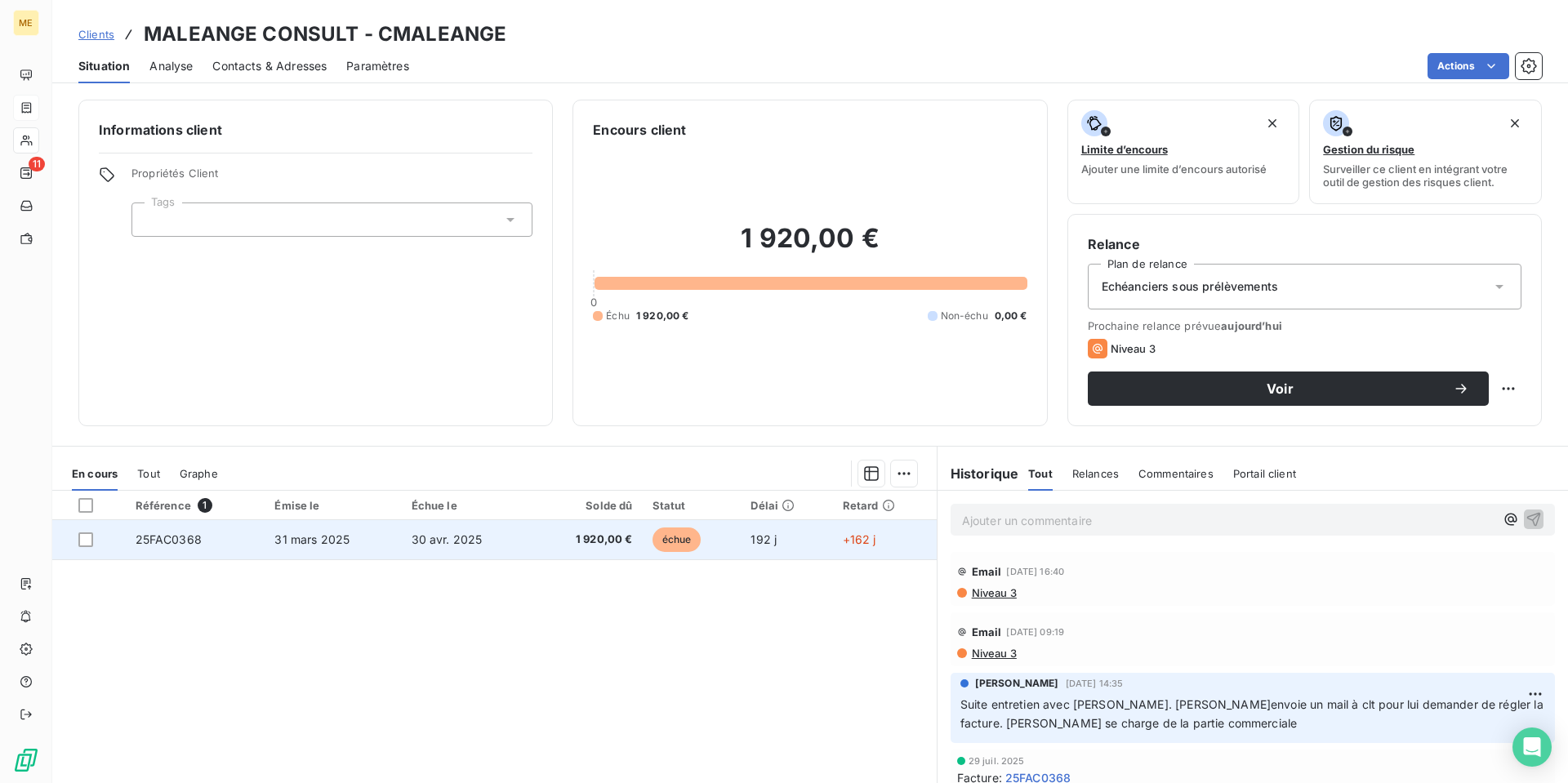
click at [322, 549] on td "31 mars 2025" at bounding box center [333, 539] width 136 height 39
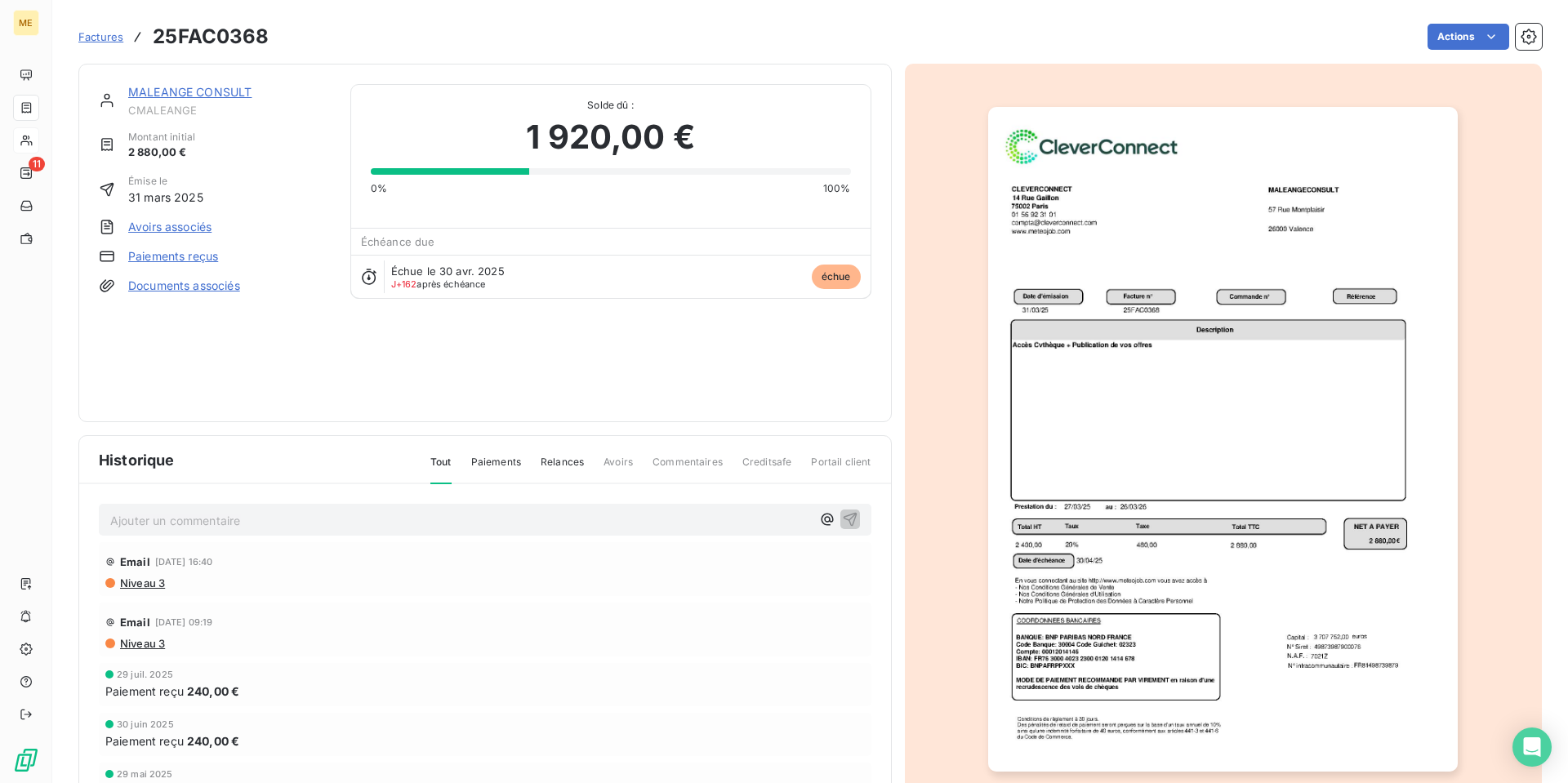
click at [190, 86] on link "MALEANGE CONSULT" at bounding box center [190, 92] width 123 height 14
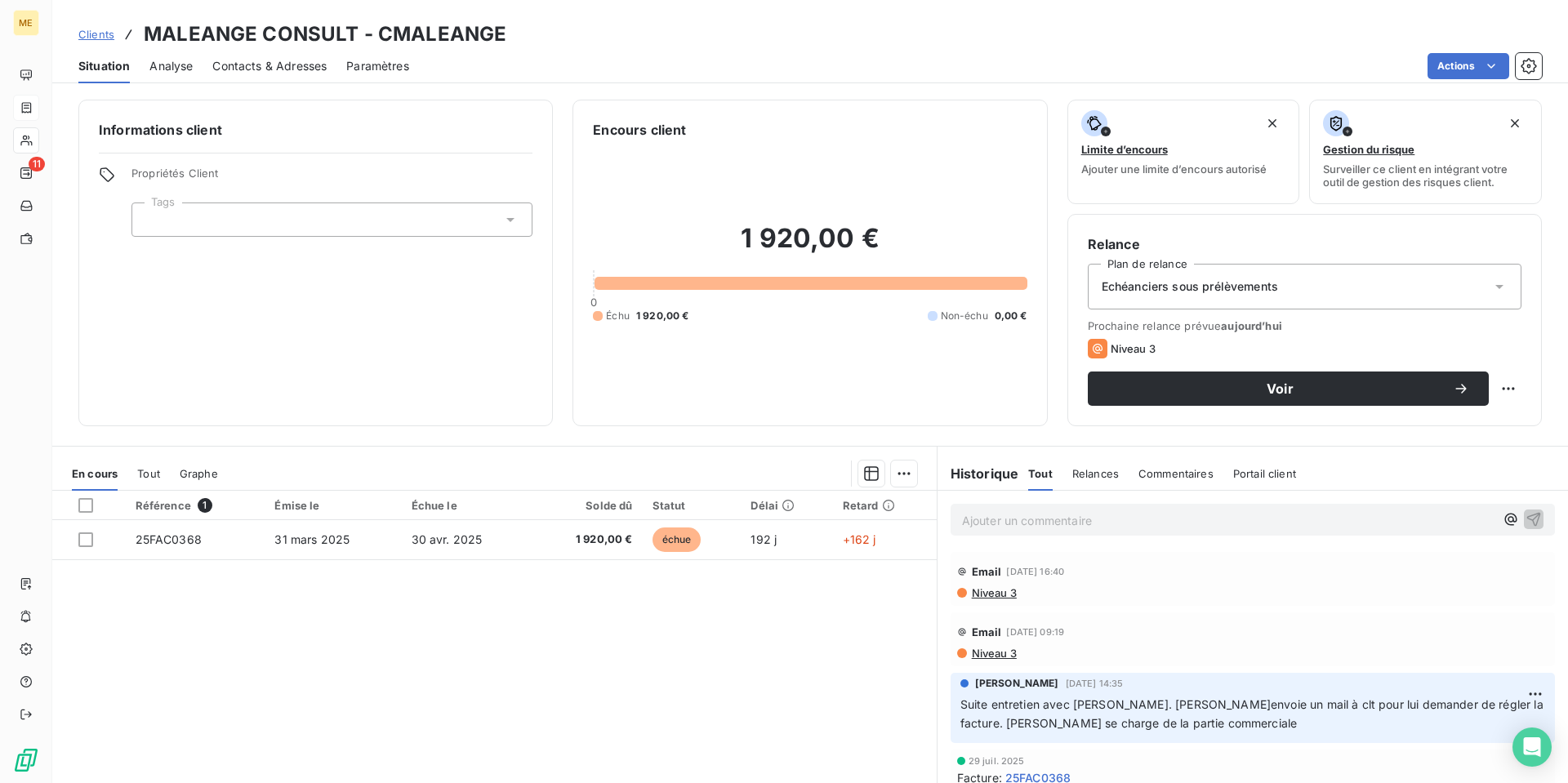
click at [263, 63] on span "Contacts & Adresses" at bounding box center [269, 66] width 114 height 16
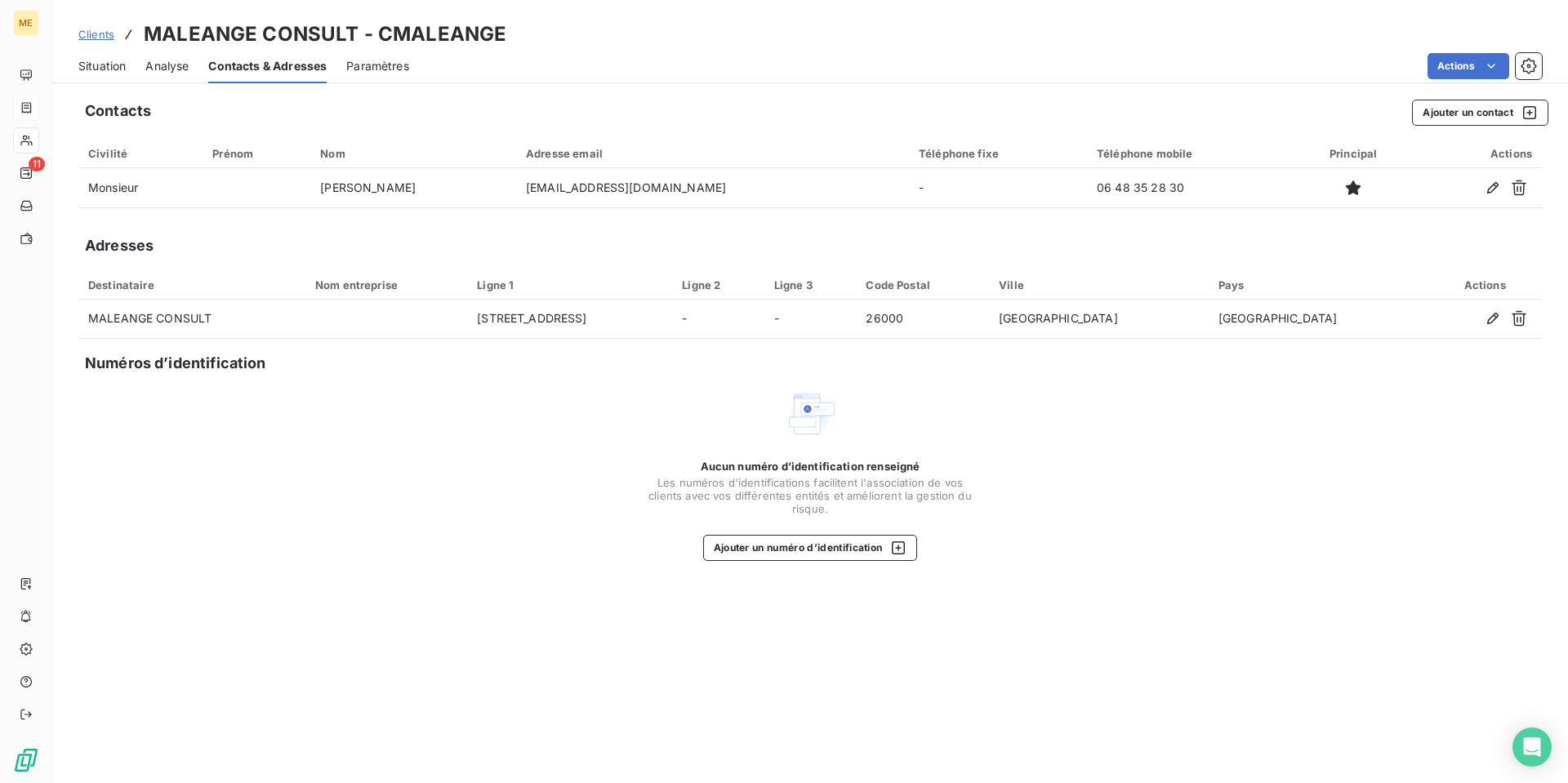
click at [109, 66] on span "Situation" at bounding box center [101, 66] width 47 height 16
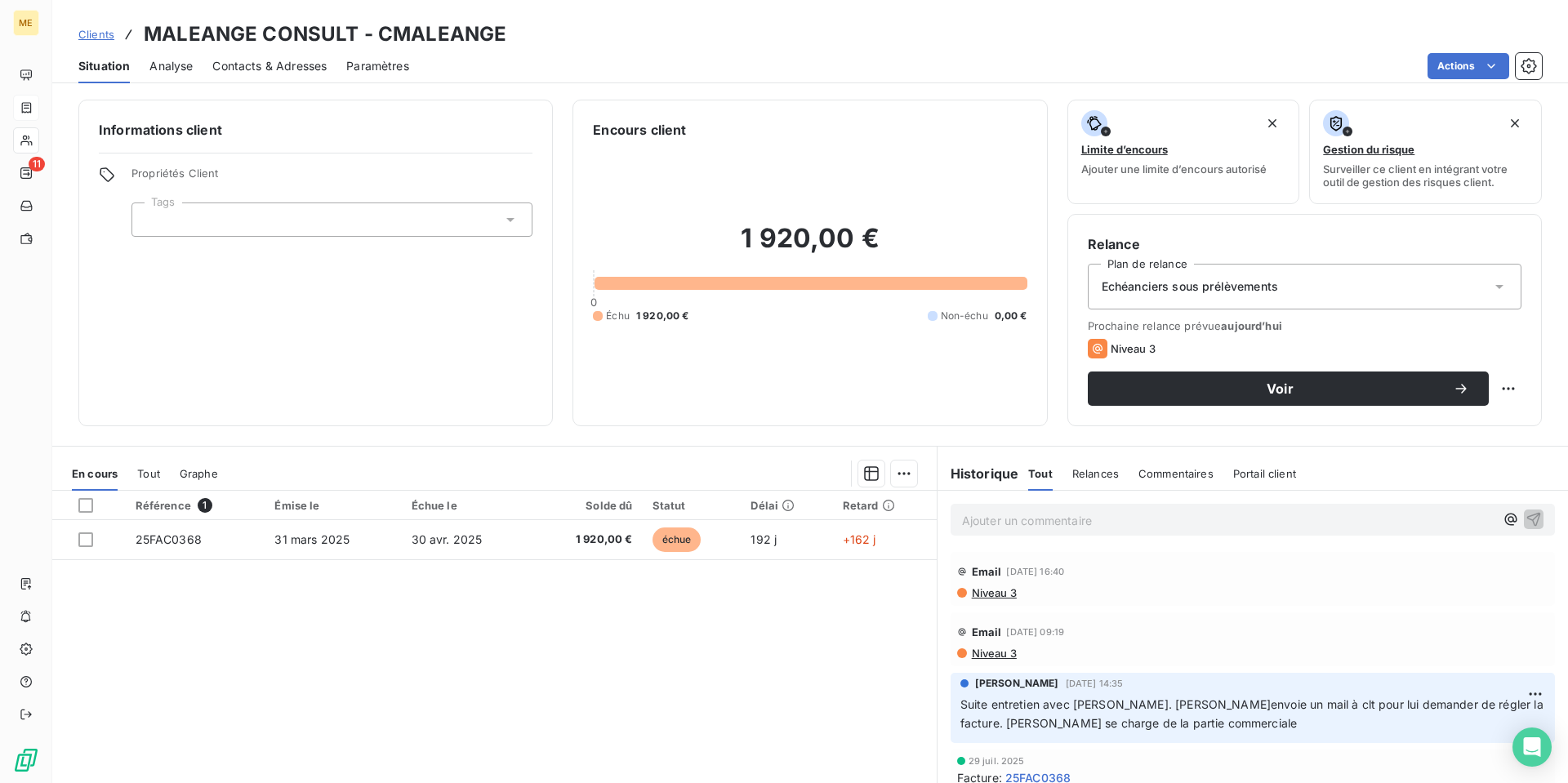
click at [1032, 523] on p "Ajouter un commentaire ﻿" at bounding box center [1228, 520] width 532 height 20
click at [1491, 283] on icon at bounding box center [1499, 286] width 16 height 16
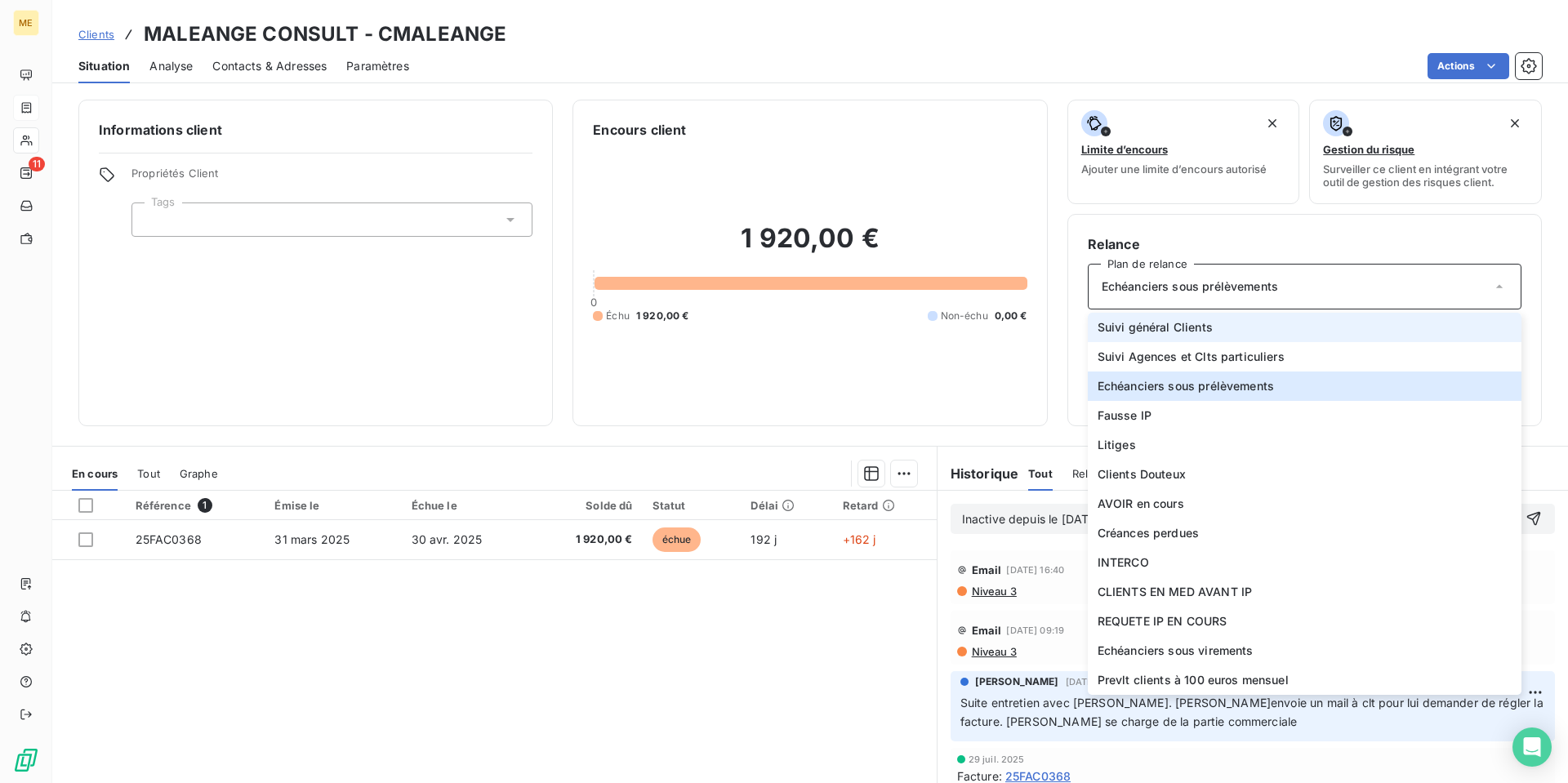
click at [1330, 323] on li "Suivi général Clients" at bounding box center [1304, 327] width 433 height 29
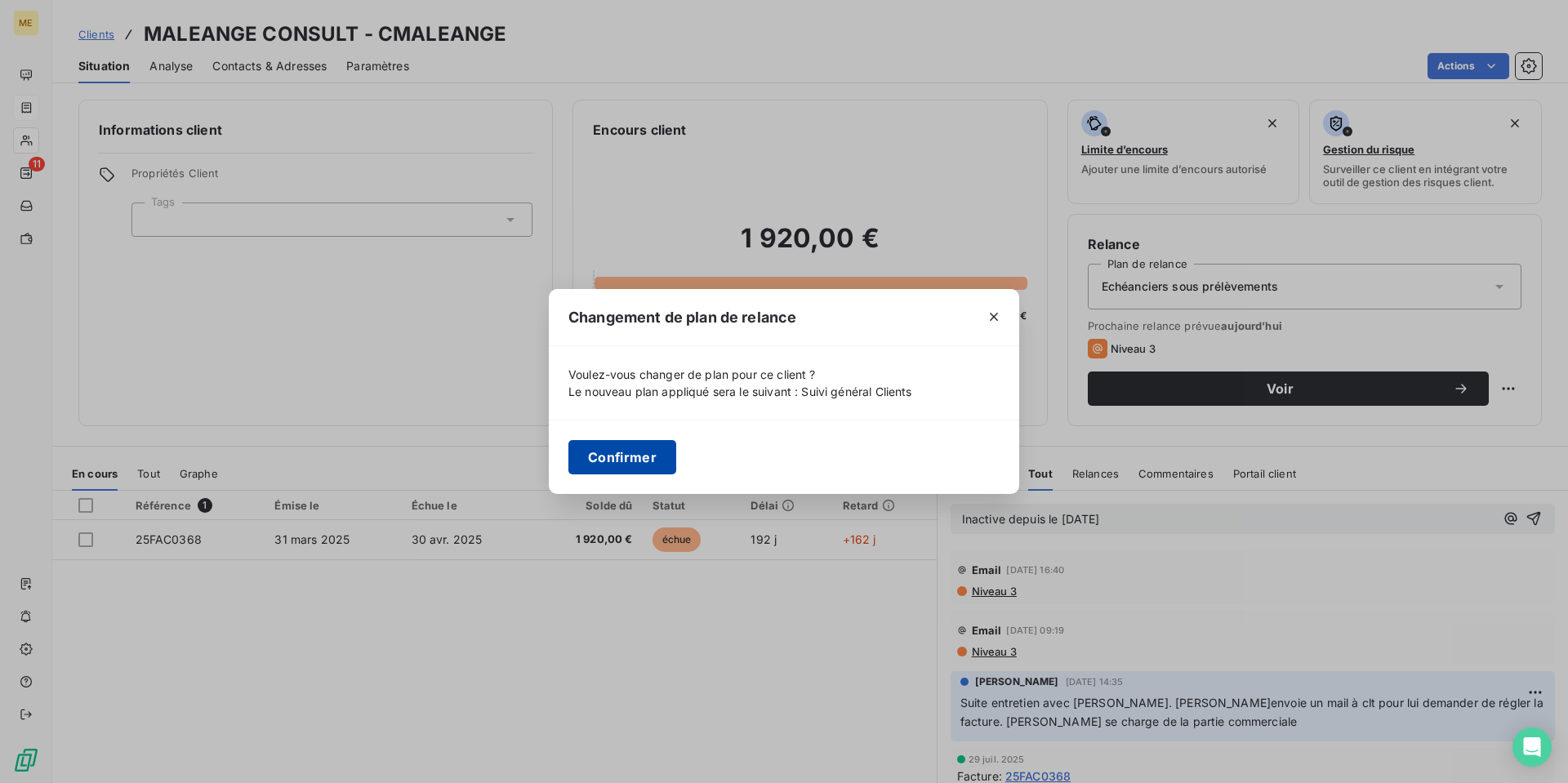
click at [648, 460] on button "Confirmer" at bounding box center [623, 457] width 108 height 35
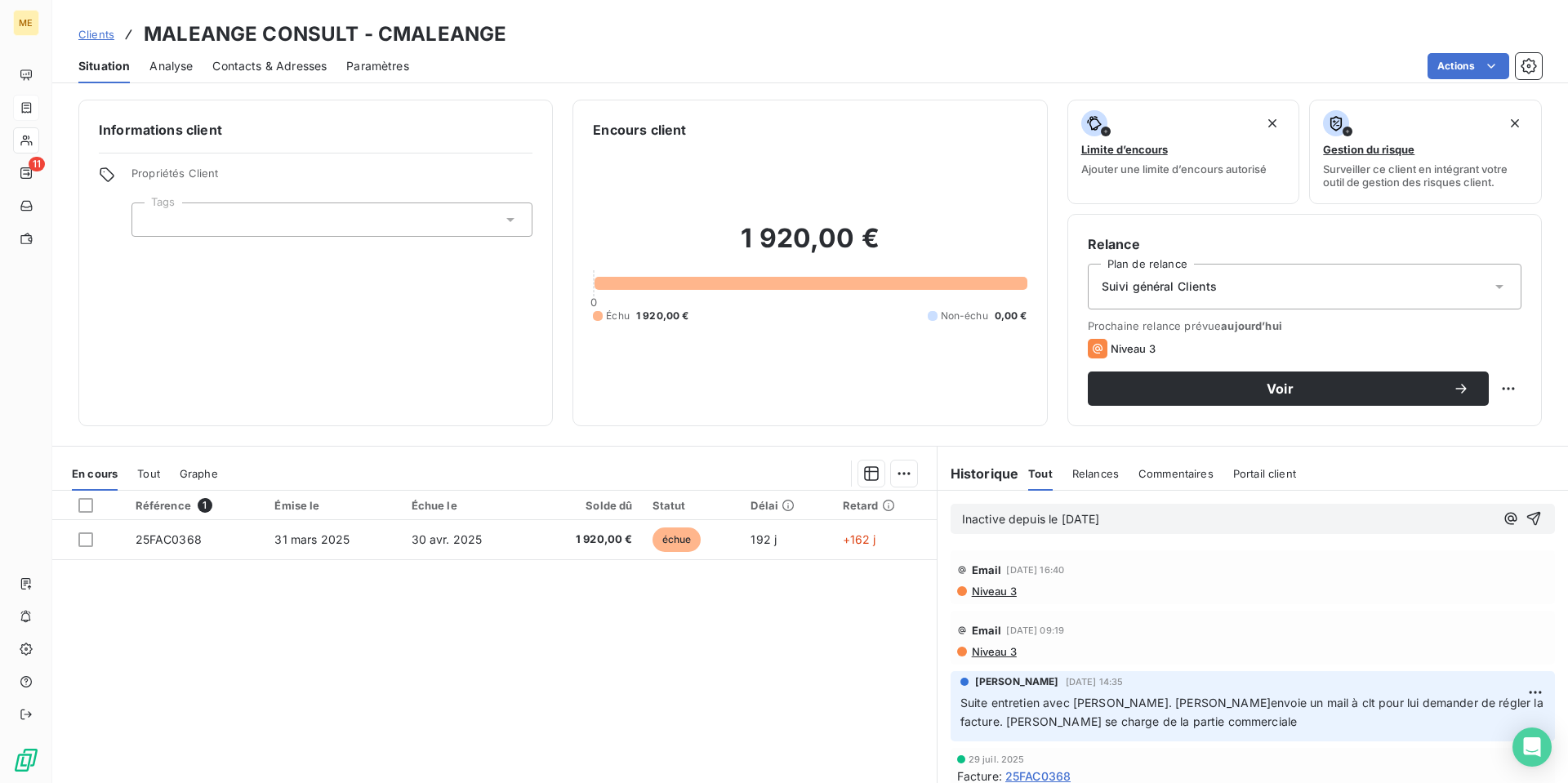
drag, startPoint x: 1511, startPoint y: 523, endPoint x: 1488, endPoint y: 540, distance: 28.6
click at [1525, 523] on icon "button" at bounding box center [1533, 518] width 16 height 16
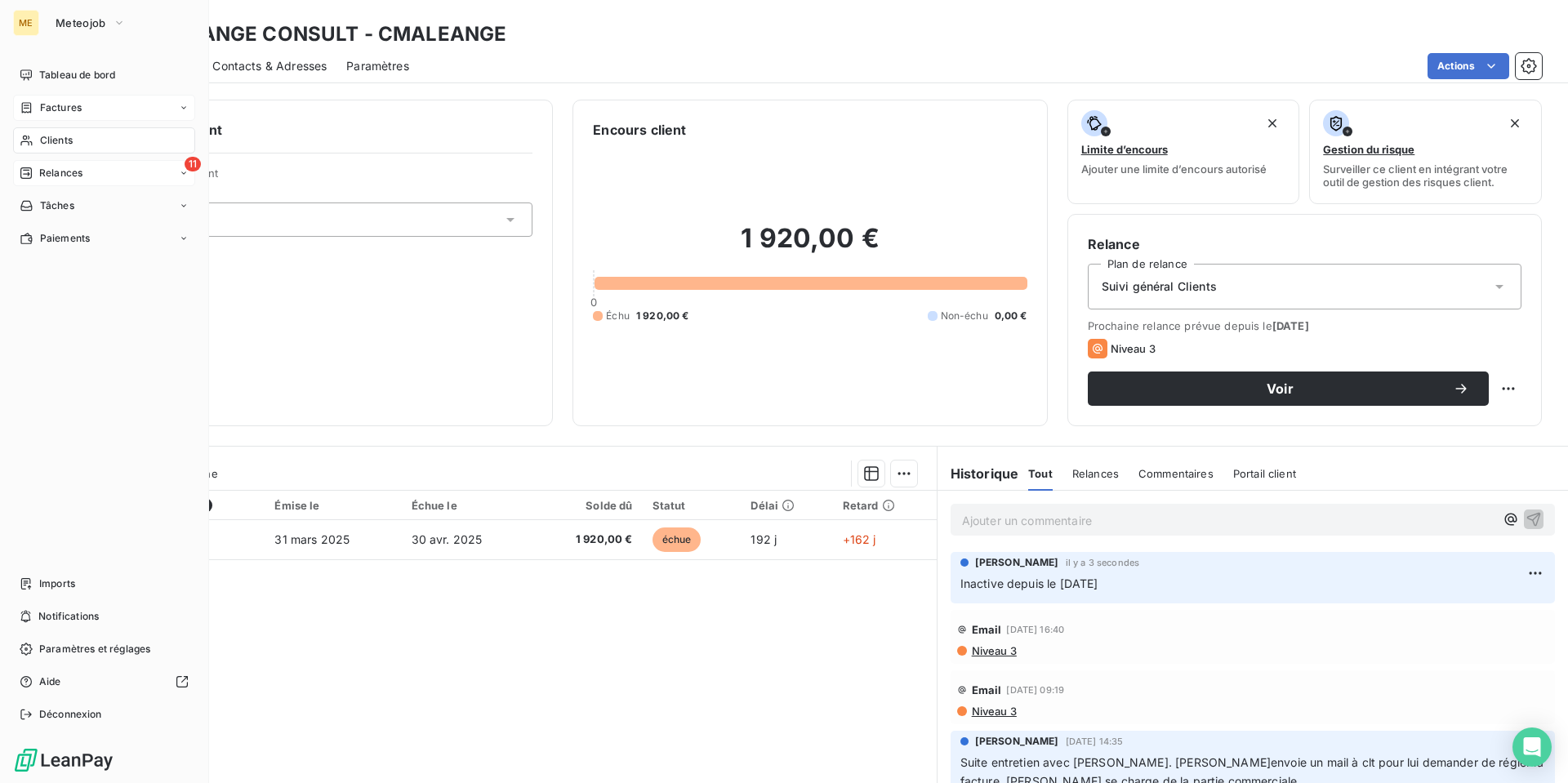
click at [74, 172] on span "Relances" at bounding box center [60, 173] width 43 height 15
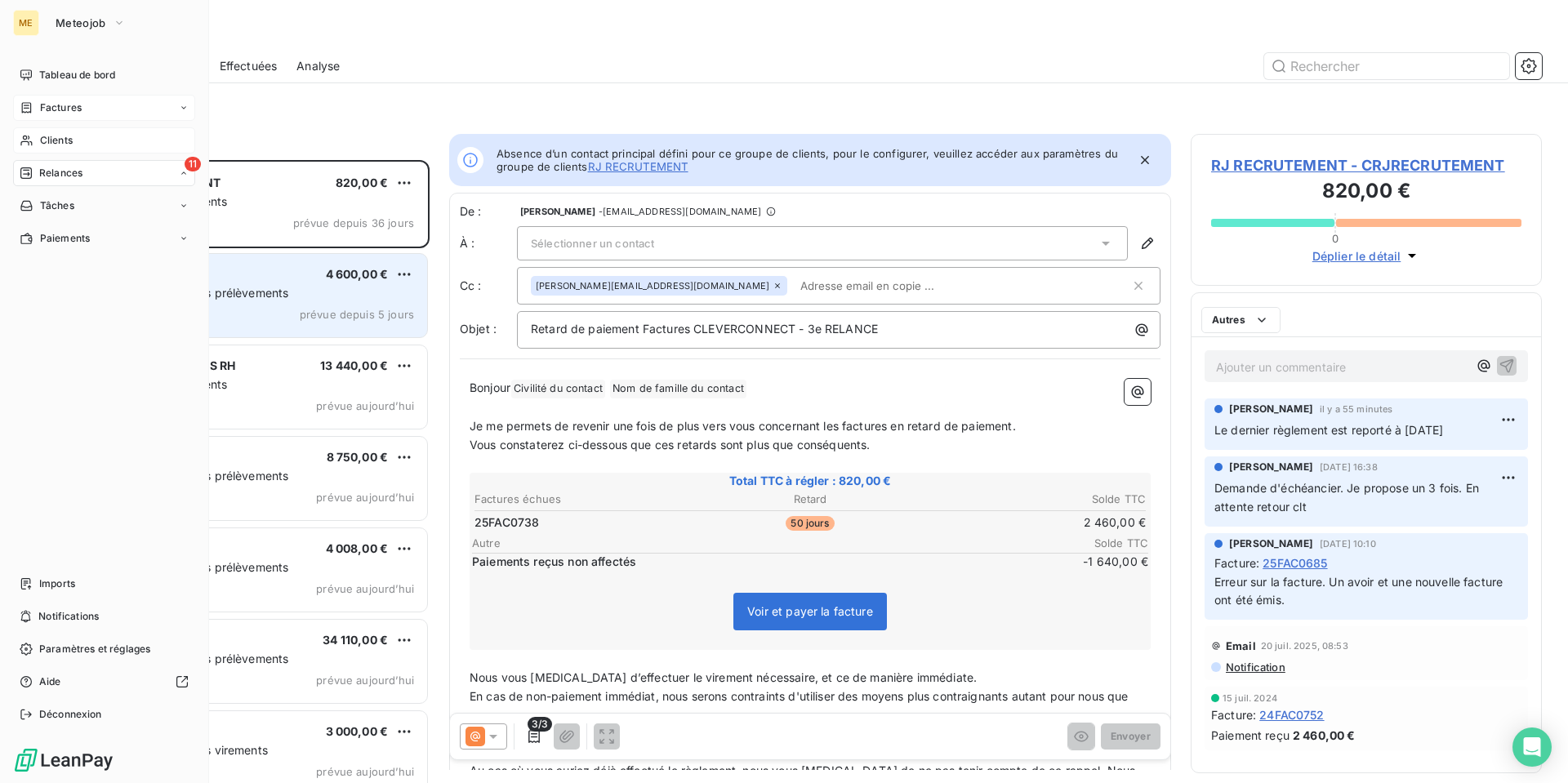
scroll to position [610, 339]
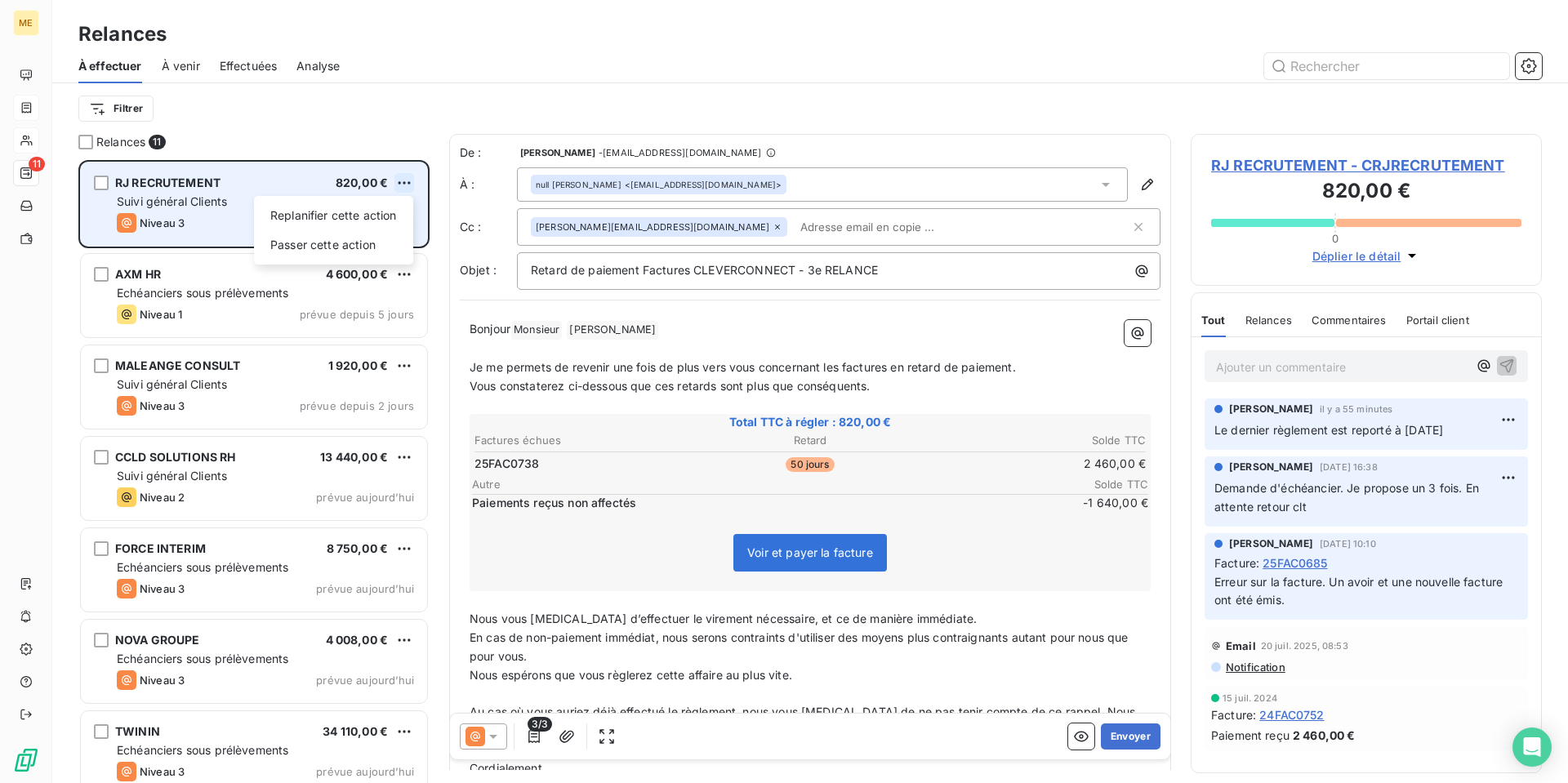
click at [403, 186] on html "ME 11 Relances À effectuer À venir Effectuées Analyse Filtrer Relances 11 RJ RE…" at bounding box center [784, 392] width 1568 height 783
click at [393, 211] on div "Replanifier cette action" at bounding box center [333, 215] width 146 height 26
select select "9"
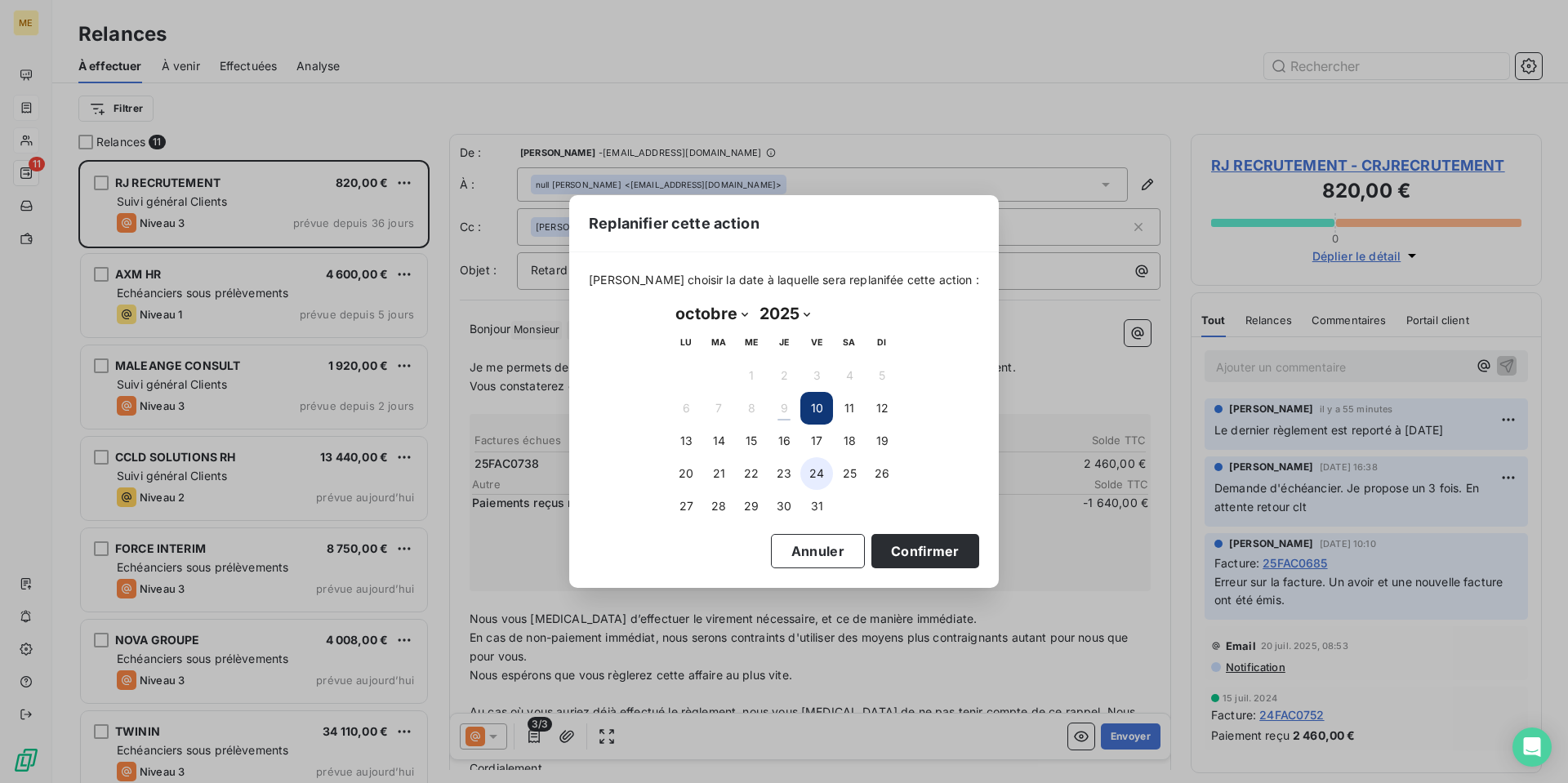
click at [803, 470] on button "24" at bounding box center [816, 473] width 33 height 33
click at [900, 553] on button "Confirmer" at bounding box center [925, 551] width 108 height 35
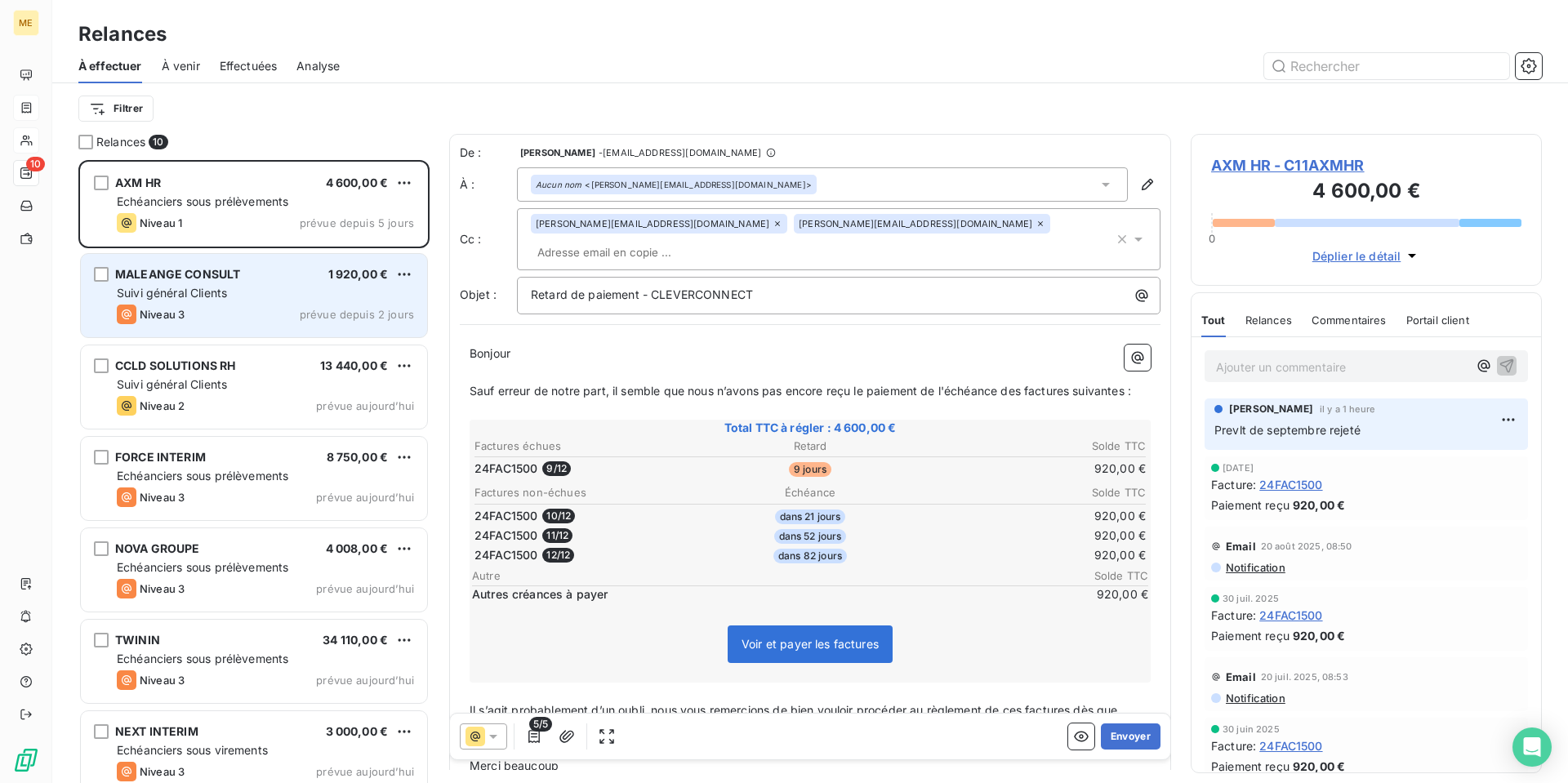
click at [292, 306] on div "Niveau 3 prévue depuis 2 jours" at bounding box center [266, 314] width 298 height 19
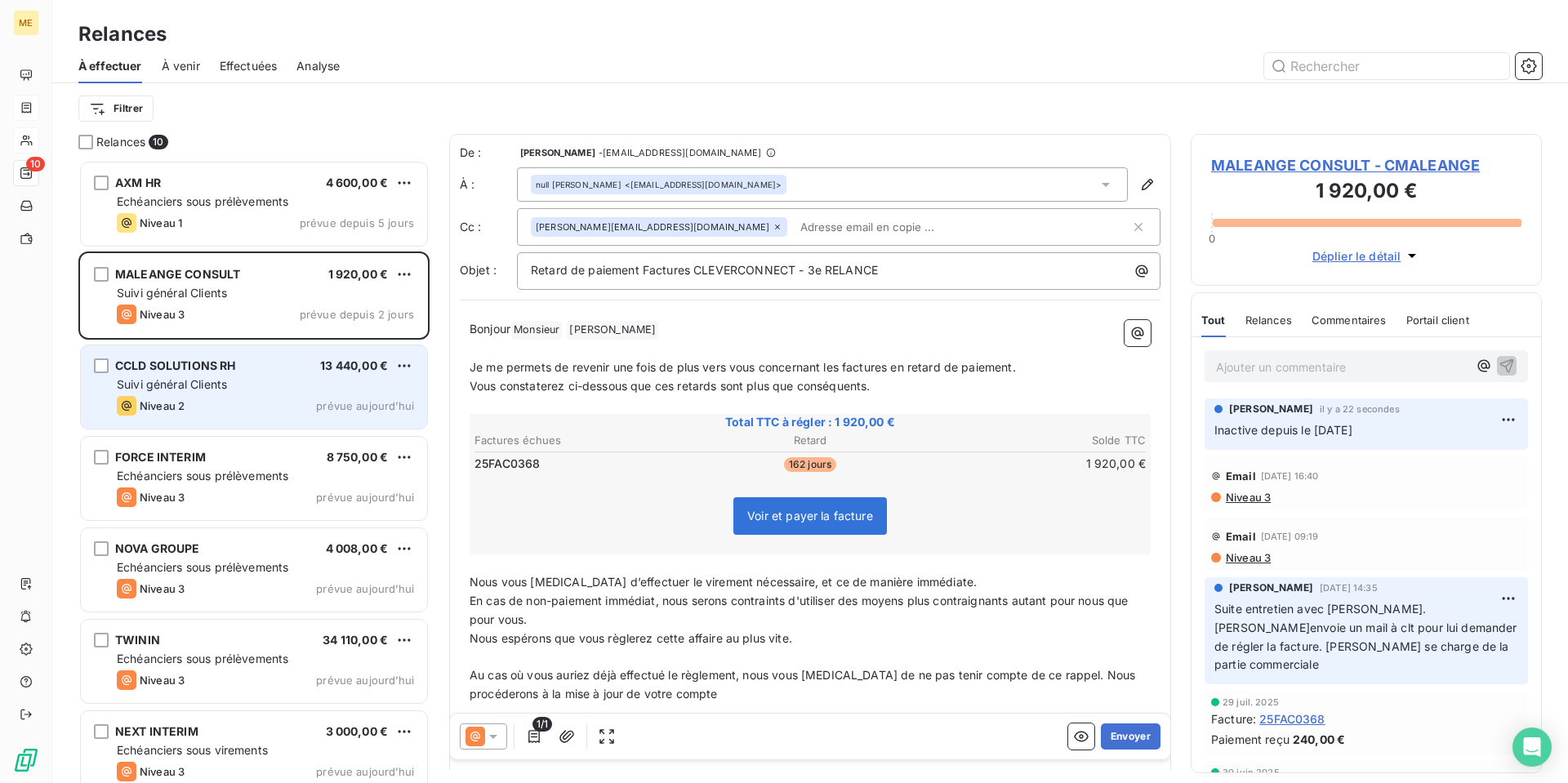
click at [287, 389] on div "Suivi général Clients" at bounding box center [266, 384] width 298 height 16
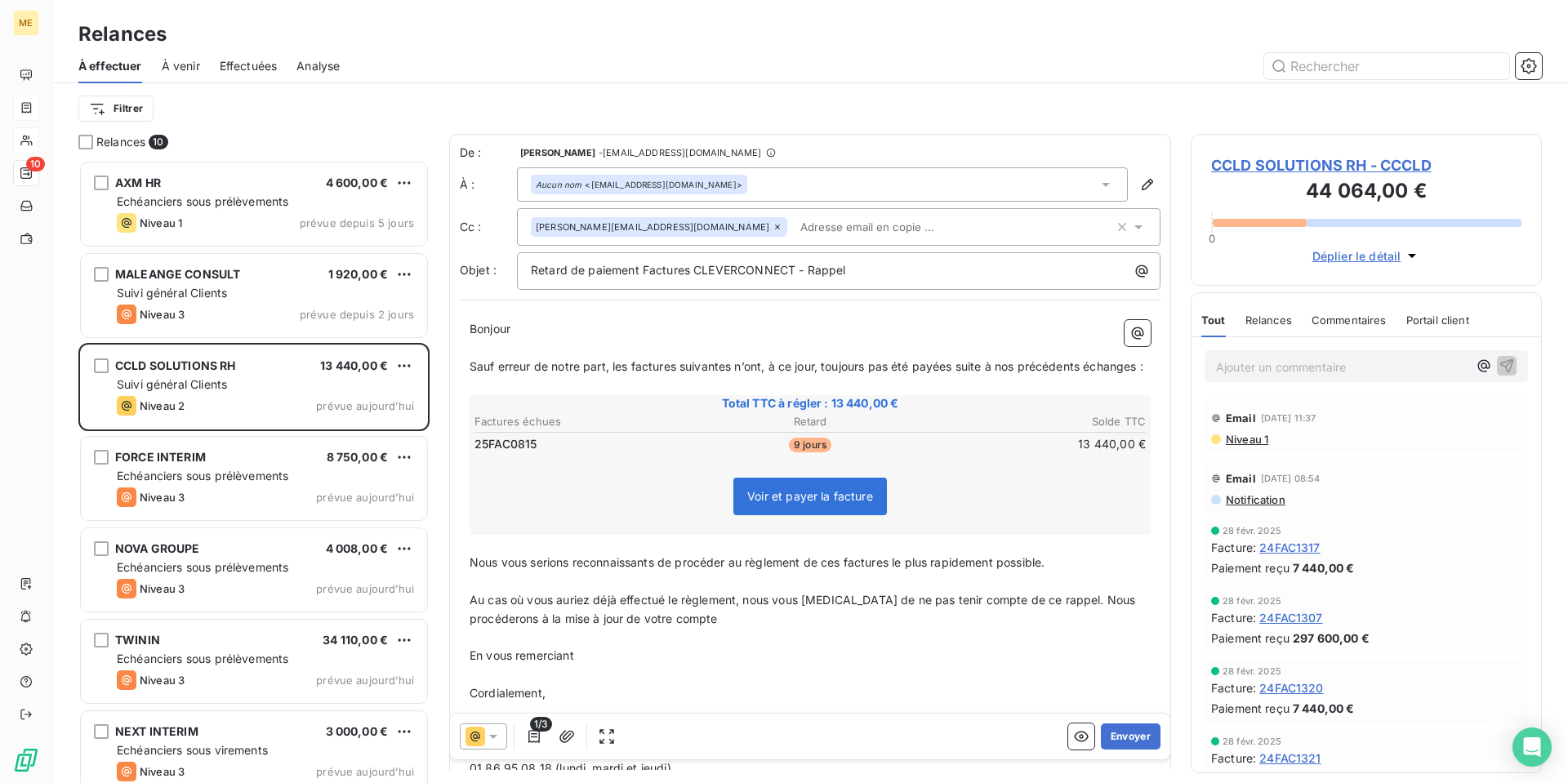
click at [1264, 502] on span "Notification" at bounding box center [1254, 500] width 61 height 13
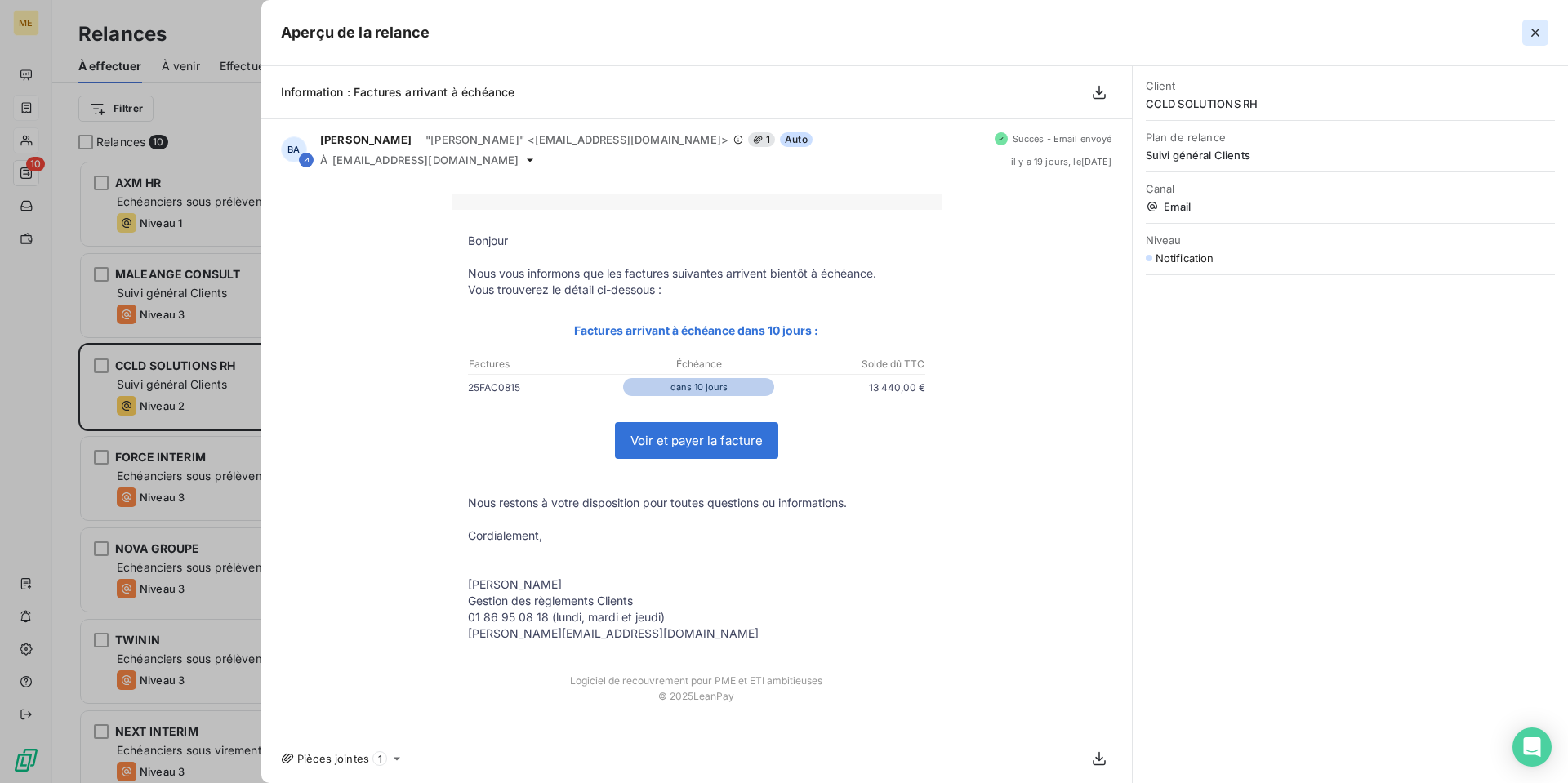
click at [1538, 32] on icon "button" at bounding box center [1535, 33] width 16 height 16
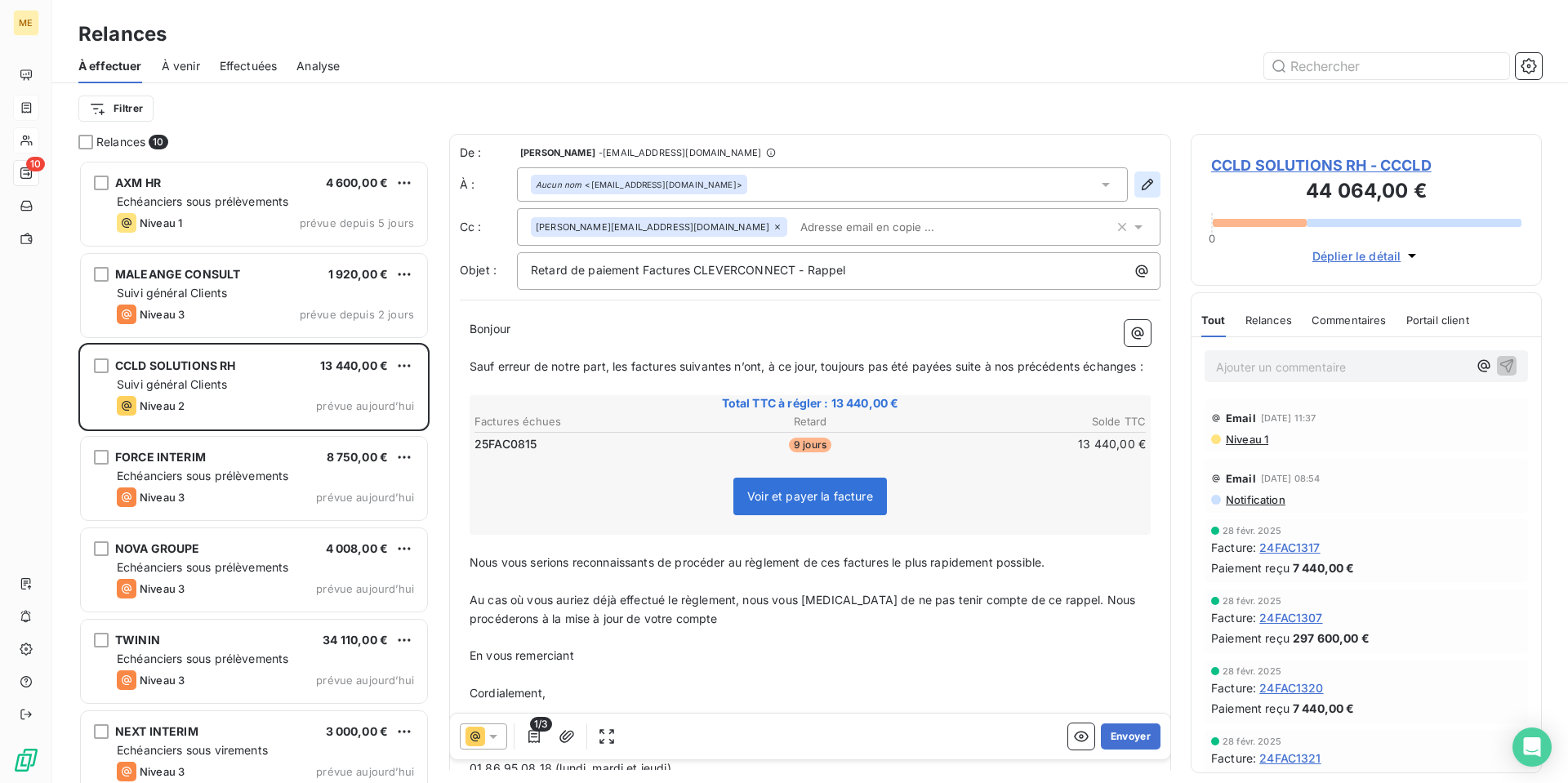
click at [1142, 183] on icon "button" at bounding box center [1147, 184] width 16 height 16
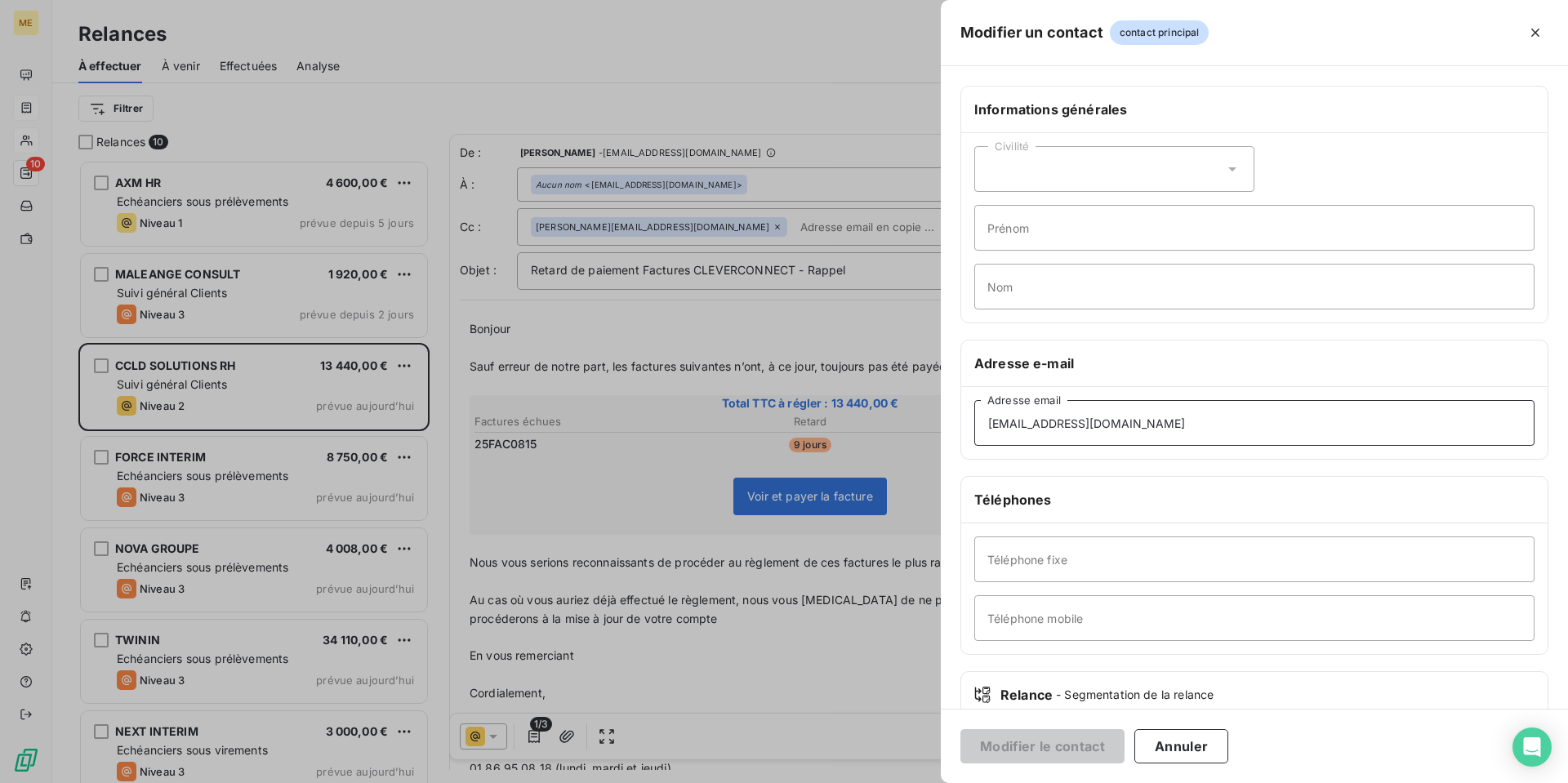
drag, startPoint x: 1184, startPoint y: 424, endPoint x: 641, endPoint y: 423, distance: 543.0
click at [641, 743] on div "Modifier un contact contact principal Informations générales Civilité Prénom No…" at bounding box center [784, 783] width 1568 height 0
paste input "ccld.facturation@actualgroup"
type input "[EMAIL_ADDRESS][DOMAIN_NAME]"
click at [1056, 743] on button "Modifier le contact" at bounding box center [1042, 746] width 164 height 35
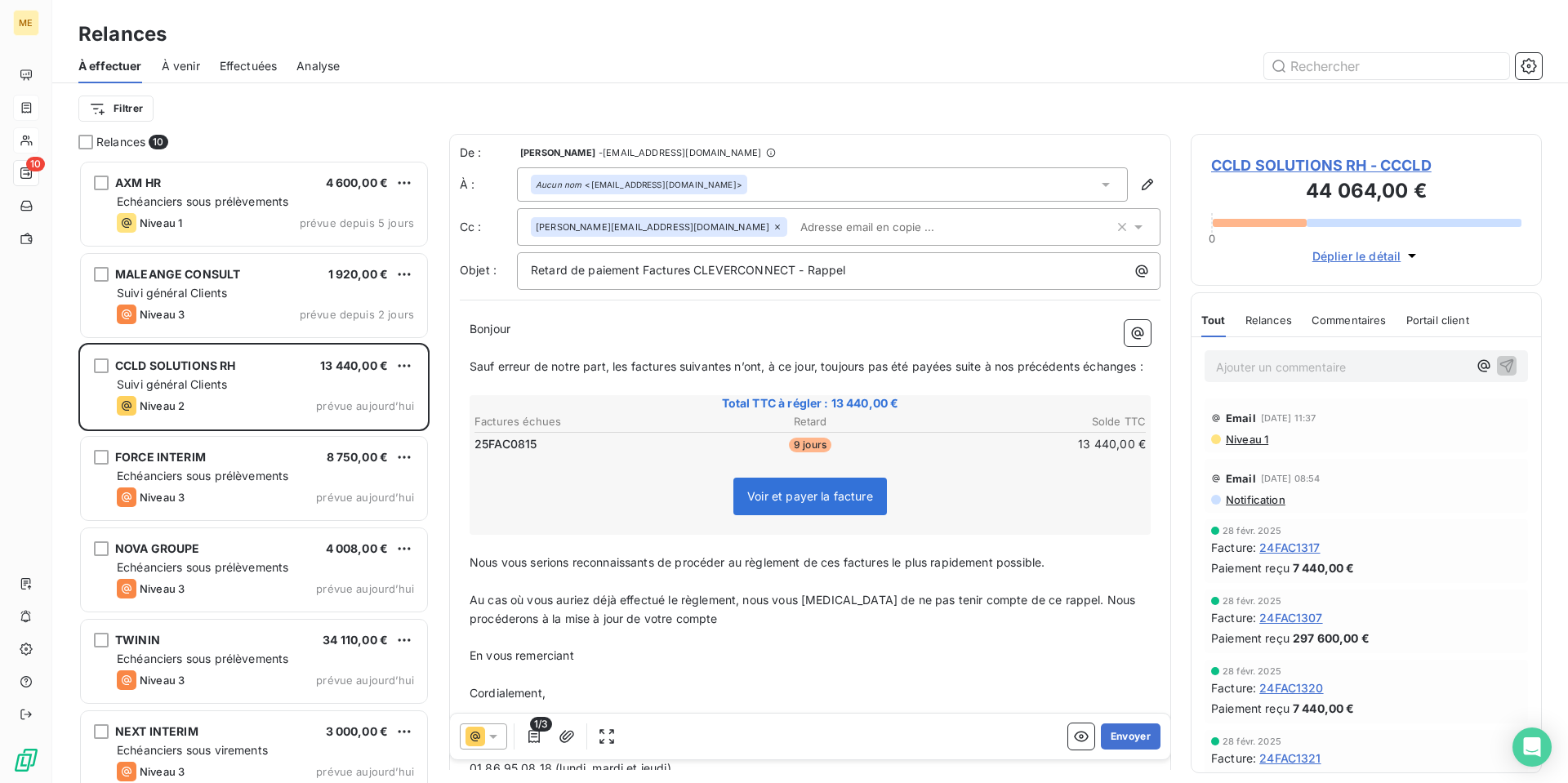
click at [494, 737] on icon at bounding box center [493, 737] width 8 height 4
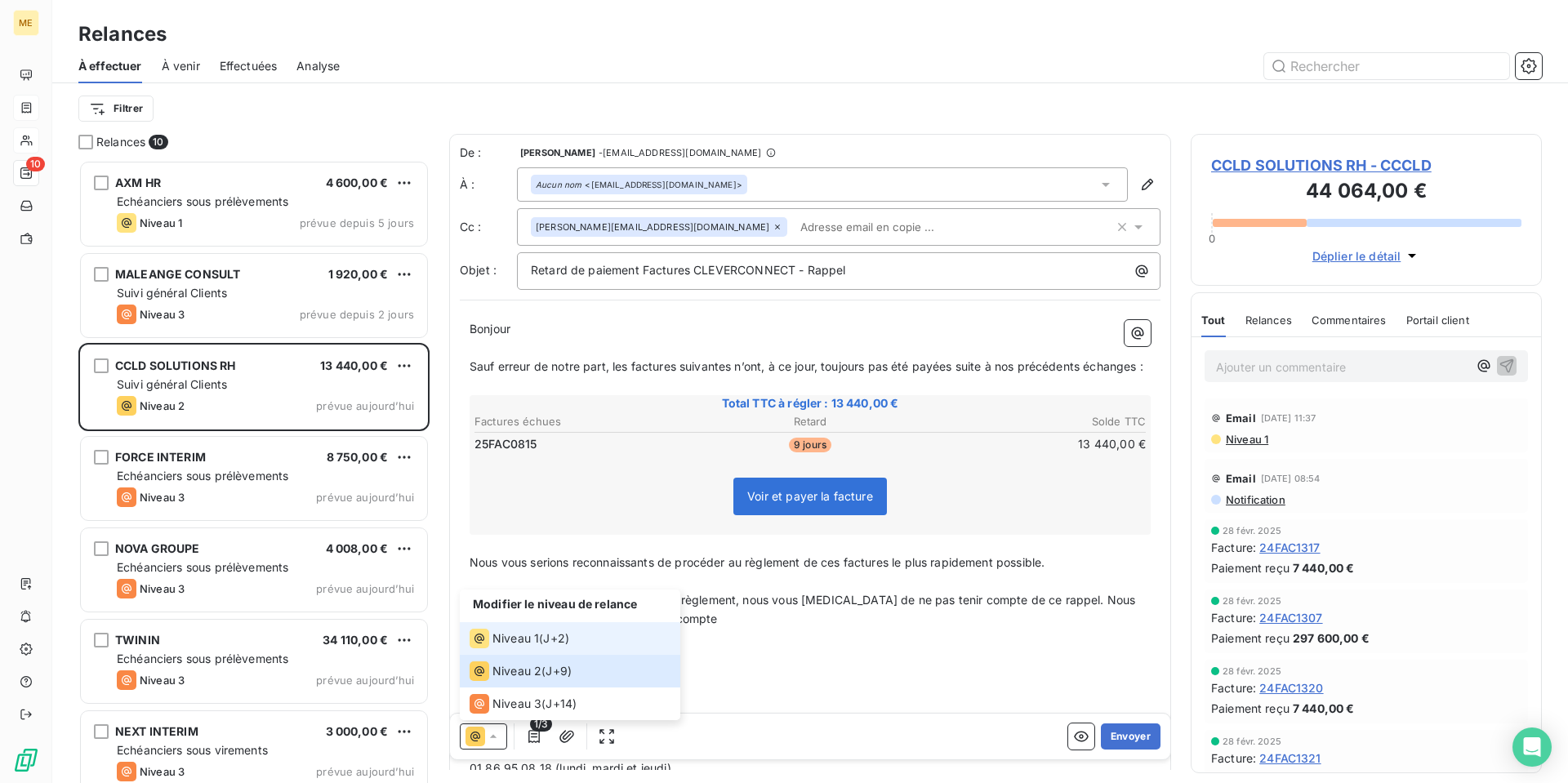
click at [545, 641] on div "Niveau 1 ( J+2 )" at bounding box center [519, 639] width 99 height 19
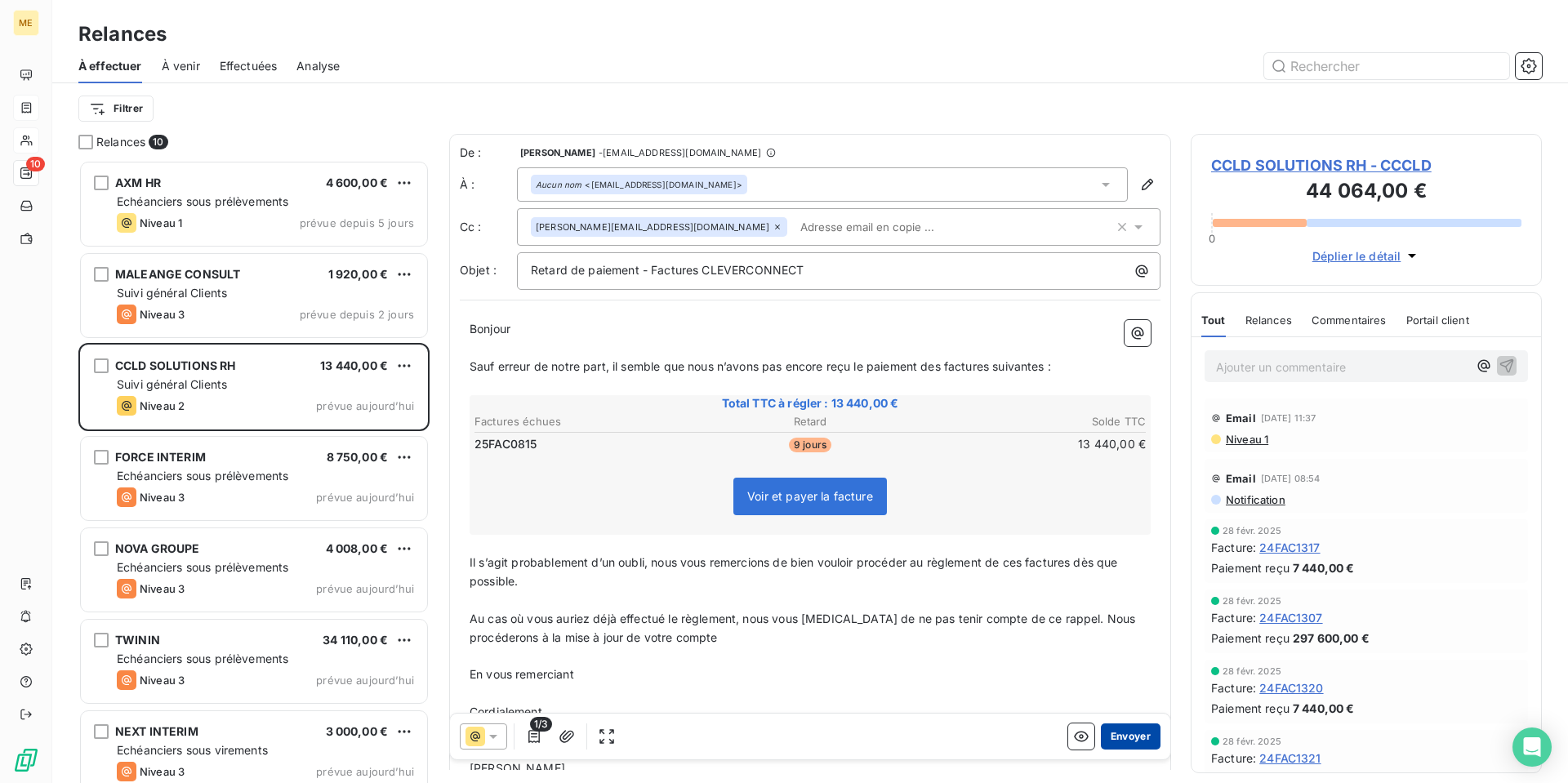
click at [1122, 742] on button "Envoyer" at bounding box center [1129, 736] width 59 height 26
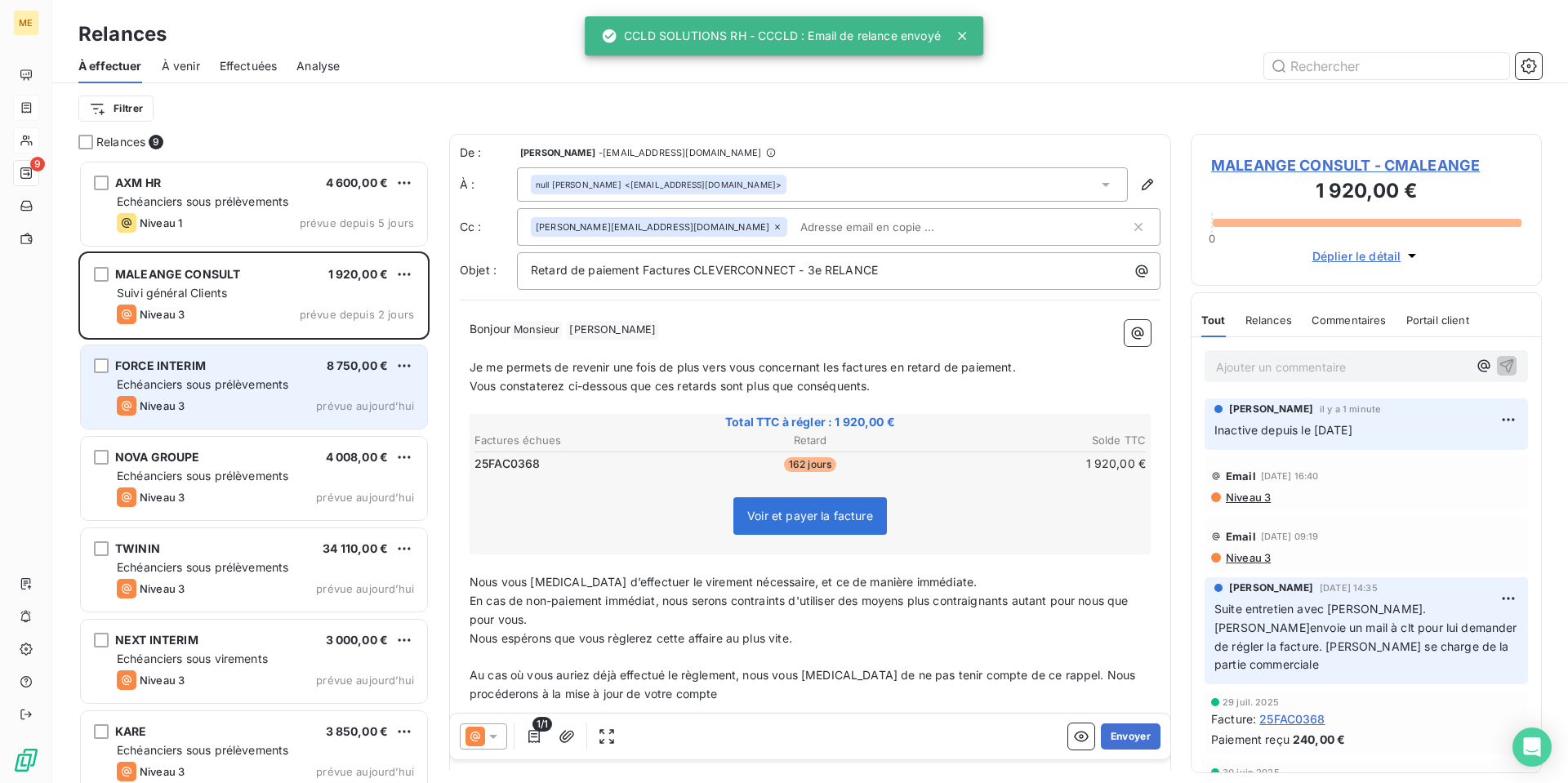
click at [271, 368] on div "FORCE INTERIM 8 750,00 €" at bounding box center [266, 366] width 298 height 15
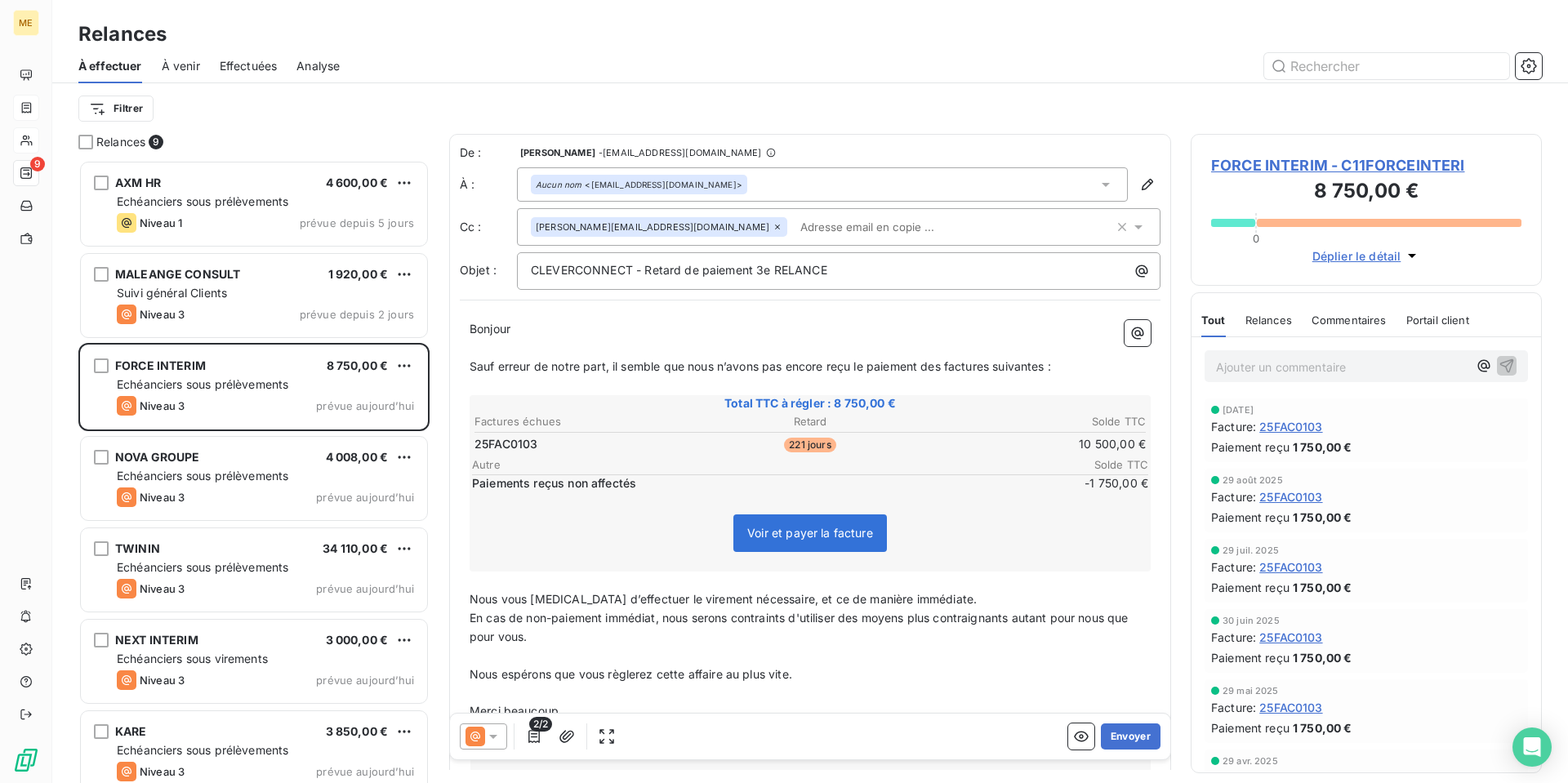
click at [1340, 167] on span "FORCE INTERIM - C11FORCEINTERI" at bounding box center [1366, 165] width 310 height 22
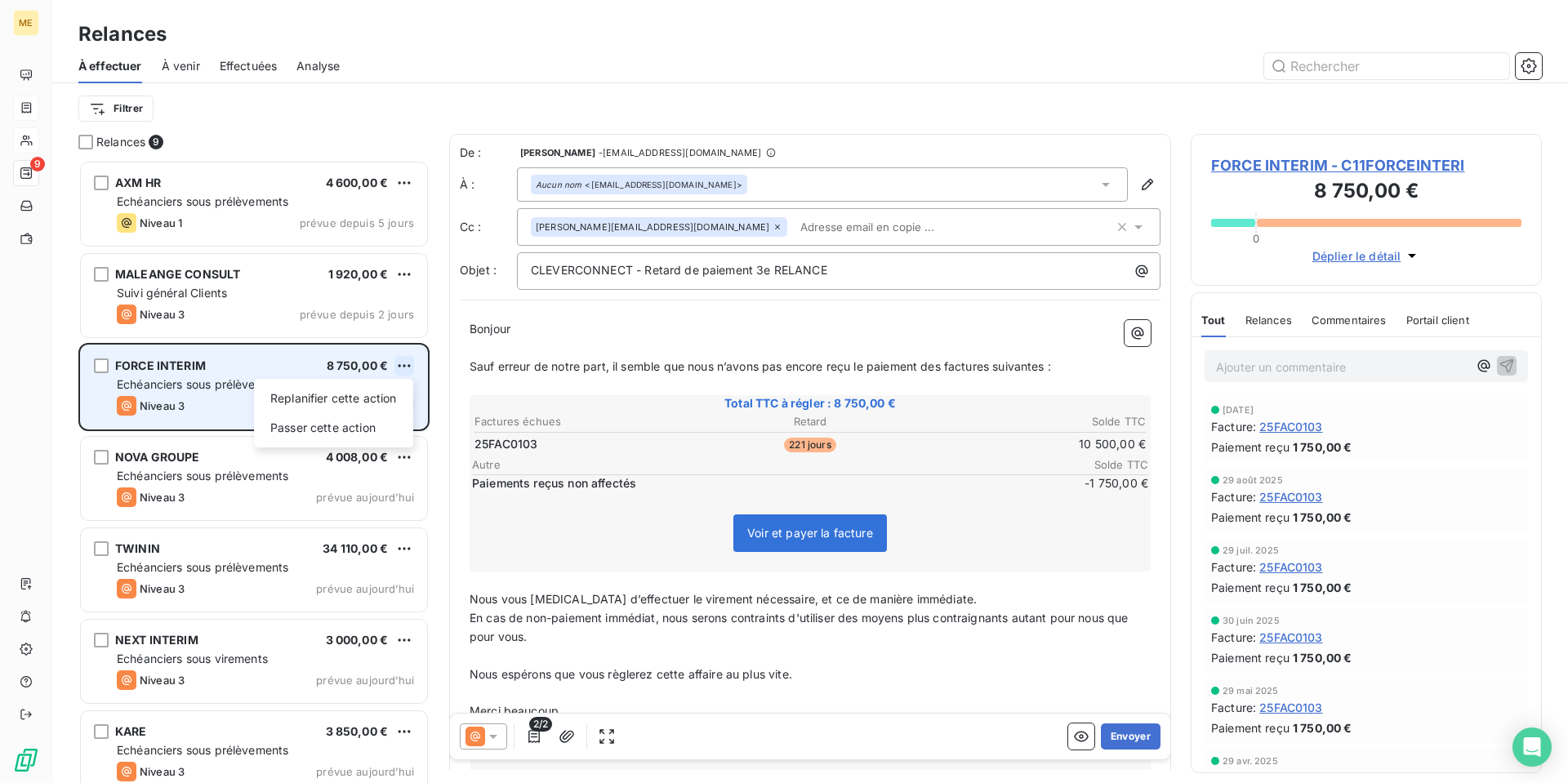
click at [404, 368] on html "ME 9 Relances À effectuer À venir Effectuées Analyse Filtrer Relances 9 AXM HR …" at bounding box center [784, 392] width 1568 height 783
click at [387, 401] on div "Replanifier cette action" at bounding box center [333, 398] width 146 height 26
select select "9"
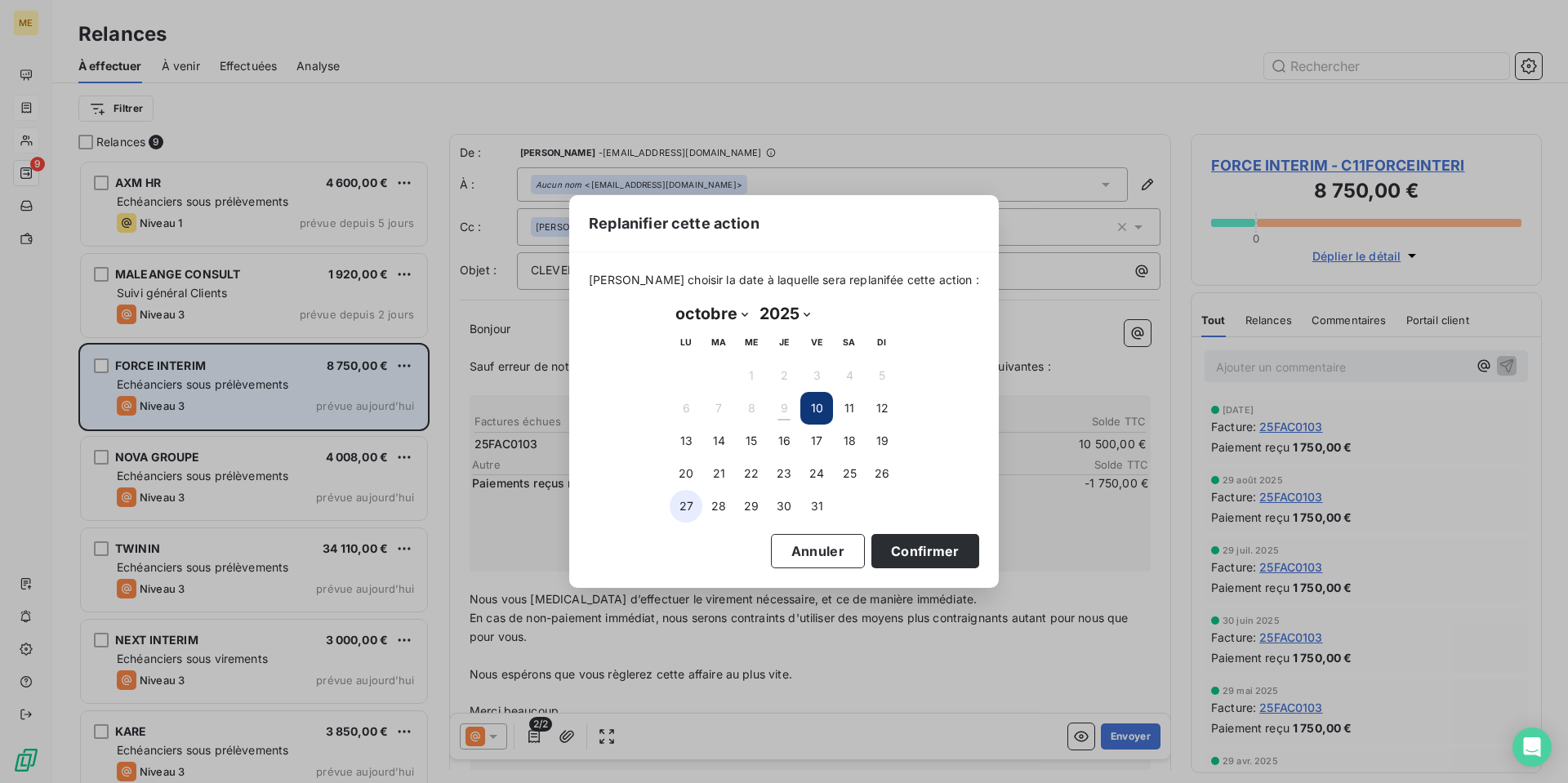
click at [692, 507] on button "27" at bounding box center [686, 506] width 33 height 33
click at [924, 549] on button "Confirmer" at bounding box center [925, 551] width 108 height 35
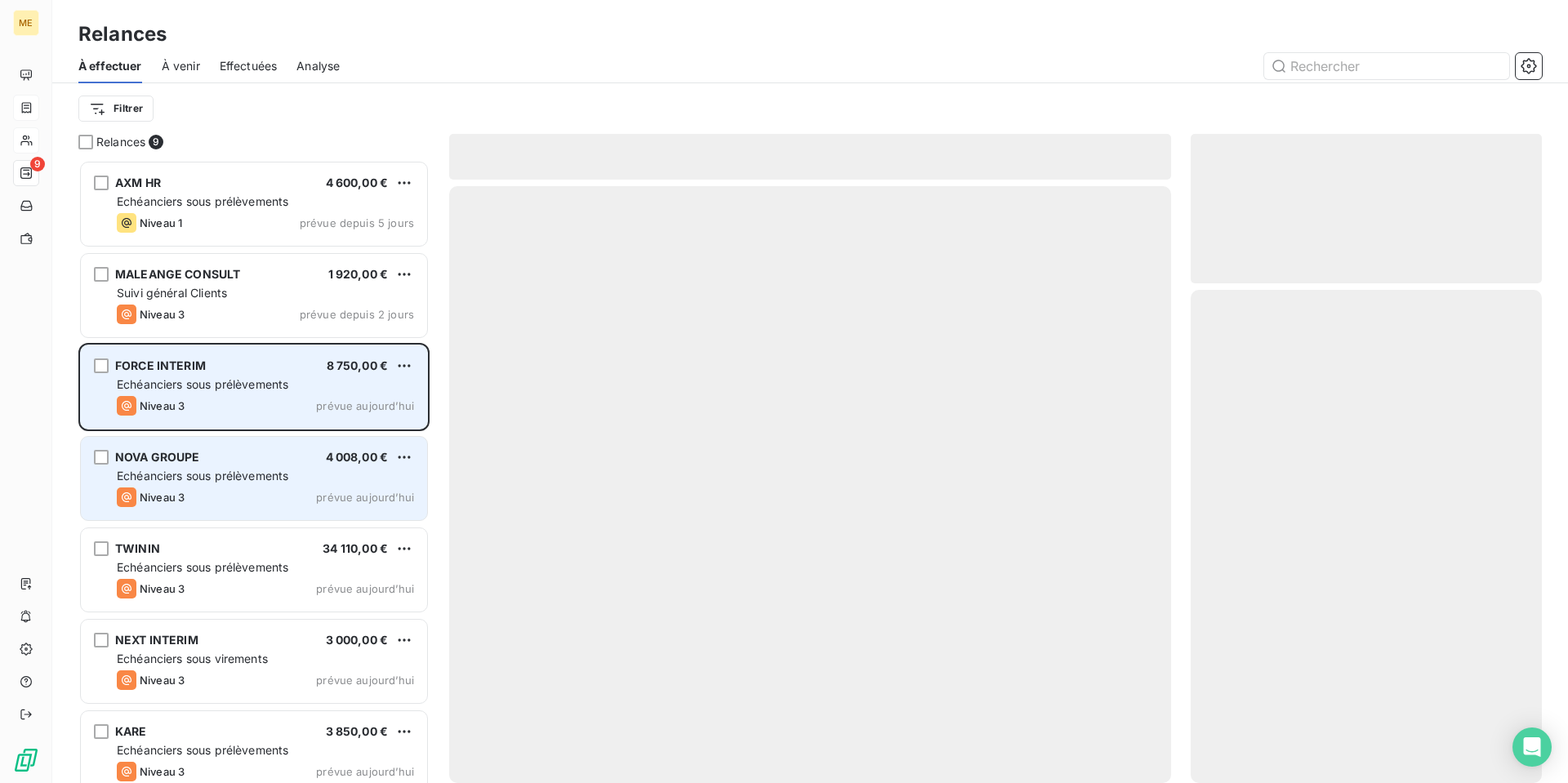
click at [290, 485] on div "NOVA GROUPE 4 008,00 € Echéanciers sous prélèvements Niveau 3 prévue [DATE]" at bounding box center [253, 478] width 346 height 83
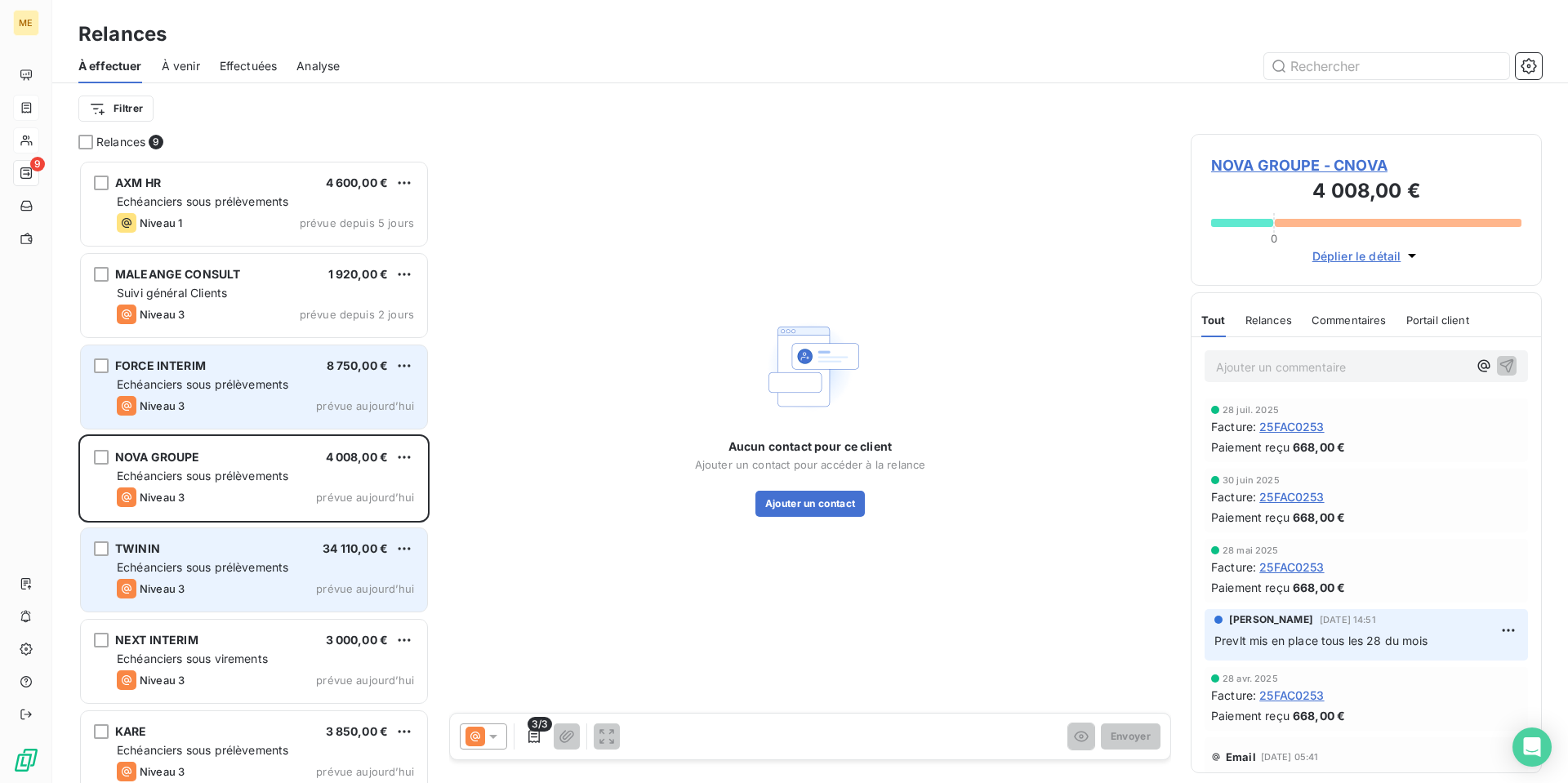
click at [250, 579] on div "Niveau 3 prévue aujourd’hui" at bounding box center [266, 589] width 298 height 19
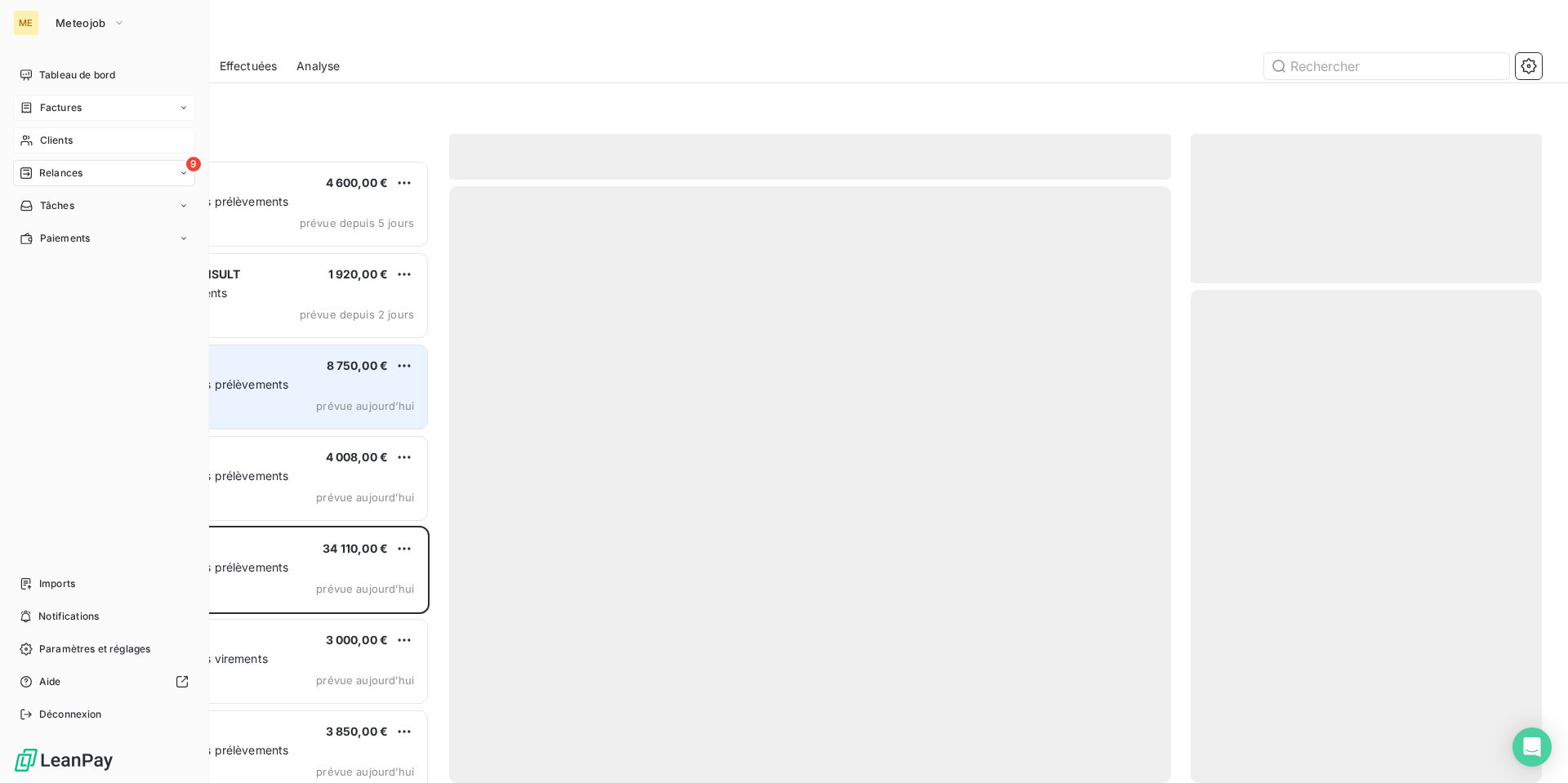
click at [48, 173] on span "Relances" at bounding box center [60, 173] width 43 height 15
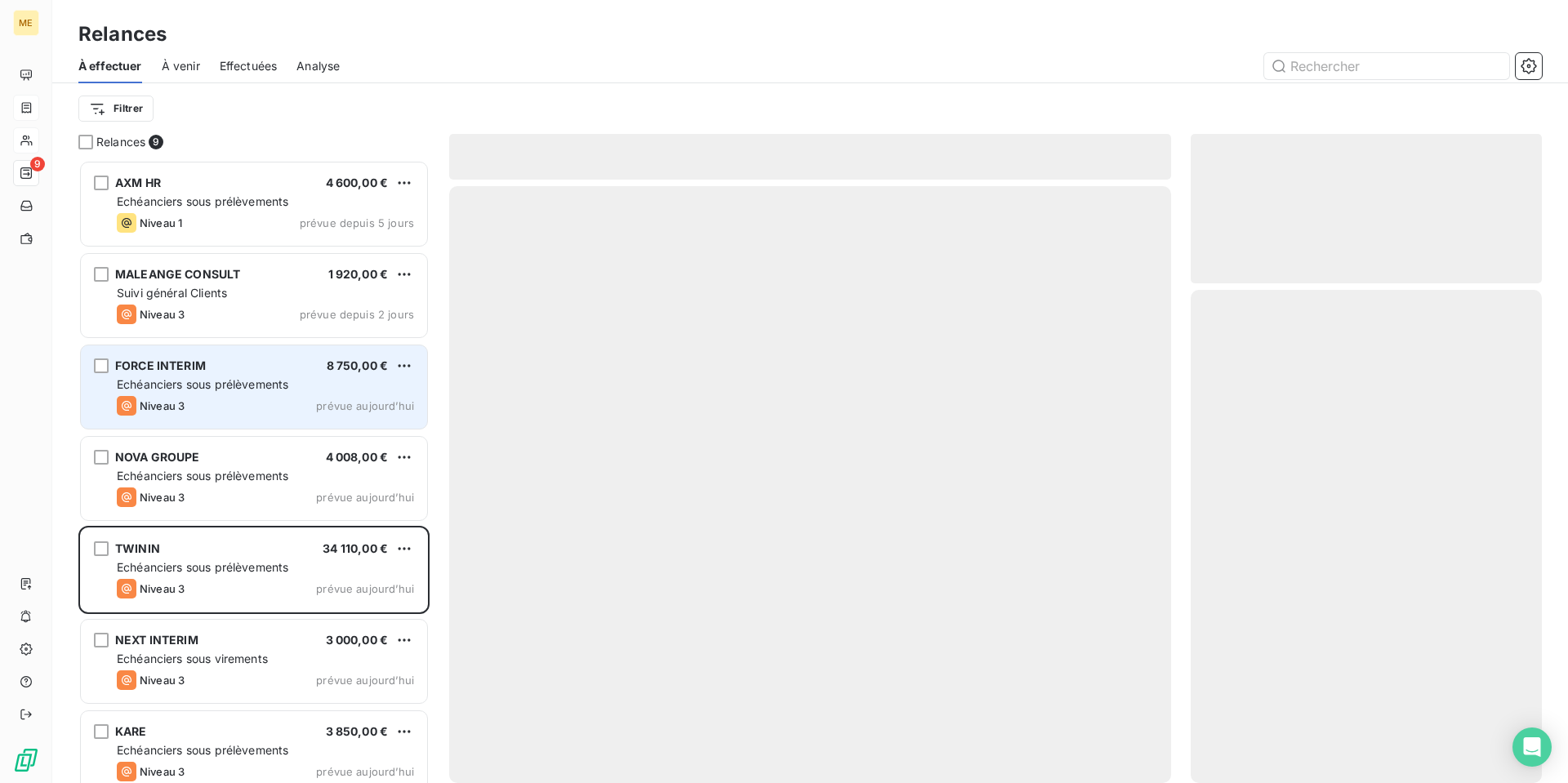
click at [196, 70] on span "À venir" at bounding box center [181, 66] width 38 height 16
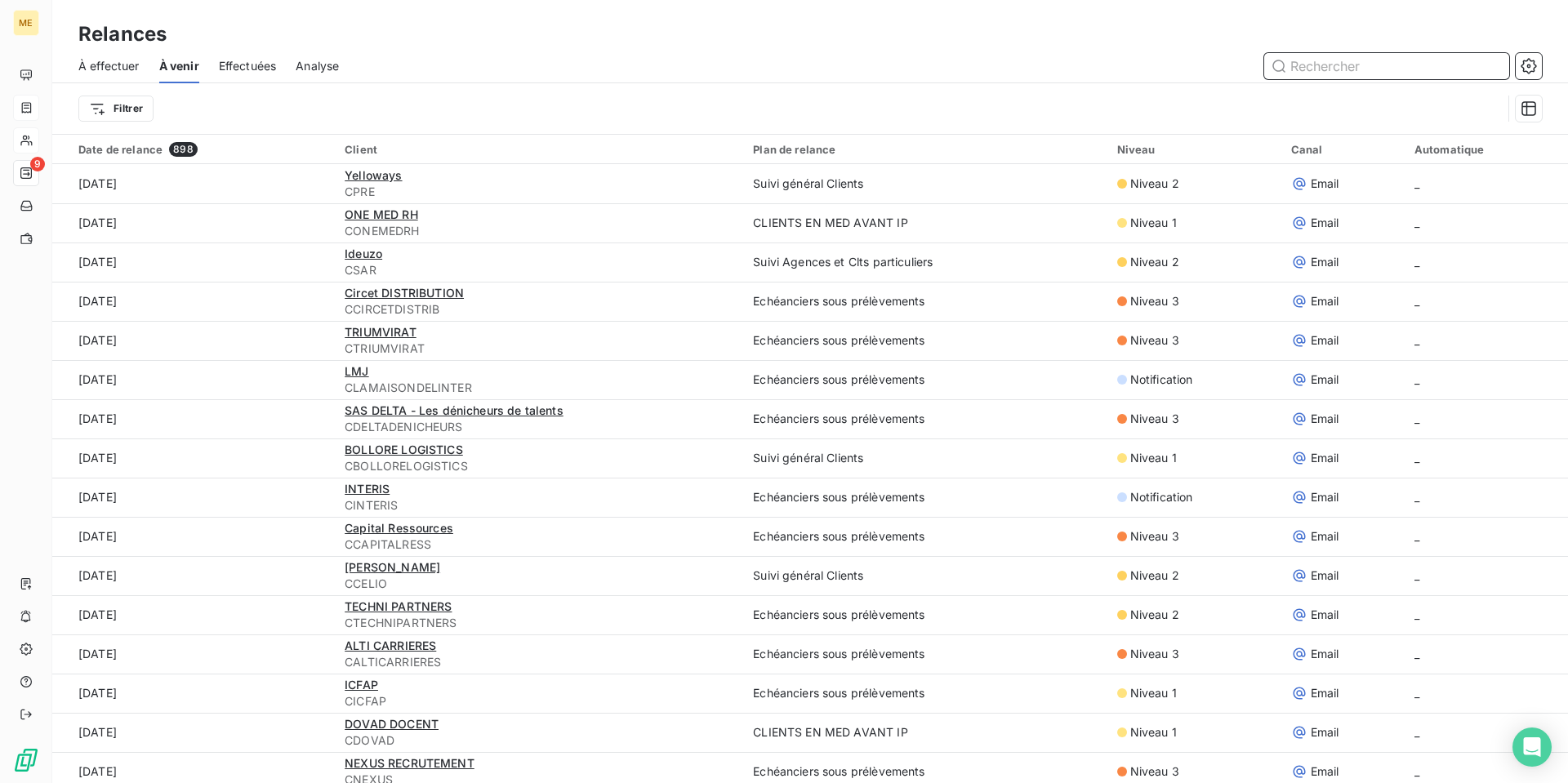
click at [110, 58] on span "À effectuer" at bounding box center [108, 66] width 61 height 16
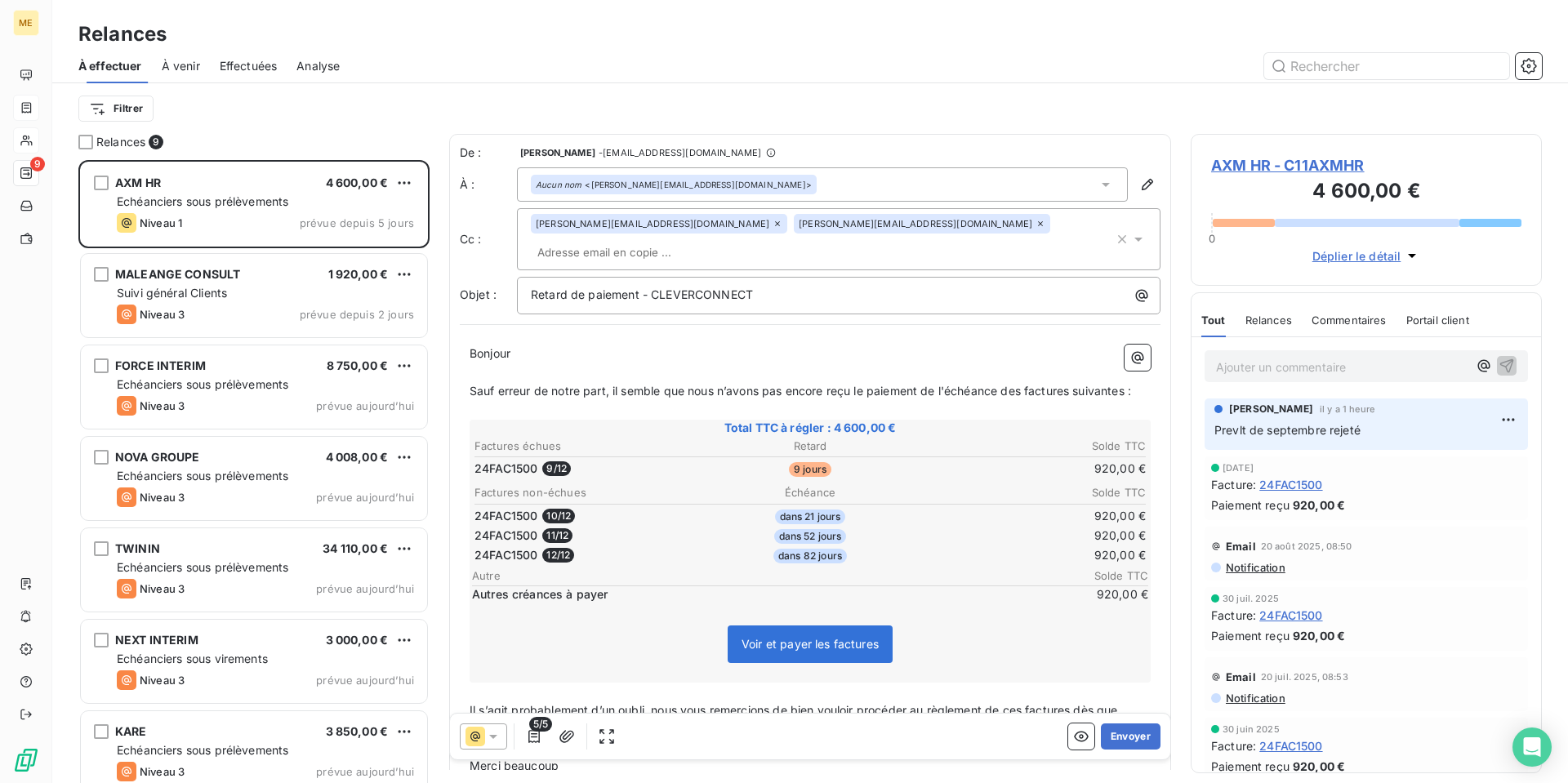
scroll to position [610, 339]
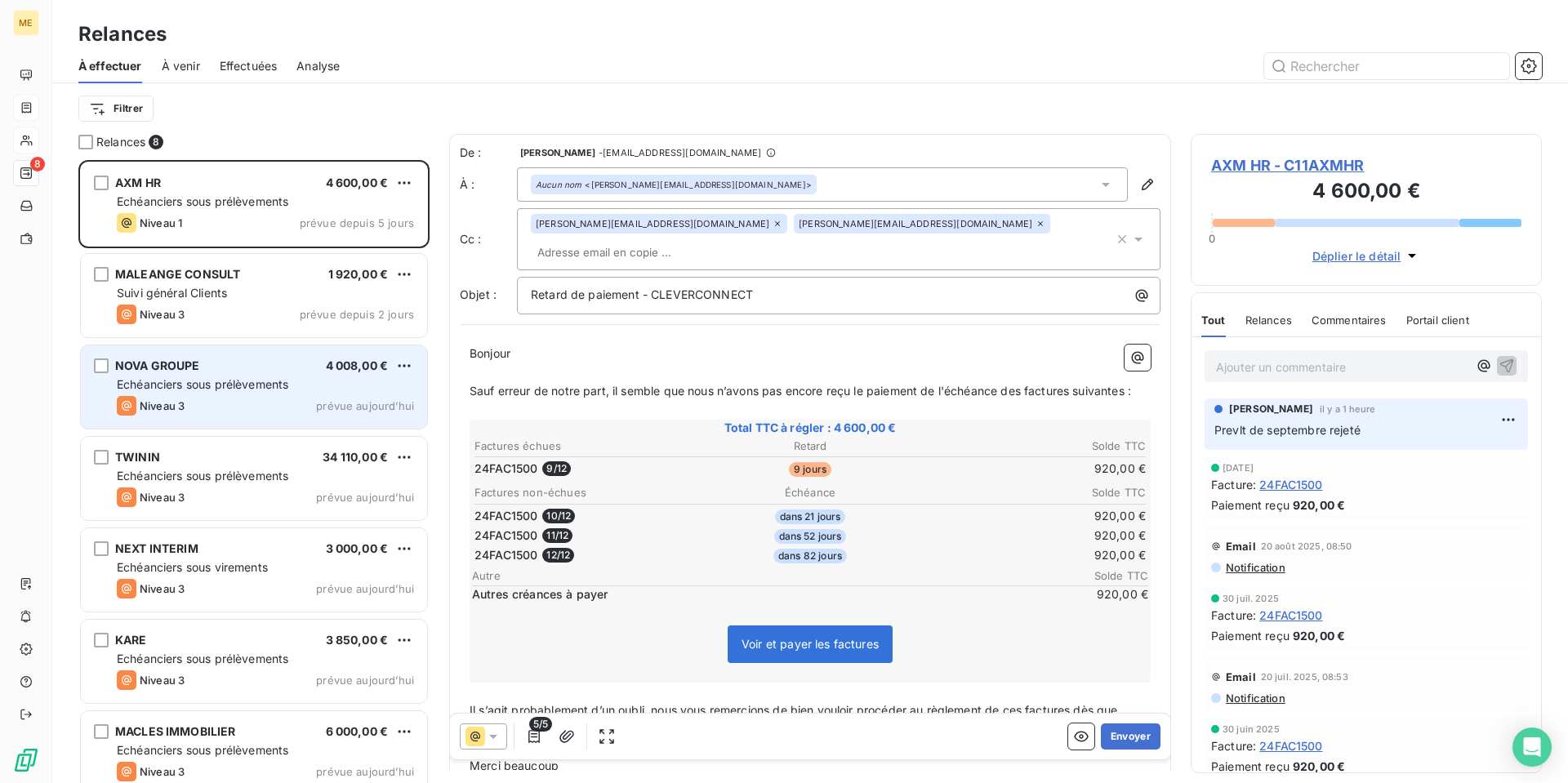
click at [318, 378] on div "Echéanciers sous prélèvements" at bounding box center [266, 384] width 298 height 16
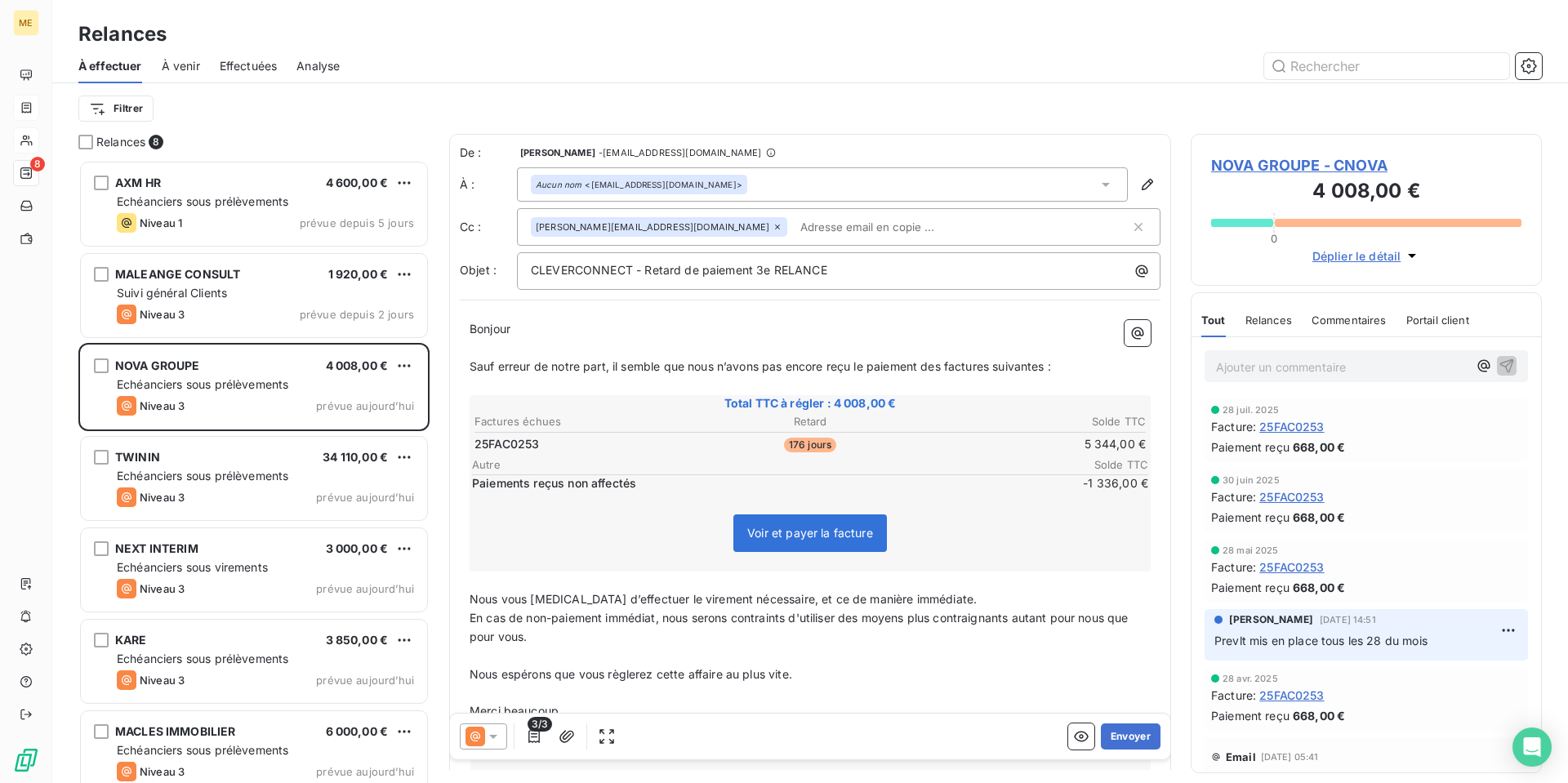
click at [1340, 167] on span "NOVA GROUPE - CNOVA" at bounding box center [1366, 165] width 310 height 22
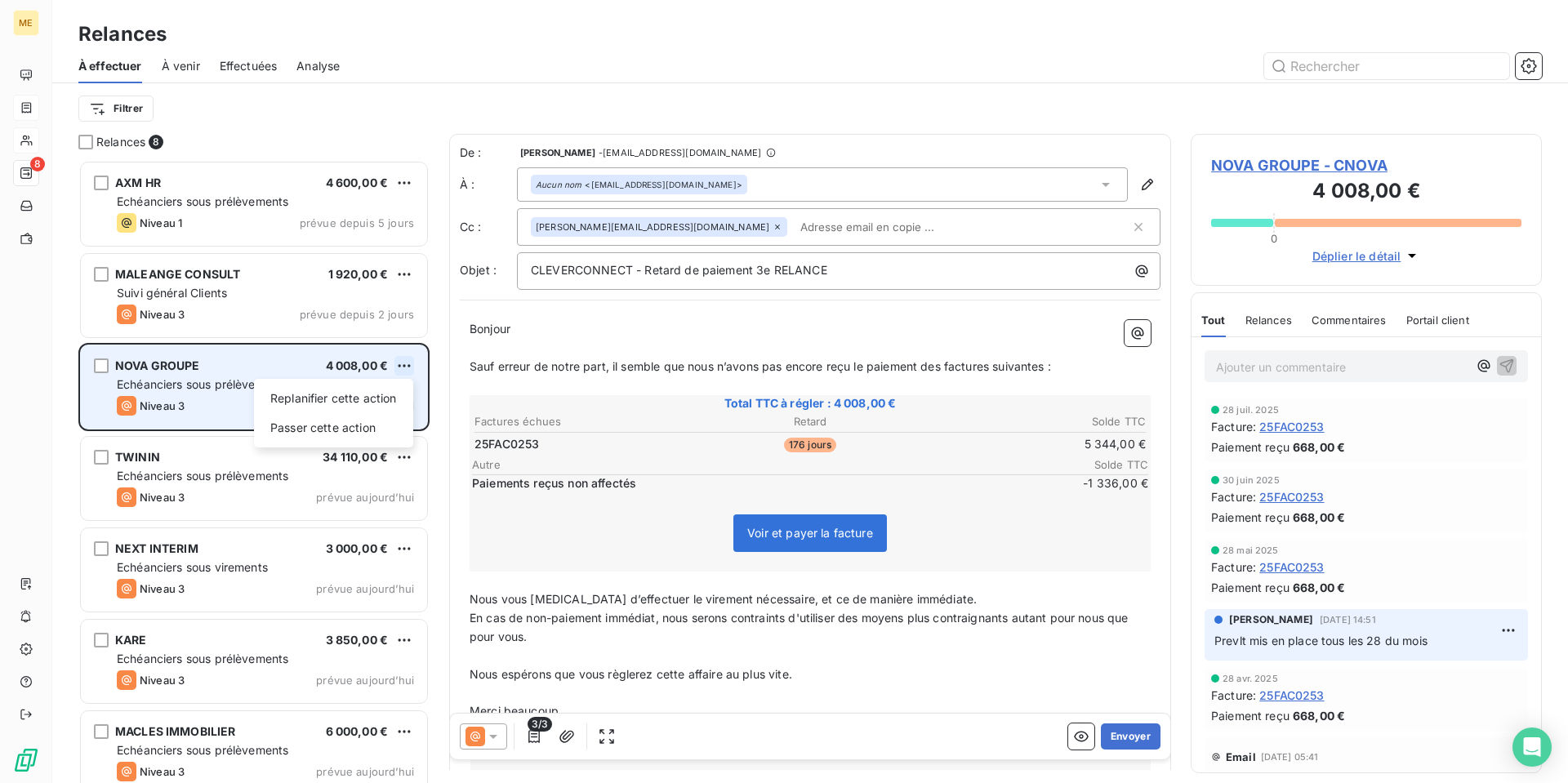
click at [407, 367] on html "ME 8 Relances À effectuer À venir Effectuées Analyse Filtrer Relances 8 AXM HR …" at bounding box center [784, 392] width 1568 height 783
click at [402, 396] on div "Replanifier cette action" at bounding box center [333, 398] width 146 height 26
select select "9"
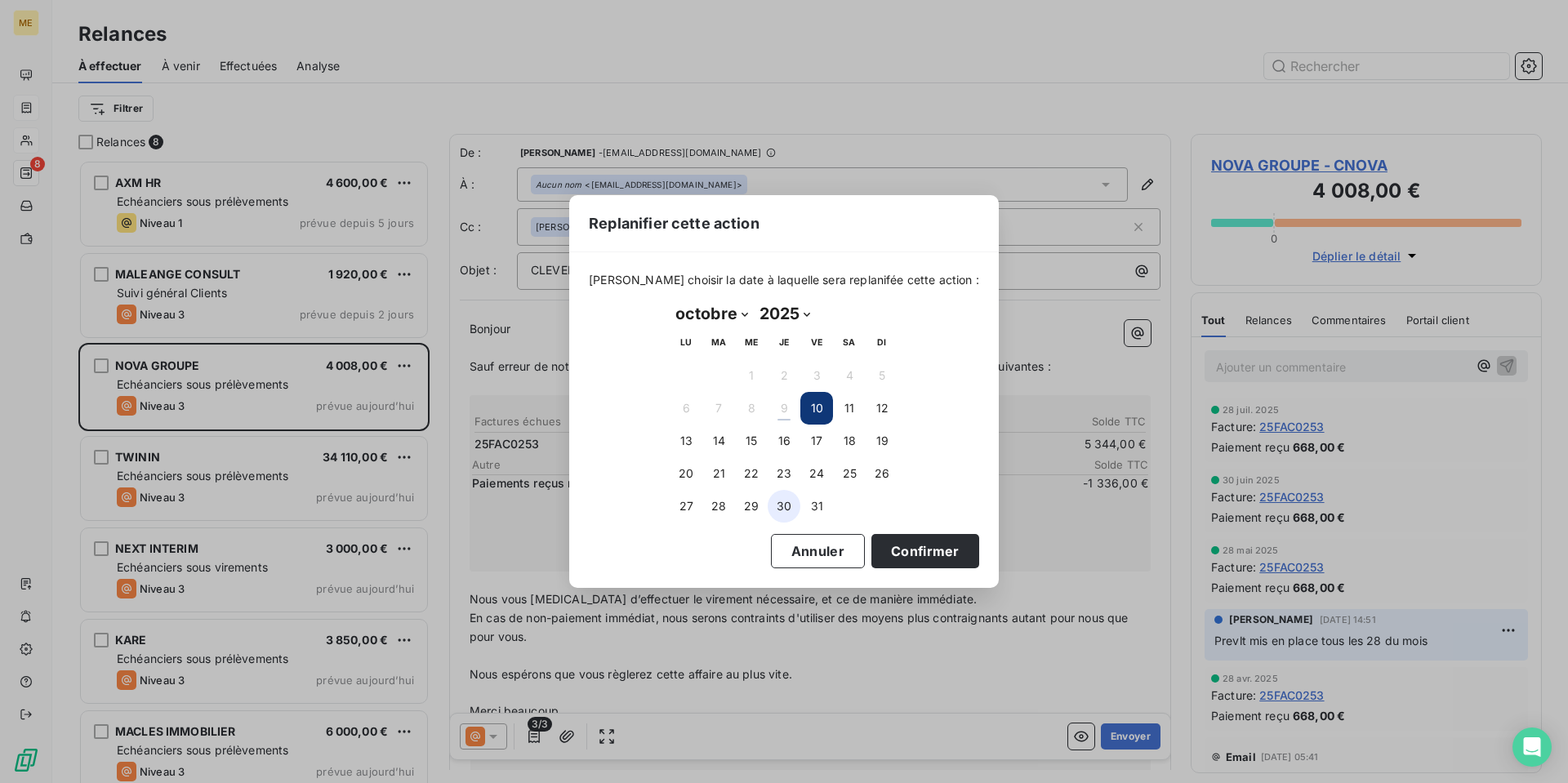
click at [790, 509] on button "30" at bounding box center [783, 506] width 33 height 33
click at [891, 551] on button "Confirmer" at bounding box center [925, 551] width 108 height 35
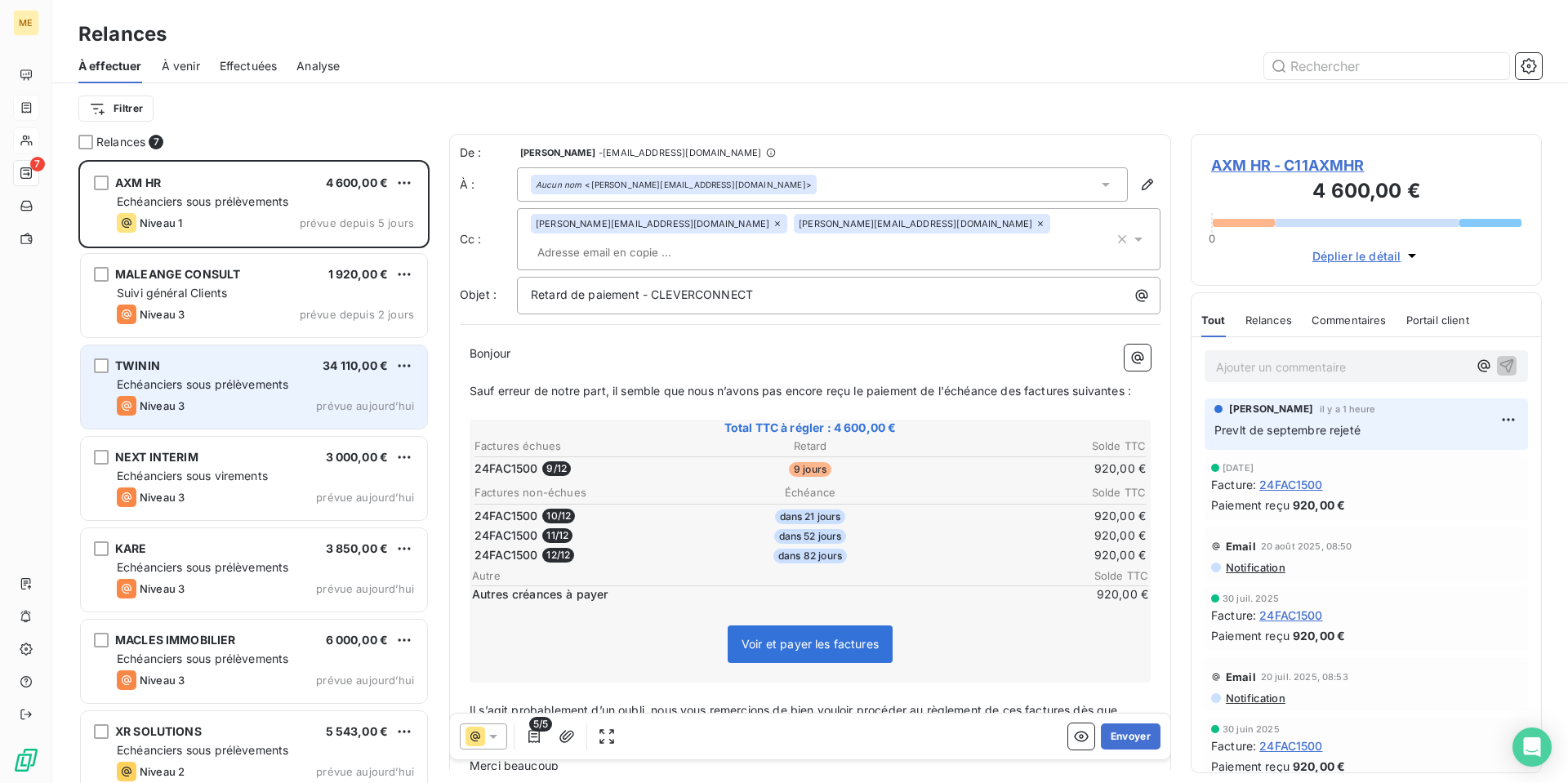
click at [221, 365] on div "TWININ 34 110,00 €" at bounding box center [266, 366] width 298 height 15
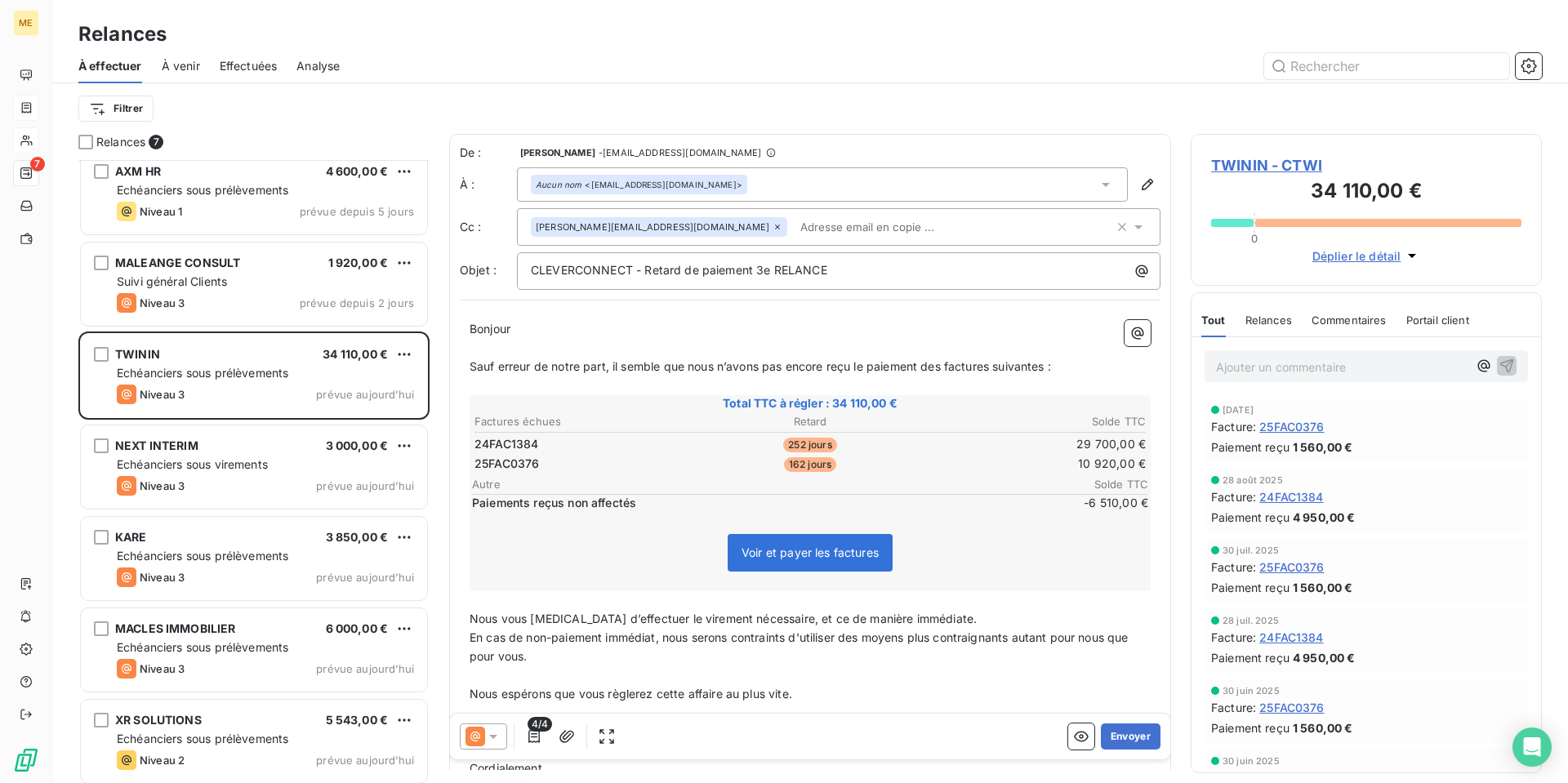
scroll to position [18, 0]
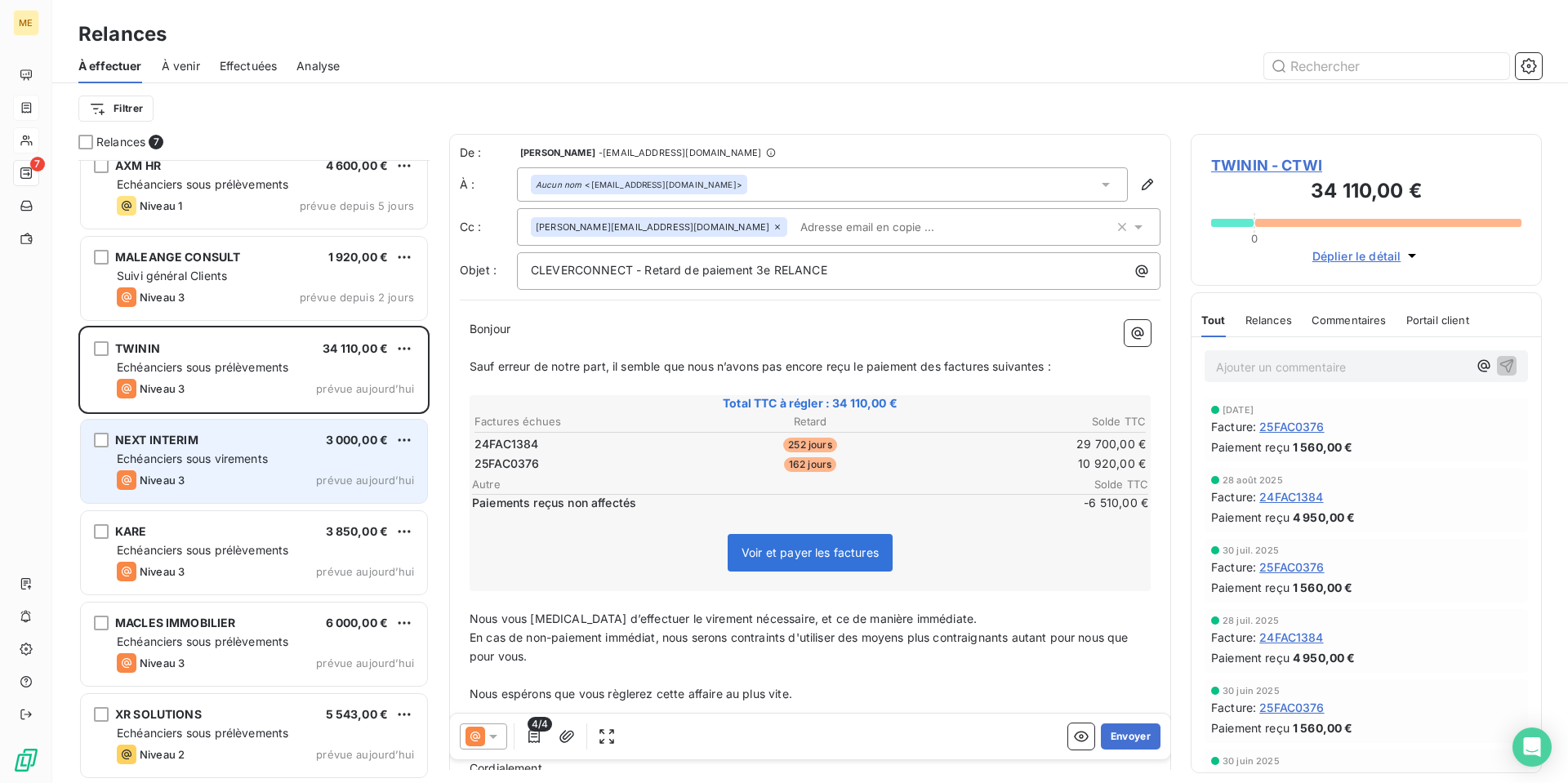
click at [252, 449] on div "NEXT INTERIM 3 000,00 € Echéanciers sous virements Niveau 3 prévue [DATE]" at bounding box center [253, 461] width 346 height 83
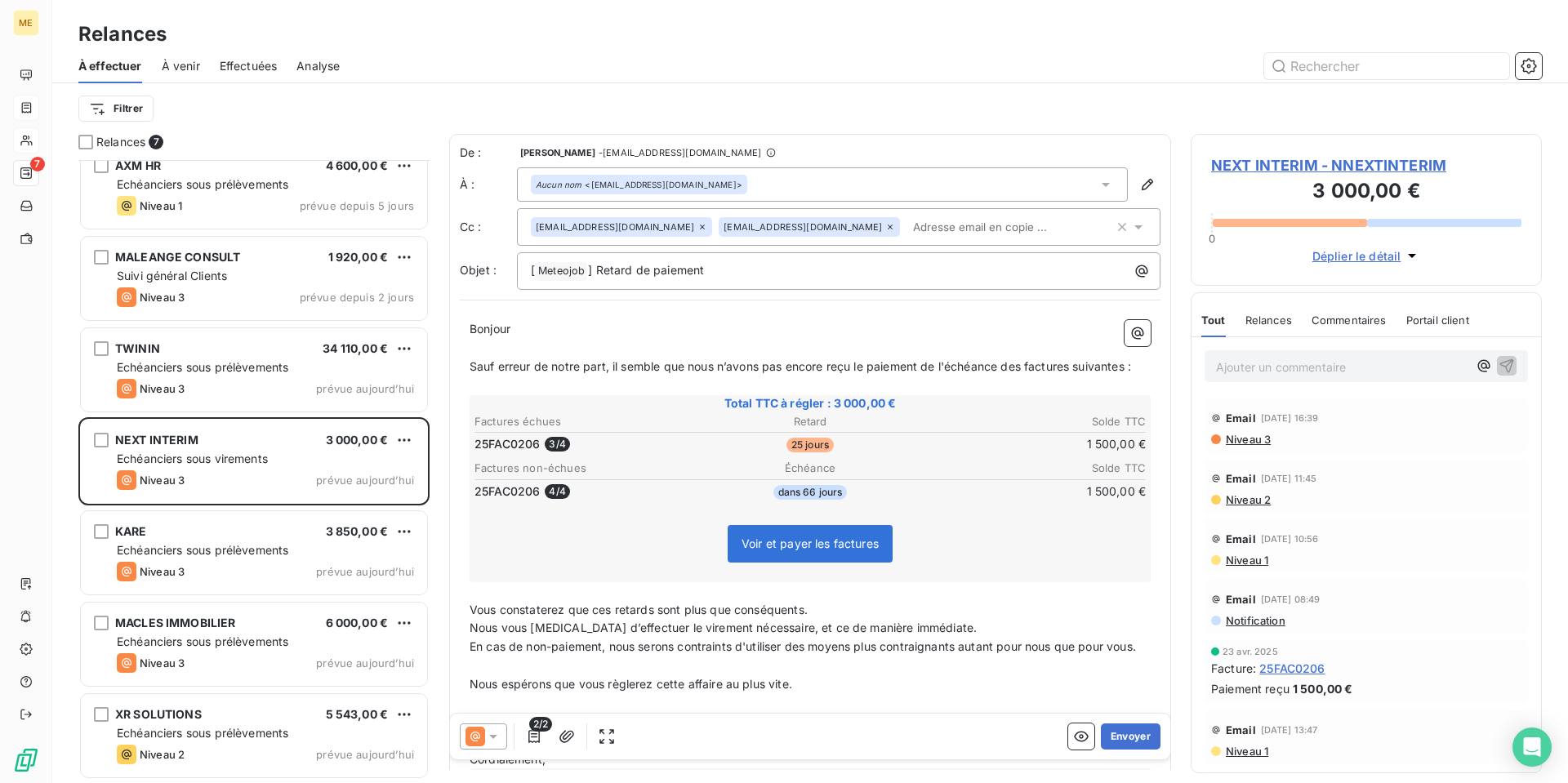
click at [490, 733] on icon at bounding box center [493, 736] width 16 height 16
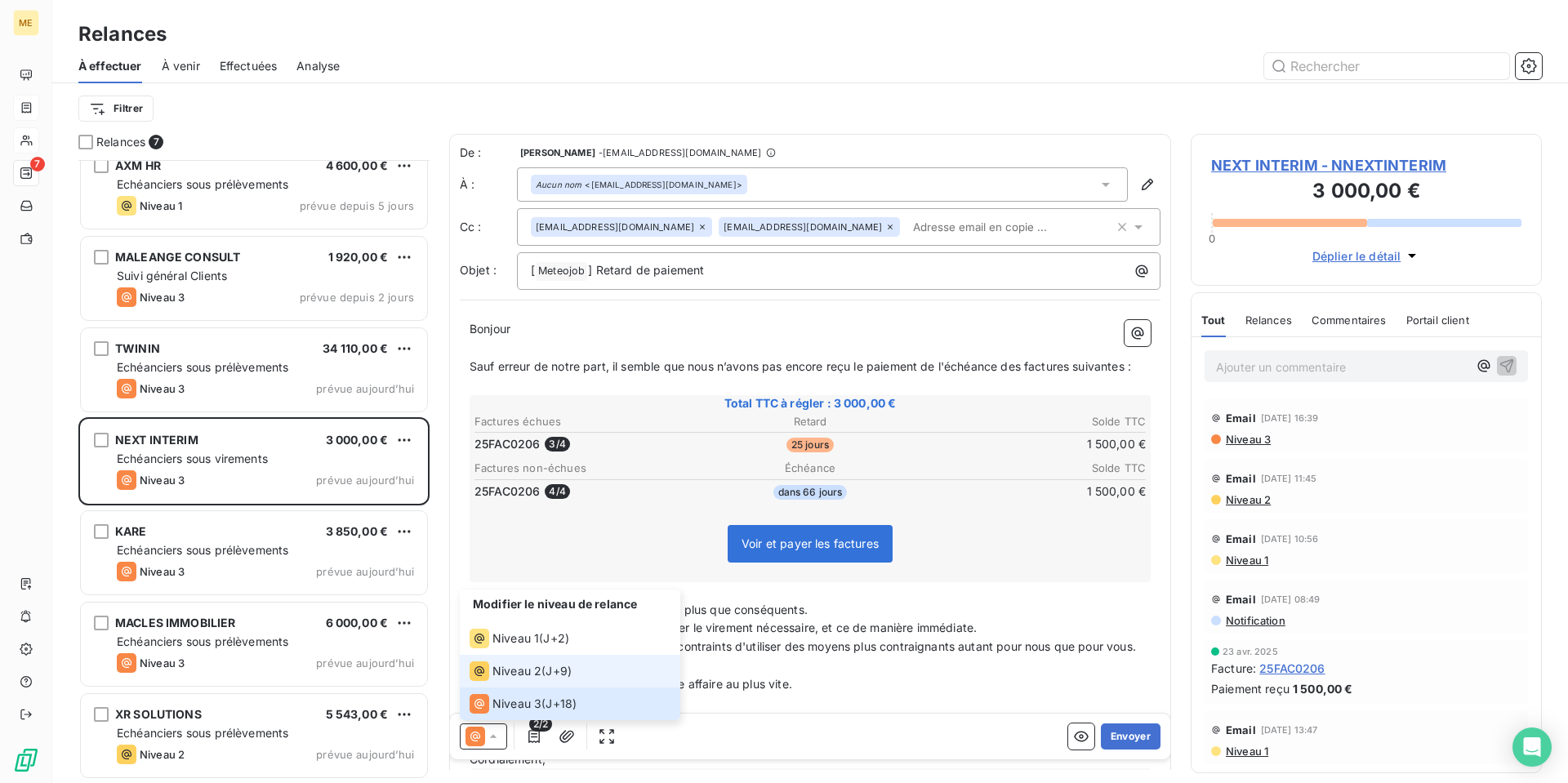
click at [524, 663] on span "Niveau 2" at bounding box center [516, 671] width 49 height 16
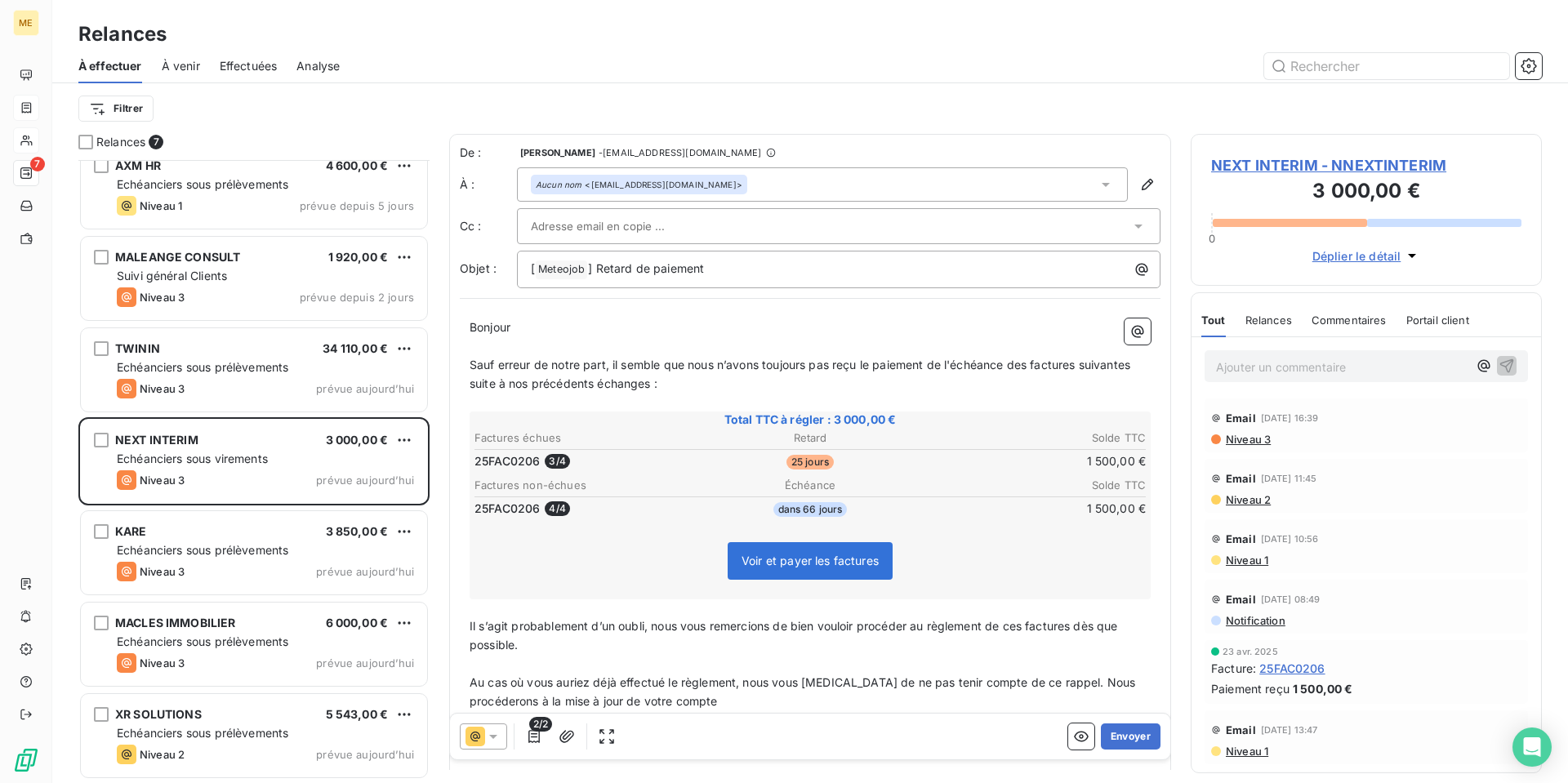
click at [489, 733] on icon at bounding box center [493, 736] width 16 height 16
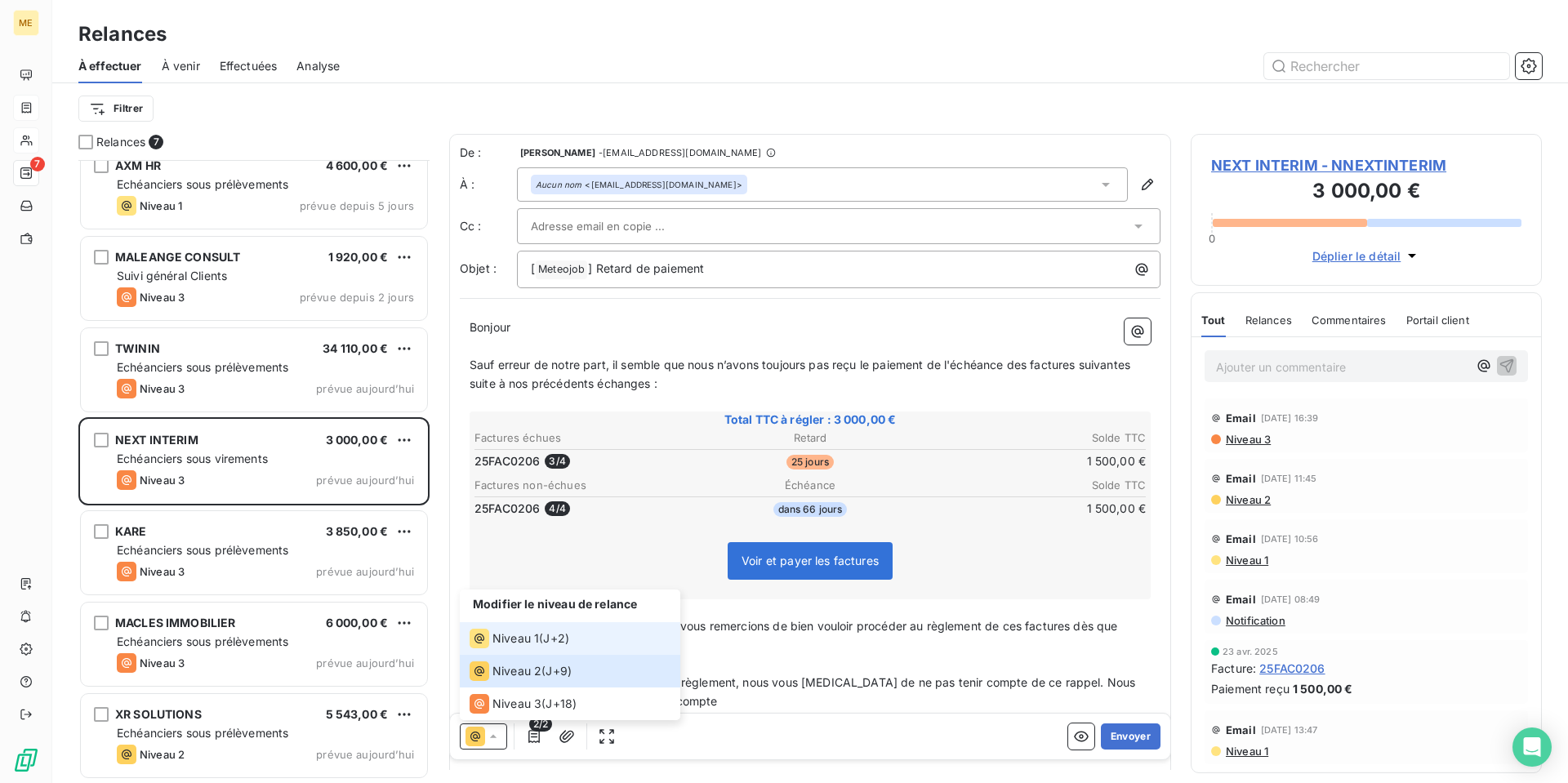
click at [520, 641] on span "Niveau 1" at bounding box center [516, 639] width 47 height 16
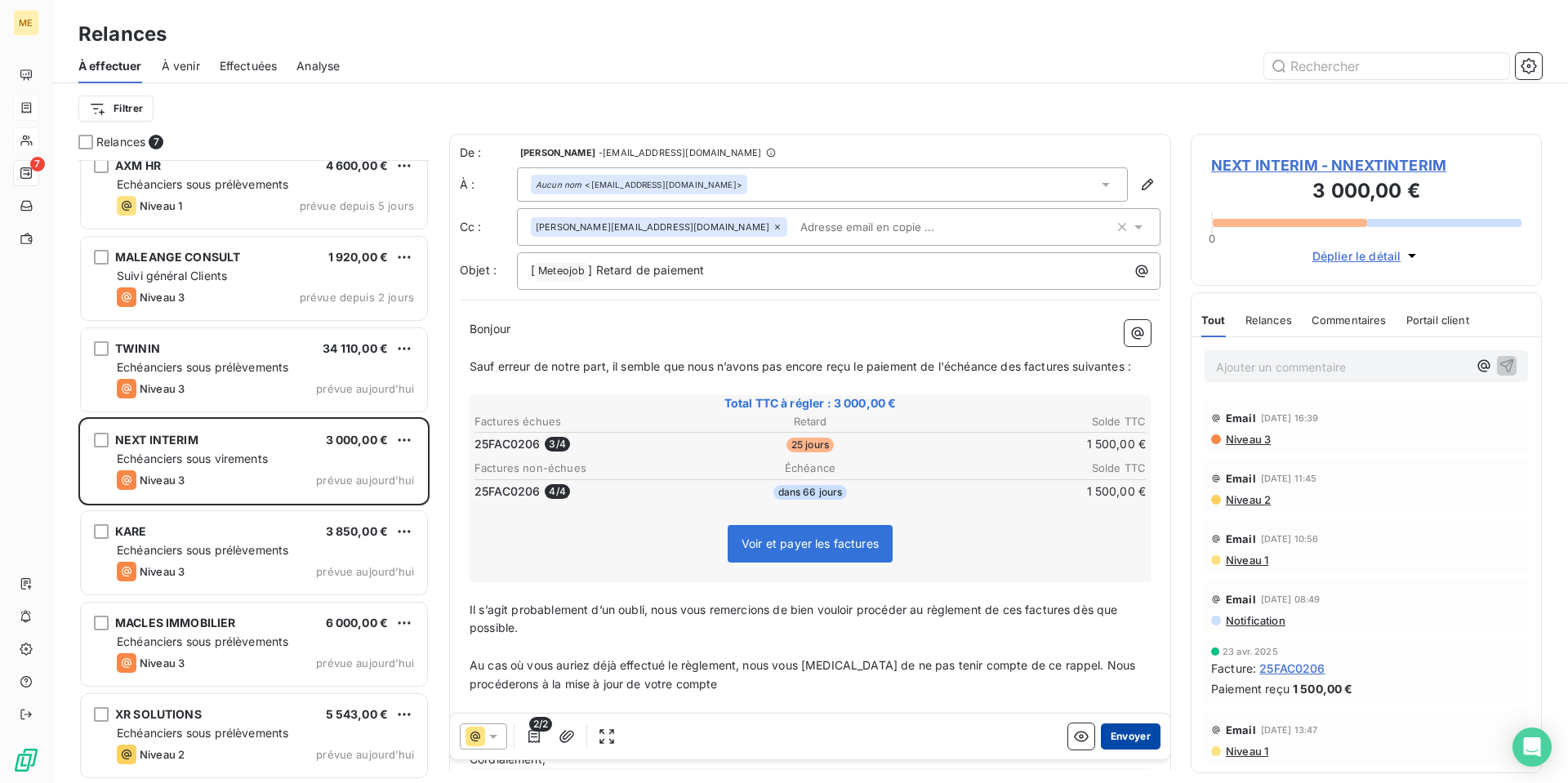
click at [1128, 738] on button "Envoyer" at bounding box center [1129, 736] width 59 height 26
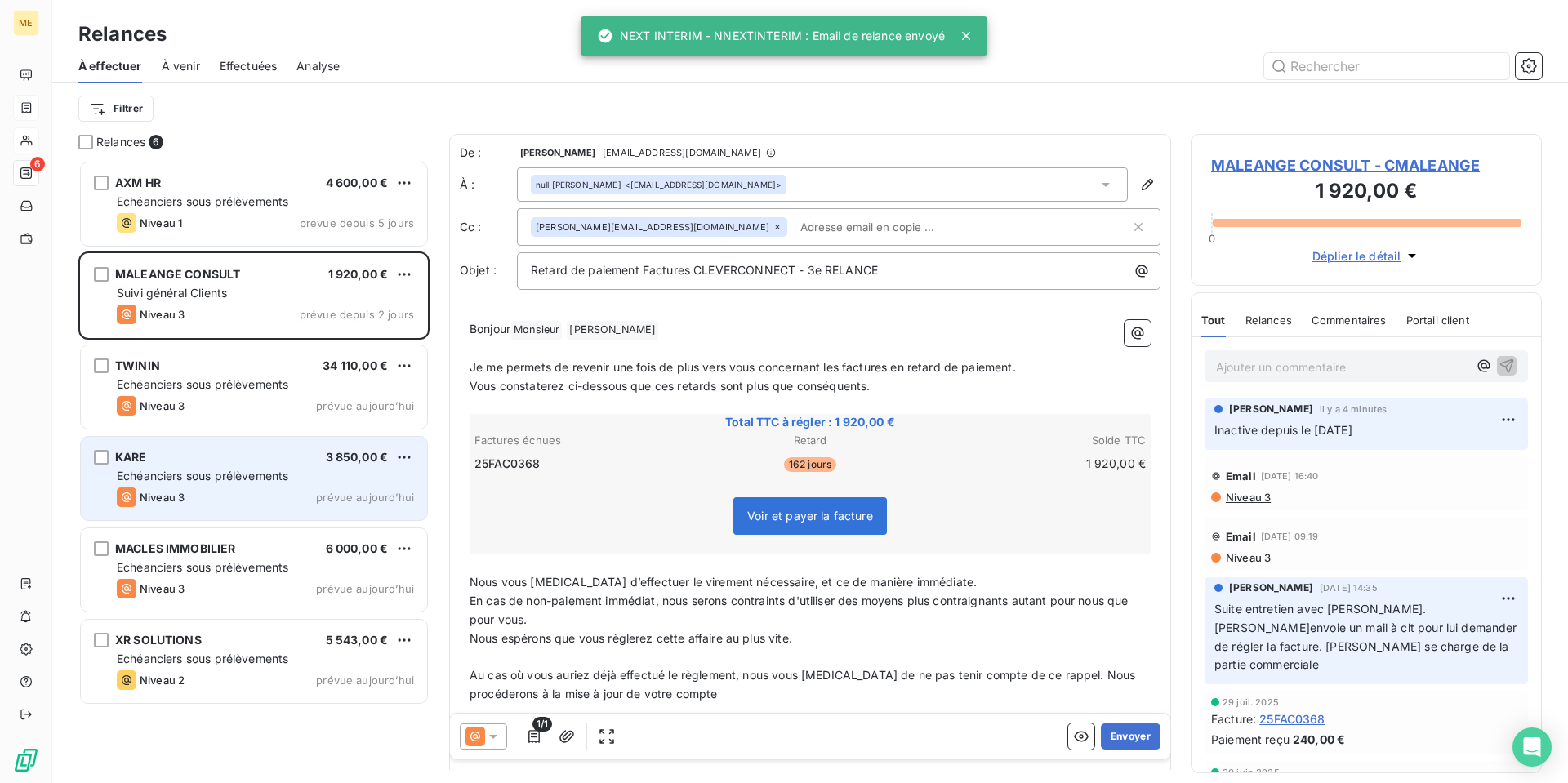
click at [286, 468] on div "Echéanciers sous prélèvements" at bounding box center [266, 476] width 298 height 16
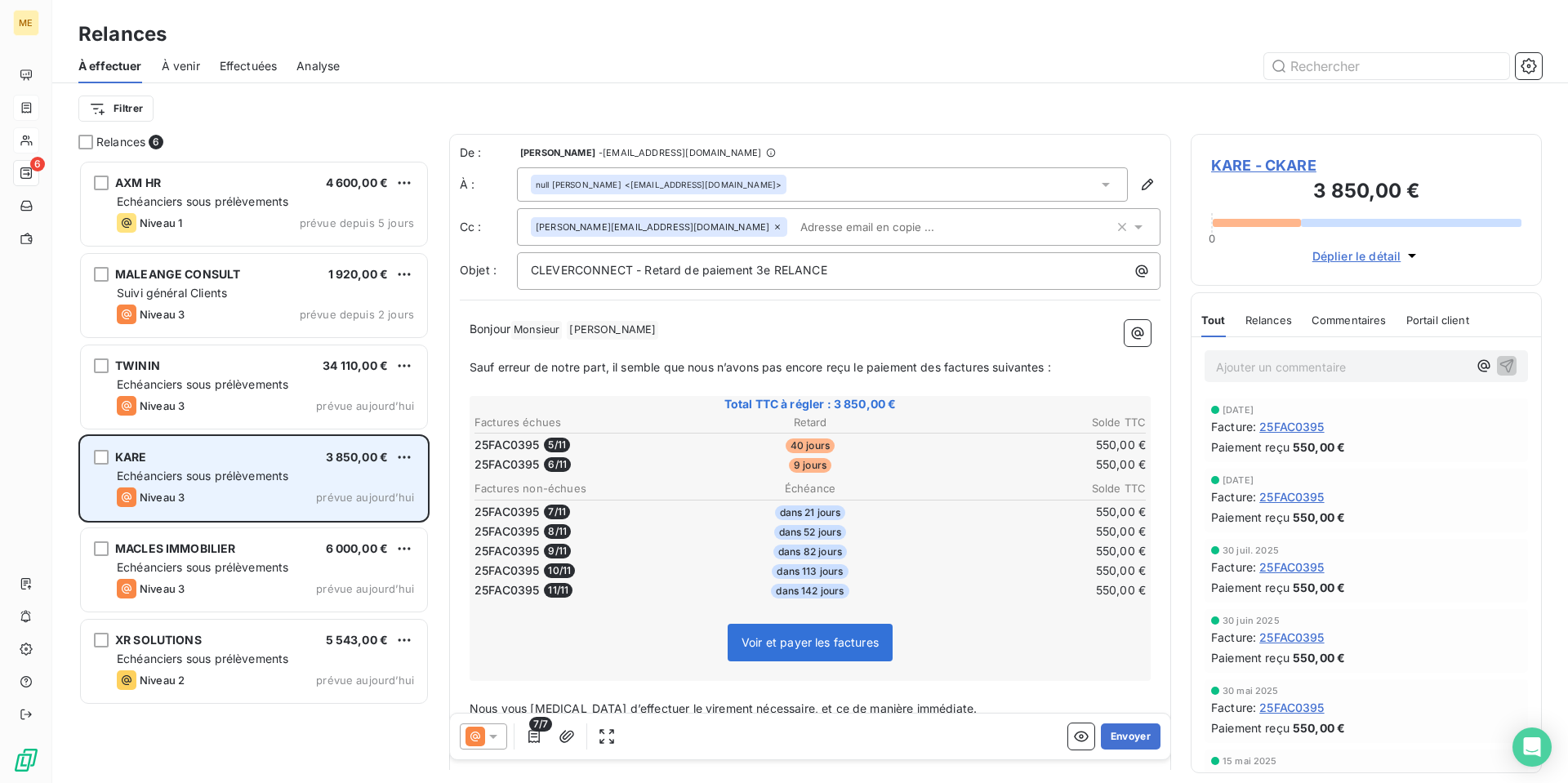
click at [282, 469] on span "Echéanciers sous prélèvements" at bounding box center [203, 476] width 172 height 14
click at [405, 459] on html "ME 6 Relances À effectuer À venir Effectuées Analyse Filtrer Relances 6 AXM HR …" at bounding box center [784, 392] width 1568 height 783
click at [388, 489] on div "Replanifier cette action" at bounding box center [333, 489] width 146 height 26
select select "9"
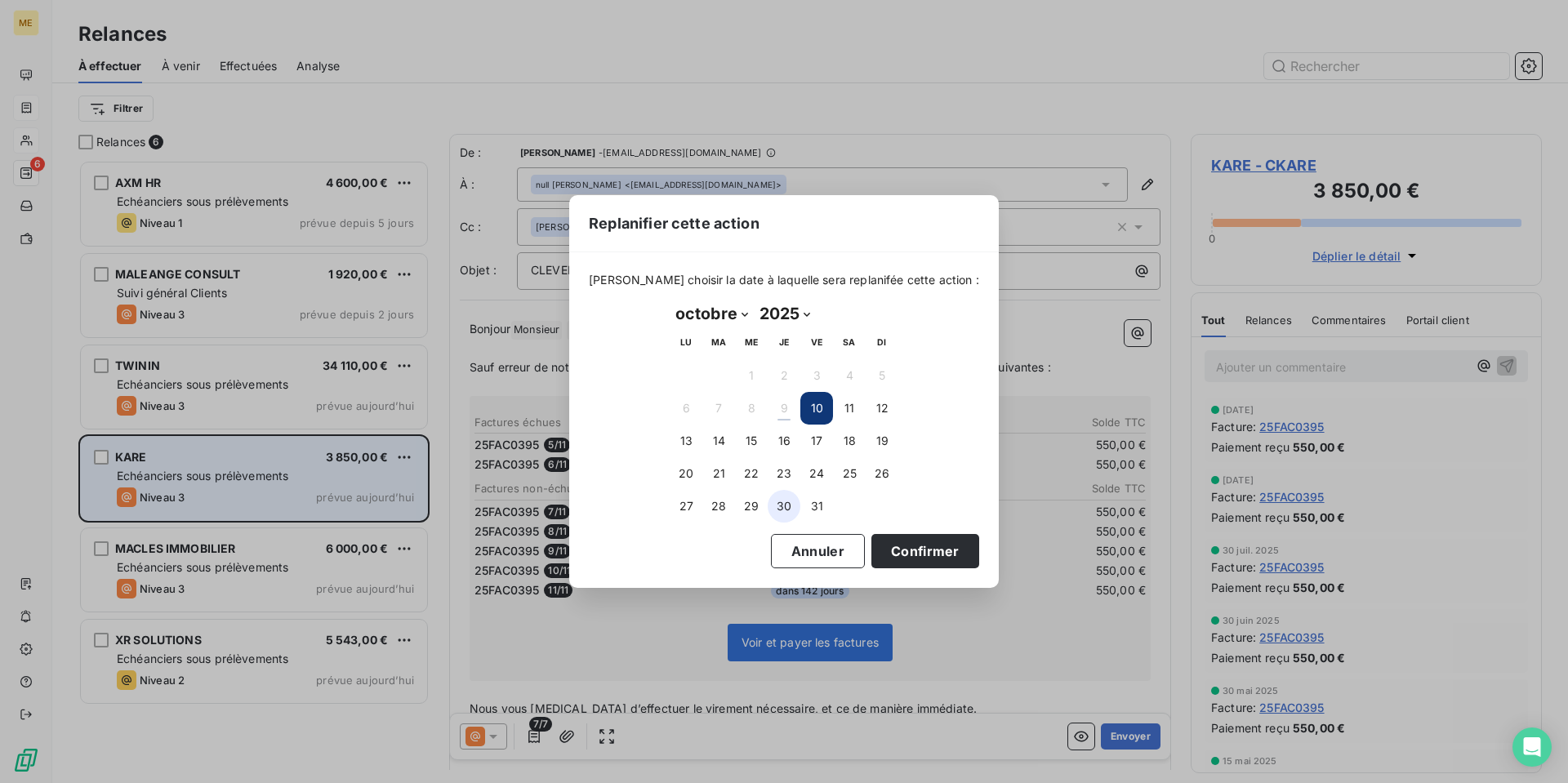
click at [786, 513] on button "30" at bounding box center [783, 506] width 33 height 33
click at [914, 551] on button "Confirmer" at bounding box center [925, 551] width 108 height 35
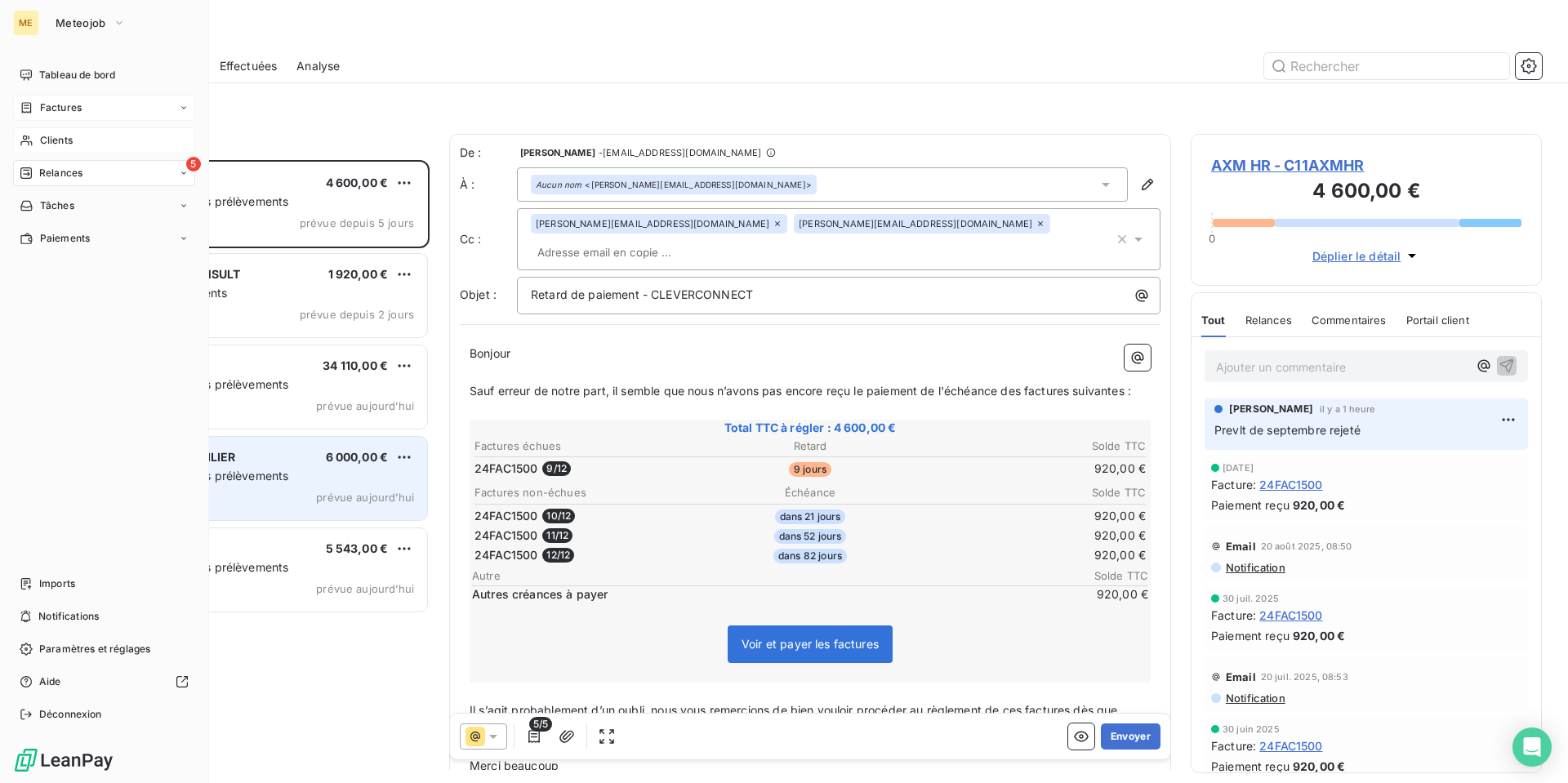
click at [40, 105] on span "Factures" at bounding box center [60, 107] width 42 height 15
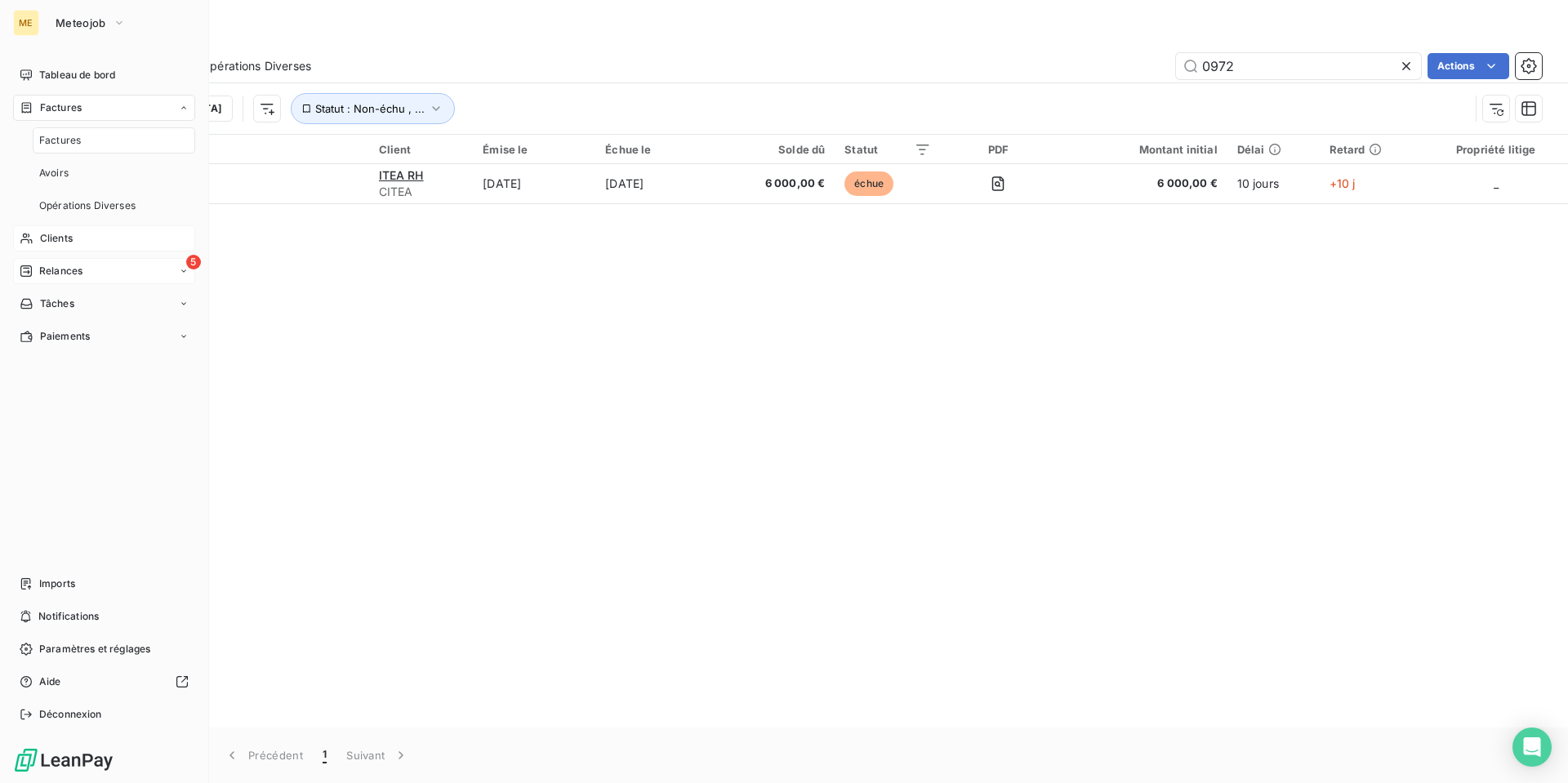
click at [73, 240] on span "Clients" at bounding box center [56, 238] width 33 height 15
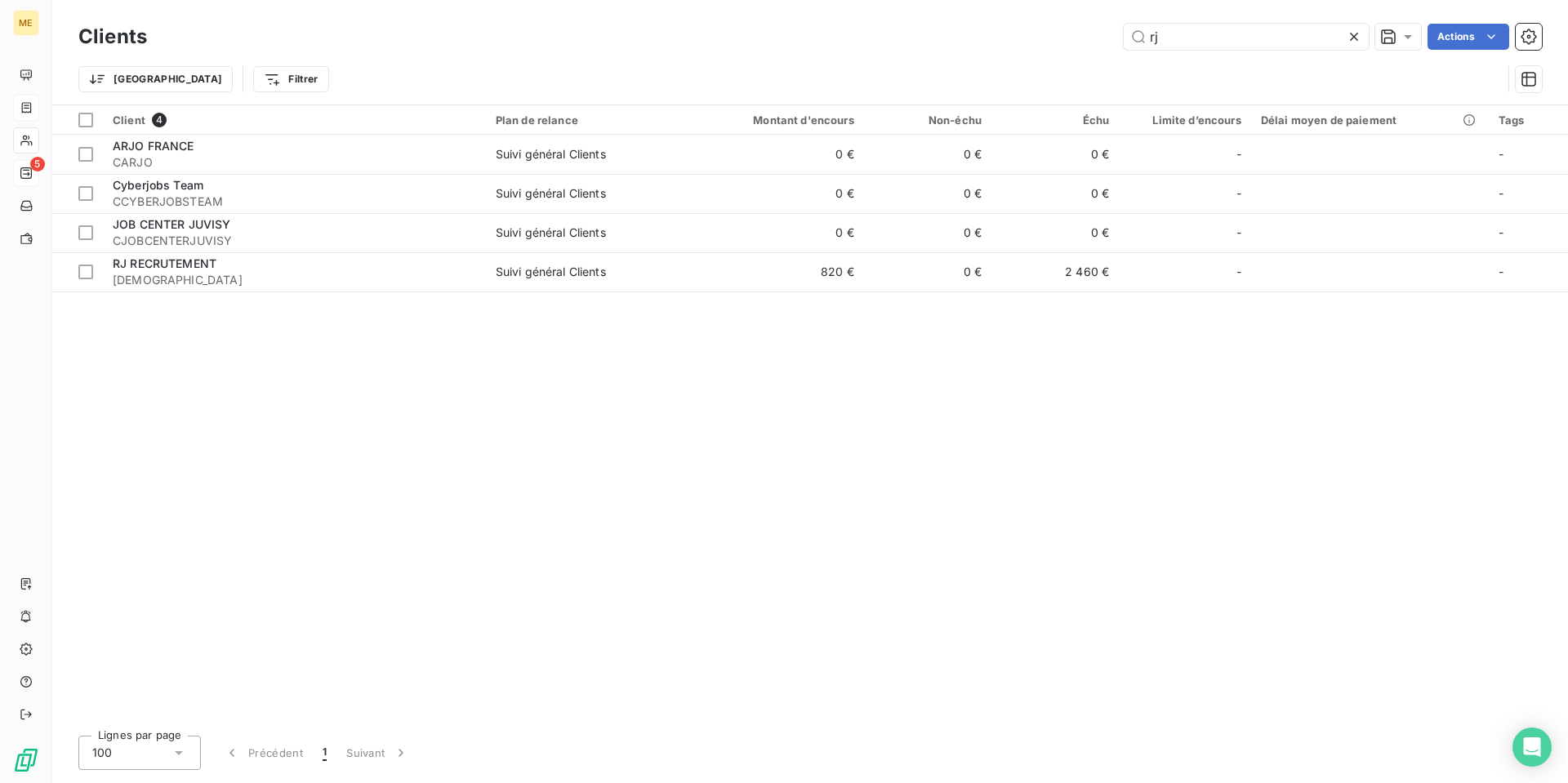
type input "r"
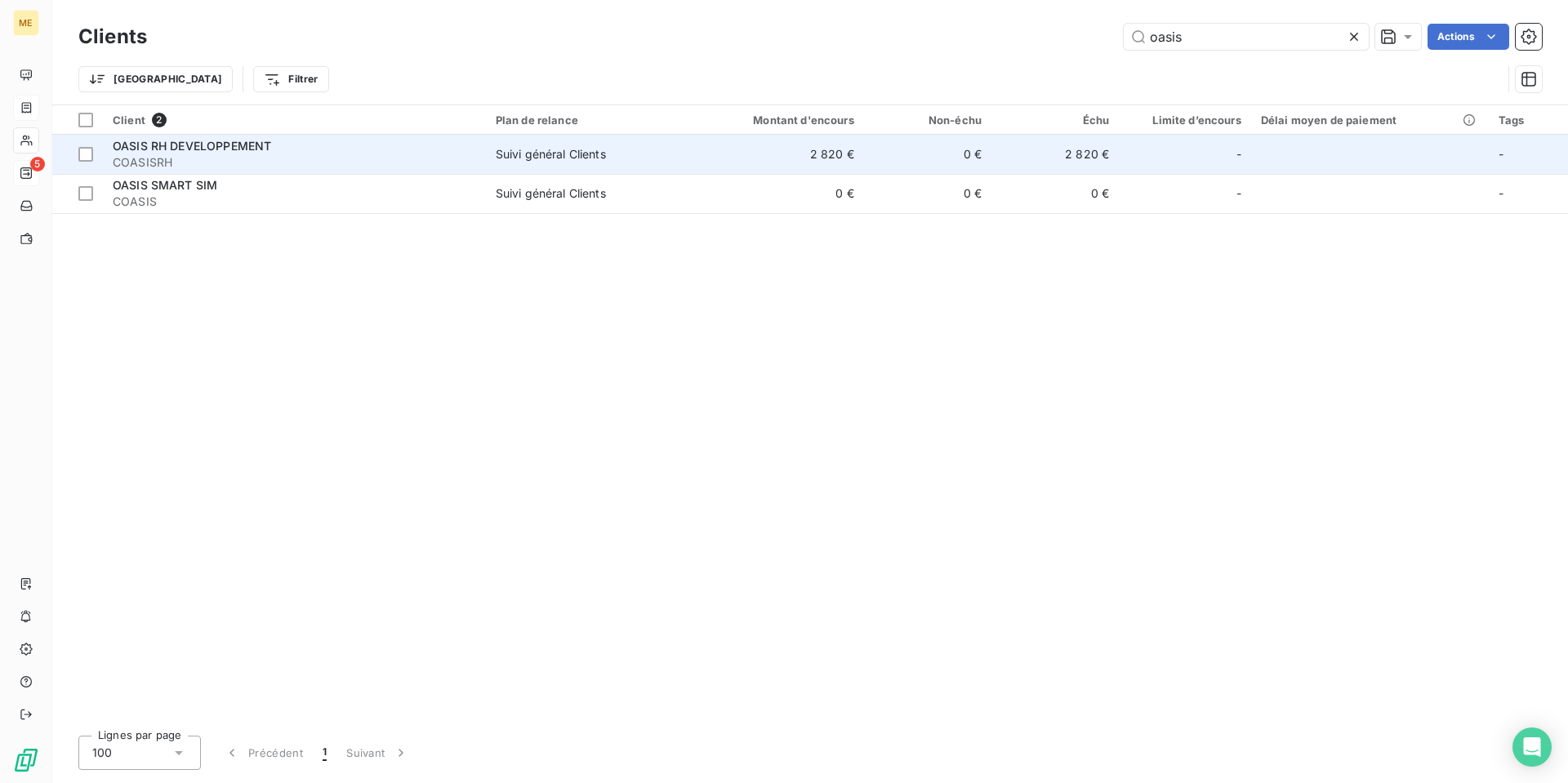
type input "oasis"
click at [206, 156] on span "COASISRH" at bounding box center [294, 162] width 363 height 16
